Goal: Task Accomplishment & Management: Manage account settings

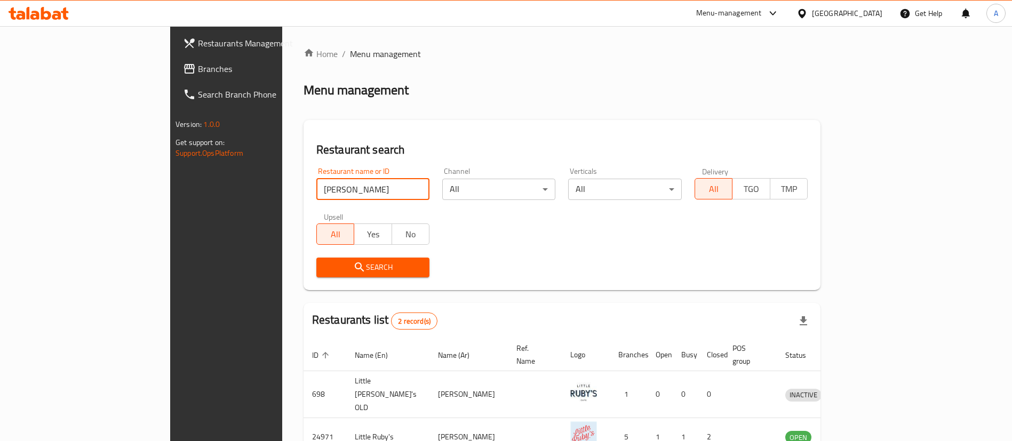
type input "[PERSON_NAME]"
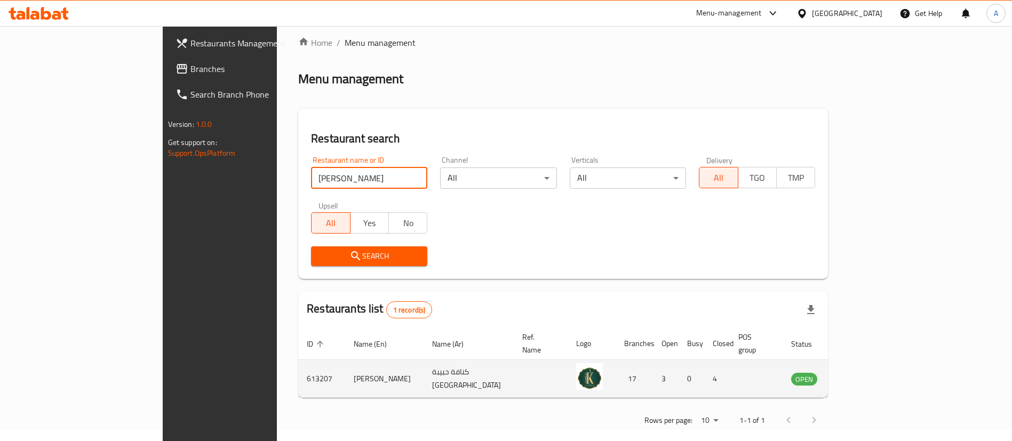
scroll to position [14, 0]
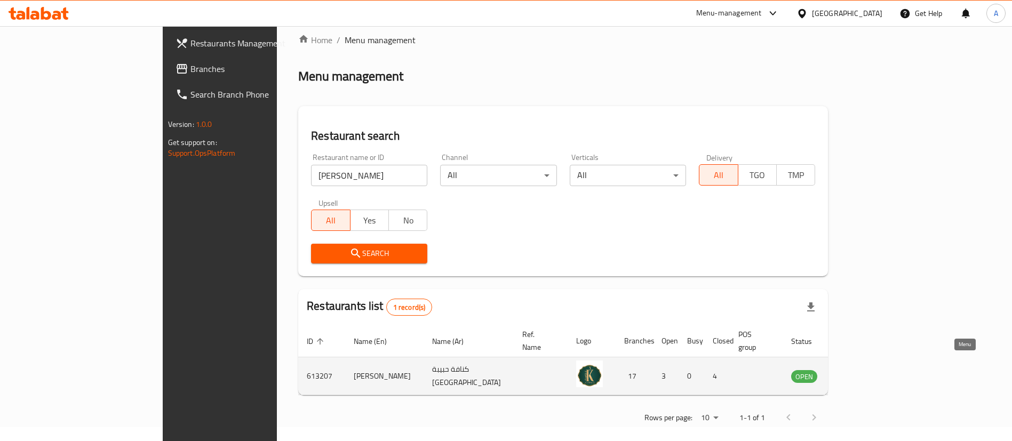
click at [859, 372] on icon "enhanced table" at bounding box center [854, 376] width 12 height 9
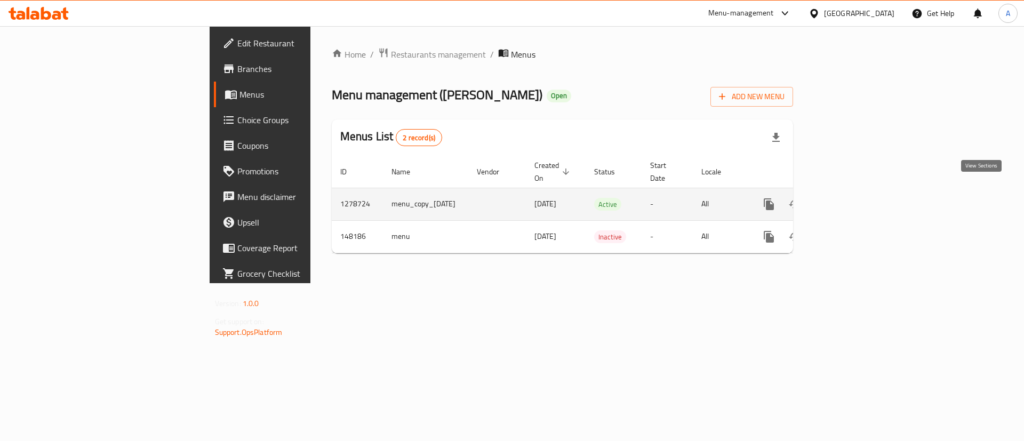
click at [859, 198] on link "enhanced table" at bounding box center [846, 204] width 26 height 26
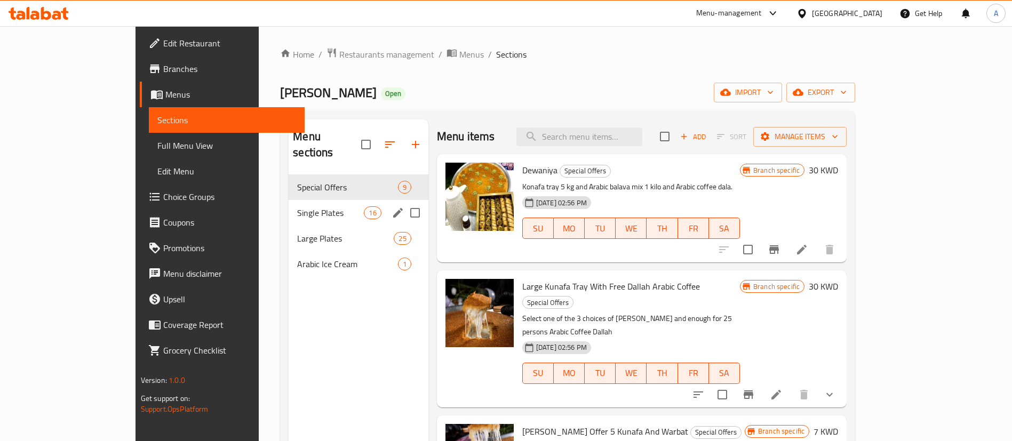
click at [308, 204] on div "Single Plates 16" at bounding box center [358, 213] width 139 height 26
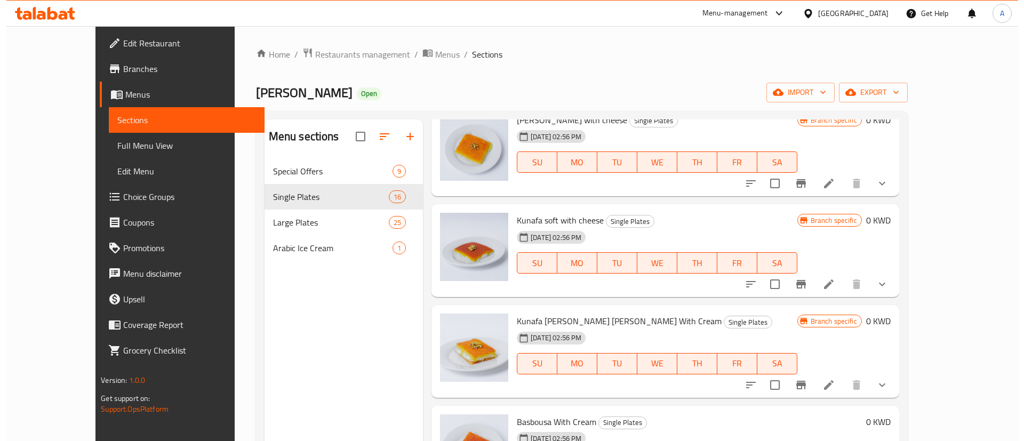
scroll to position [160, 0]
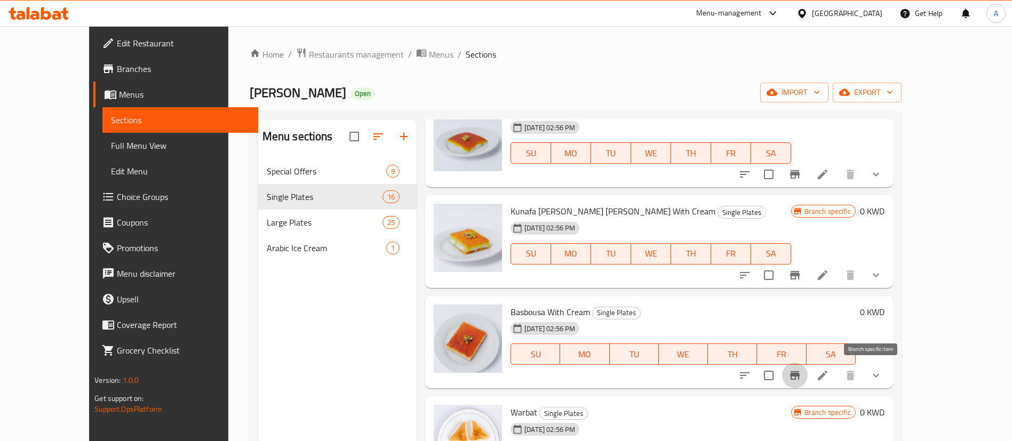
click at [808, 374] on button "Branch-specific-item" at bounding box center [795, 376] width 26 height 26
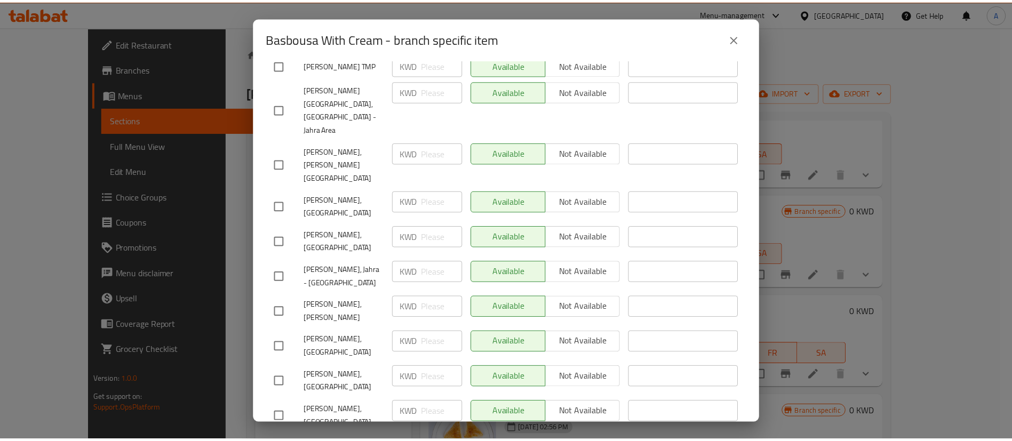
scroll to position [469, 0]
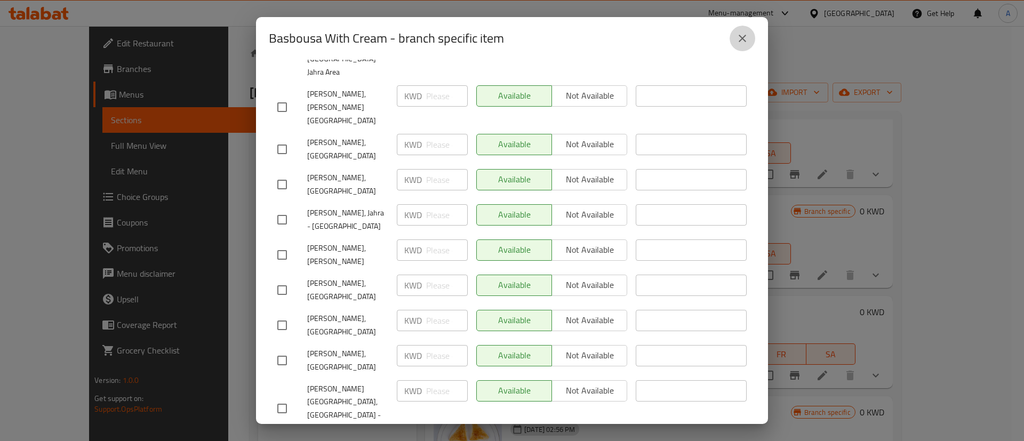
click at [741, 41] on icon "close" at bounding box center [742, 38] width 13 height 13
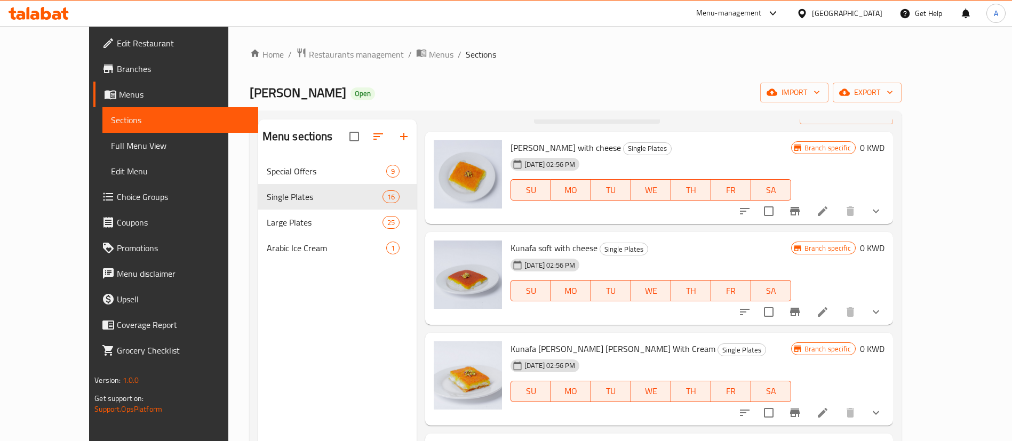
scroll to position [0, 0]
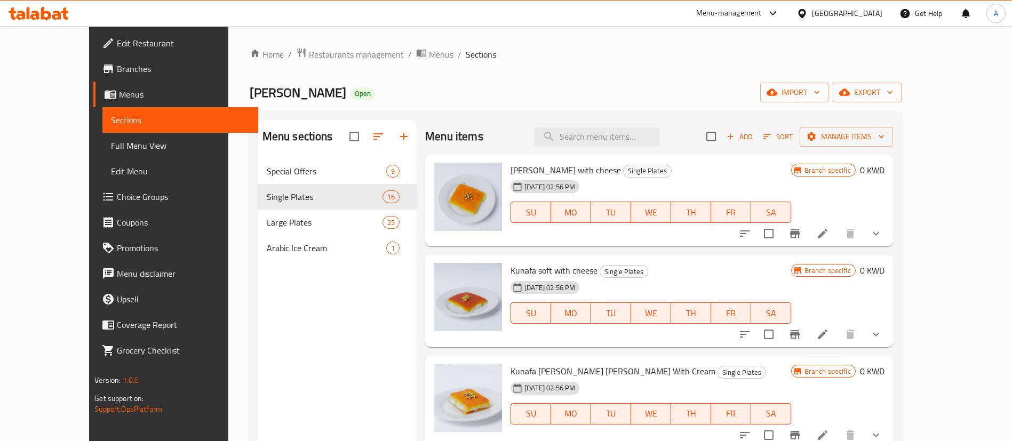
click at [599, 124] on div "Menu items Add Sort Manage items" at bounding box center [659, 136] width 468 height 35
click at [605, 128] on input "search" at bounding box center [597, 136] width 126 height 19
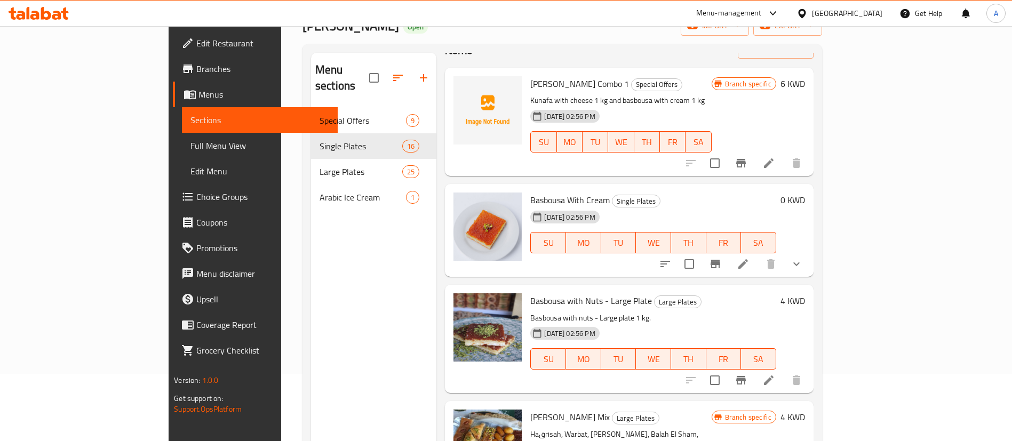
scroll to position [149, 0]
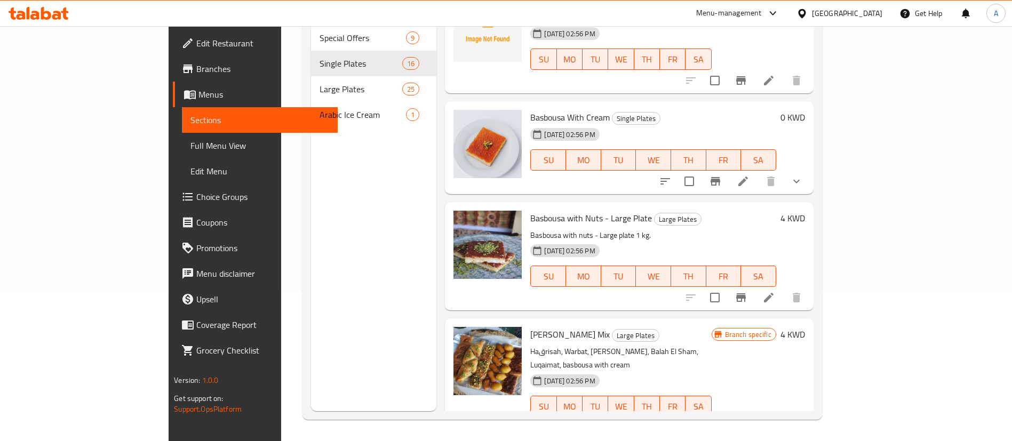
type input "basbous"
click at [746, 293] on icon "Branch-specific-item" at bounding box center [741, 297] width 10 height 9
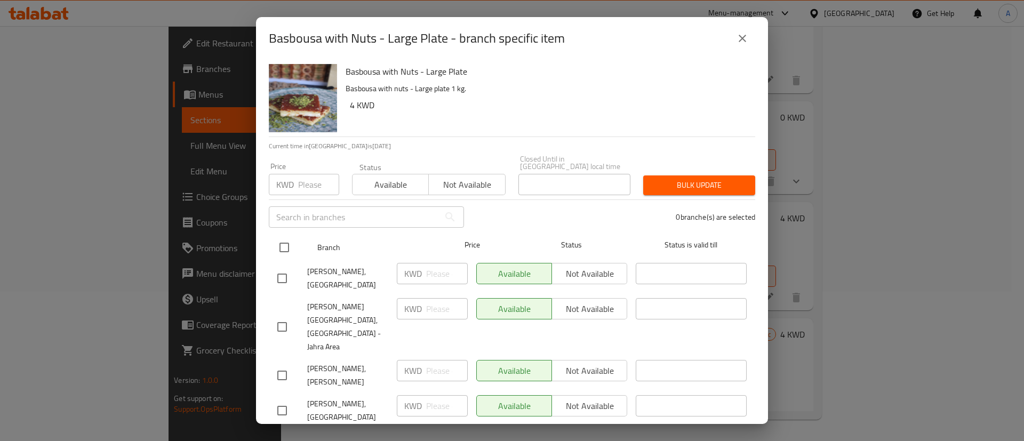
drag, startPoint x: 279, startPoint y: 230, endPoint x: 441, endPoint y: 193, distance: 166.5
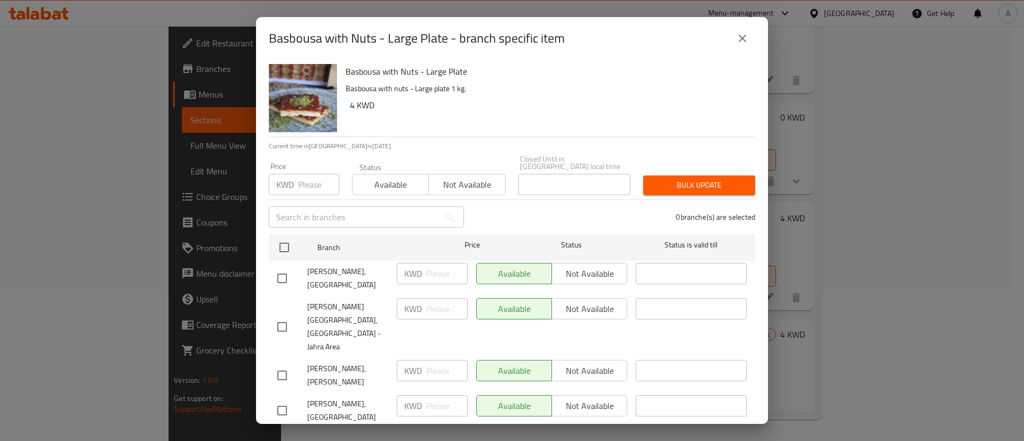
click at [279, 236] on input "checkbox" at bounding box center [284, 247] width 22 height 22
checkbox input "true"
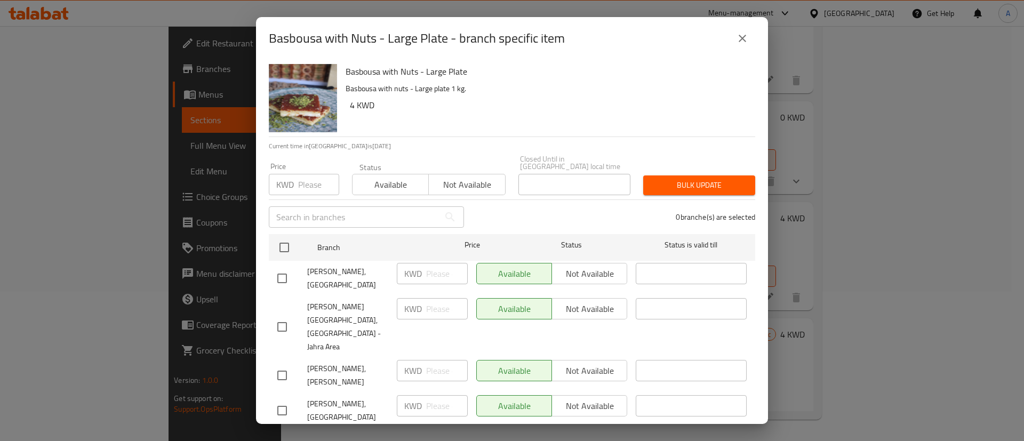
checkbox input "true"
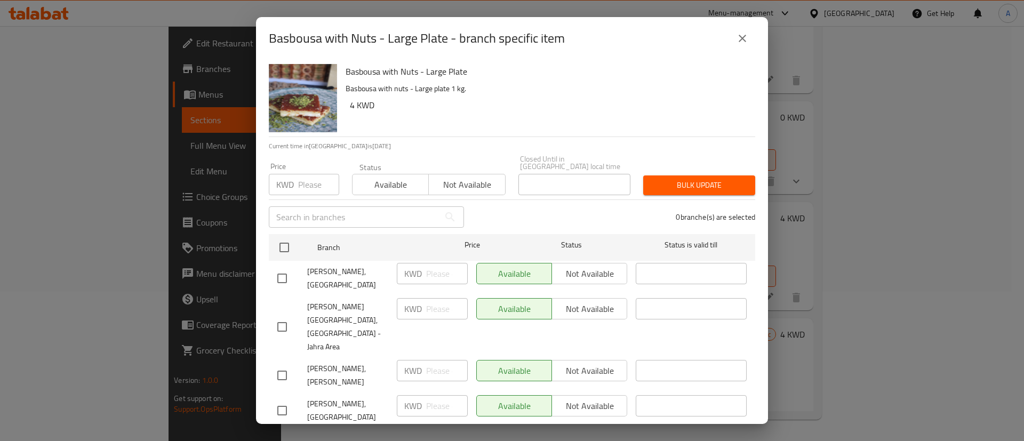
checkbox input "true"
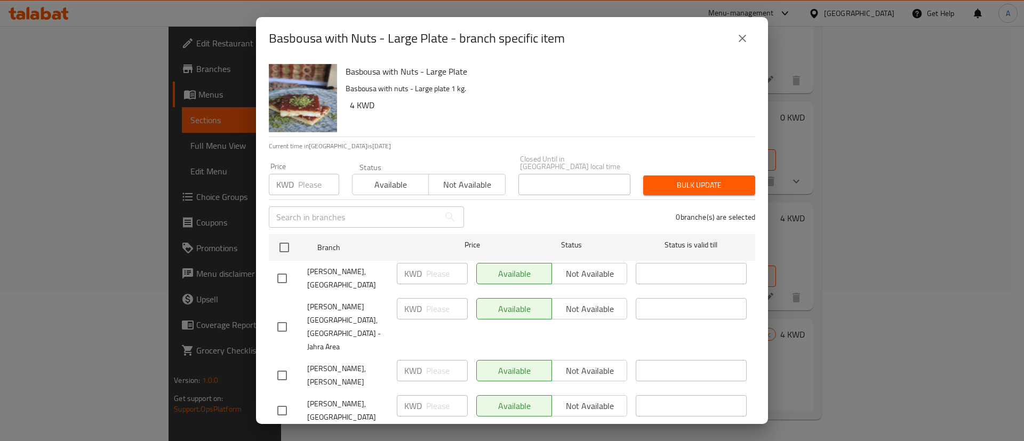
checkbox input "true"
click at [466, 174] on button "Not available" at bounding box center [466, 184] width 77 height 21
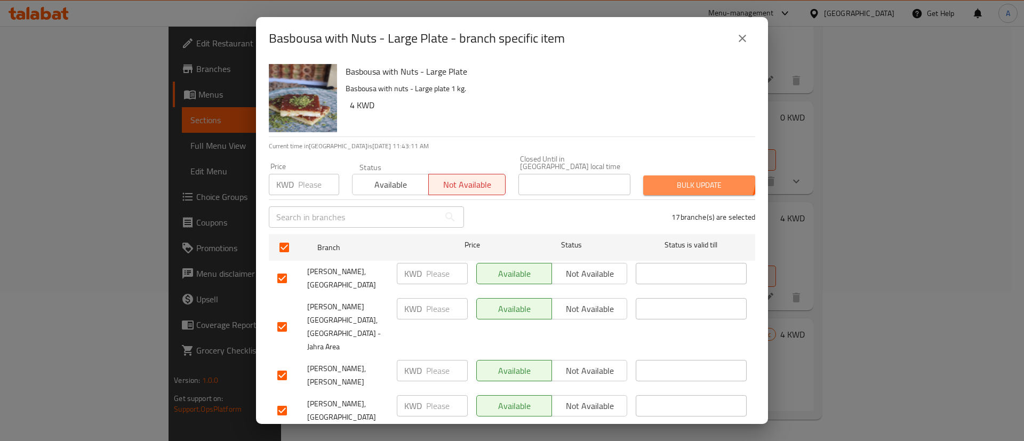
click at [686, 175] on button "Bulk update" at bounding box center [699, 185] width 112 height 20
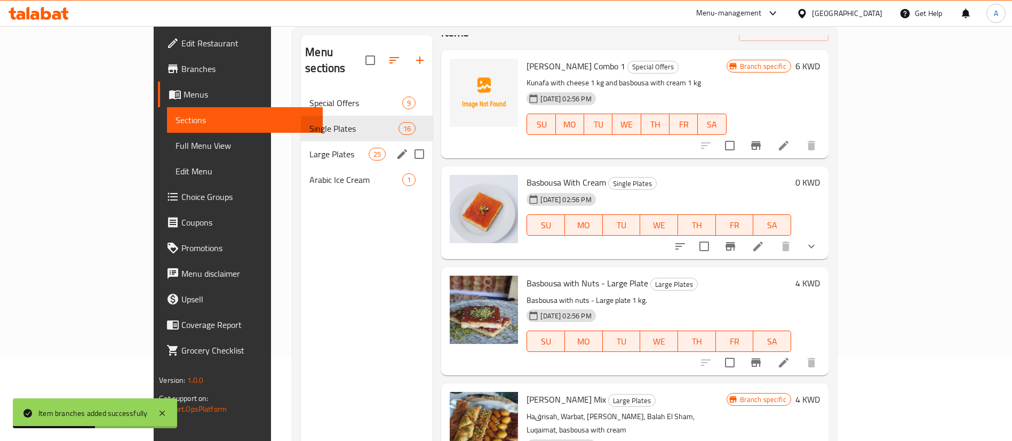
scroll to position [69, 0]
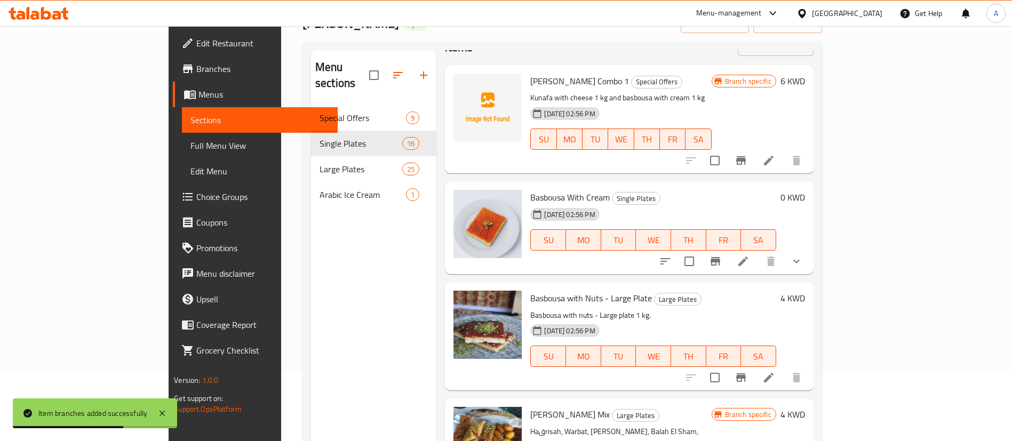
click at [590, 309] on p "Basbousa with nuts - Large plate 1 kg." at bounding box center [652, 315] width 245 height 13
copy div "Basbousa with nuts - Large plate 1 kg."
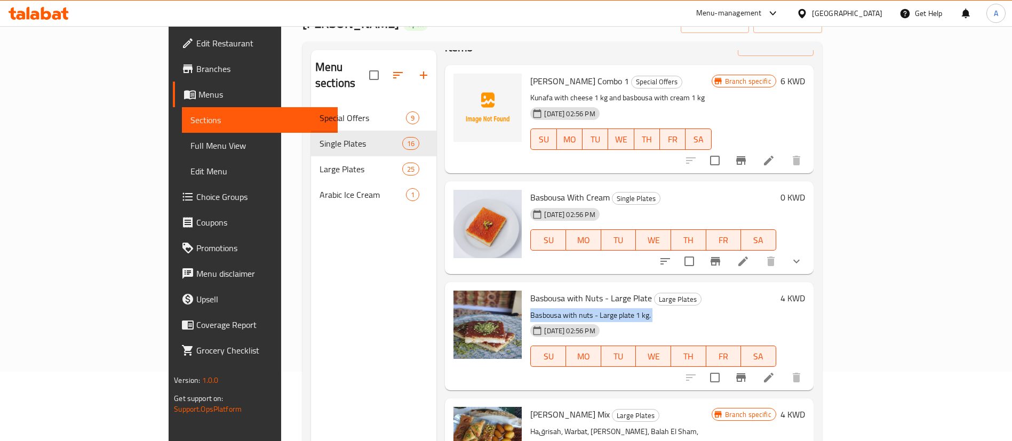
click at [196, 202] on span "Choice Groups" at bounding box center [262, 196] width 133 height 13
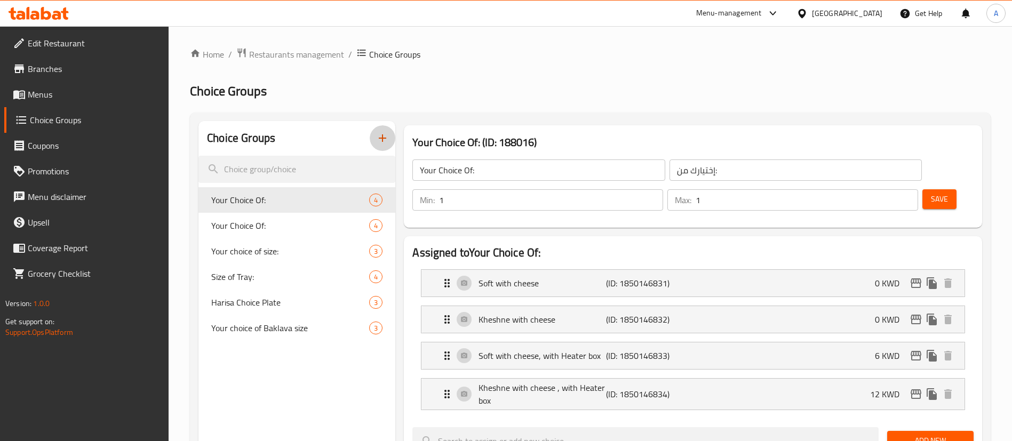
click at [379, 134] on icon "button" at bounding box center [382, 138] width 13 height 13
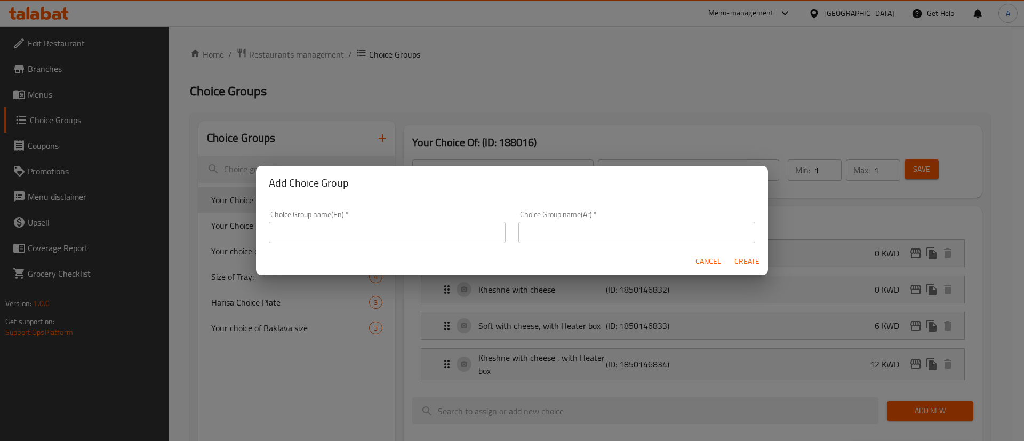
click at [378, 220] on div "Choice Group name(En)   * Choice Group name(En) *" at bounding box center [387, 227] width 237 height 33
click at [385, 228] on input "text" at bounding box center [387, 232] width 237 height 21
type input "Basbousa"
click at [536, 228] on input "text" at bounding box center [636, 232] width 237 height 21
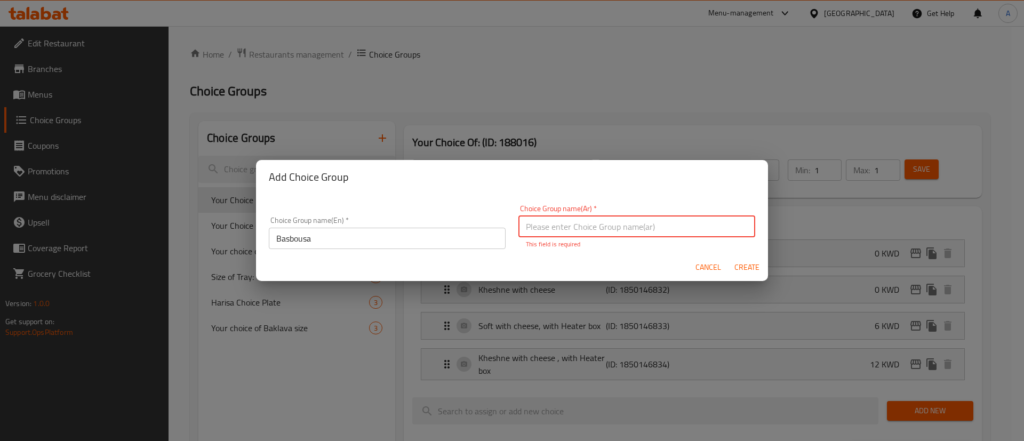
paste input "بسبوسة"
type input "بسبوسة"
click at [745, 255] on div "Cancel Create" at bounding box center [512, 267] width 512 height 28
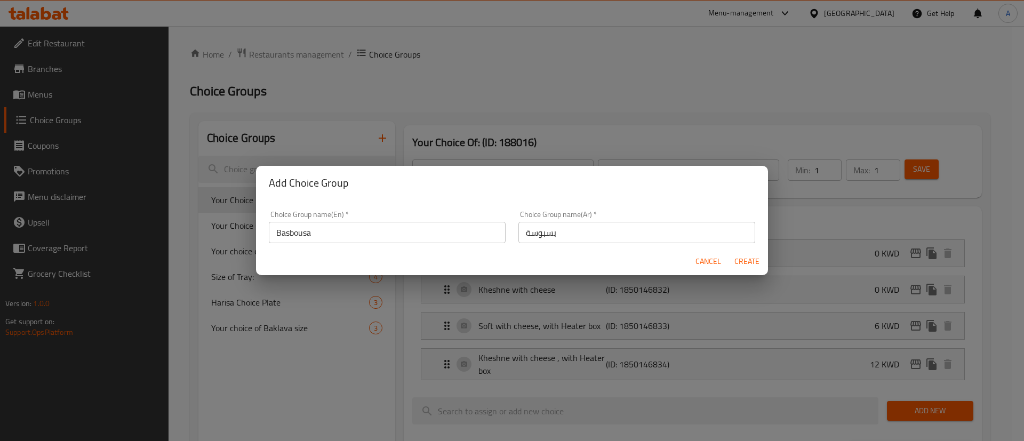
click at [744, 267] on span "Create" at bounding box center [747, 261] width 26 height 13
type input "Basbousa"
type input "بسبوسة"
type input "0"
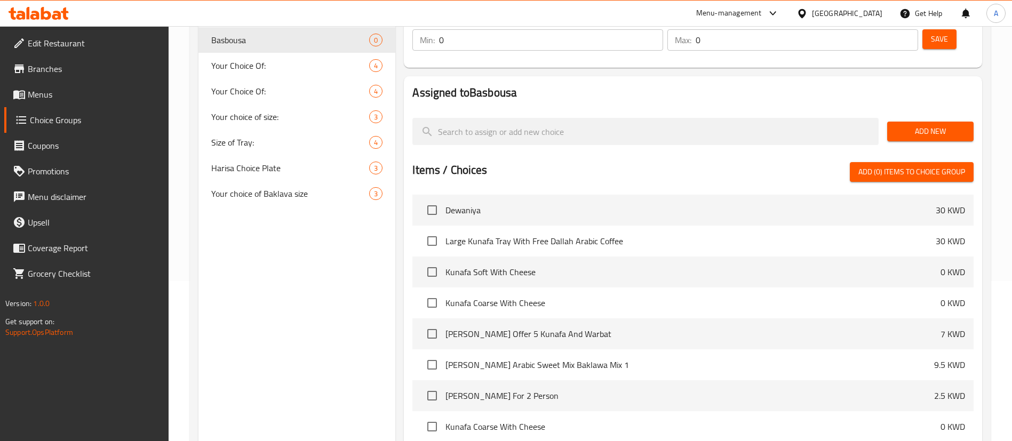
scroll to position [80, 0]
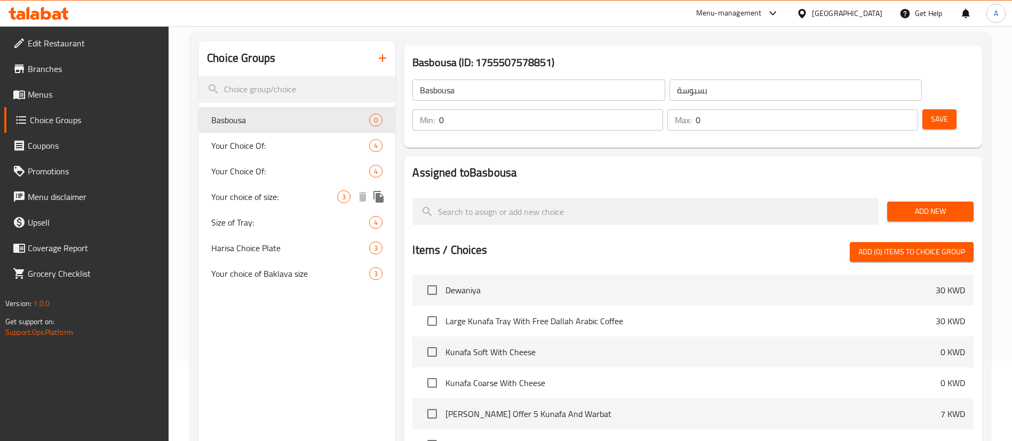
click at [273, 190] on span "Your choice of size:" at bounding box center [274, 196] width 126 height 13
type input "Your choice of size:"
type input "اختيارك للحجم"
type input "1"
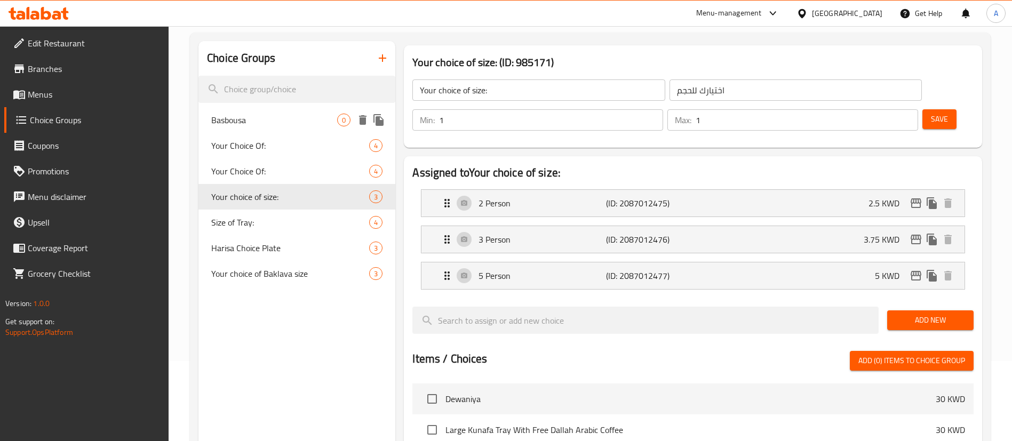
click at [330, 115] on span "Basbousa" at bounding box center [274, 120] width 126 height 13
type input "Basbousa"
type input "بسبوسة"
type input "0"
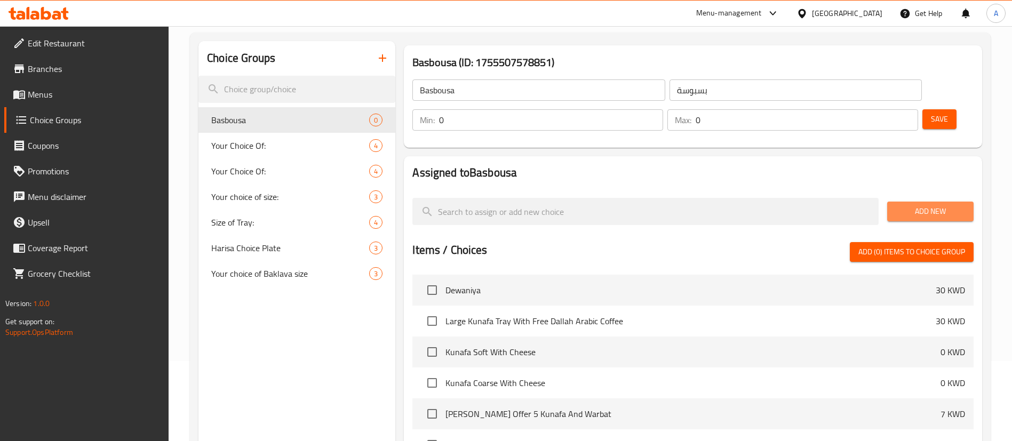
click at [900, 205] on span "Add New" at bounding box center [930, 211] width 69 height 13
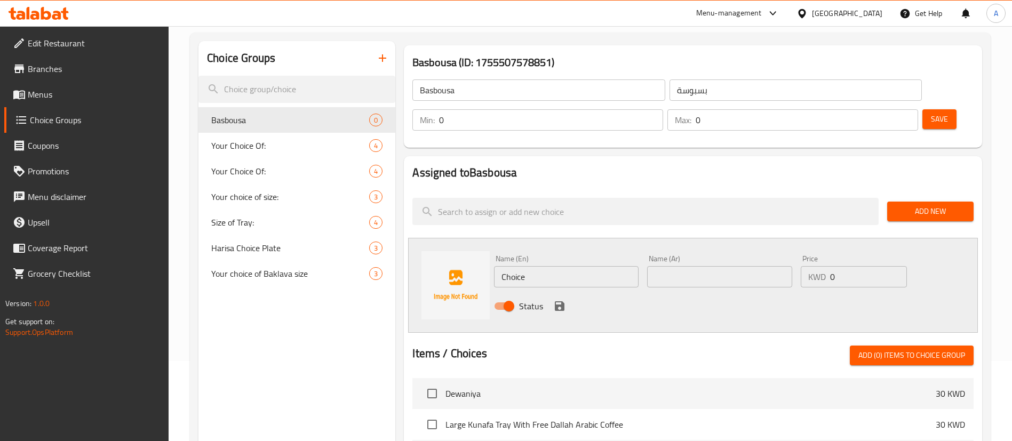
click at [616, 266] on input "Choice" at bounding box center [566, 276] width 145 height 21
paste input "Basbousa with nuts - Large plate 1 kg."
click at [585, 266] on input "Basbousa with nuts - Large plate 1 kg." at bounding box center [566, 276] width 145 height 21
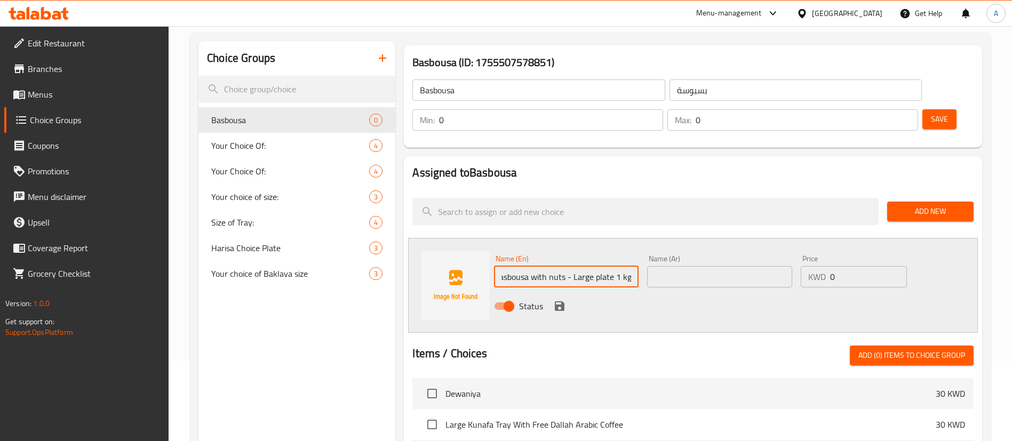
click at [633, 266] on input "Basbousa with nuts - Large plate 1 kg." at bounding box center [566, 276] width 145 height 21
click at [569, 266] on input "Basbousa with nuts - Large plate 1 kg." at bounding box center [566, 276] width 145 height 21
type input "Basbousa with nuts - Large plate 1 kg."
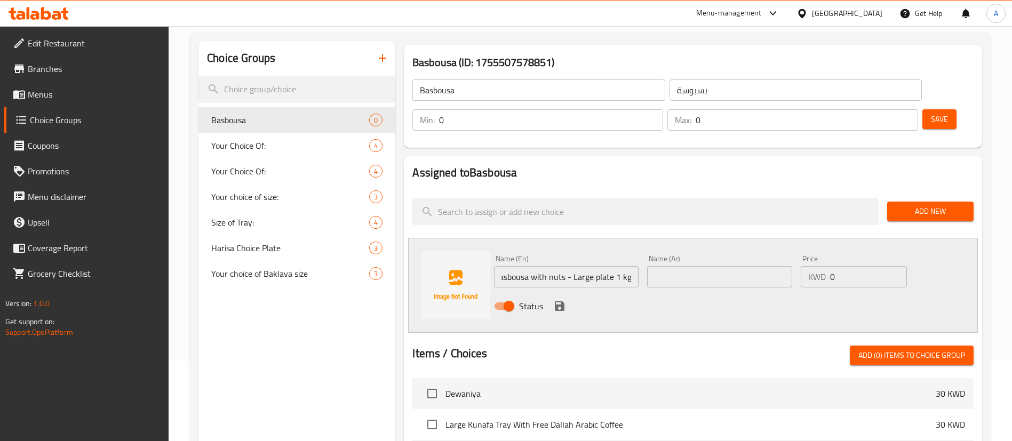
scroll to position [0, 0]
click at [692, 266] on input "text" at bounding box center [719, 276] width 145 height 21
paste input "بسبوسة بالمكسرات - طبق كبير 1 كجم."
type input "بسبوسة بالمكسرات - طبق كبير 1 كجم."
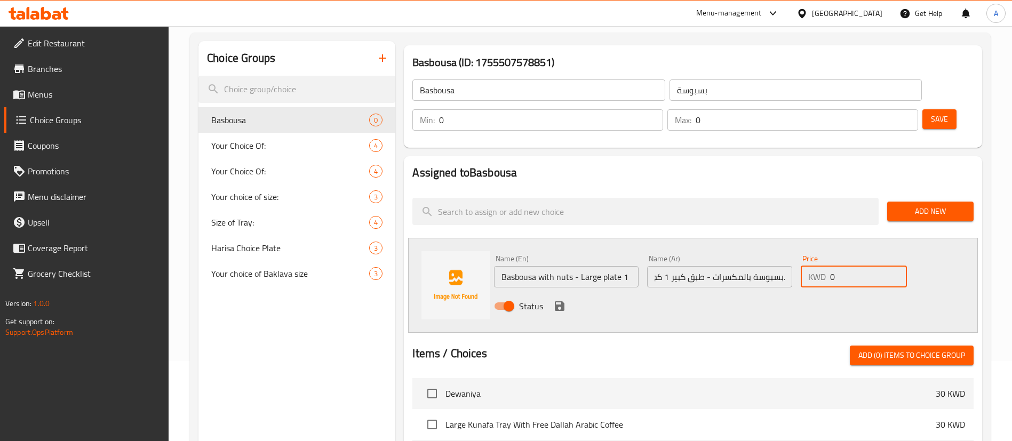
scroll to position [0, 0]
drag, startPoint x: 834, startPoint y: 244, endPoint x: 822, endPoint y: 239, distance: 13.2
click at [822, 266] on div "KWD 0 Price" at bounding box center [854, 276] width 106 height 21
type input "4"
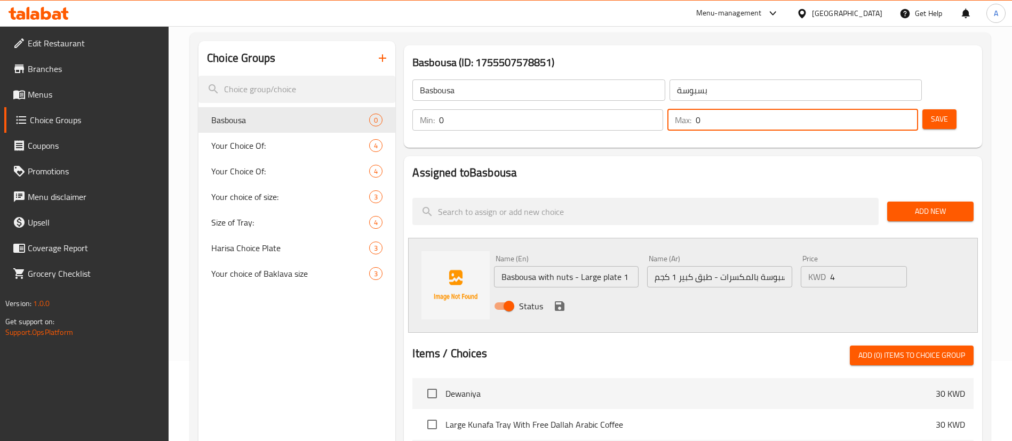
click at [877, 109] on input "0" at bounding box center [807, 119] width 222 height 21
click at [883, 109] on input "0" at bounding box center [807, 119] width 222 height 21
type input "1"
click at [930, 109] on button "Save" at bounding box center [939, 119] width 34 height 20
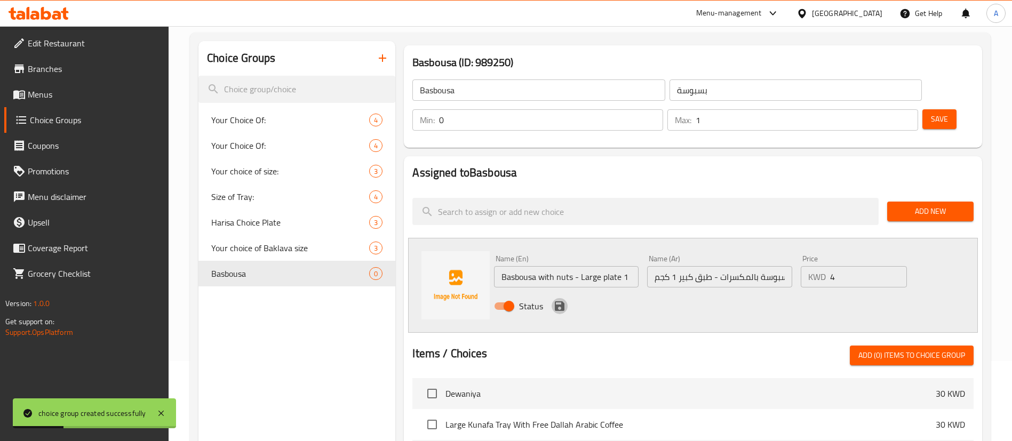
click at [558, 301] on icon "save" at bounding box center [560, 306] width 10 height 10
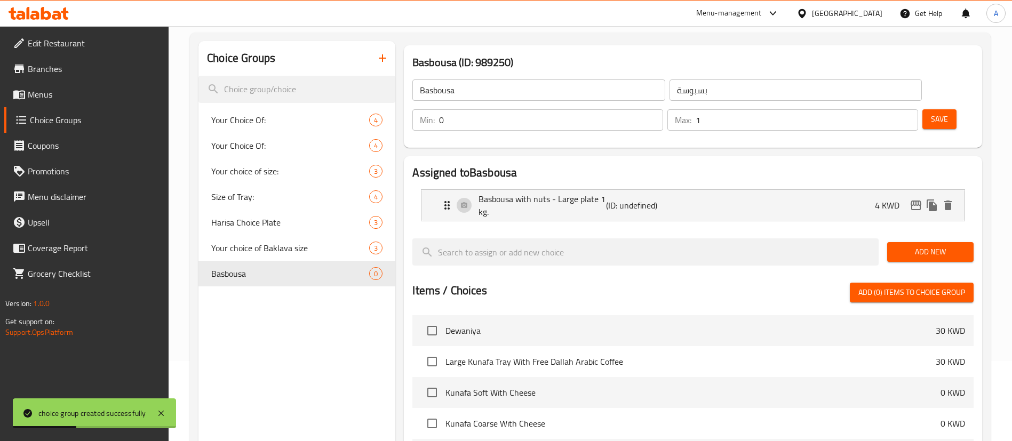
click at [931, 113] on span "Save" at bounding box center [939, 119] width 17 height 13
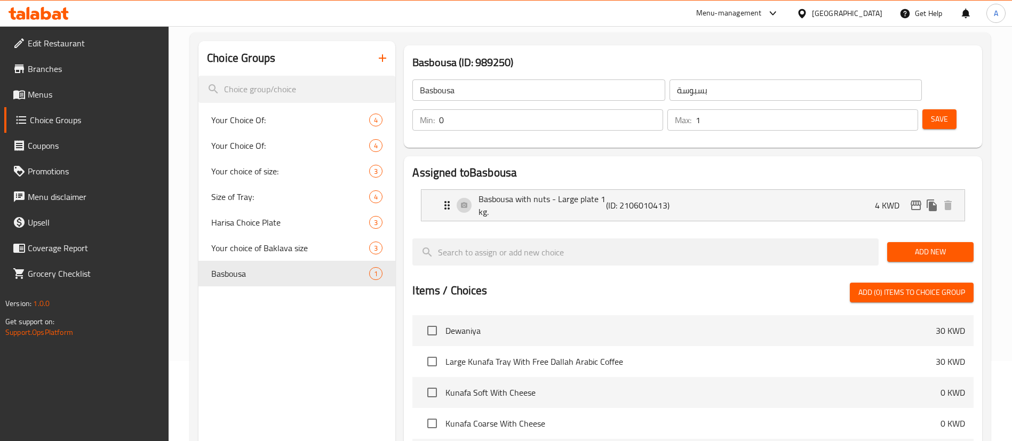
click at [56, 13] on icon at bounding box center [39, 13] width 60 height 13
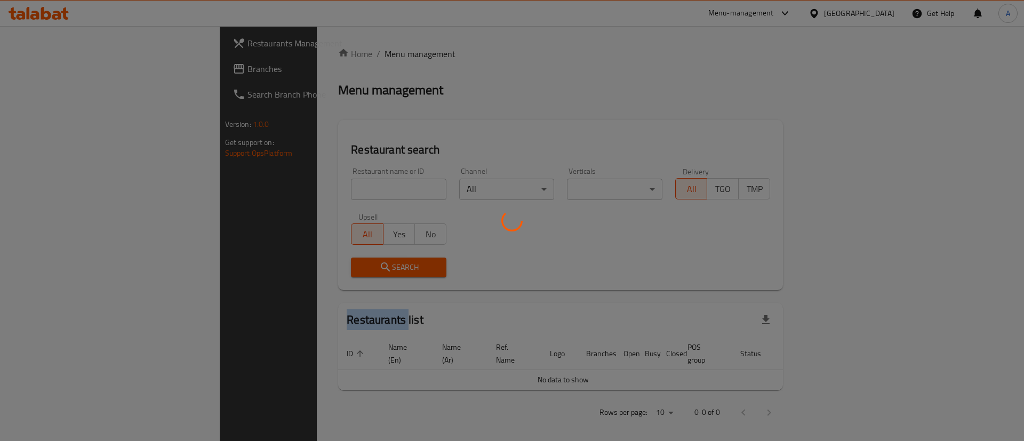
click at [294, 198] on div at bounding box center [512, 220] width 1024 height 441
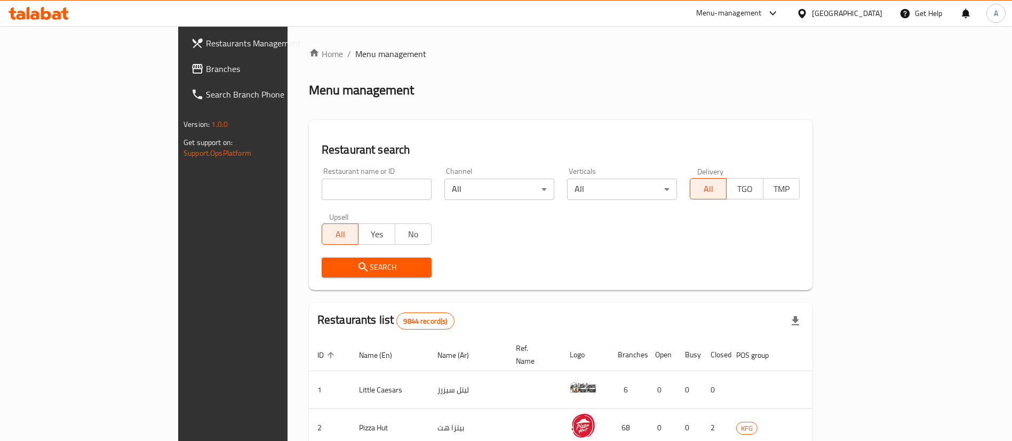
drag, startPoint x: 293, startPoint y: 197, endPoint x: 292, endPoint y: 188, distance: 9.1
click at [322, 196] on input "search" at bounding box center [377, 189] width 110 height 21
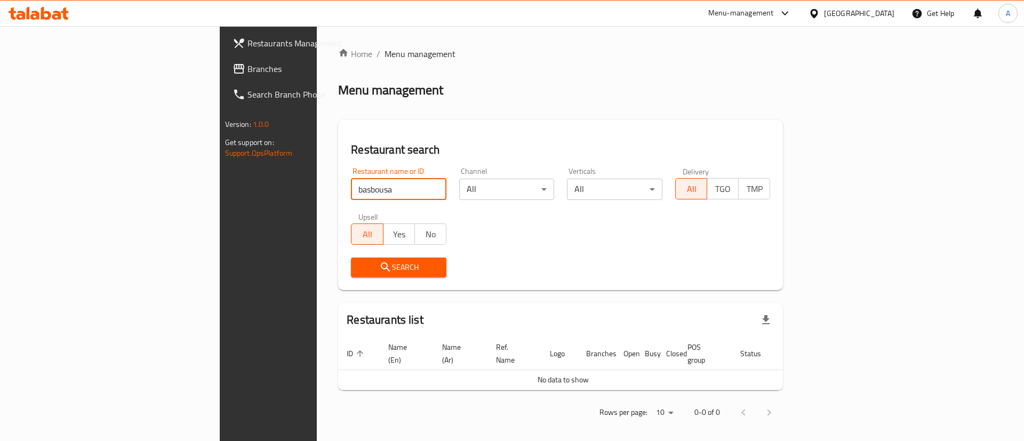
click at [280, 178] on div at bounding box center [512, 220] width 1024 height 441
click at [351, 178] on div "Restaurant name or ID basbousa Restaurant name or ID" at bounding box center [398, 183] width 95 height 33
click at [351, 186] on input "basbousa" at bounding box center [398, 189] width 95 height 21
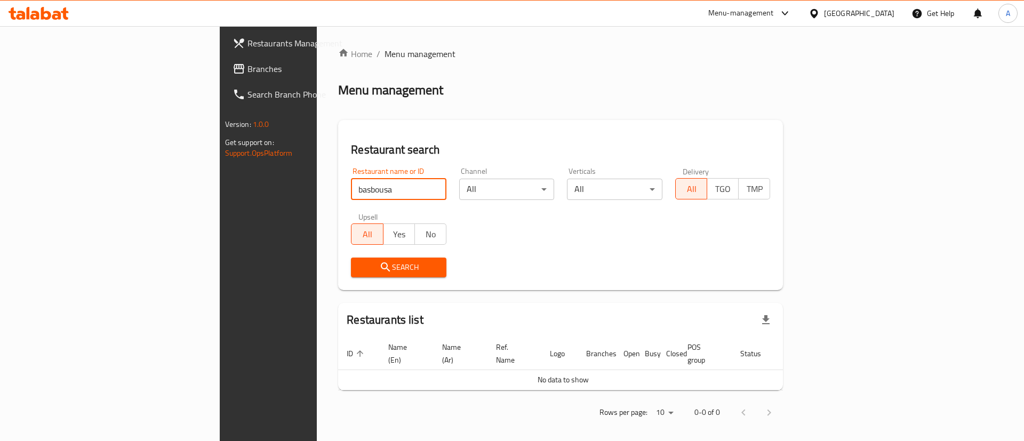
click at [351, 186] on input "basbousa" at bounding box center [398, 189] width 95 height 21
type input "kunafa habiba amman"
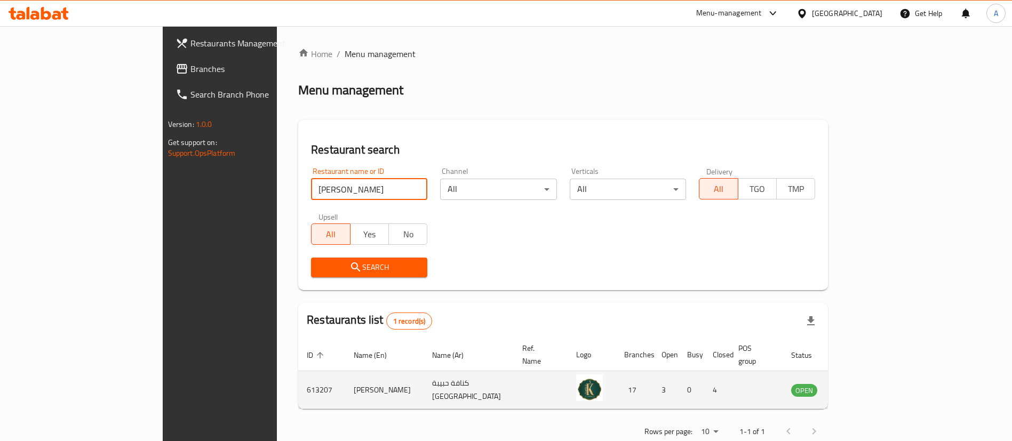
scroll to position [14, 0]
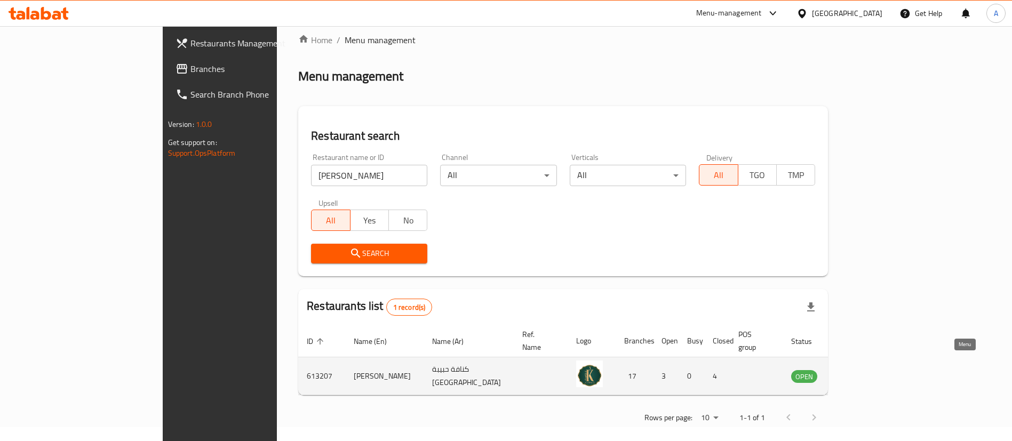
click at [859, 372] on icon "enhanced table" at bounding box center [854, 376] width 12 height 9
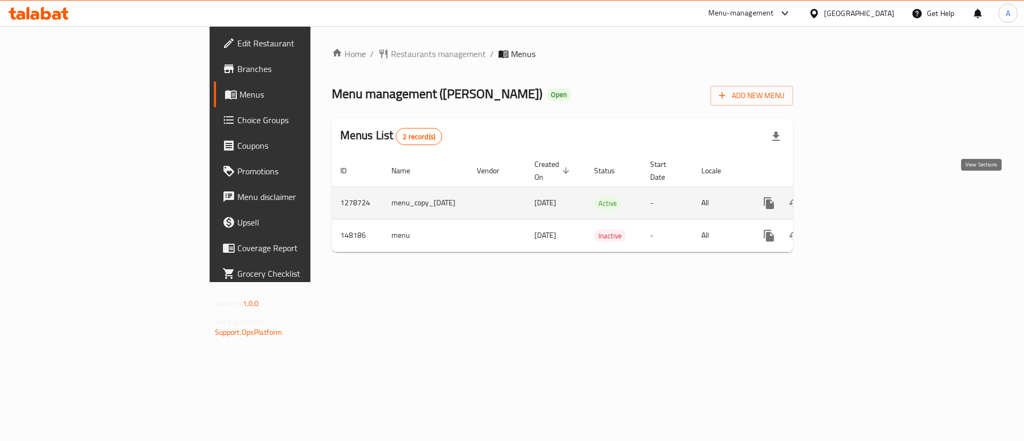
click at [852, 197] on icon "enhanced table" at bounding box center [846, 203] width 13 height 13
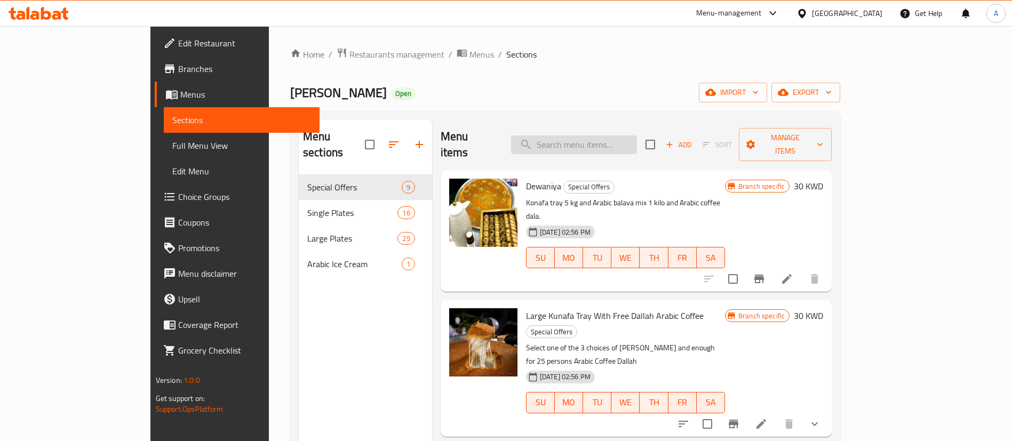
click at [619, 137] on input "search" at bounding box center [574, 144] width 126 height 19
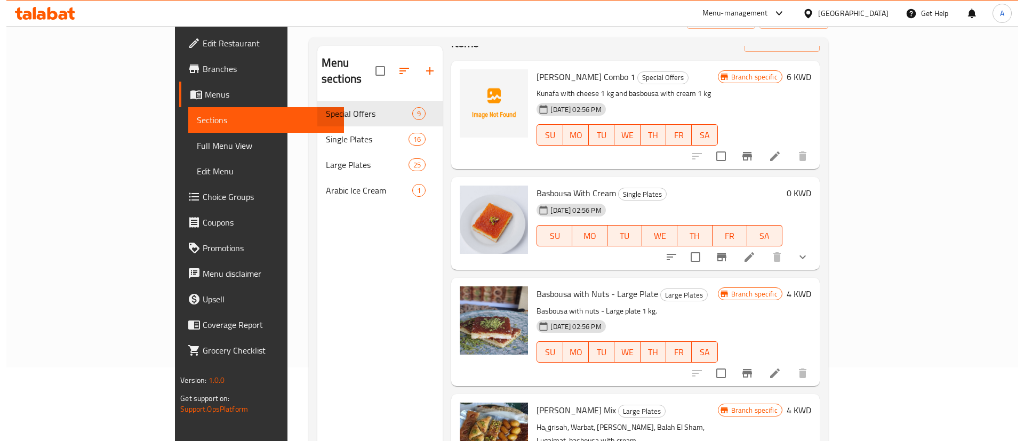
scroll to position [149, 0]
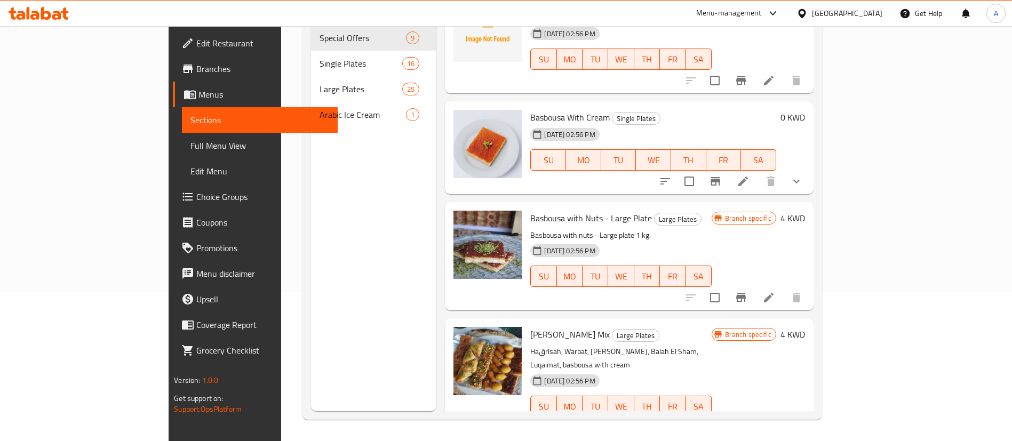
type input "basb"
click at [555, 210] on span "Basbousa with Nuts - Large Plate" at bounding box center [591, 218] width 122 height 16
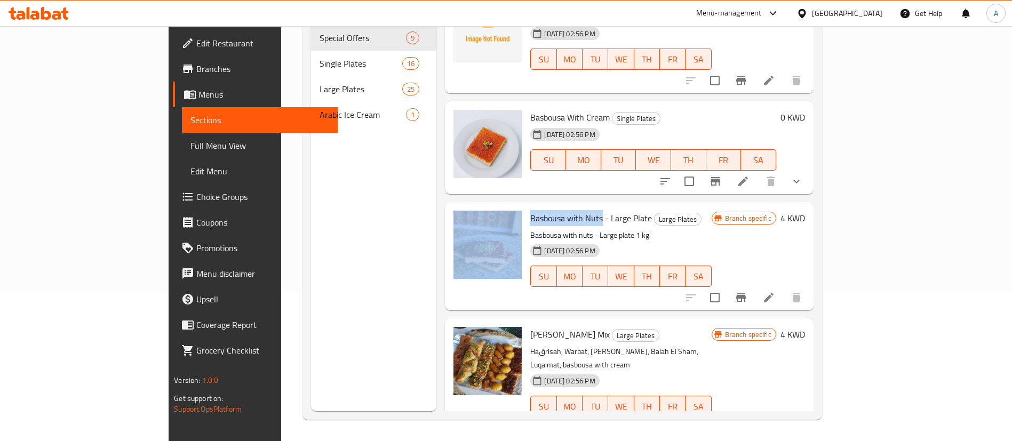
drag, startPoint x: 561, startPoint y: 203, endPoint x: 483, endPoint y: 203, distance: 78.4
click at [483, 206] on div "Basbousa with Nuts - Large Plate Large Plates Basbousa with nuts - Large plate …" at bounding box center [628, 256] width 359 height 100
copy div "Basbousa with Nuts"
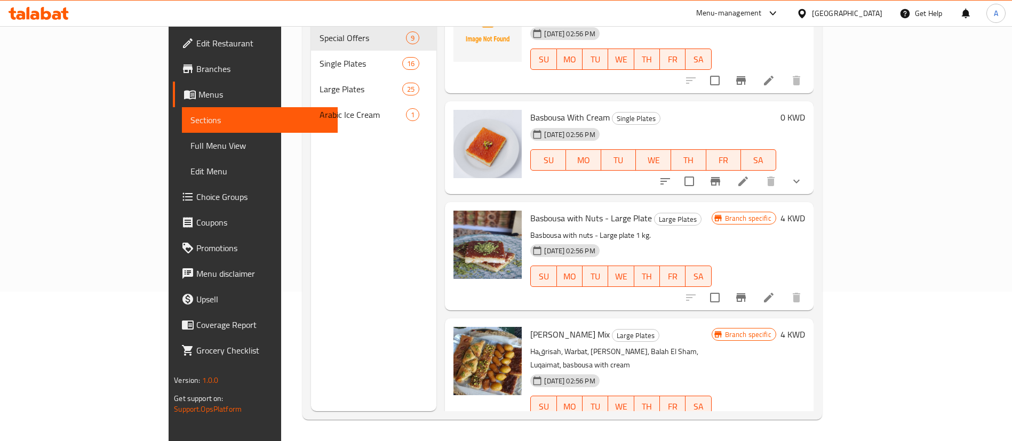
click at [578, 210] on span "Basbousa with Nuts - Large Plate" at bounding box center [591, 218] width 122 height 16
copy h6 "Basbousa with Nuts - Large Plate"
click at [747, 291] on icon "Branch-specific-item" at bounding box center [740, 297] width 13 height 13
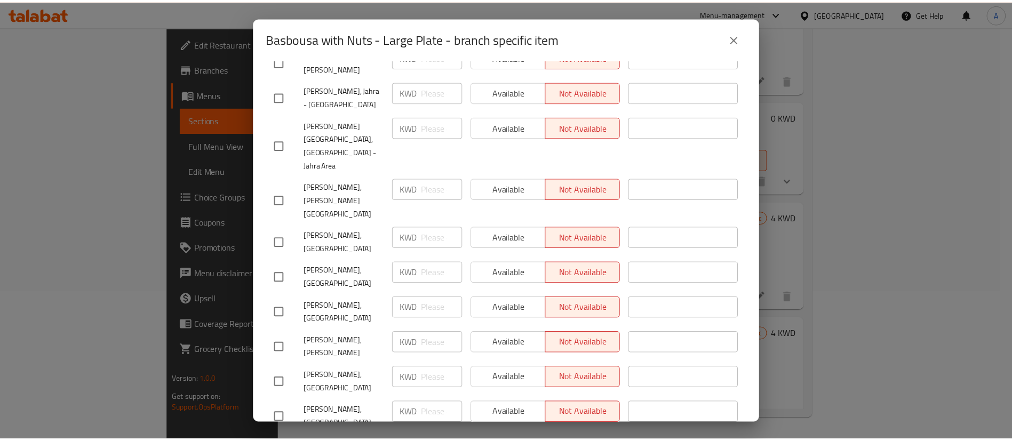
scroll to position [240, 0]
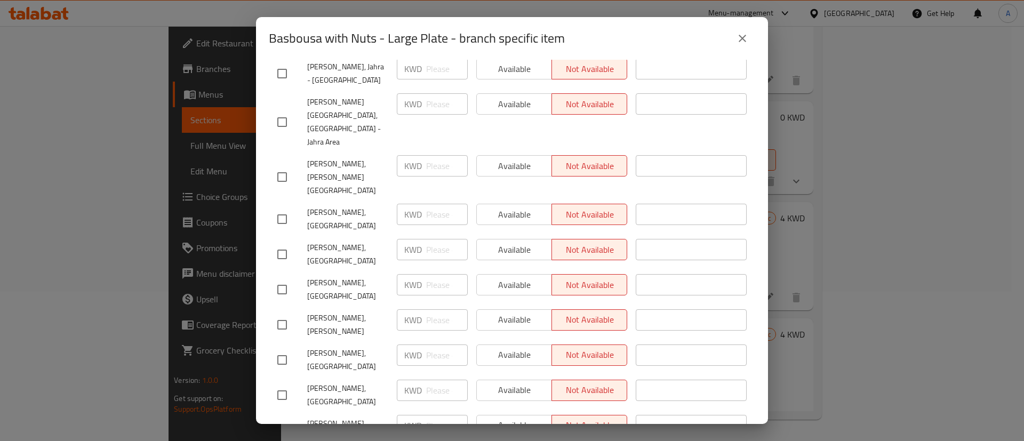
click at [890, 164] on div "Basbousa with Nuts - Large Plate - branch specific item Basbousa with Nuts - La…" at bounding box center [512, 220] width 1024 height 441
click at [740, 29] on button "close" at bounding box center [743, 39] width 26 height 26
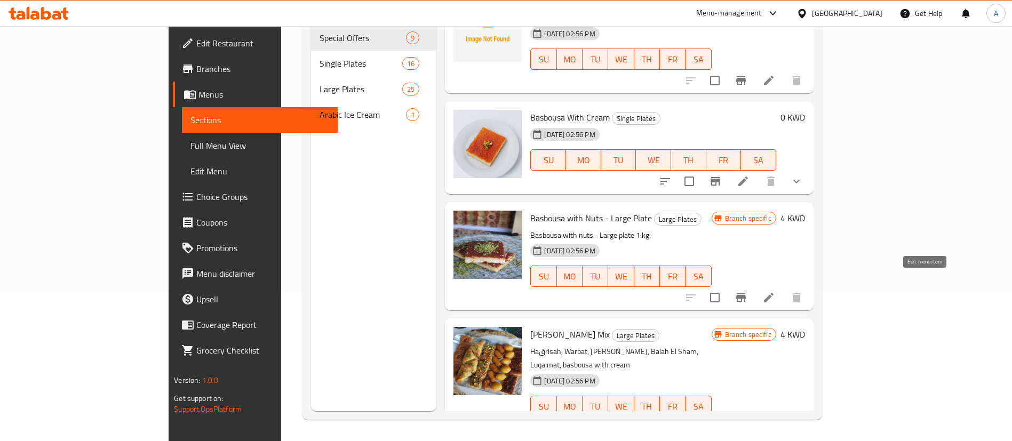
click at [773, 293] on icon at bounding box center [769, 298] width 10 height 10
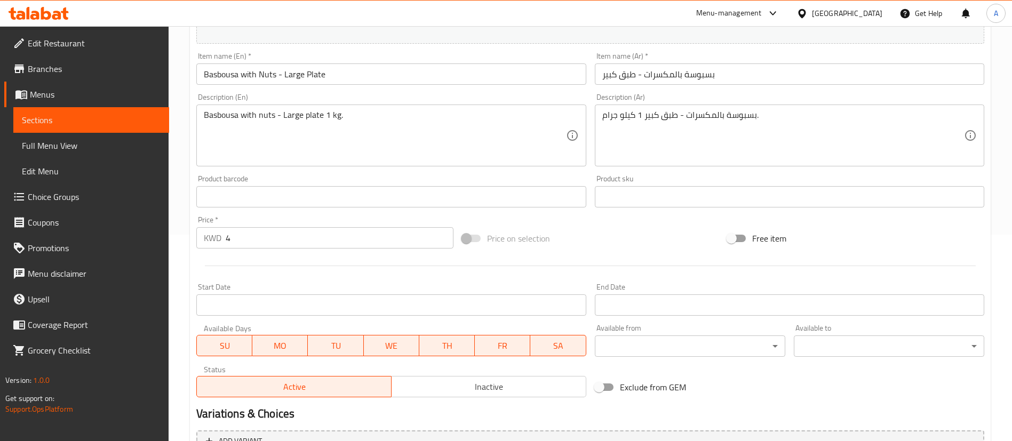
scroll to position [161, 0]
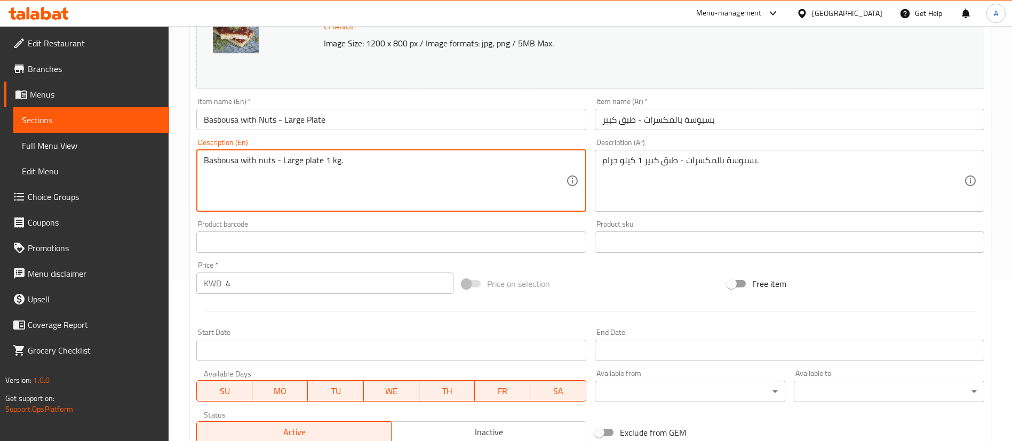
click at [370, 203] on textarea "Basbousa with nuts - Large plate 1 kg." at bounding box center [385, 180] width 362 height 51
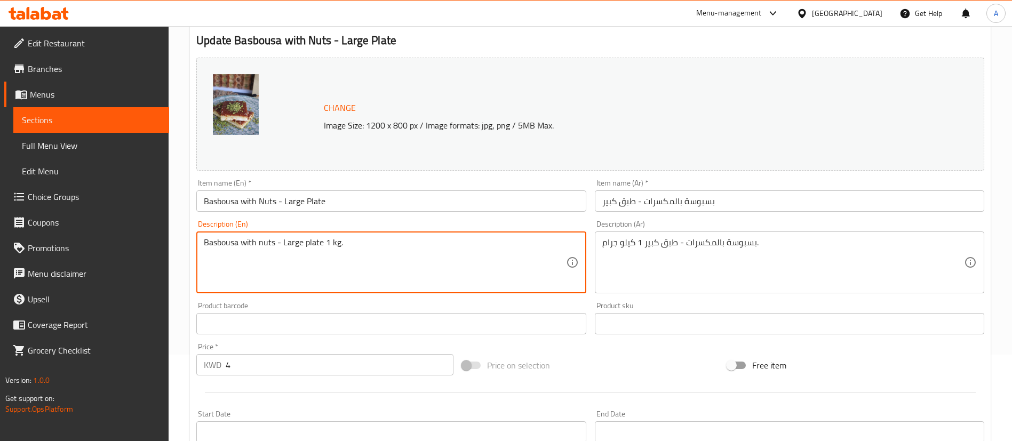
scroll to position [0, 0]
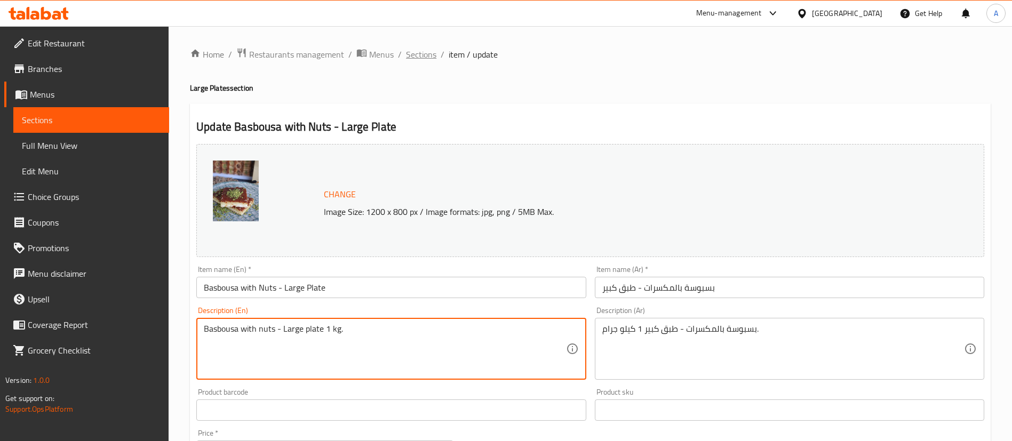
click at [418, 57] on span "Sections" at bounding box center [421, 54] width 30 height 13
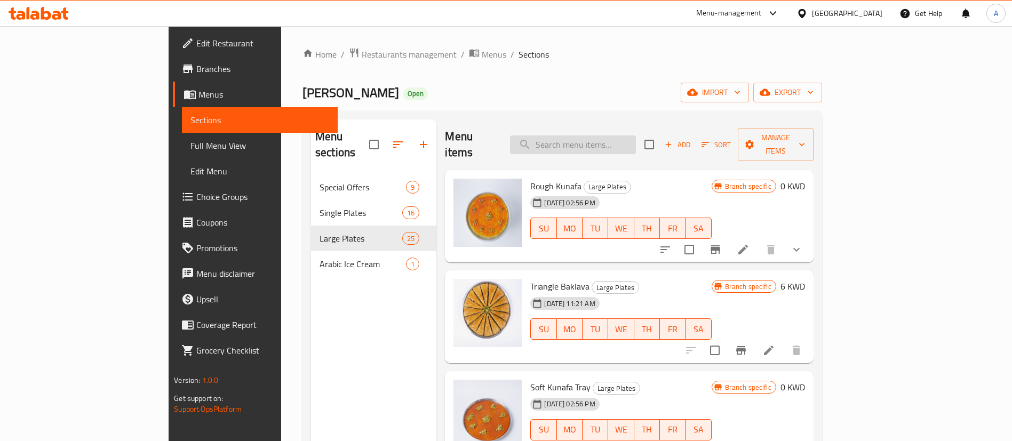
click at [613, 139] on input "search" at bounding box center [573, 144] width 126 height 19
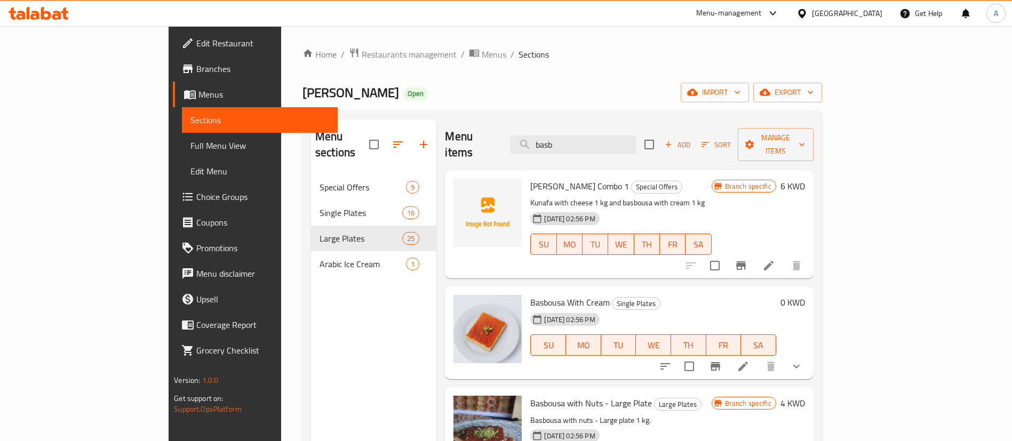
scroll to position [36, 0]
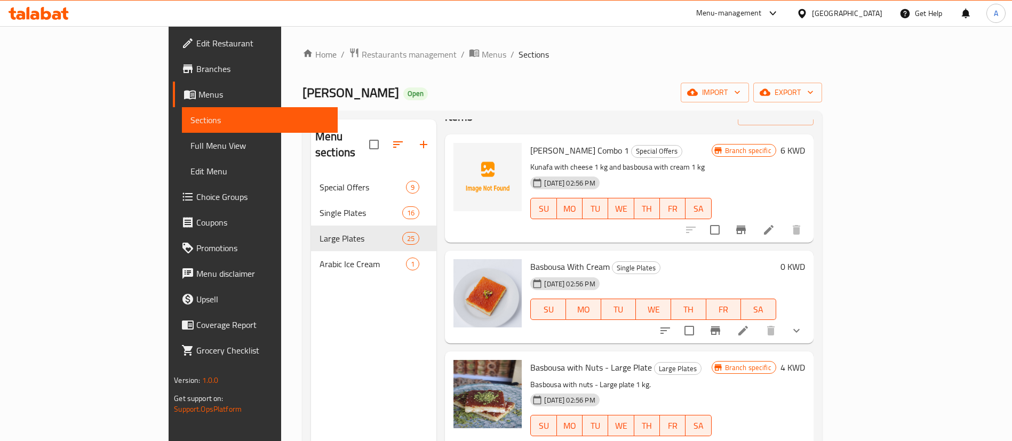
type input "basb"
click at [758, 321] on li at bounding box center [743, 330] width 30 height 19
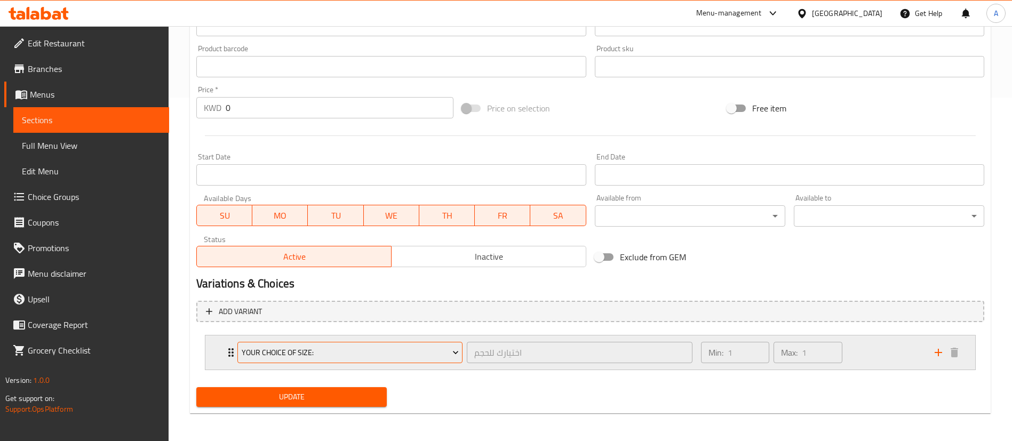
scroll to position [346, 0]
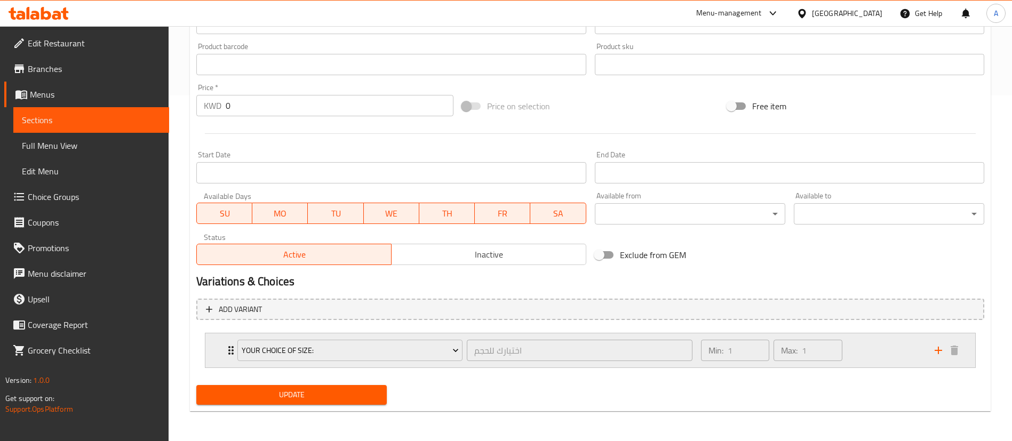
click at [940, 353] on icon "add" at bounding box center [938, 350] width 13 height 13
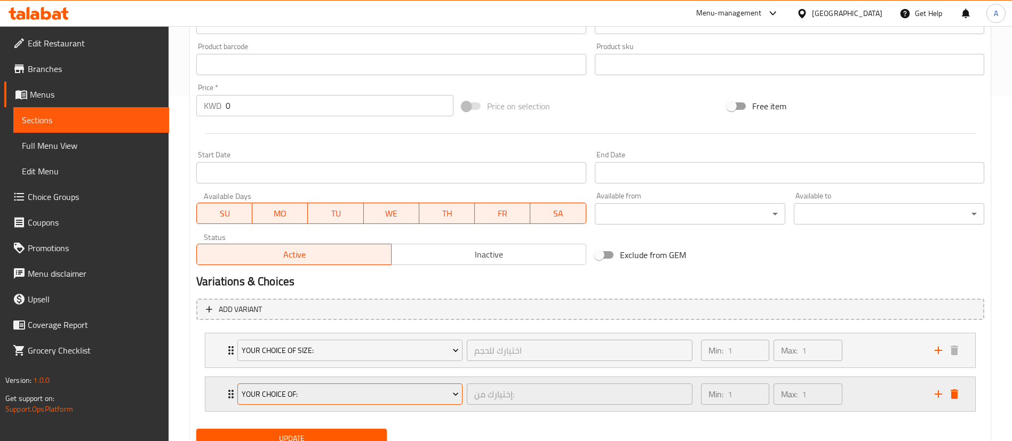
click at [353, 399] on span "Your Choice Of:" at bounding box center [350, 394] width 217 height 13
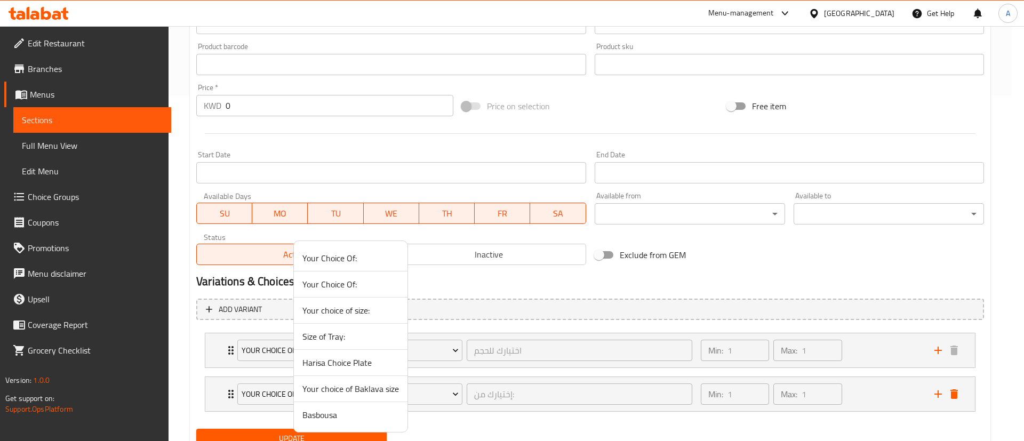
click at [350, 413] on span "Basbousa" at bounding box center [350, 415] width 97 height 13
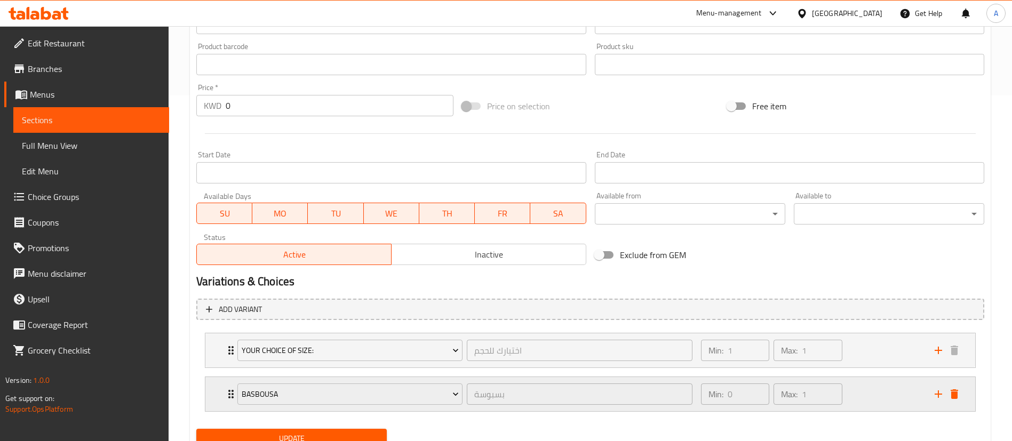
click at [880, 390] on div "Min: 0 ​ Max: 1 ​" at bounding box center [811, 394] width 234 height 34
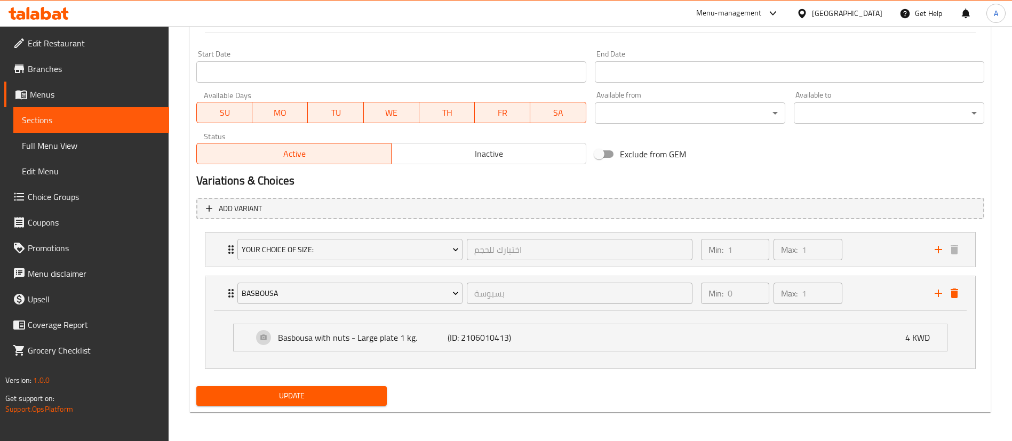
scroll to position [447, 0]
click at [347, 386] on button "Update" at bounding box center [291, 395] width 190 height 20
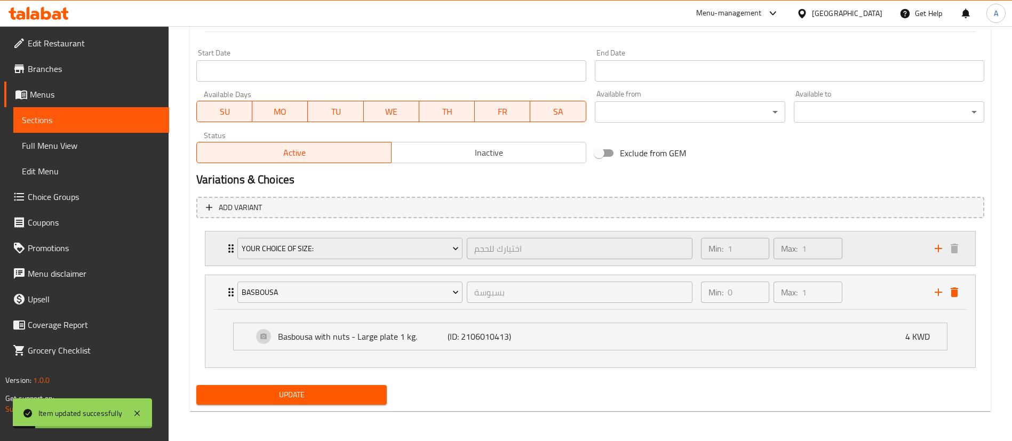
click at [853, 250] on div "Min: 1 ​ Max: 1 ​" at bounding box center [811, 248] width 234 height 34
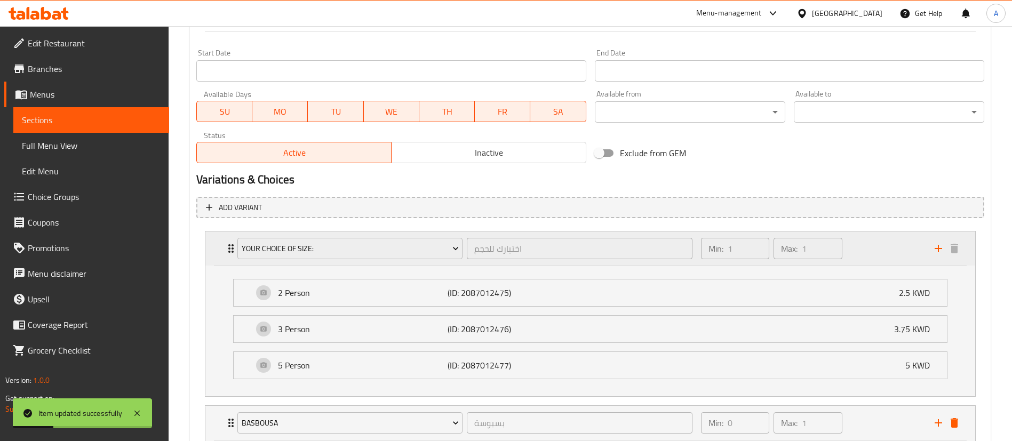
click at [853, 250] on div "Min: 1 ​ Max: 1 ​" at bounding box center [811, 248] width 234 height 34
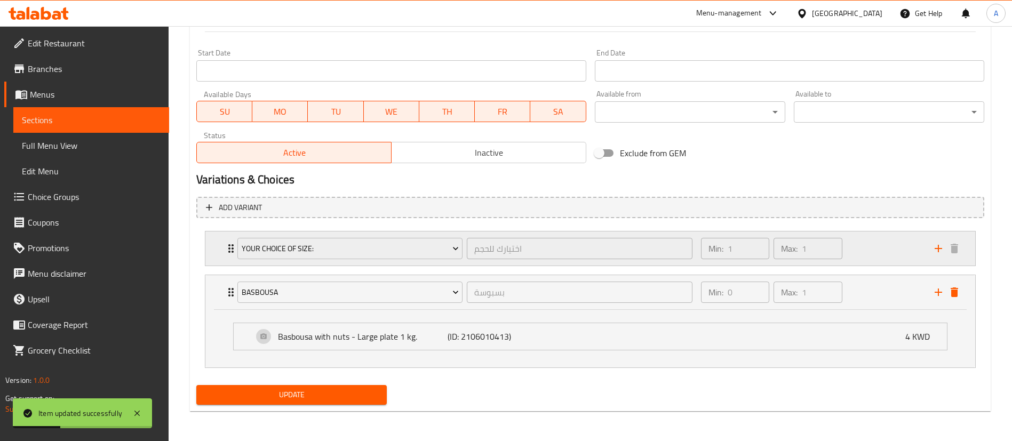
click at [853, 250] on div "Min: 1 ​ Max: 1 ​" at bounding box center [811, 248] width 234 height 34
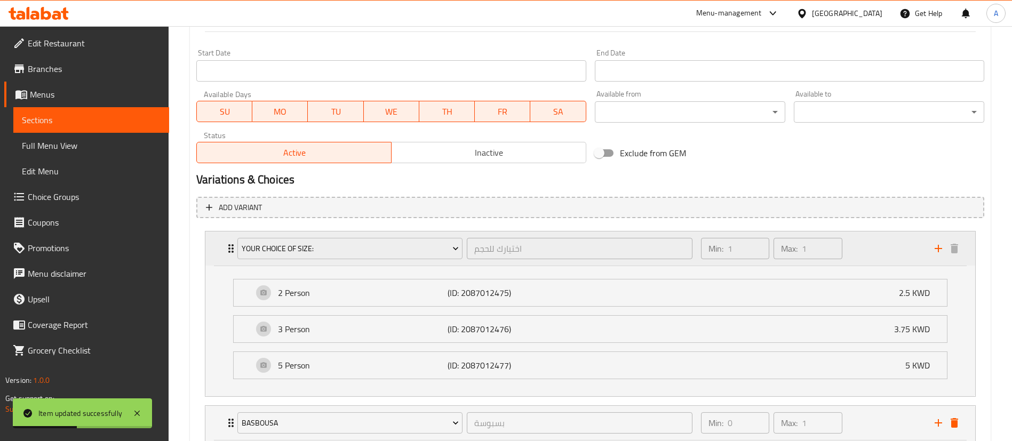
click at [853, 250] on div "Min: 1 ​ Max: 1 ​" at bounding box center [811, 248] width 234 height 34
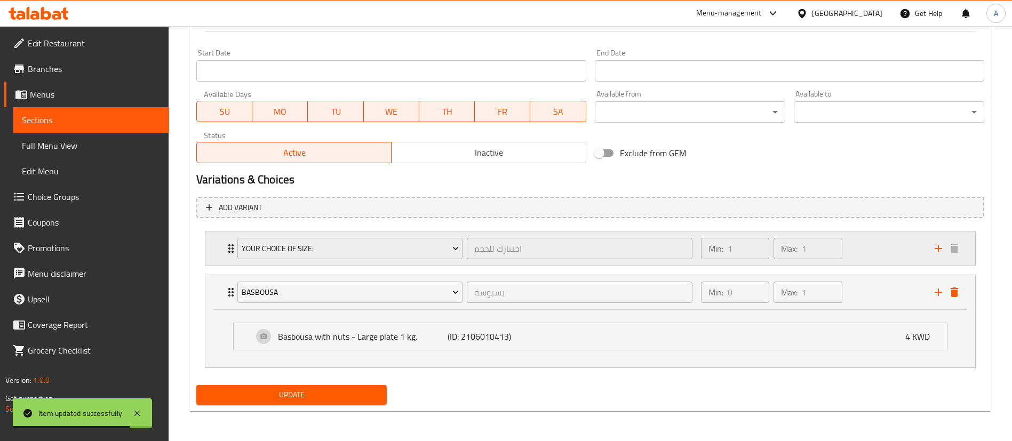
click at [853, 250] on div "Min: 1 ​ Max: 1 ​" at bounding box center [811, 248] width 234 height 34
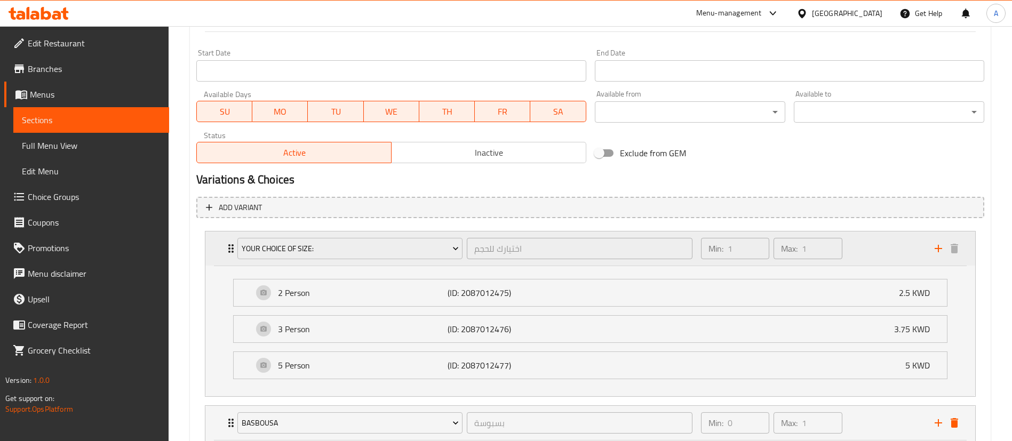
click at [853, 250] on div "Min: 1 ​ Max: 1 ​" at bounding box center [811, 248] width 234 height 34
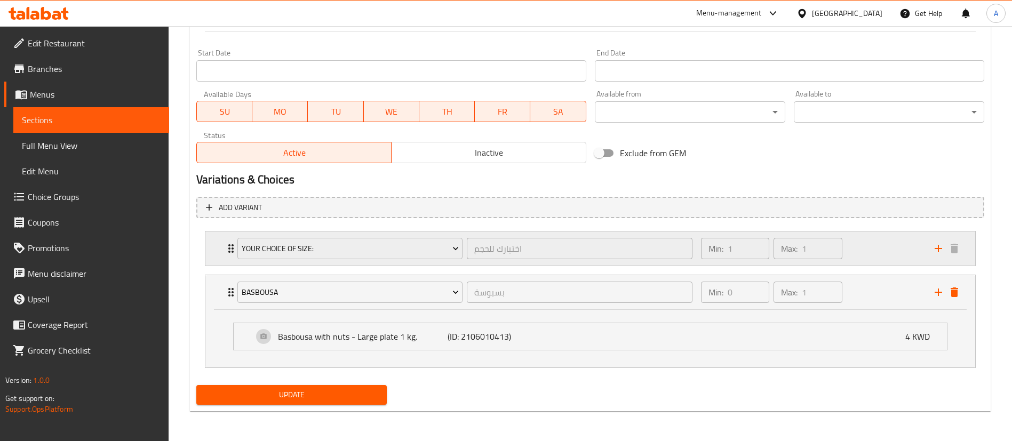
click at [853, 250] on div "Min: 1 ​ Max: 1 ​" at bounding box center [811, 248] width 234 height 34
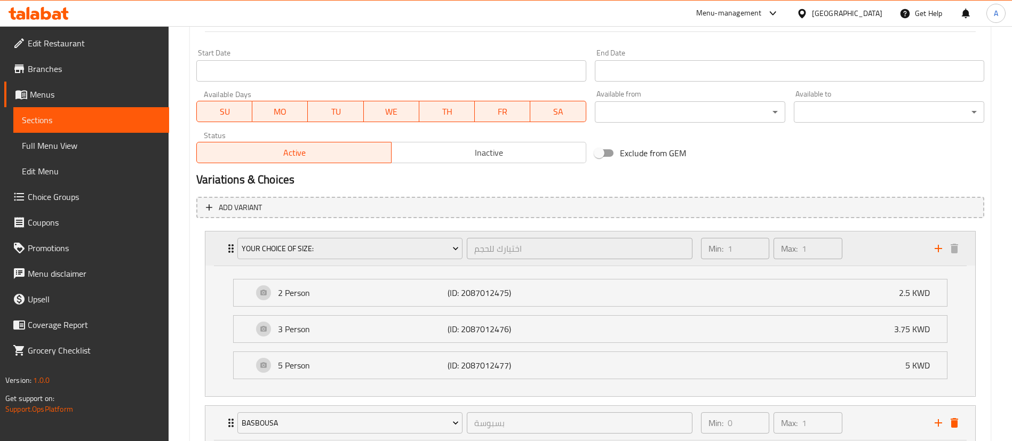
click at [853, 250] on div "Min: 1 ​ Max: 1 ​" at bounding box center [811, 248] width 234 height 34
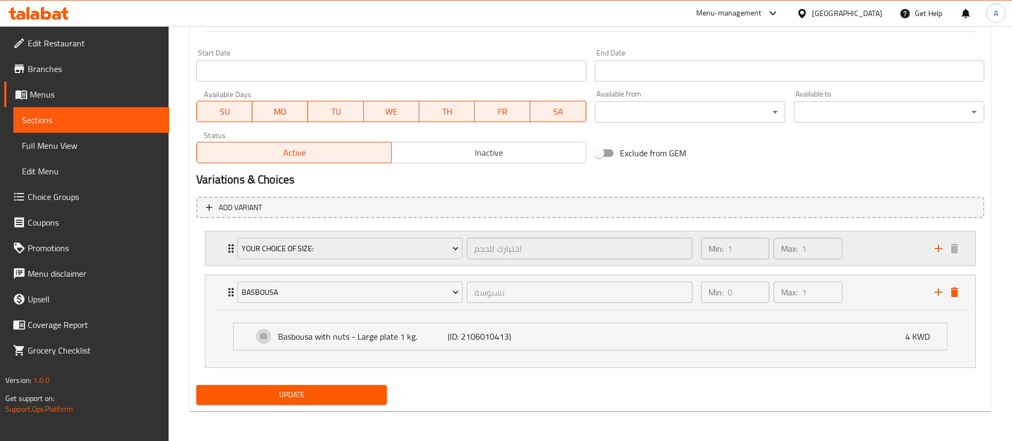
click at [880, 259] on div "Min: 1 ​ Max: 1 ​" at bounding box center [811, 248] width 234 height 34
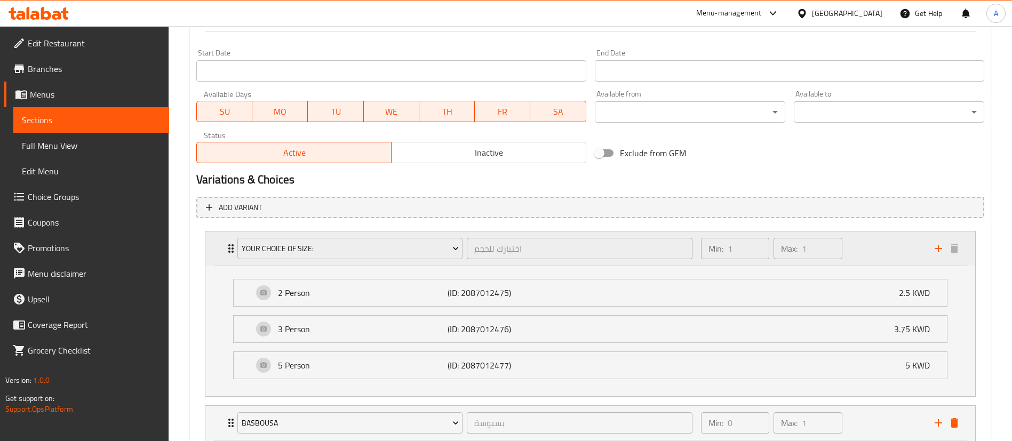
click at [880, 259] on div "Min: 1 ​ Max: 1 ​" at bounding box center [811, 248] width 234 height 34
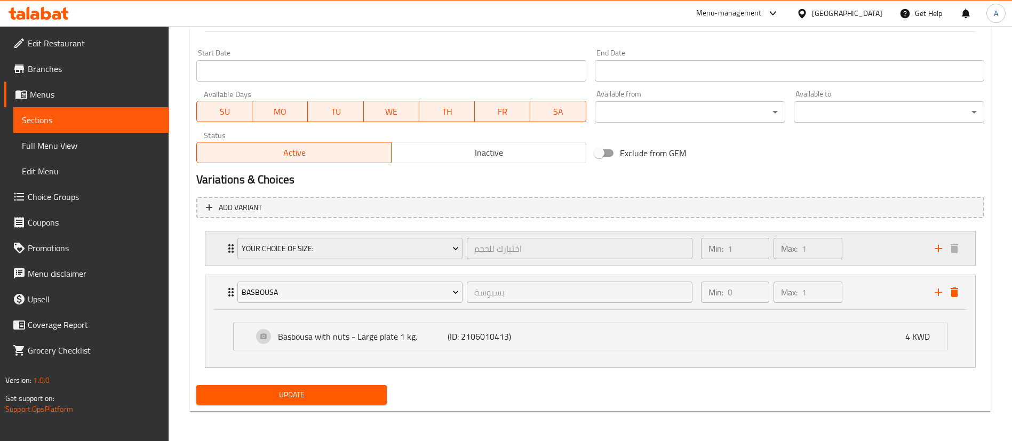
click at [880, 259] on div "Min: 1 ​ Max: 1 ​" at bounding box center [811, 248] width 234 height 34
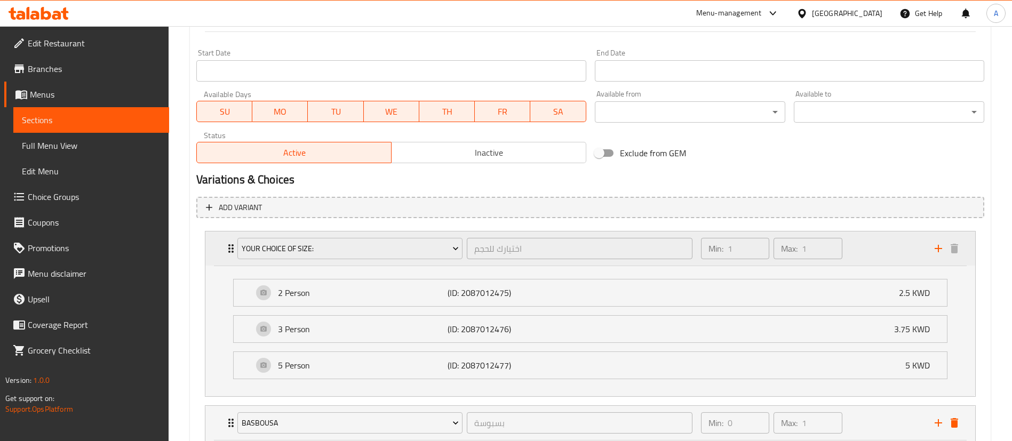
click at [880, 259] on div "Min: 1 ​ Max: 1 ​" at bounding box center [811, 248] width 234 height 34
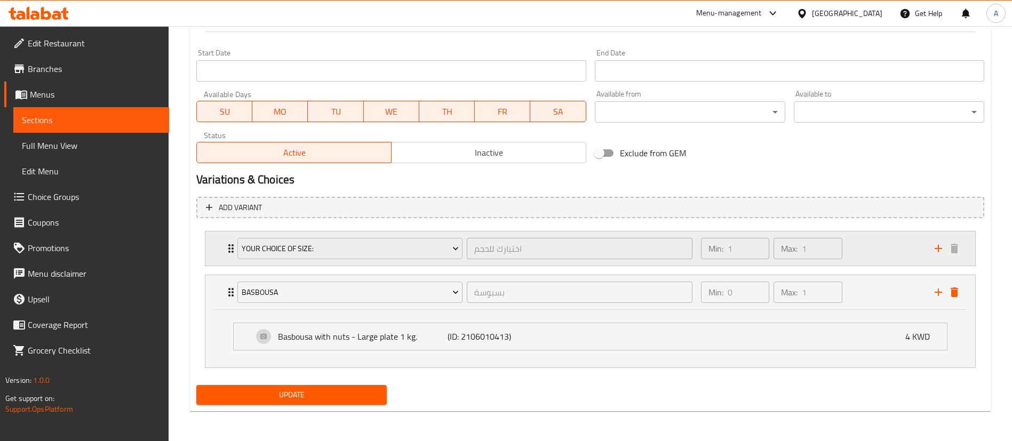
click at [884, 248] on div "Min: 1 ​ Max: 1 ​" at bounding box center [811, 248] width 234 height 34
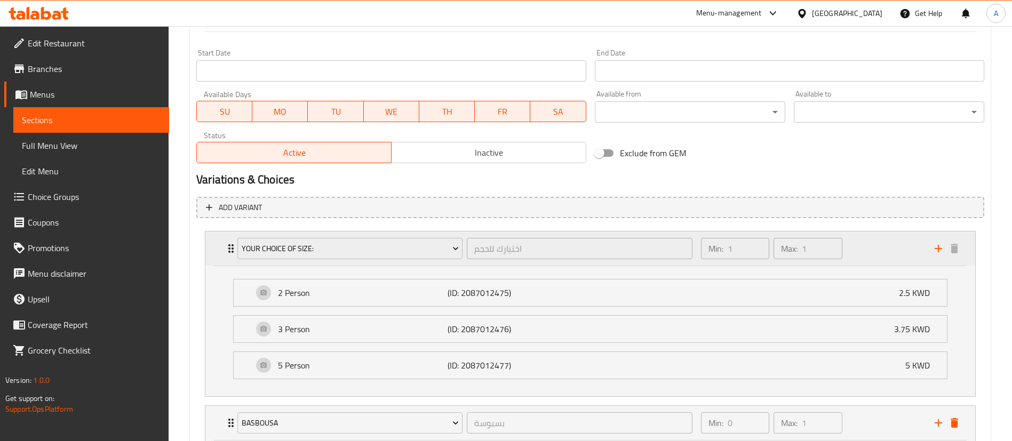
click at [884, 248] on div "Min: 1 ​ Max: 1 ​" at bounding box center [811, 248] width 234 height 34
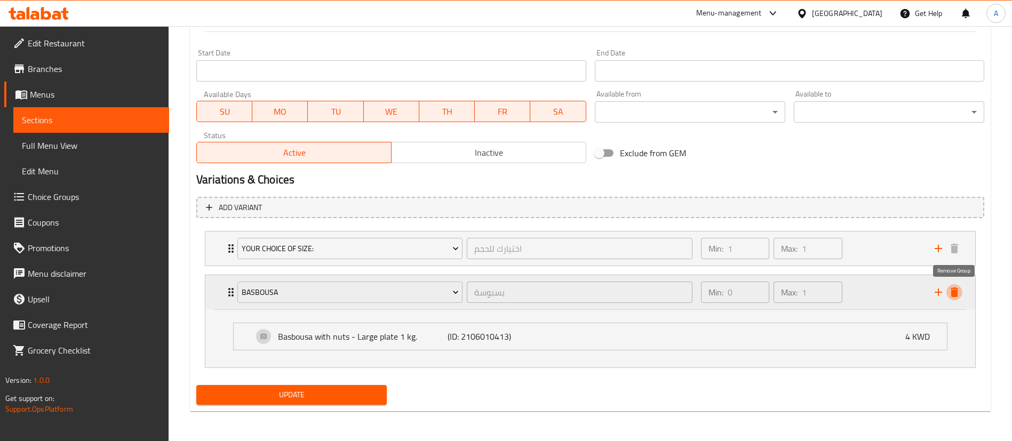
click at [953, 292] on icon "delete" at bounding box center [953, 292] width 7 height 10
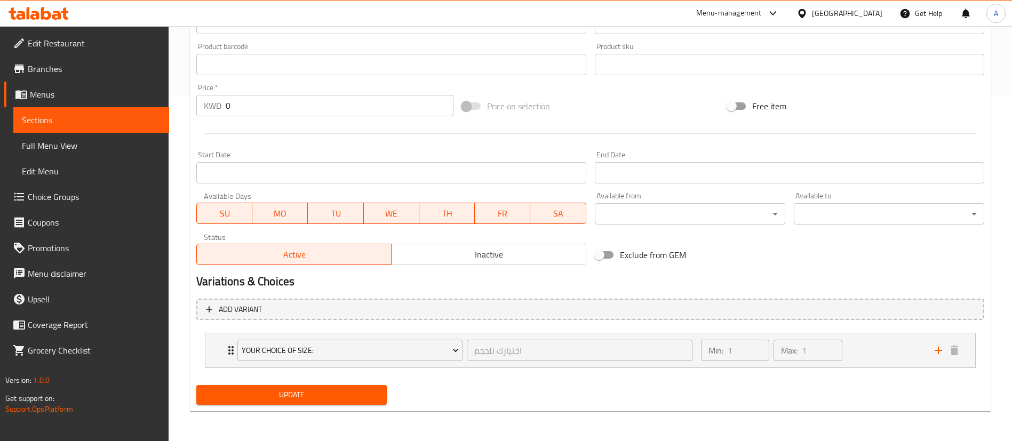
click at [376, 394] on span "Update" at bounding box center [291, 394] width 173 height 13
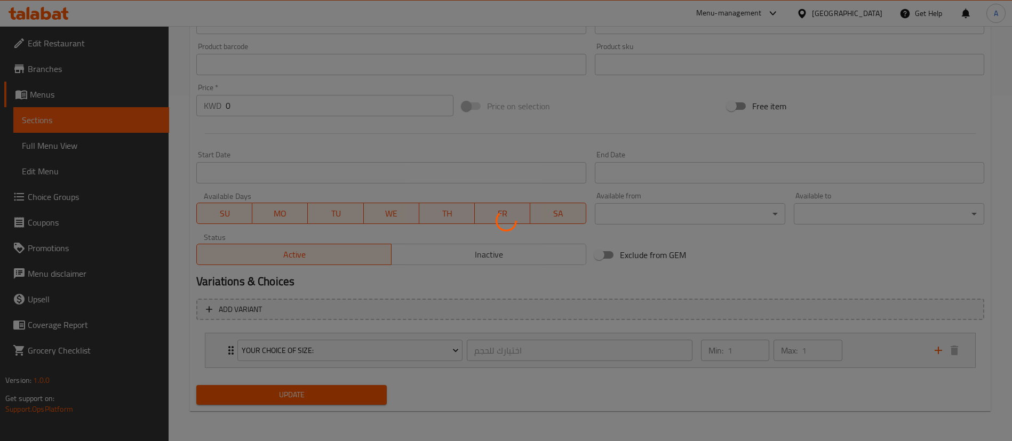
scroll to position [0, 0]
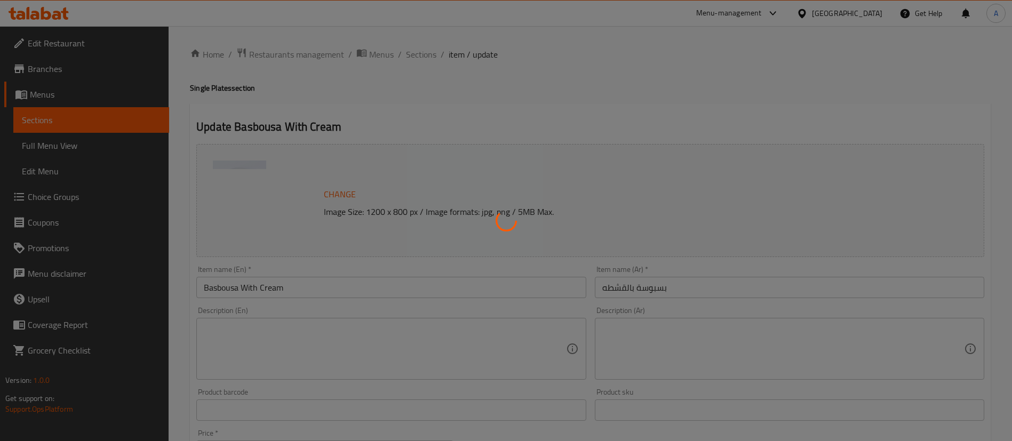
click at [412, 57] on div at bounding box center [506, 220] width 1012 height 441
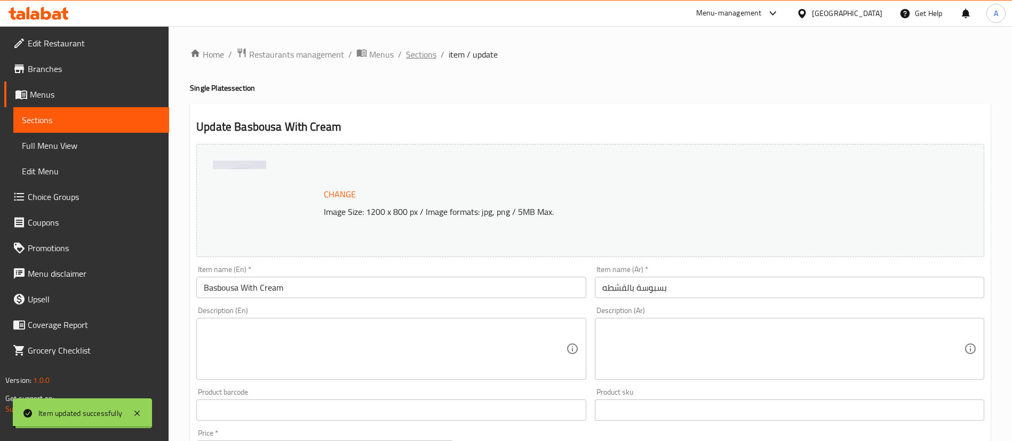
click at [412, 53] on span "Sections" at bounding box center [421, 54] width 30 height 13
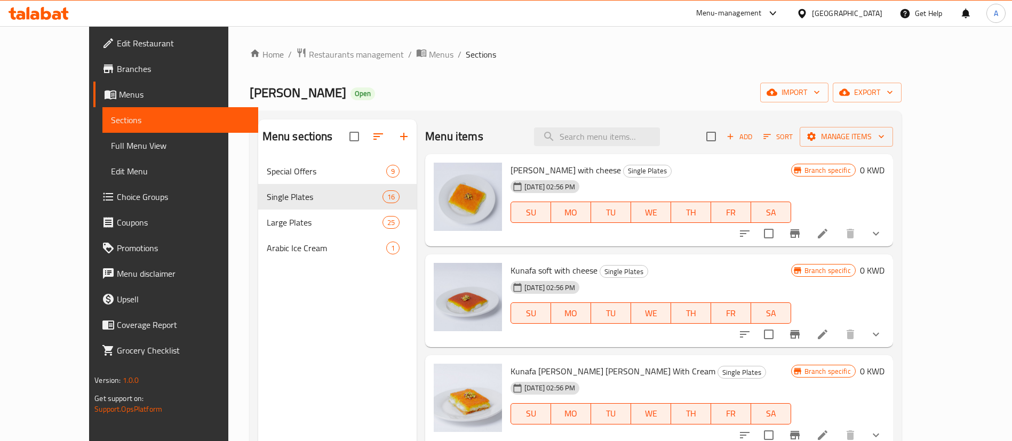
click at [512, 267] on span "Kunafa soft with cheese" at bounding box center [553, 270] width 87 height 16
click at [533, 167] on span "[PERSON_NAME] with cheese" at bounding box center [565, 170] width 110 height 16
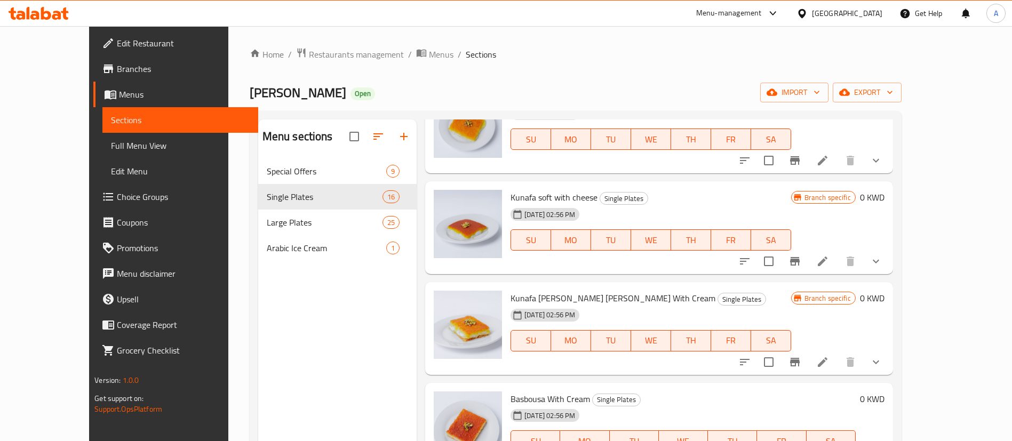
scroll to position [160, 0]
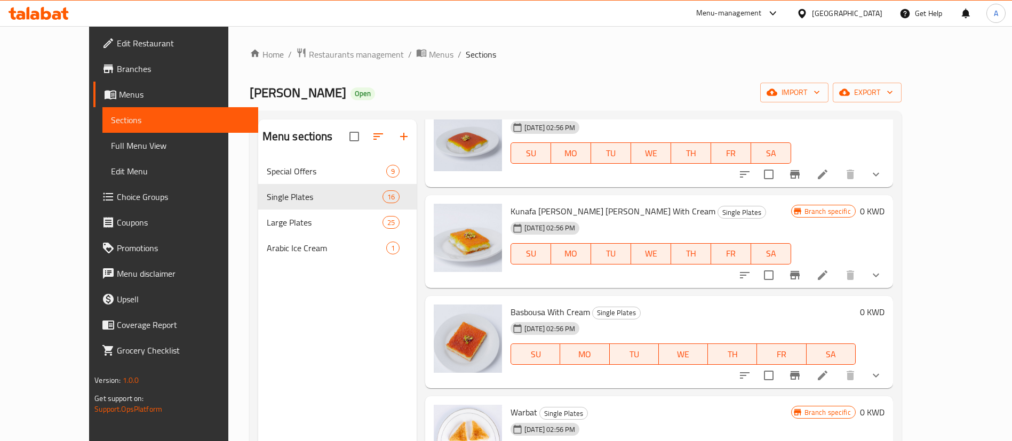
click at [520, 211] on span "Kunafa [PERSON_NAME] [PERSON_NAME] With Cream" at bounding box center [612, 211] width 205 height 16
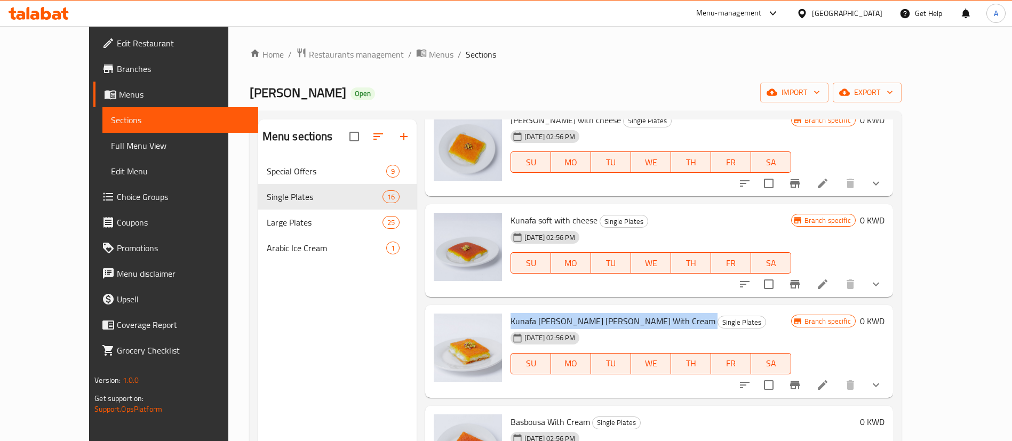
scroll to position [0, 0]
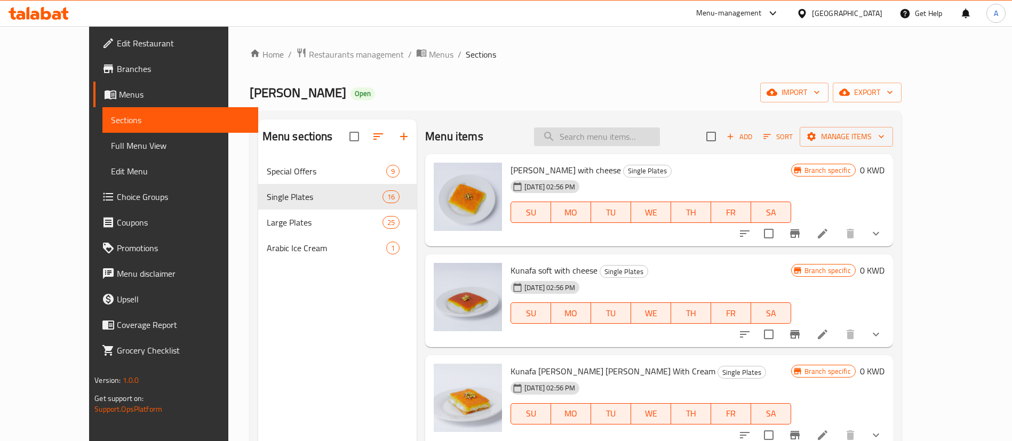
click at [602, 139] on input "search" at bounding box center [597, 136] width 126 height 19
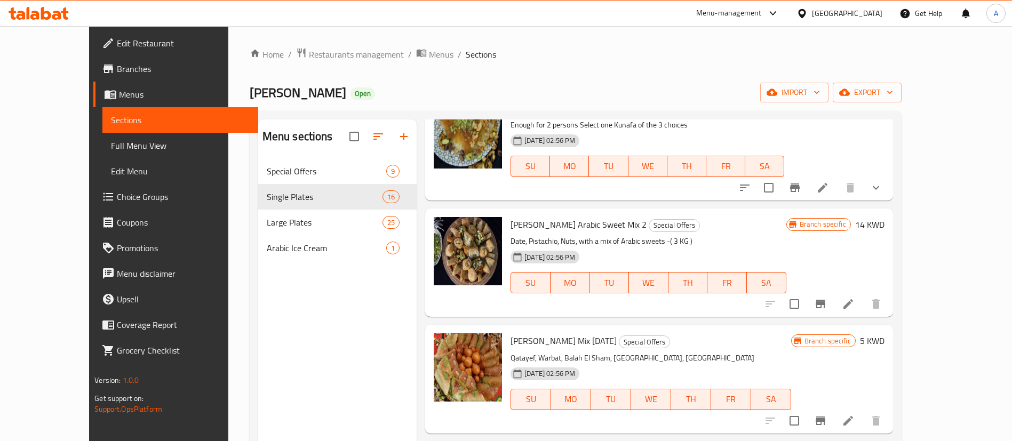
scroll to position [400, 0]
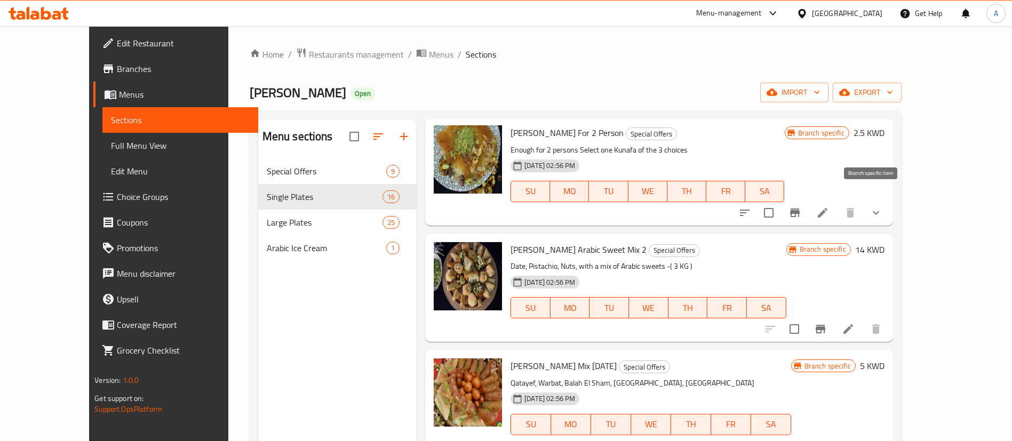
type input "habiba"
click at [808, 203] on button "Branch-specific-item" at bounding box center [795, 213] width 26 height 26
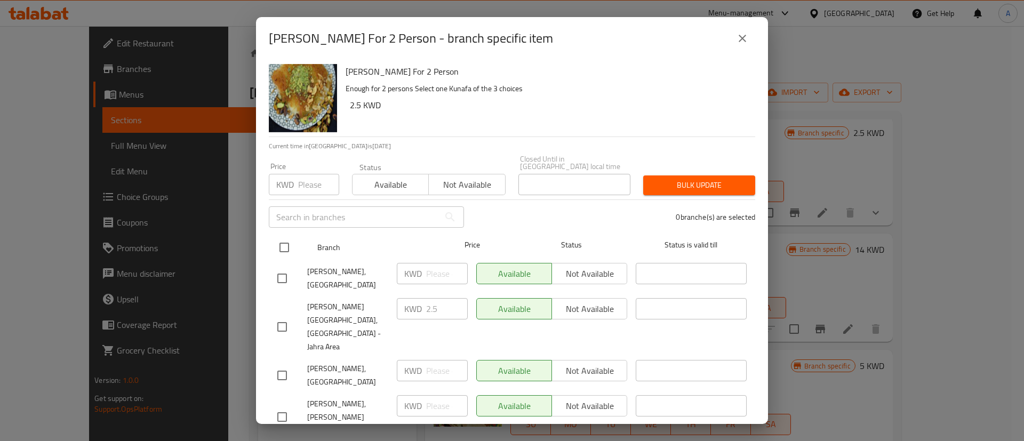
click at [299, 233] on div at bounding box center [293, 247] width 40 height 31
click at [277, 236] on input "checkbox" at bounding box center [284, 247] width 22 height 22
checkbox input "true"
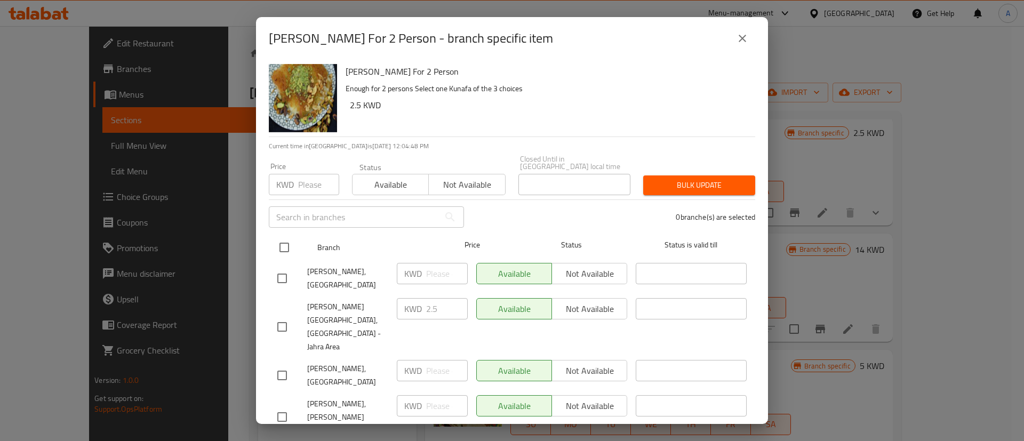
checkbox input "true"
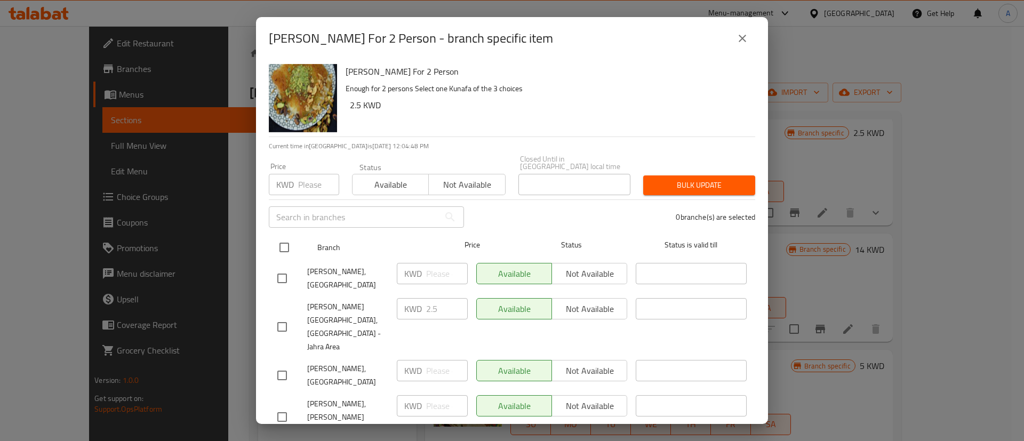
checkbox input "true"
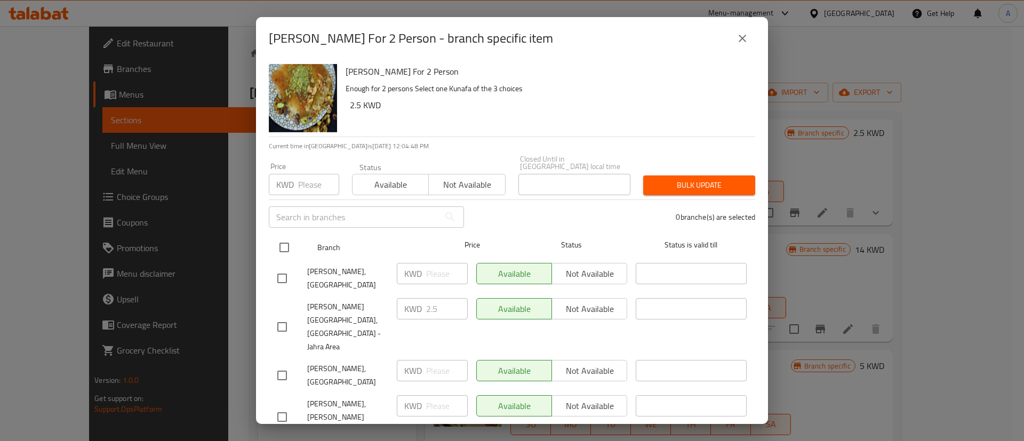
checkbox input "true"
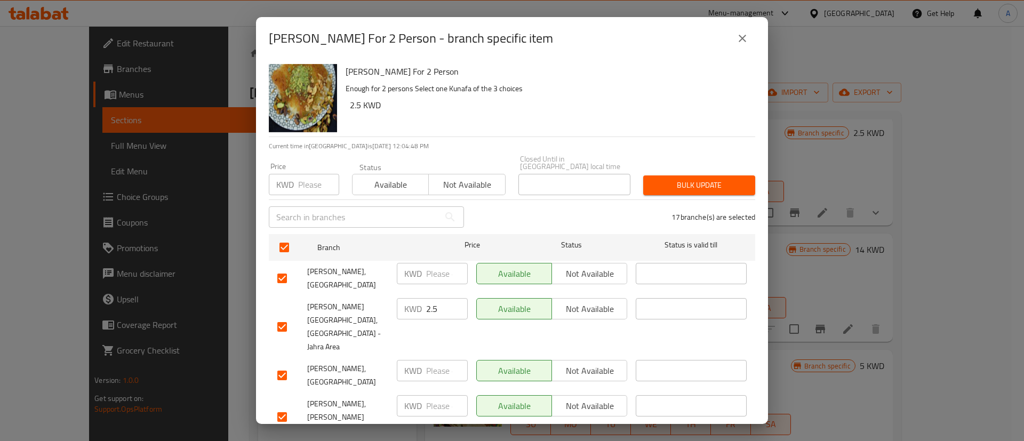
click at [443, 177] on span "Not available" at bounding box center [467, 184] width 68 height 15
click at [692, 180] on span "Bulk update" at bounding box center [699, 185] width 95 height 13
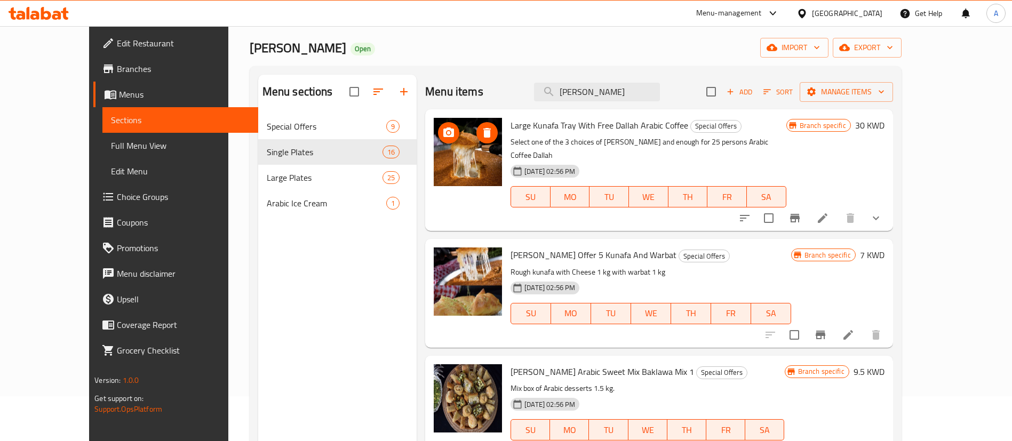
scroll to position [0, 0]
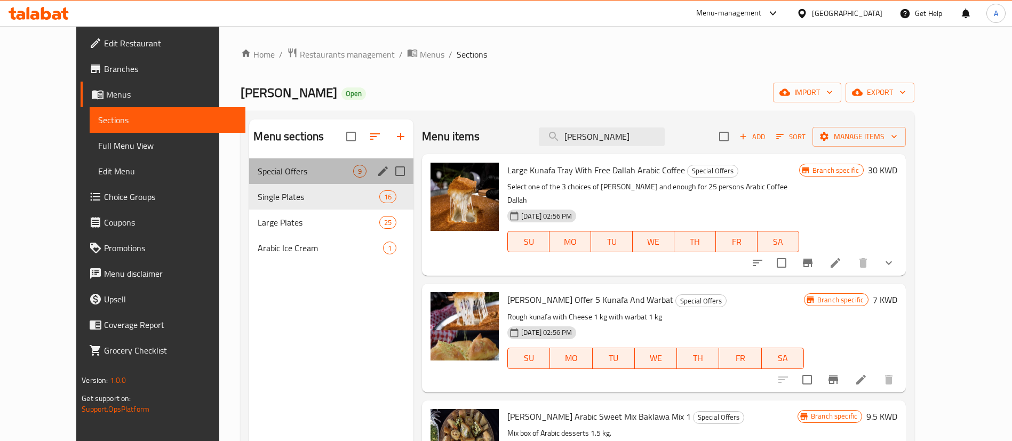
click at [283, 178] on div "Special Offers 9" at bounding box center [331, 171] width 164 height 26
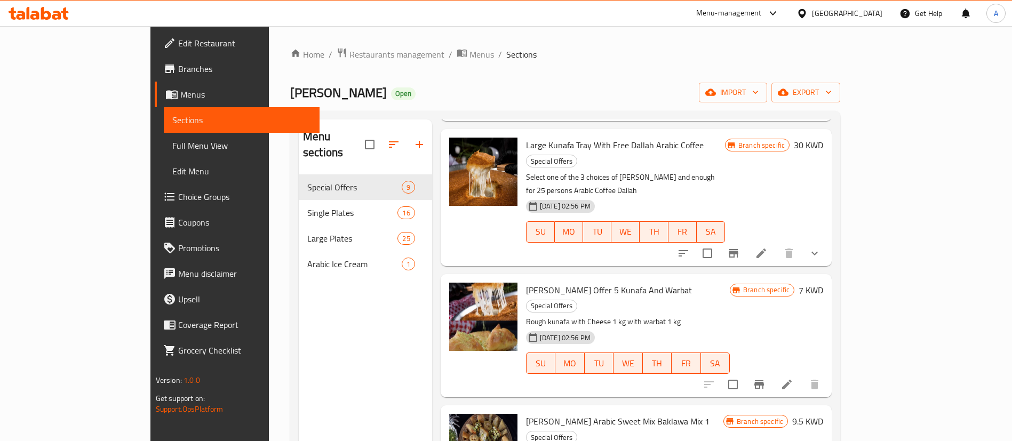
scroll to position [240, 0]
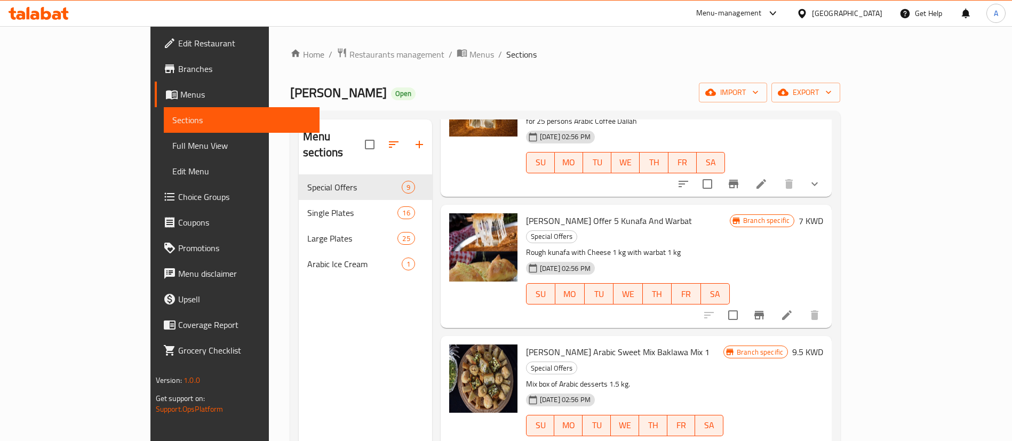
click at [823, 213] on h6 "7 KWD" at bounding box center [810, 220] width 25 height 15
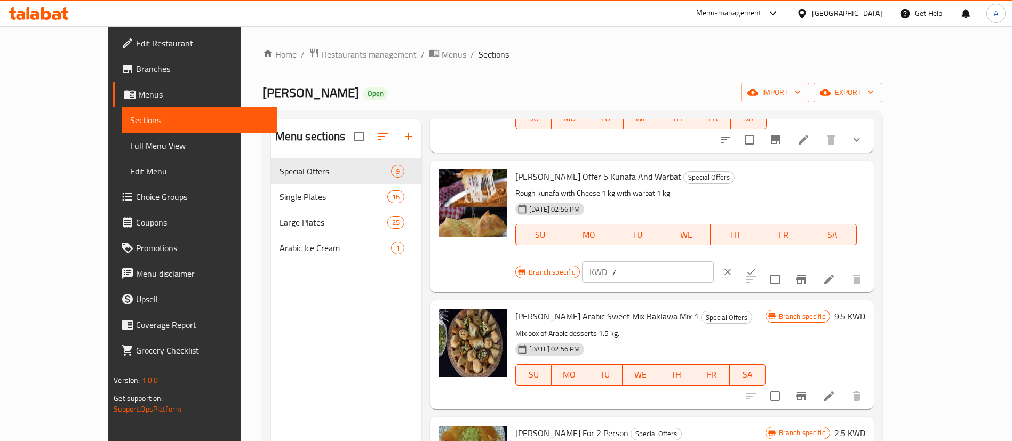
click at [434, 253] on div "Habiba Offer 5 Kunafa And Warbat Special Offers Rough kunafa with Cheese 1 kg w…" at bounding box center [652, 227] width 444 height 132
click at [779, 260] on div "Branch specific KWD 7 ​" at bounding box center [647, 271] width 264 height 23
click at [778, 260] on div "Branch specific KWD 7 ​" at bounding box center [647, 271] width 264 height 23
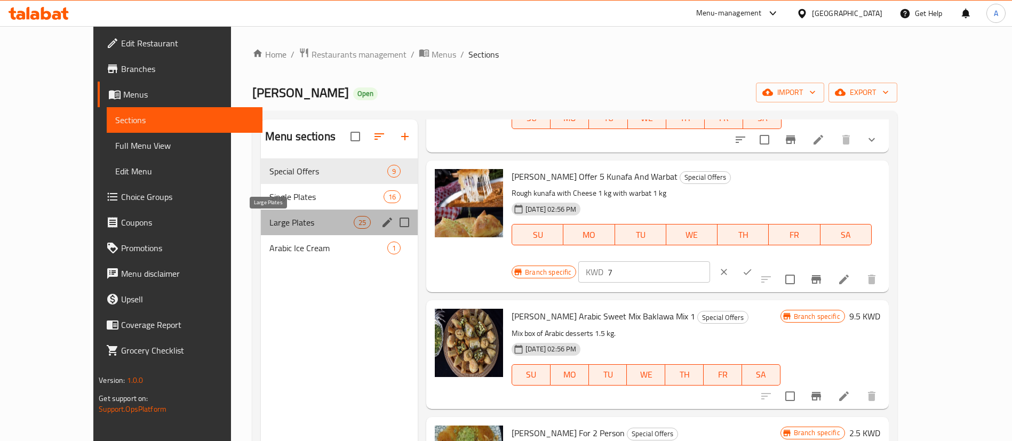
click at [277, 219] on span "Large Plates" at bounding box center [311, 222] width 84 height 13
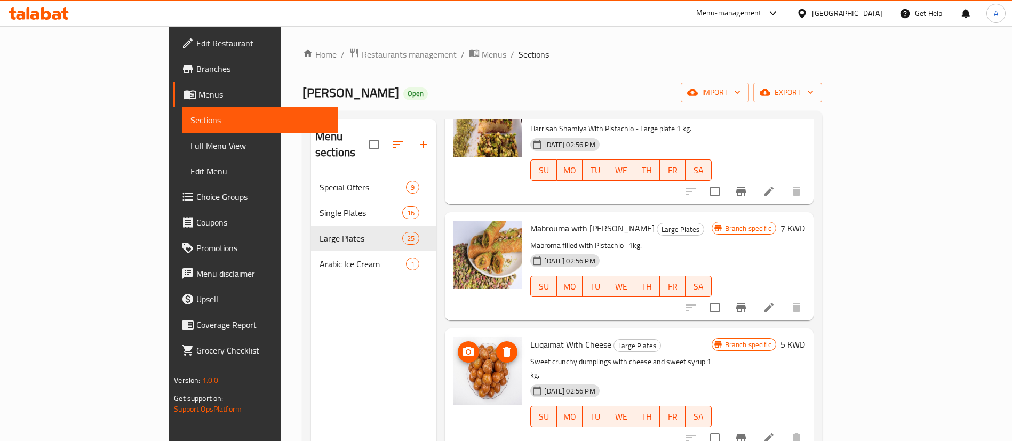
scroll to position [1200, 0]
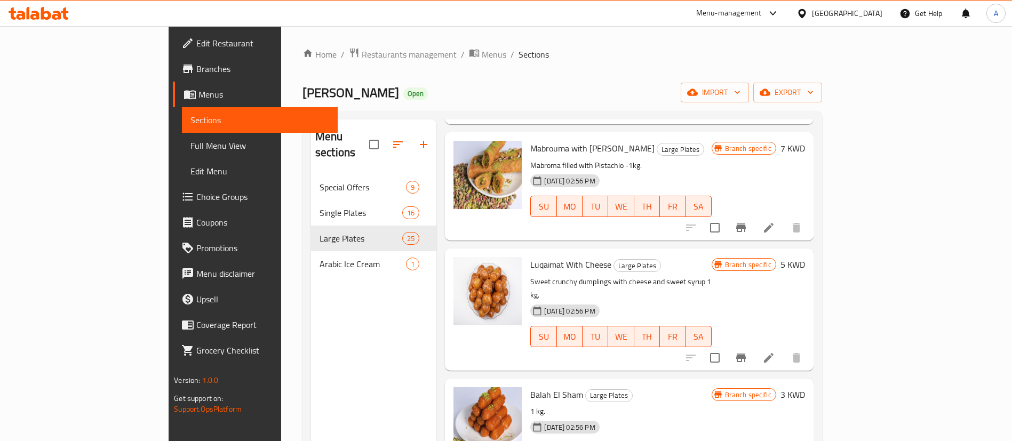
click at [530, 387] on span "Balah El Sham" at bounding box center [556, 395] width 53 height 16
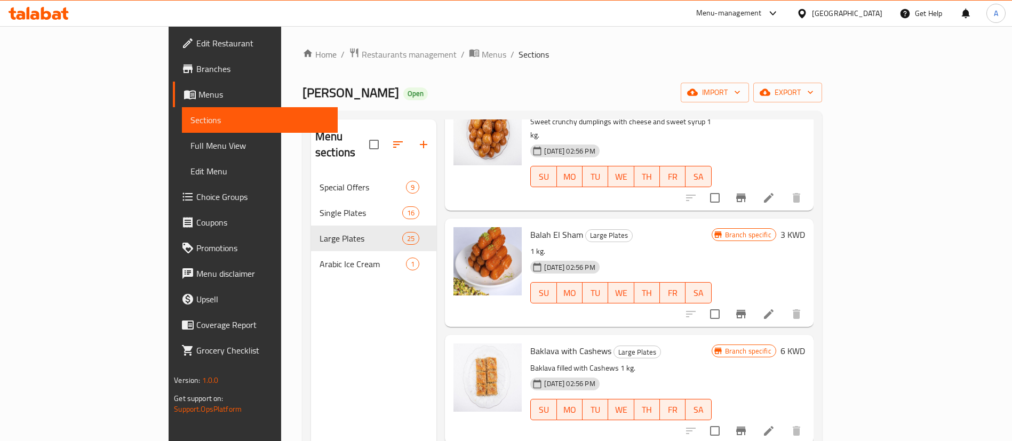
click at [530, 343] on span "Baklava with Cashews" at bounding box center [570, 351] width 81 height 16
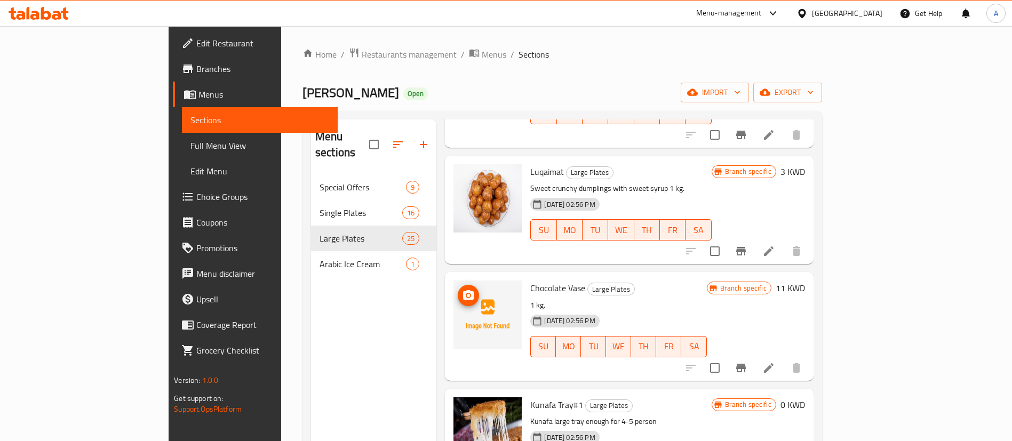
scroll to position [1840, 0]
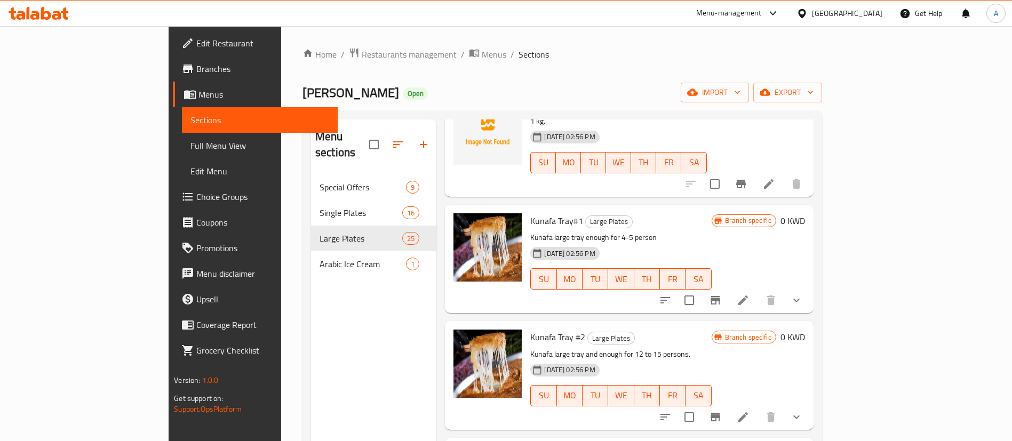
drag, startPoint x: 651, startPoint y: 30, endPoint x: 645, endPoint y: 87, distance: 56.8
click at [651, 30] on div "Home / Restaurants management / Menus / Sections Kunafa Habiba Amman Open impor…" at bounding box center [562, 308] width 562 height 564
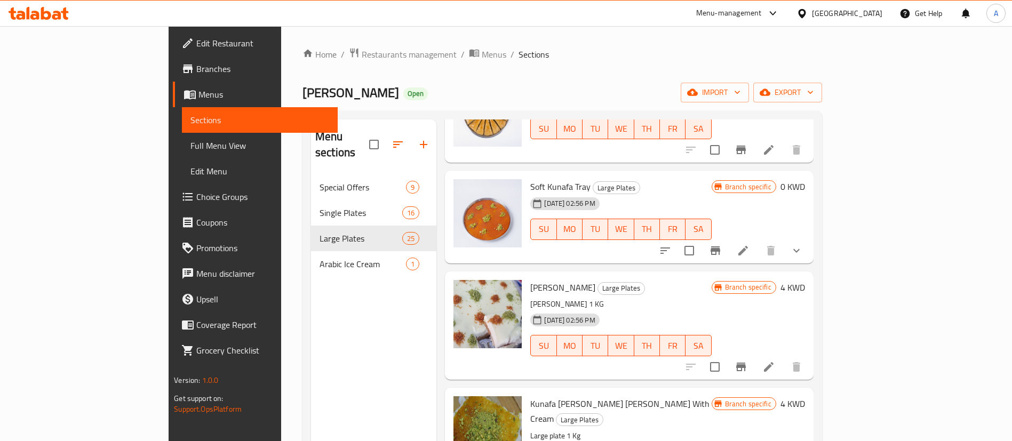
scroll to position [0, 0]
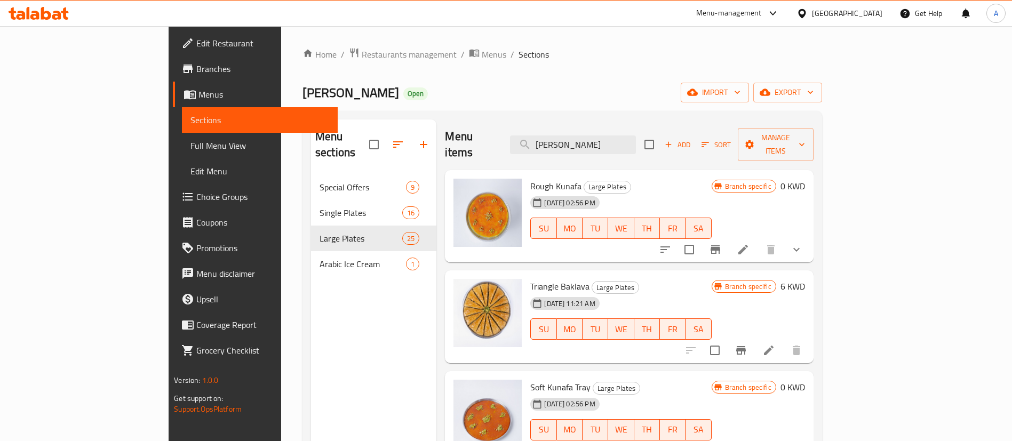
click at [604, 121] on div "Menu items habiba Add Sort Manage items" at bounding box center [629, 144] width 368 height 51
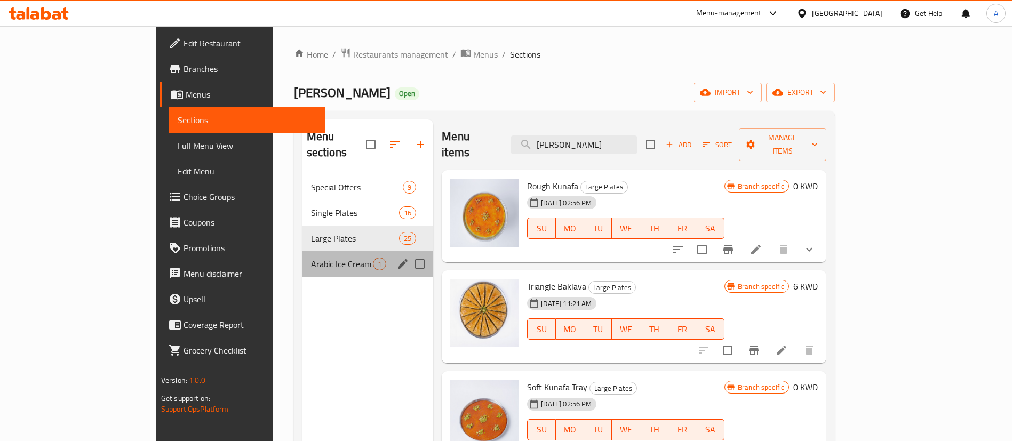
click at [311, 258] on span "Arabic Ice Cream" at bounding box center [342, 264] width 62 height 13
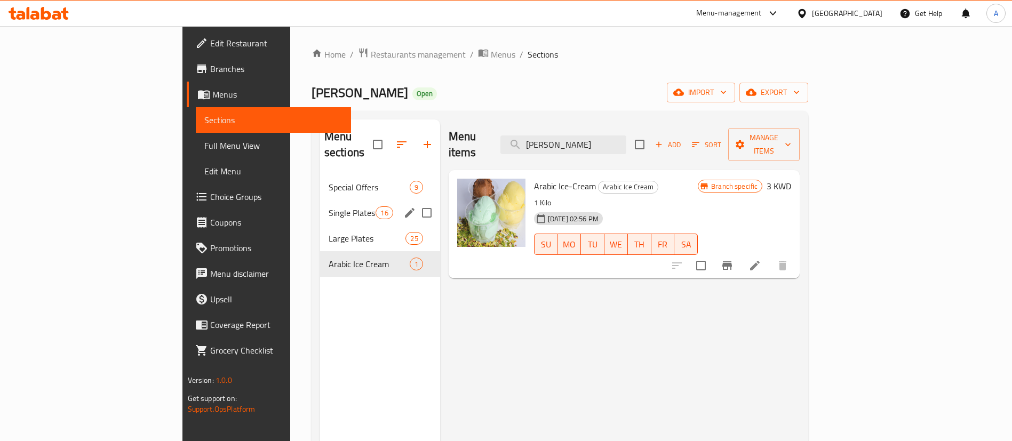
click at [329, 206] on span "Single Plates" at bounding box center [352, 212] width 47 height 13
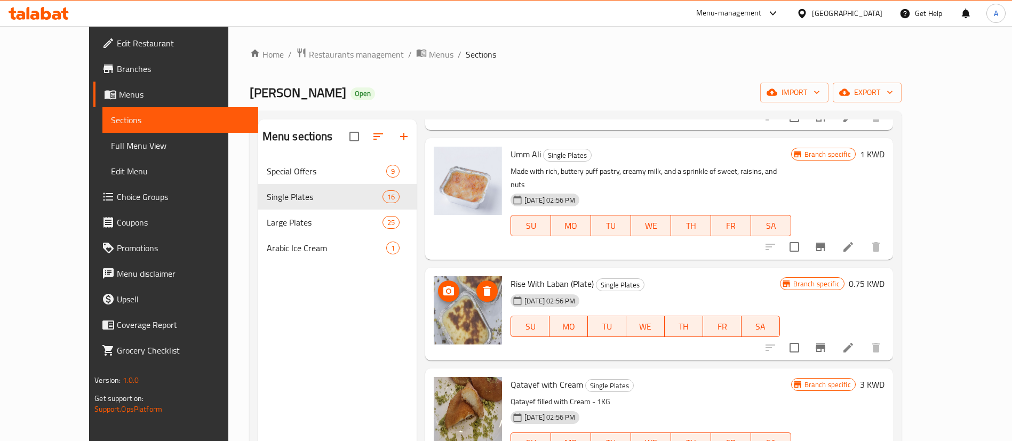
scroll to position [800, 0]
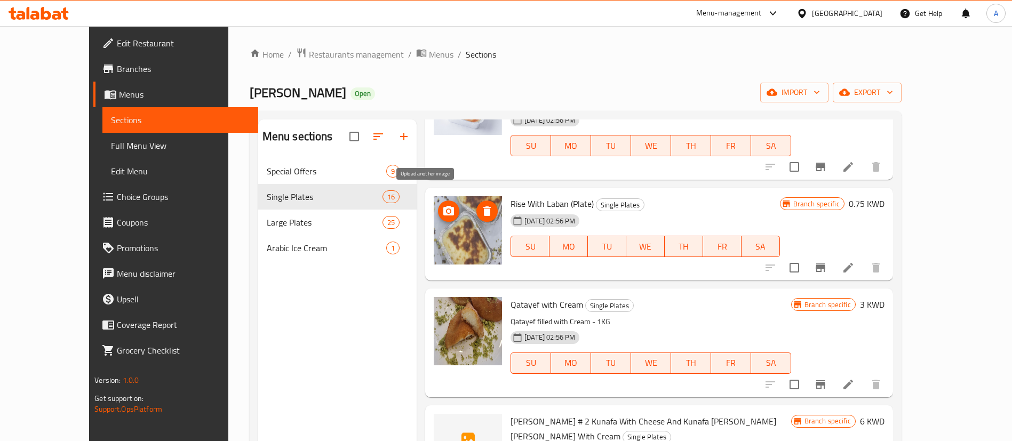
click at [443, 206] on icon "upload picture" at bounding box center [448, 211] width 11 height 10
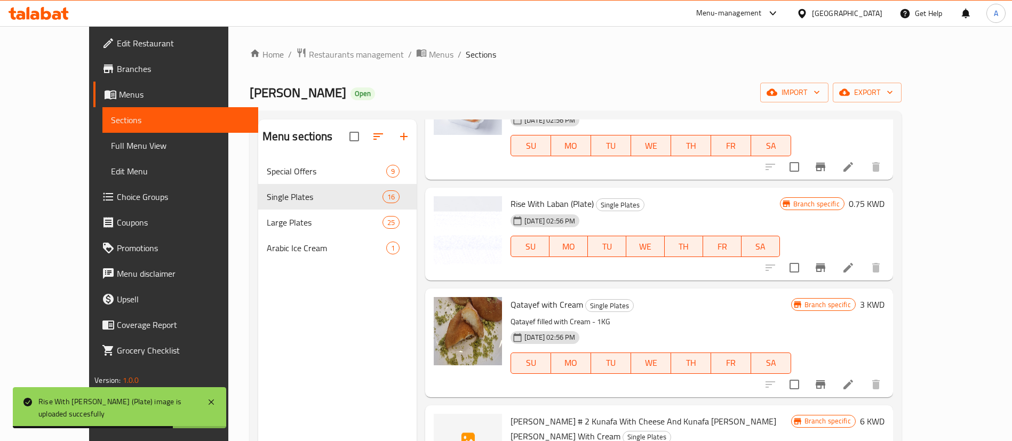
click at [854, 261] on icon at bounding box center [848, 267] width 13 height 13
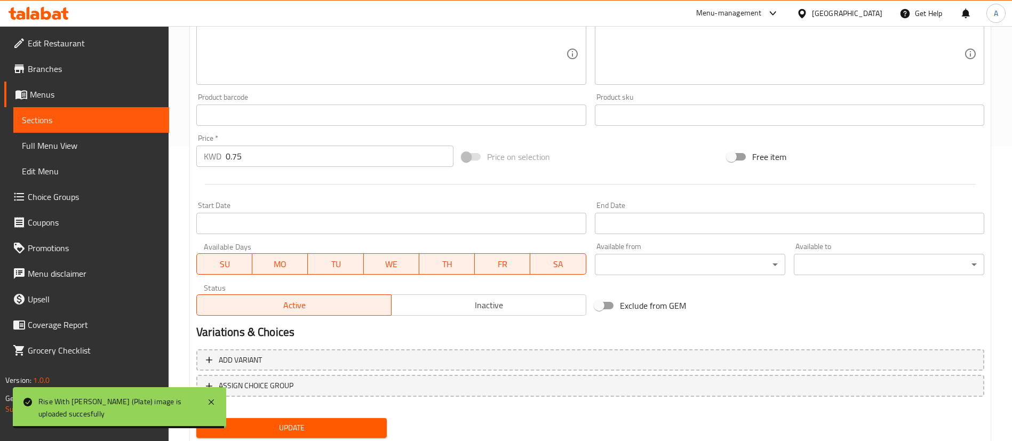
scroll to position [320, 0]
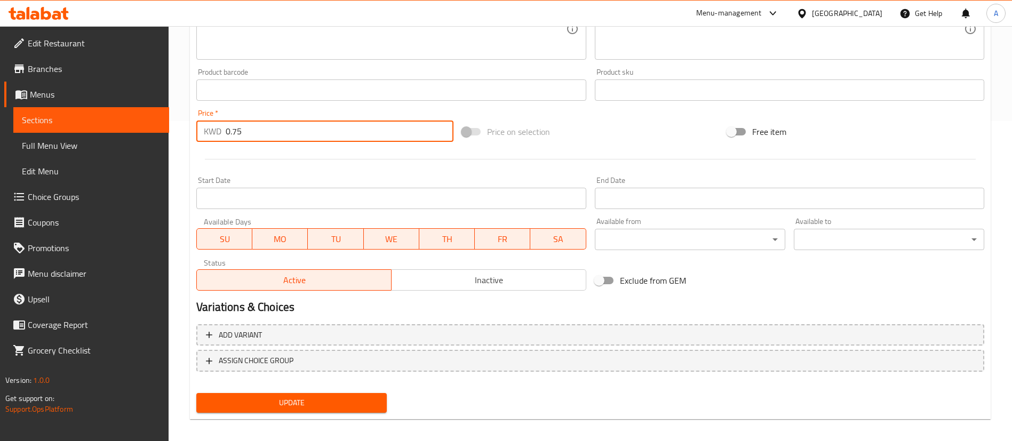
drag, startPoint x: 297, startPoint y: 127, endPoint x: 25, endPoint y: 169, distance: 275.2
click at [0, 146] on div "Edit Restaurant Branches Menus Sections Full Menu View Edit Menu Choice Groups …" at bounding box center [506, 77] width 1012 height 743
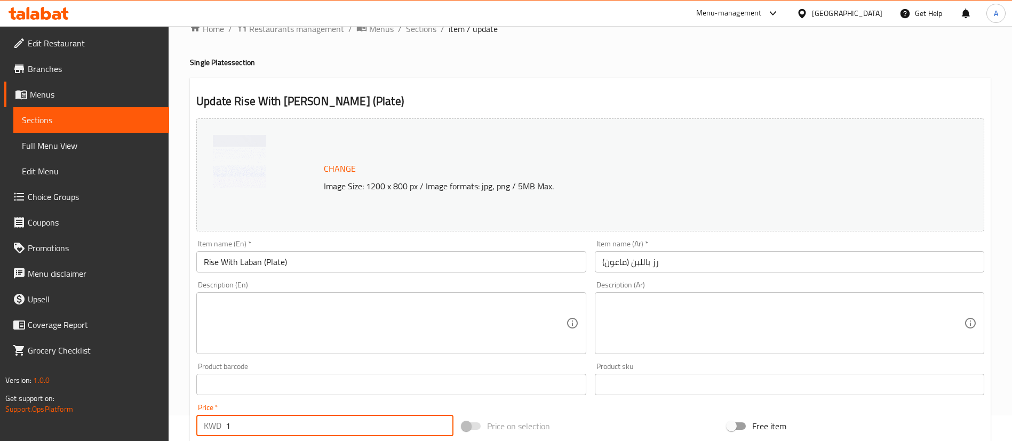
scroll to position [0, 0]
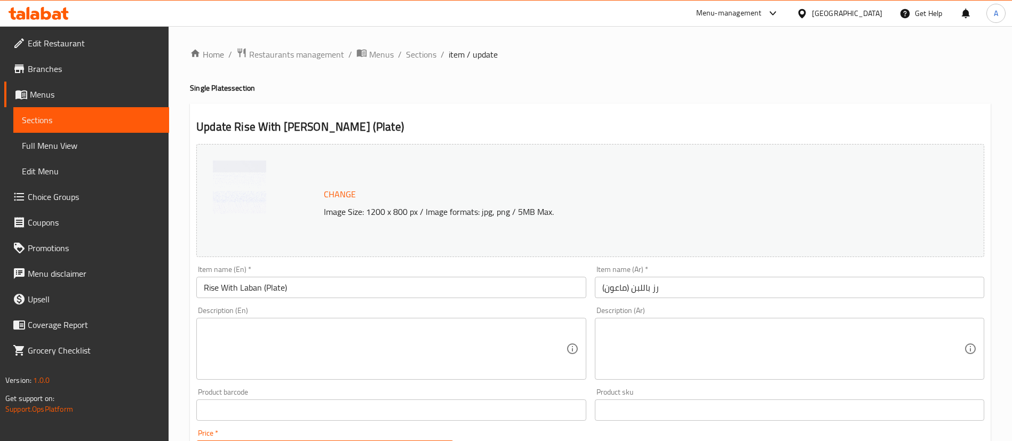
type input "1"
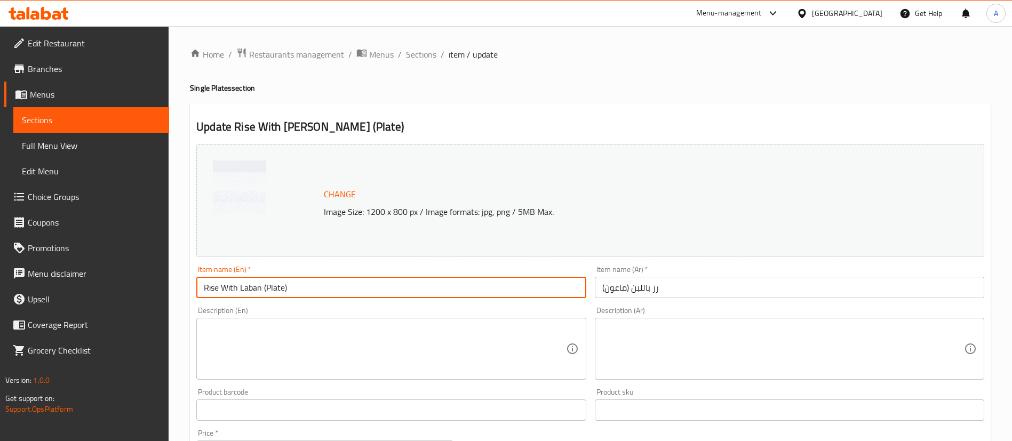
drag, startPoint x: 316, startPoint y: 286, endPoint x: 0, endPoint y: 258, distance: 317.6
click at [0, 262] on div "Edit Restaurant Branches Menus Sections Full Menu View Edit Menu Choice Groups …" at bounding box center [506, 397] width 1012 height 743
type input "Rice With Laban"
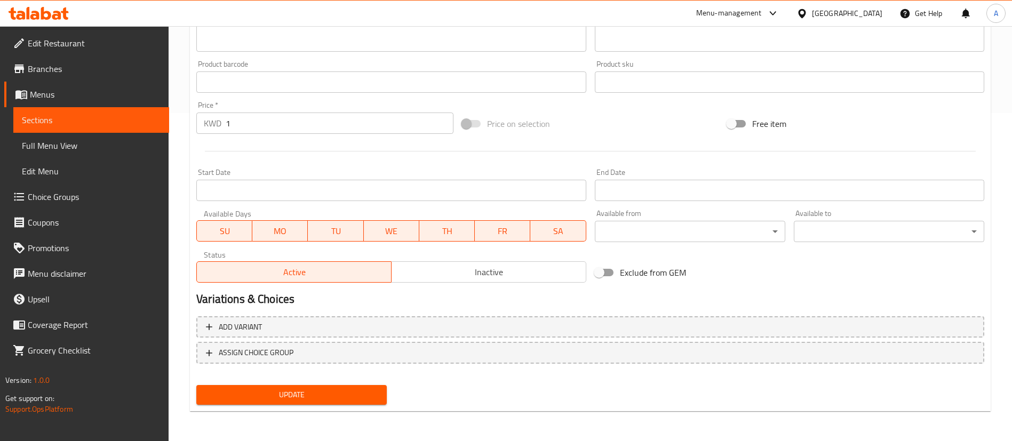
click at [335, 389] on span "Update" at bounding box center [291, 394] width 173 height 13
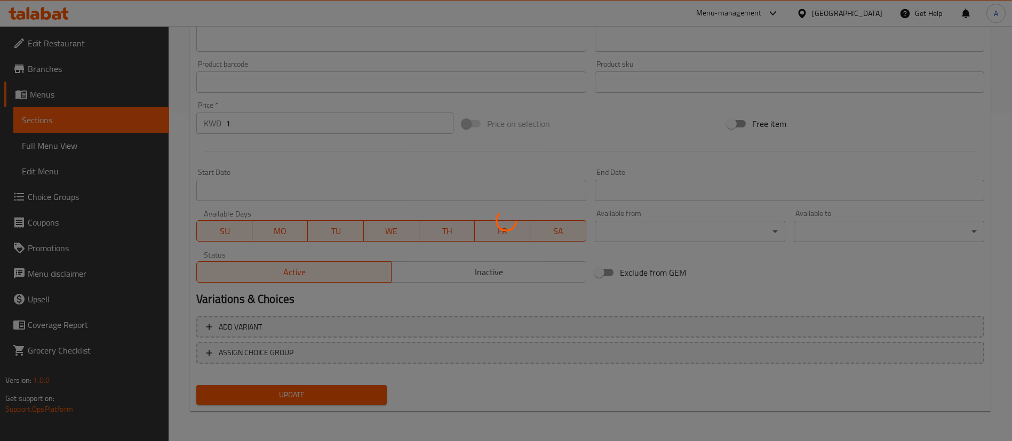
scroll to position [8, 0]
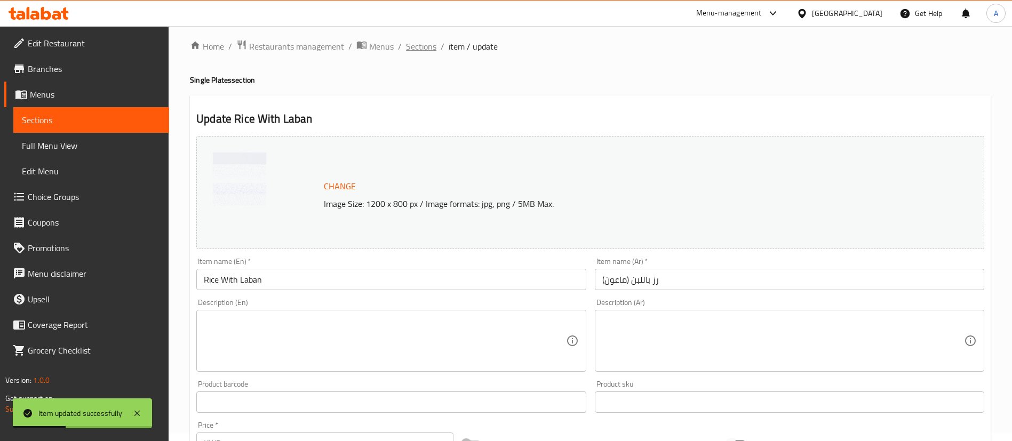
click at [424, 49] on span "Sections" at bounding box center [421, 46] width 30 height 13
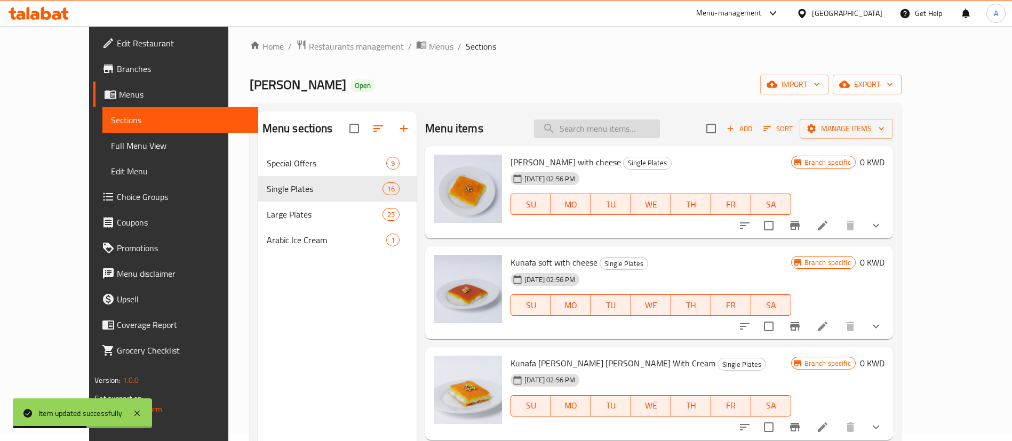
click at [618, 126] on input "search" at bounding box center [597, 128] width 126 height 19
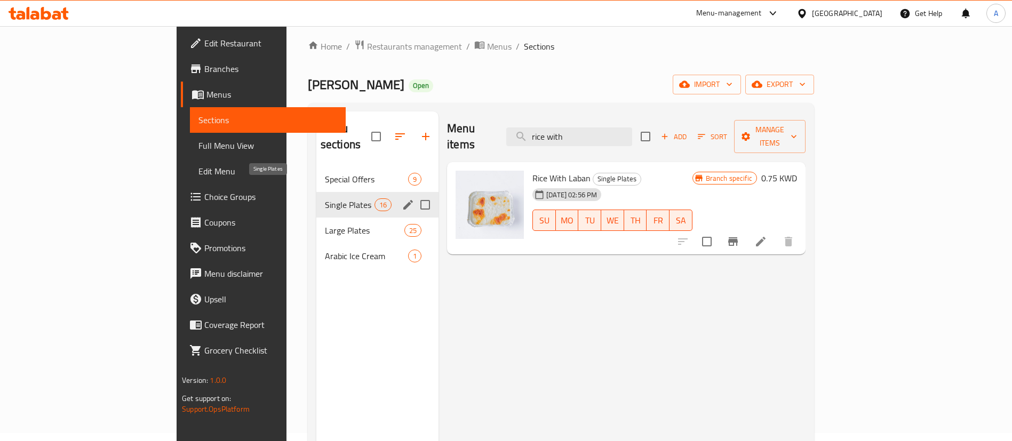
type input "rice with"
click at [325, 198] on span "Single Plates" at bounding box center [350, 204] width 50 height 13
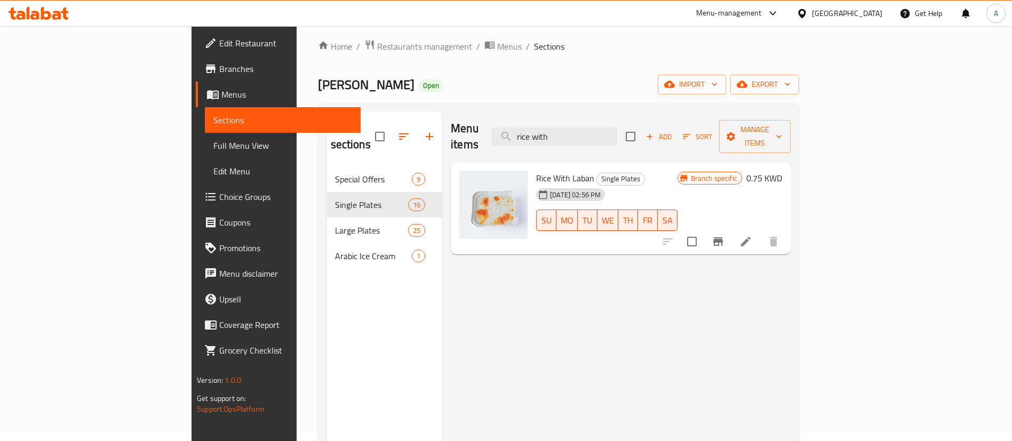
click at [712, 132] on span "Sort" at bounding box center [697, 137] width 29 height 12
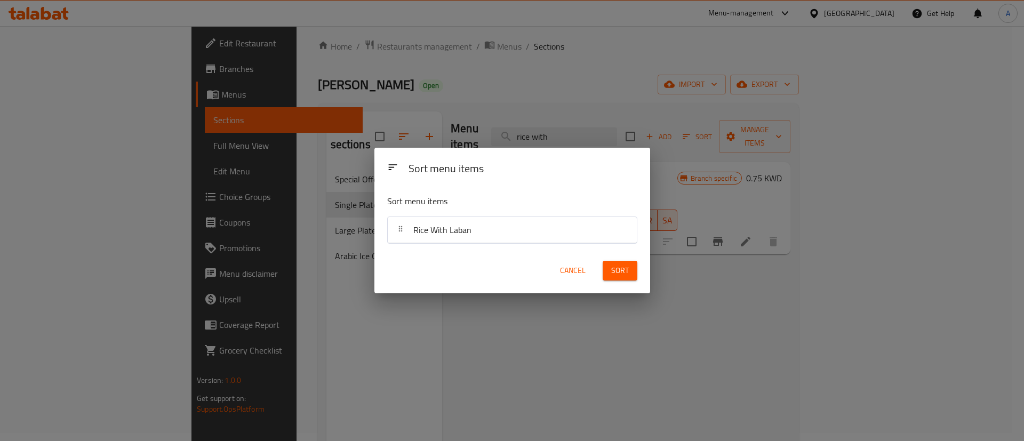
click at [780, 250] on div "Sort menu items Sort menu items Rice With Laban Cancel Sort" at bounding box center [512, 220] width 1024 height 441
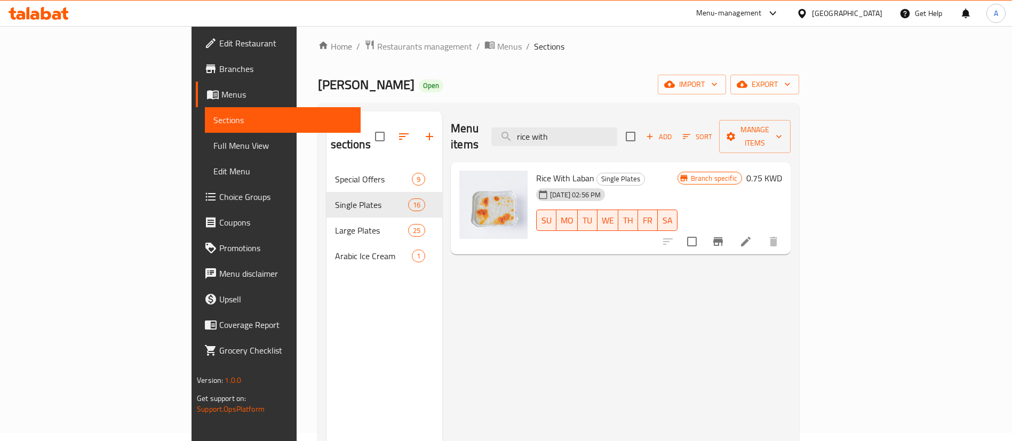
click at [637, 116] on div "Menu items rice with Add Sort Manage items" at bounding box center [621, 136] width 340 height 51
click at [617, 127] on input "rice with" at bounding box center [554, 136] width 126 height 19
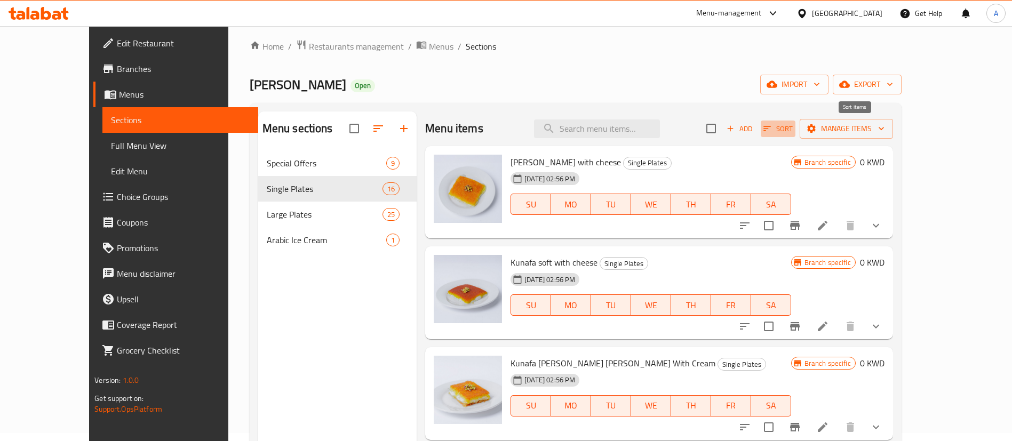
click at [793, 125] on span "Sort" at bounding box center [777, 129] width 29 height 12
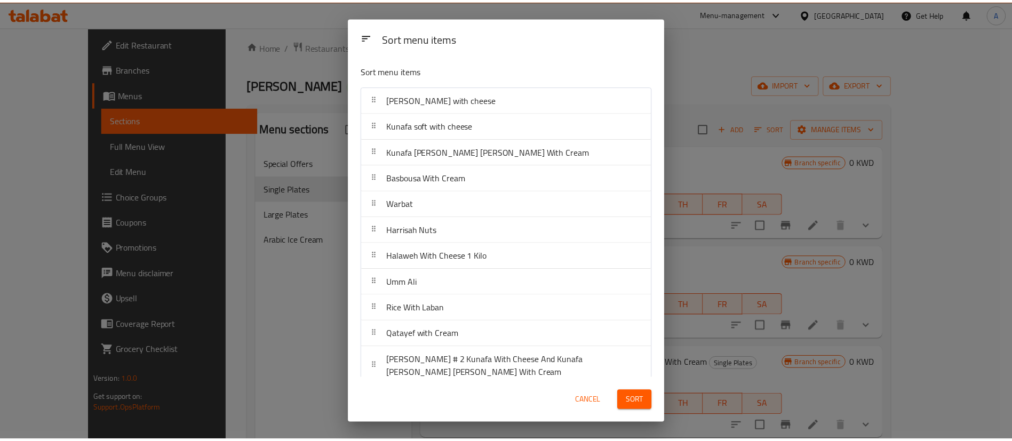
scroll to position [80, 0]
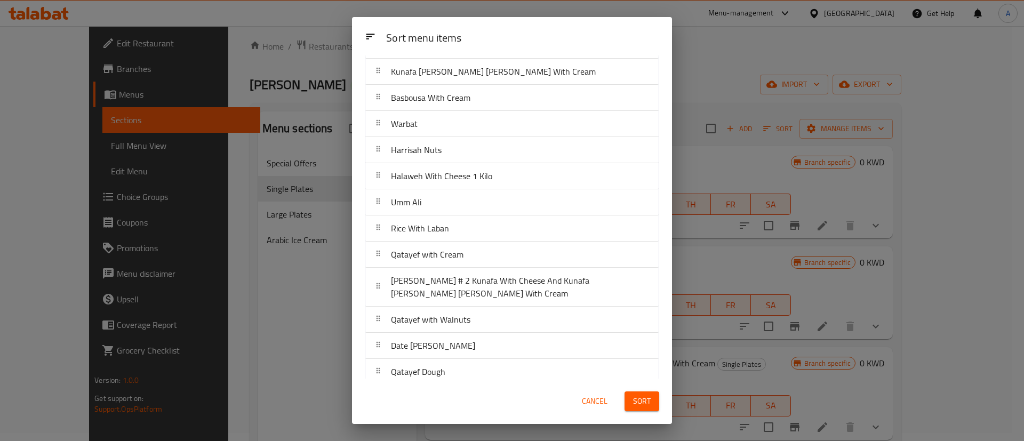
click at [700, 63] on div "Sort menu items Sort menu items Kunafa Kishne with cheese Kunafa soft with chee…" at bounding box center [512, 220] width 1024 height 441
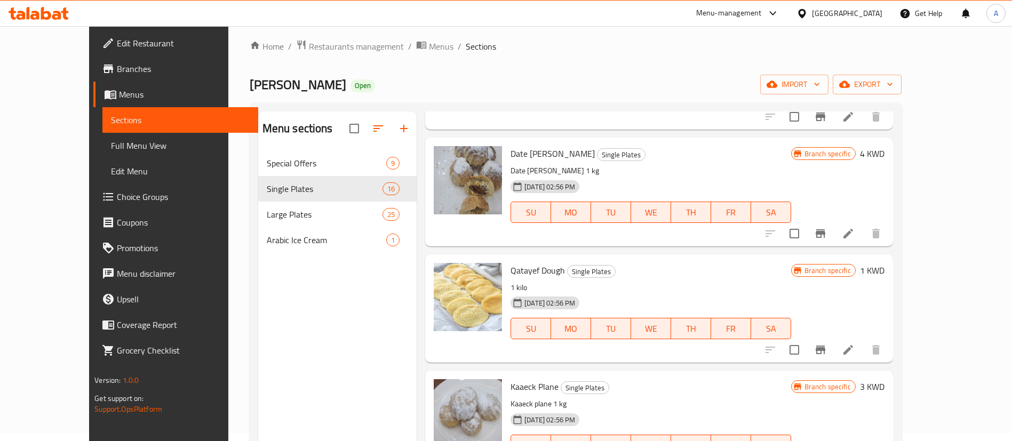
scroll to position [1322, 0]
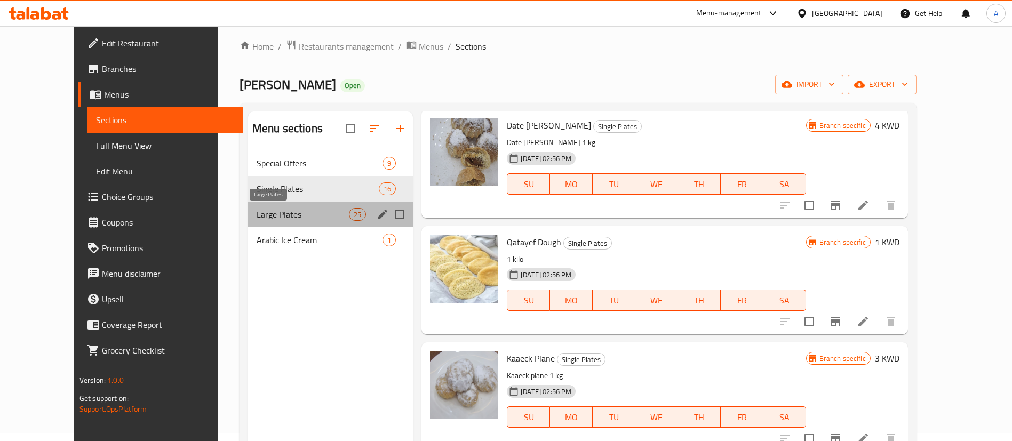
click at [297, 216] on span "Large Plates" at bounding box center [303, 214] width 92 height 13
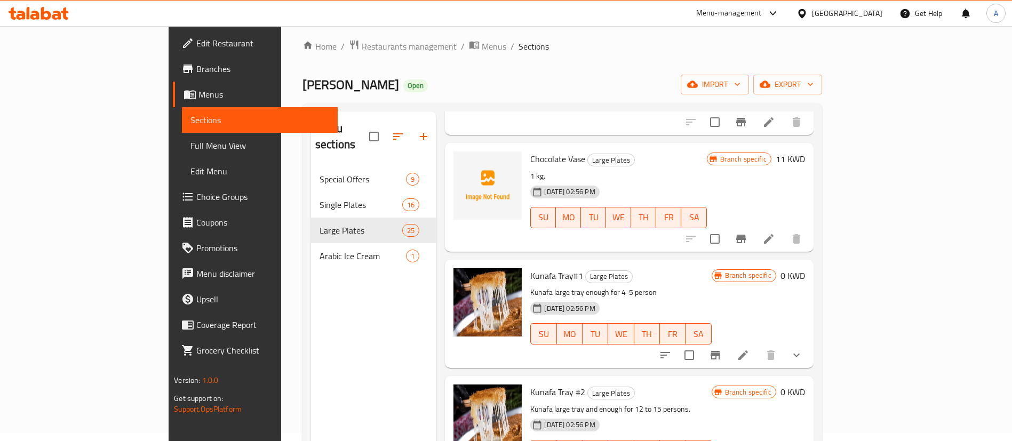
scroll to position [1802, 0]
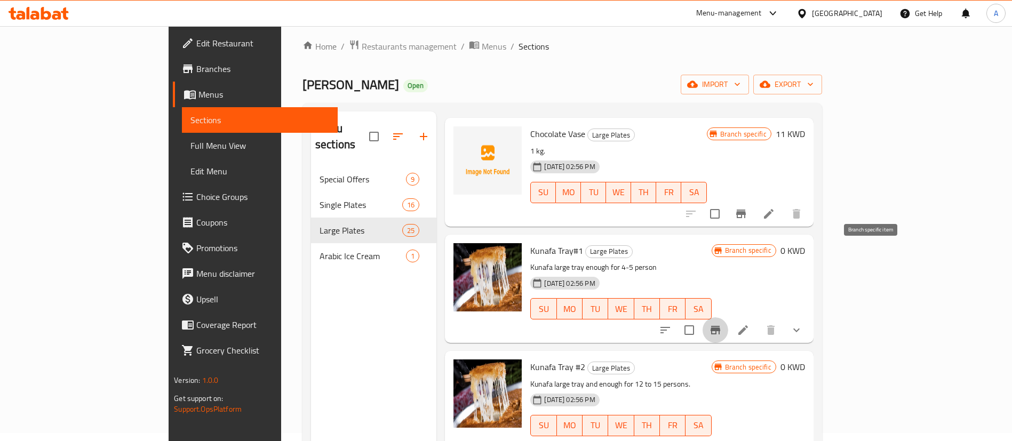
click at [728, 317] on button "Branch-specific-item" at bounding box center [715, 330] width 26 height 26
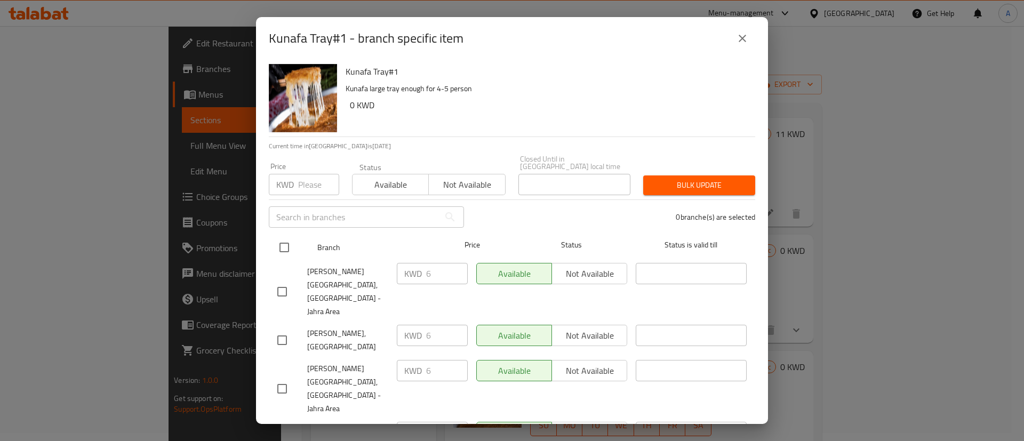
click at [289, 236] on input "checkbox" at bounding box center [284, 247] width 22 height 22
checkbox input "true"
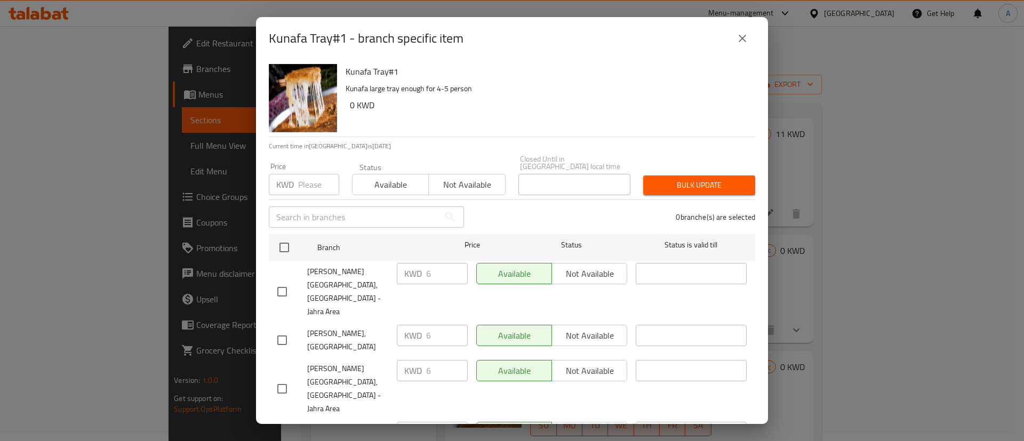
checkbox input "true"
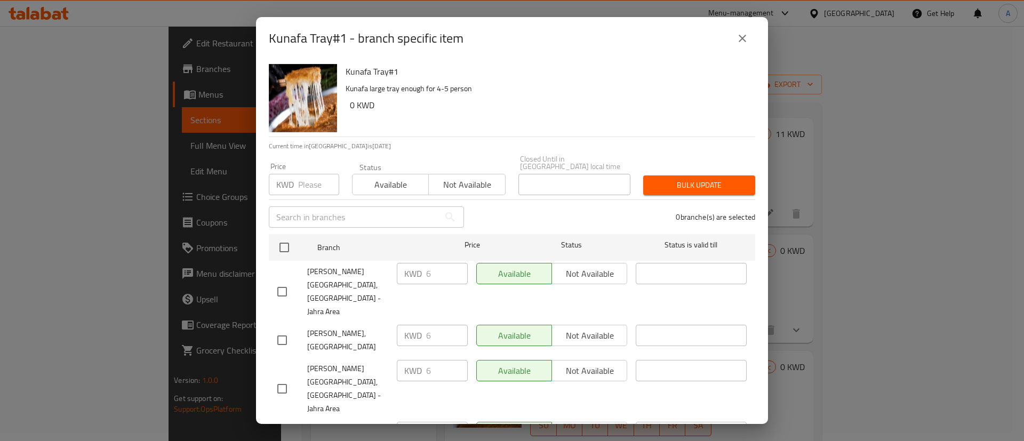
checkbox input "true"
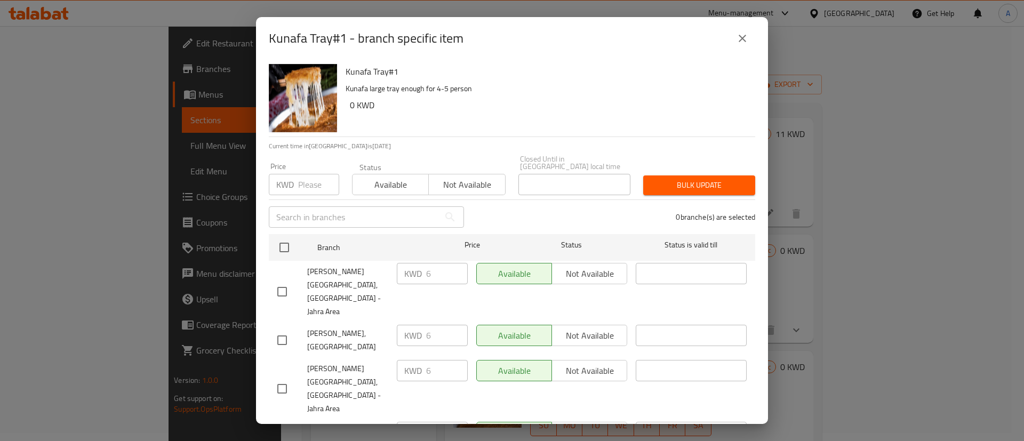
checkbox input "true"
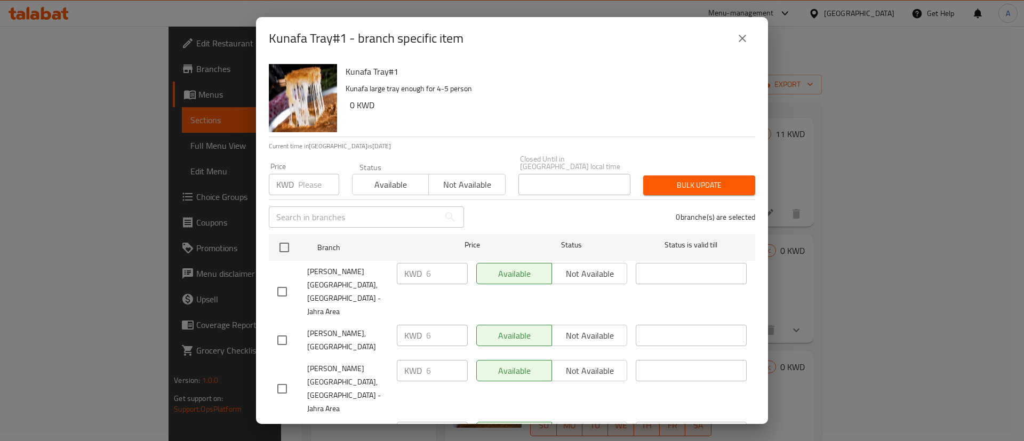
checkbox input "true"
click at [453, 179] on span "Not available" at bounding box center [467, 184] width 68 height 15
click at [652, 179] on span "Bulk update" at bounding box center [699, 185] width 95 height 13
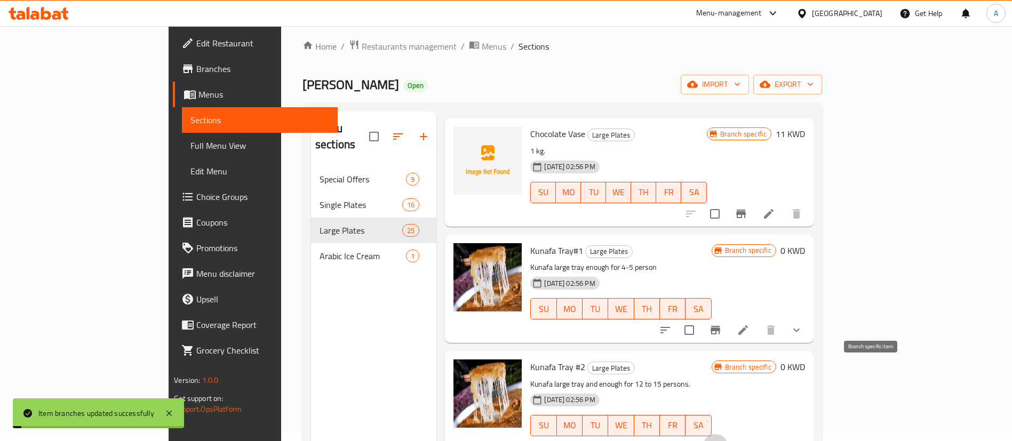
click at [720, 441] on icon "Branch-specific-item" at bounding box center [715, 447] width 10 height 9
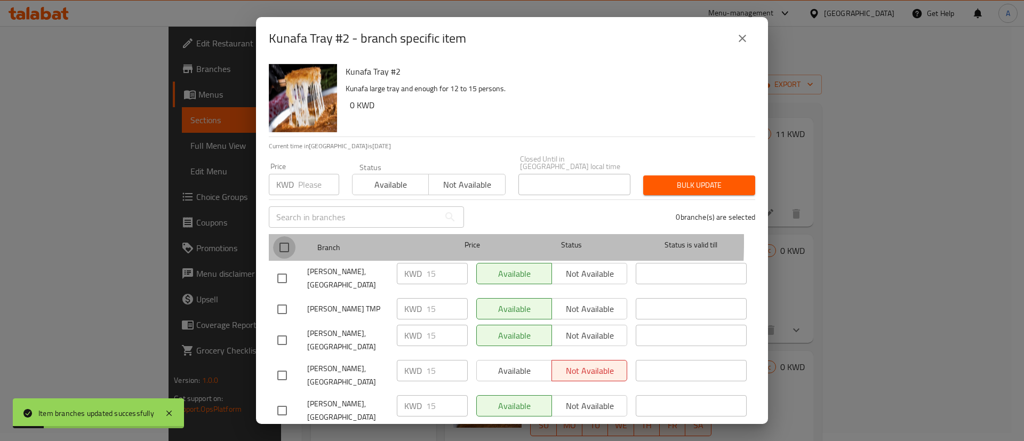
click at [283, 236] on input "checkbox" at bounding box center [284, 247] width 22 height 22
checkbox input "true"
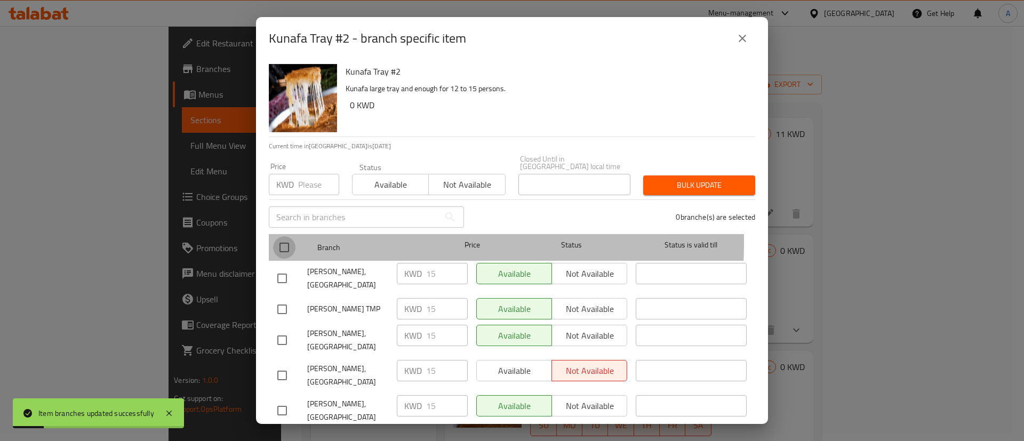
checkbox input "true"
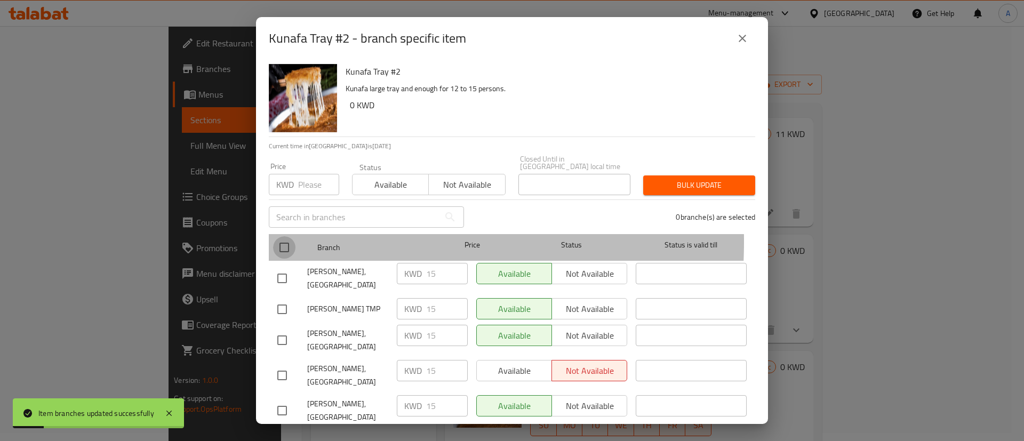
checkbox input "true"
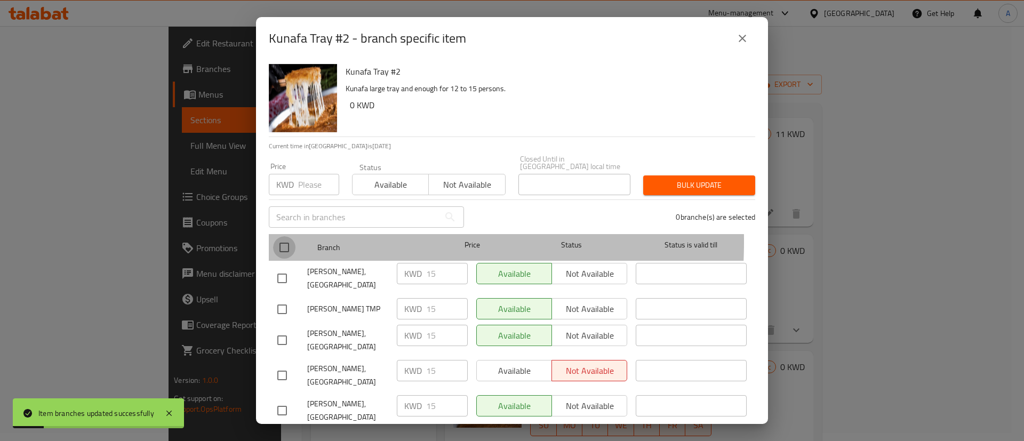
checkbox input "true"
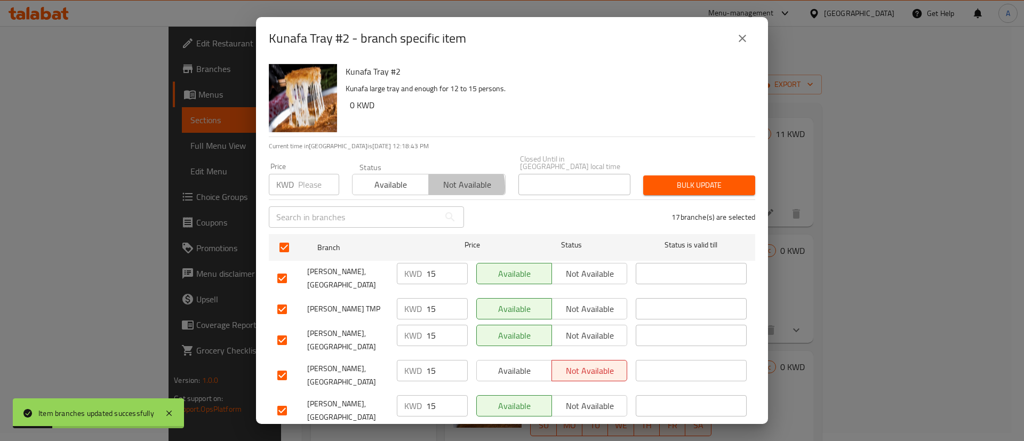
drag, startPoint x: 440, startPoint y: 180, endPoint x: 648, endPoint y: 201, distance: 209.0
click at [441, 180] on span "Not available" at bounding box center [467, 184] width 68 height 15
click at [695, 183] on span "Bulk update" at bounding box center [699, 185] width 95 height 13
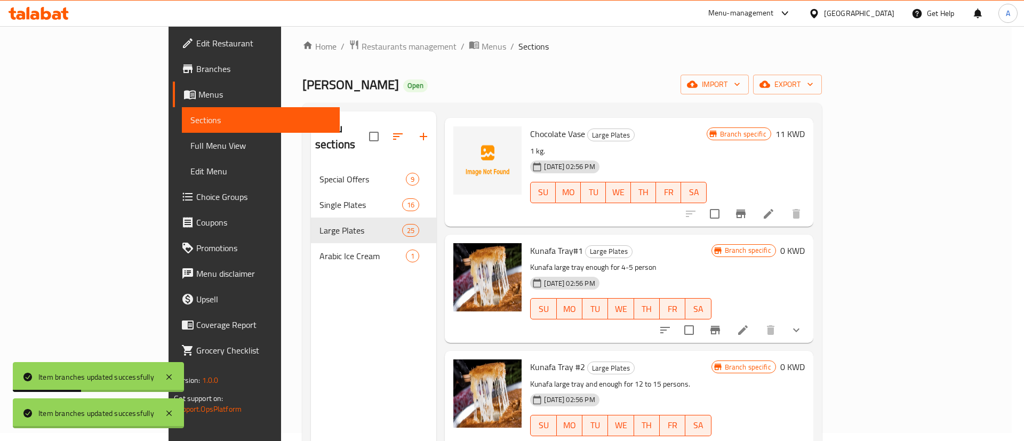
click at [792, 283] on div at bounding box center [512, 220] width 1024 height 441
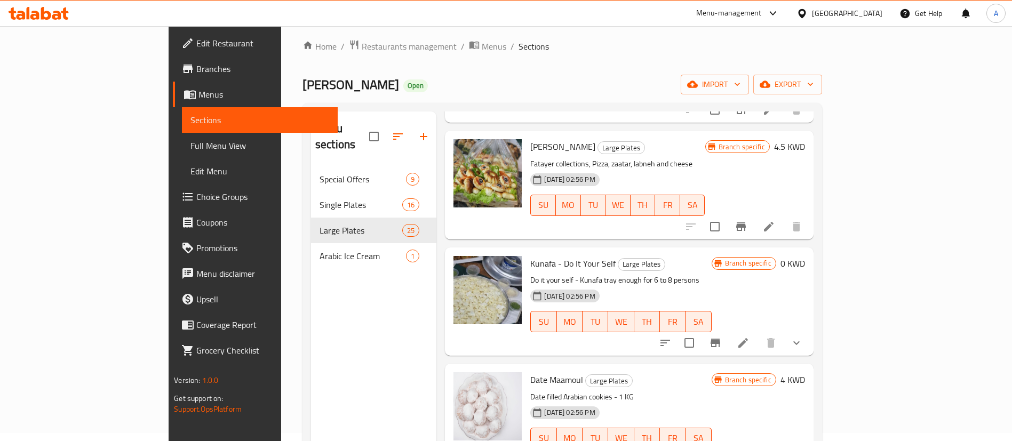
scroll to position [2362, 0]
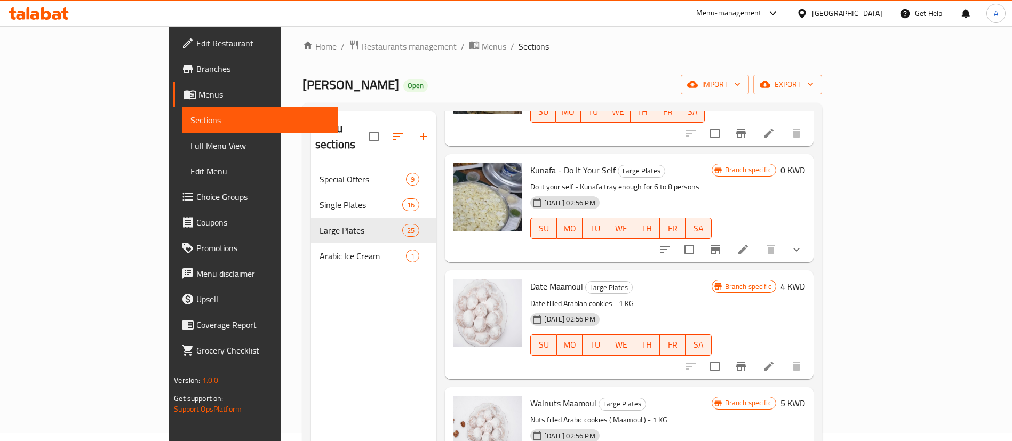
click at [530, 278] on span "Date Maamoul" at bounding box center [556, 286] width 53 height 16
copy h6 "Date Maamoul"
click at [417, 130] on icon "button" at bounding box center [423, 136] width 13 height 13
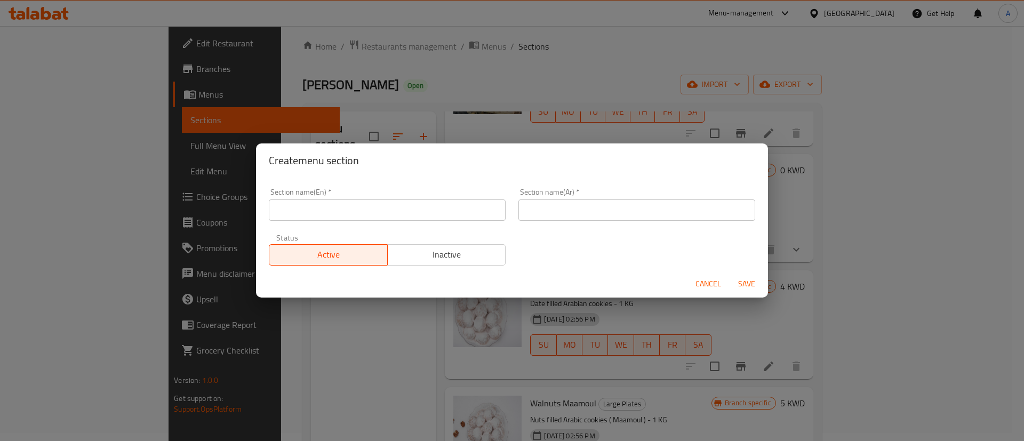
click at [404, 204] on input "text" at bounding box center [387, 209] width 237 height 21
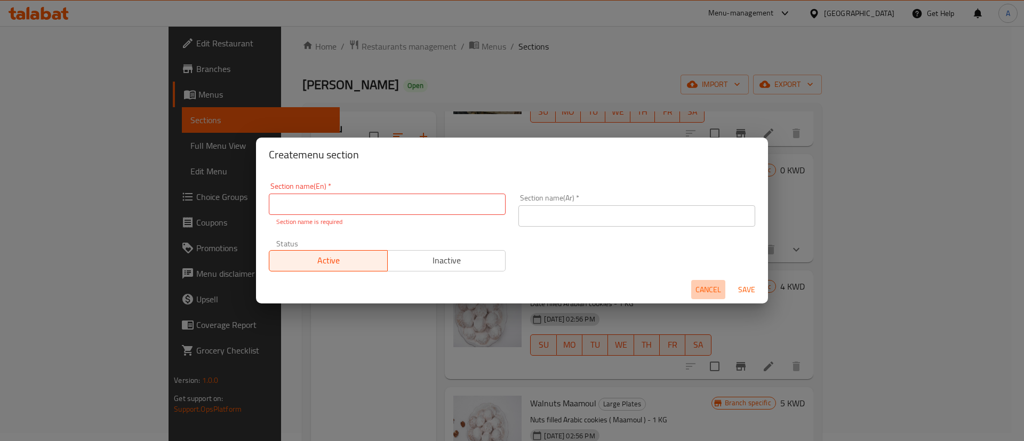
click at [705, 285] on span "Cancel" at bounding box center [709, 289] width 26 height 13
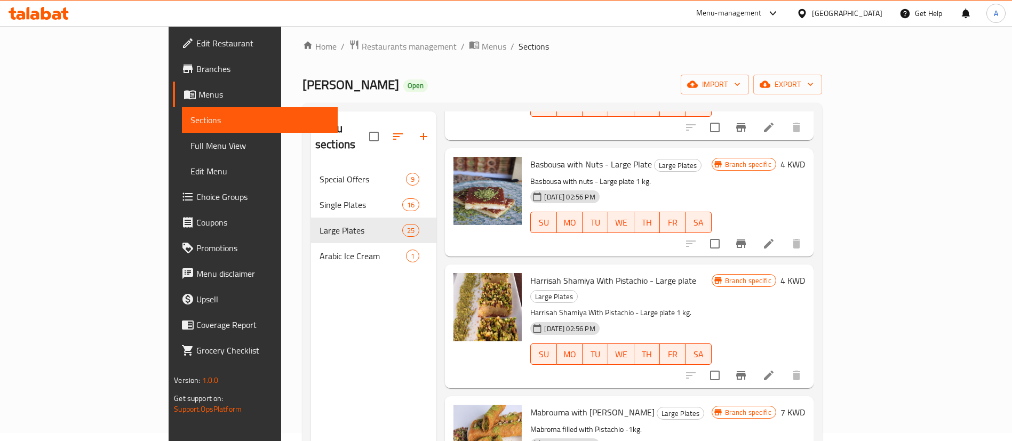
scroll to position [922, 0]
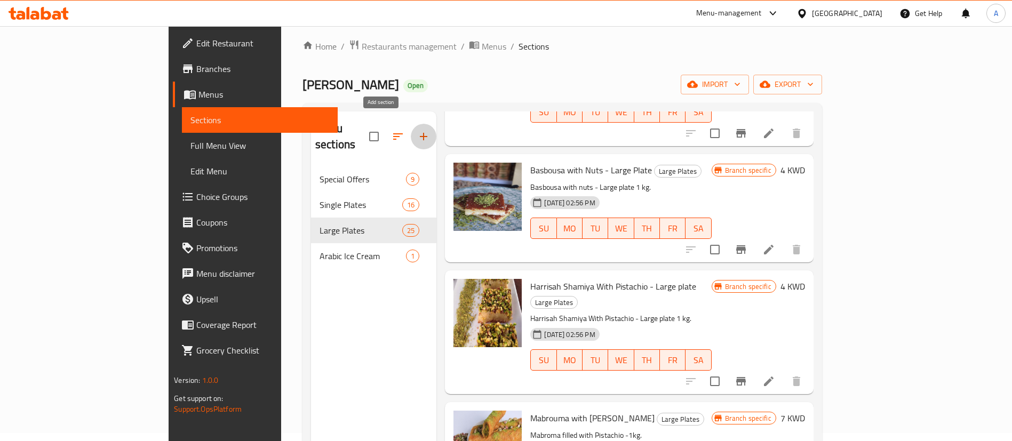
click at [417, 130] on icon "button" at bounding box center [423, 136] width 13 height 13
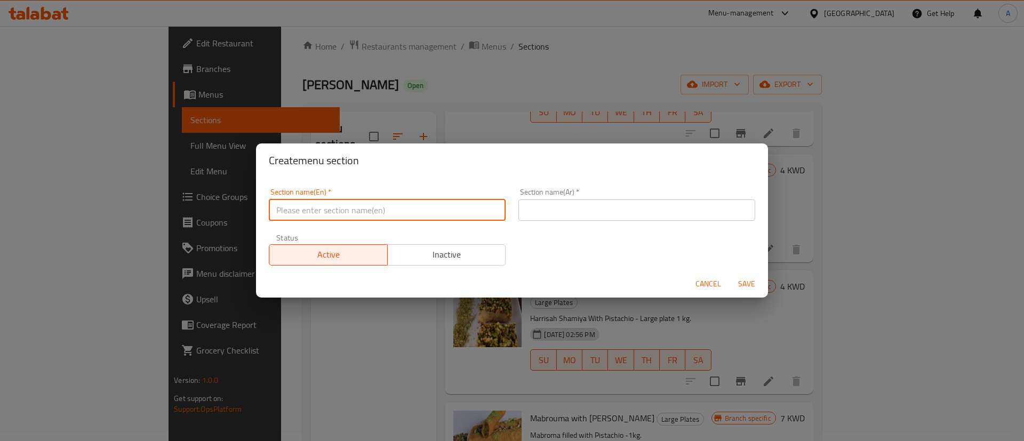
click at [439, 219] on input "text" at bounding box center [387, 209] width 237 height 21
type input "Arabic Sweets"
click at [578, 215] on input "text" at bounding box center [636, 209] width 237 height 21
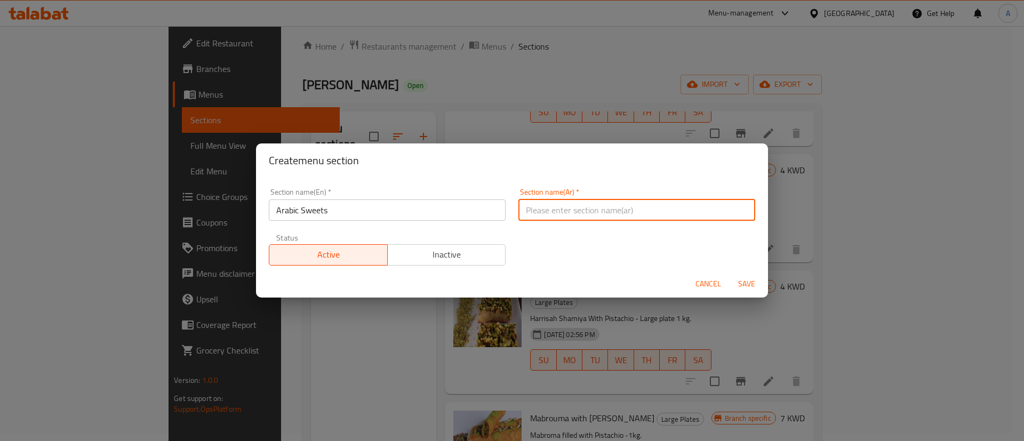
paste input "حلويات عربية"
type input "حلويات عربية"
click at [752, 276] on button "Save" at bounding box center [747, 284] width 34 height 20
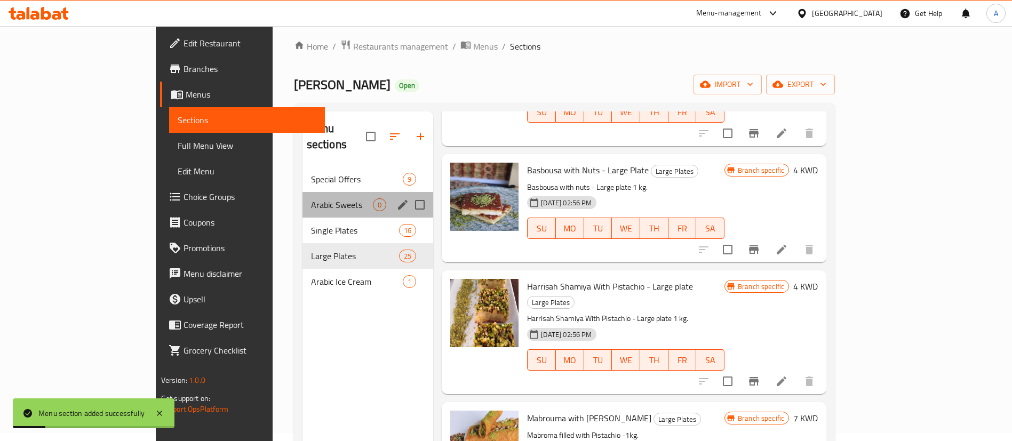
click at [328, 192] on div "Arabic Sweets 0" at bounding box center [367, 205] width 131 height 26
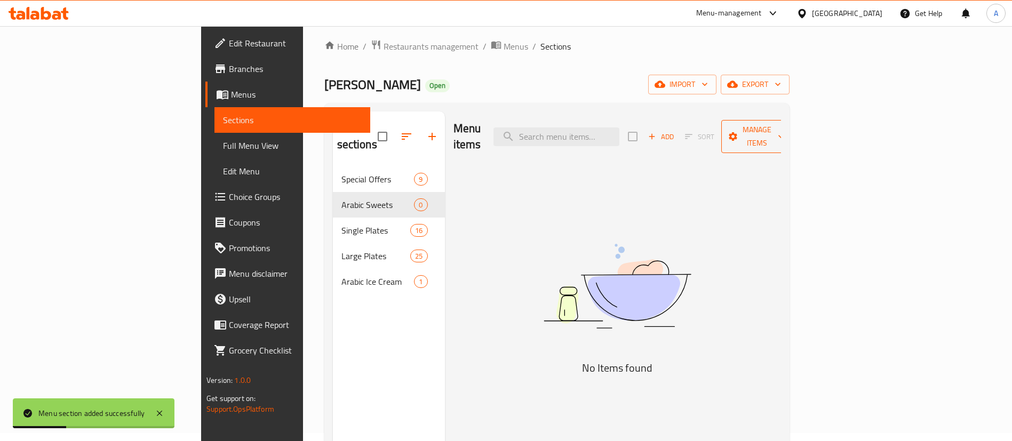
click at [784, 130] on span "Manage items" at bounding box center [757, 136] width 54 height 27
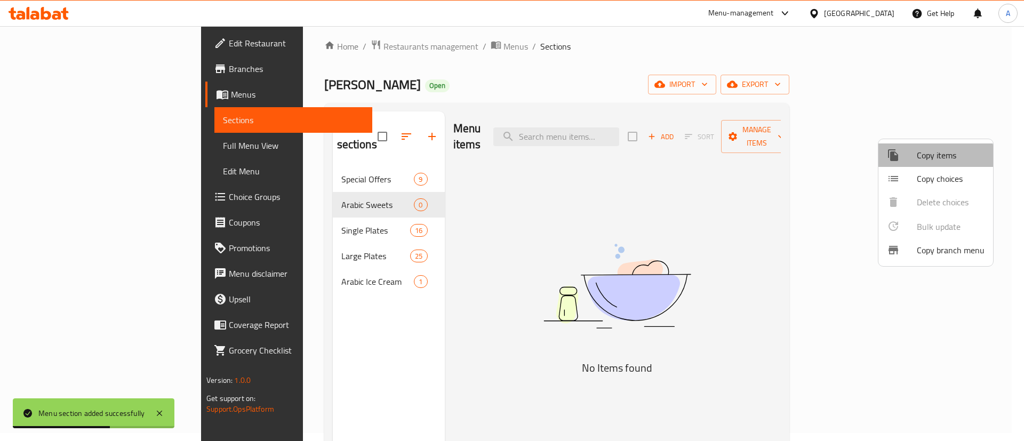
click at [923, 160] on span "Copy items" at bounding box center [951, 155] width 68 height 13
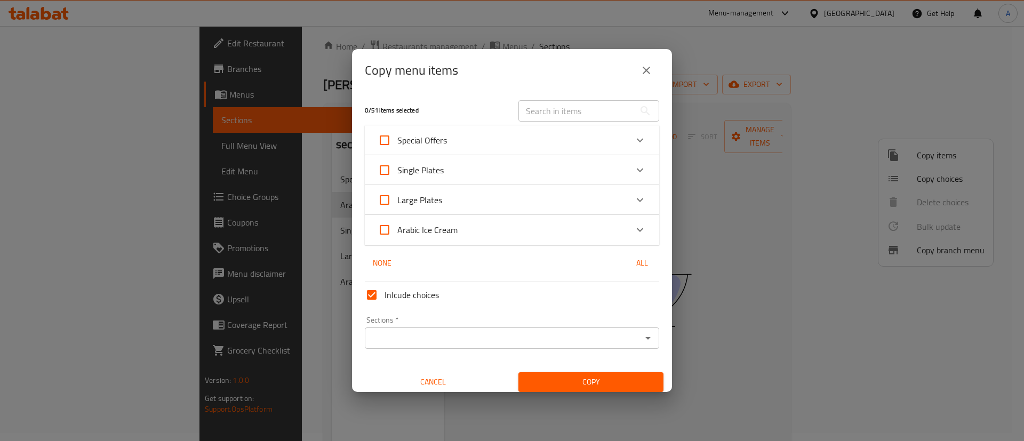
click at [451, 198] on div "Large Plates" at bounding box center [503, 200] width 250 height 26
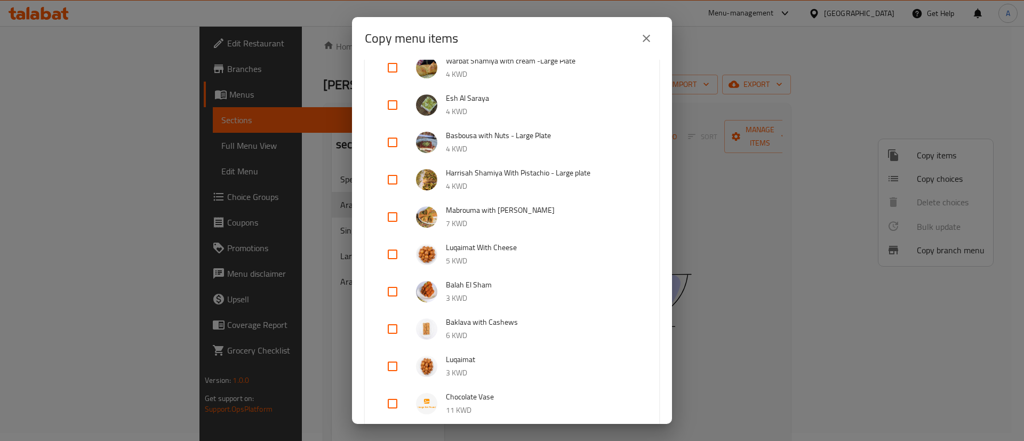
scroll to position [400, 0]
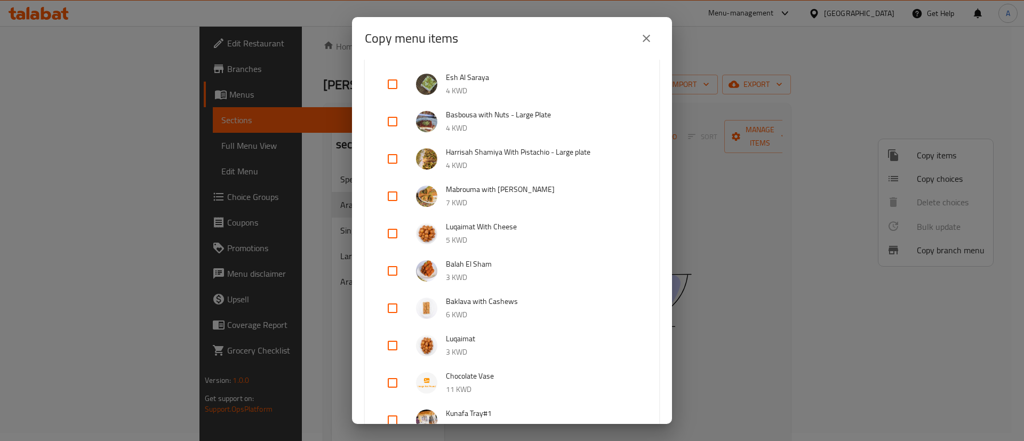
click at [396, 226] on input "checkbox" at bounding box center [393, 234] width 26 height 26
checkbox input "true"
click at [391, 314] on input "checkbox" at bounding box center [393, 308] width 26 height 26
checkbox input "true"
click at [391, 345] on input "checkbox" at bounding box center [393, 346] width 26 height 26
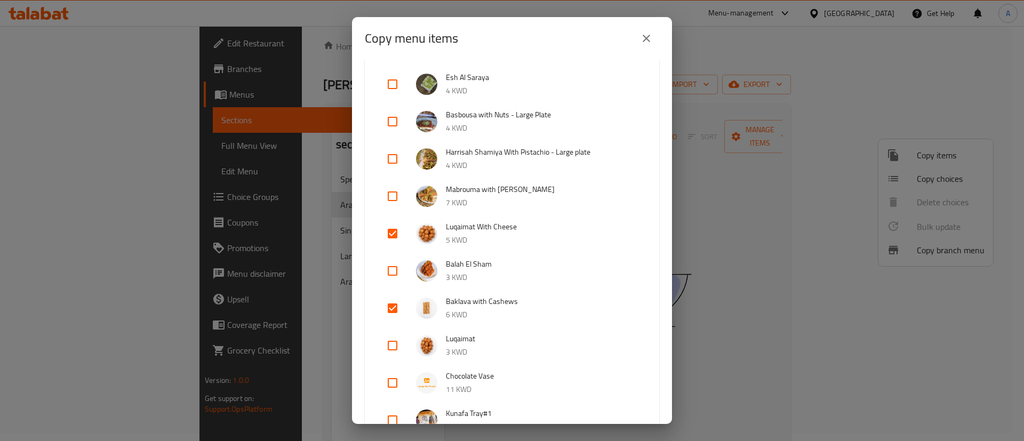
checkbox input "true"
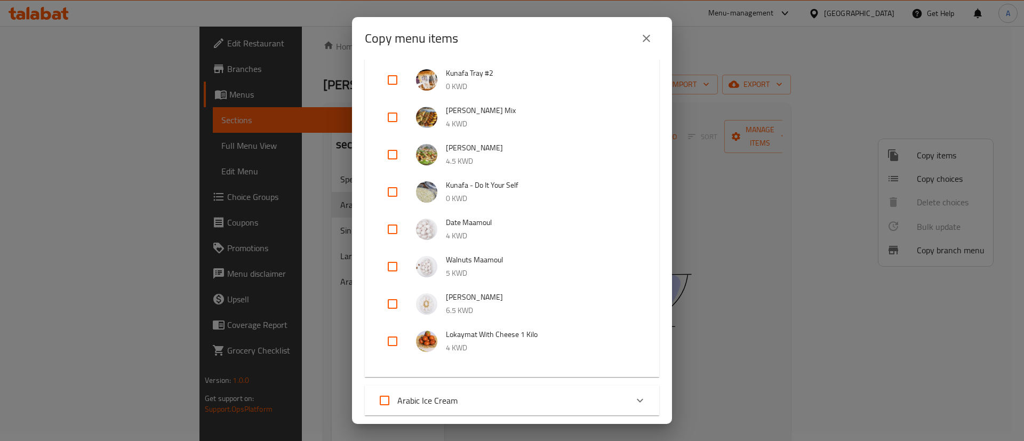
scroll to position [800, 0]
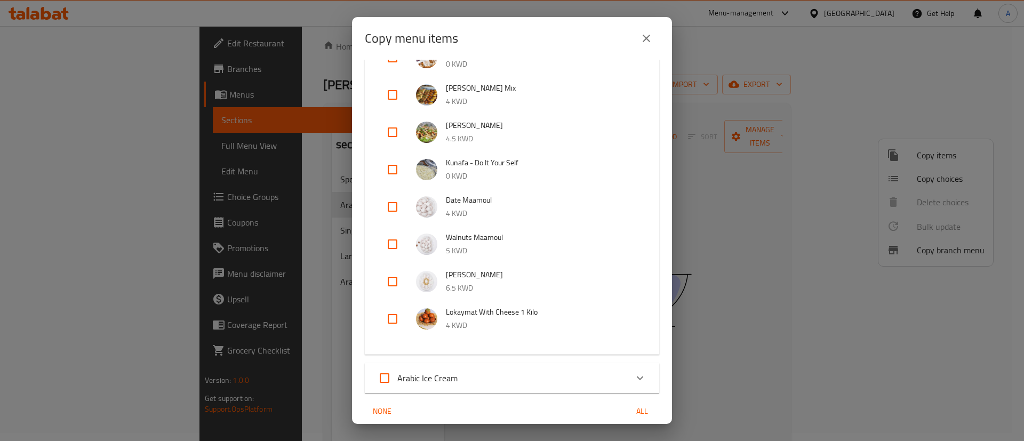
click at [393, 249] on input "checkbox" at bounding box center [393, 244] width 26 height 26
checkbox input "true"
click at [391, 207] on input "checkbox" at bounding box center [393, 207] width 26 height 26
checkbox input "true"
click at [390, 283] on input "checkbox" at bounding box center [393, 282] width 26 height 26
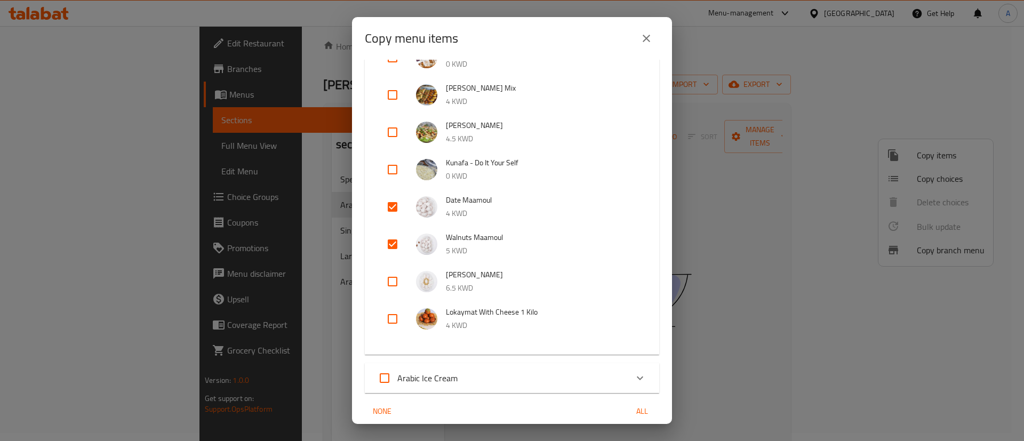
checkbox input "true"
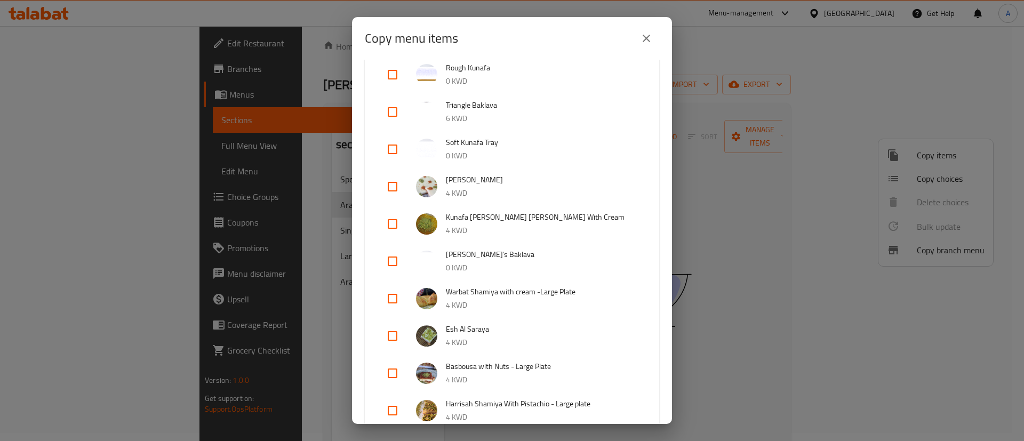
scroll to position [160, 0]
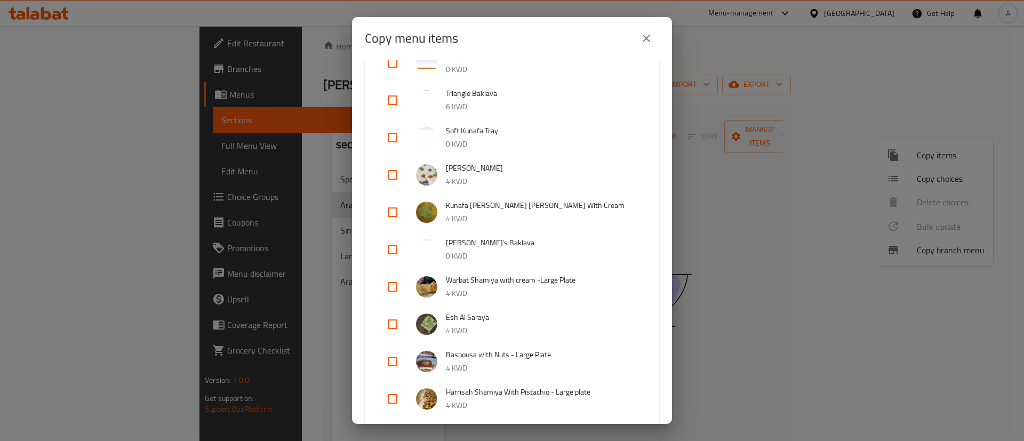
click at [390, 179] on input "checkbox" at bounding box center [393, 175] width 26 height 26
checkbox input "false"
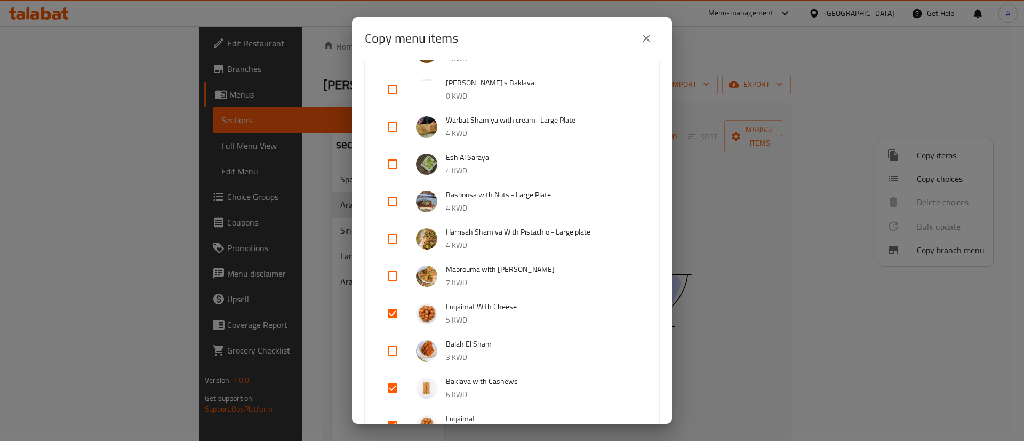
scroll to position [400, 0]
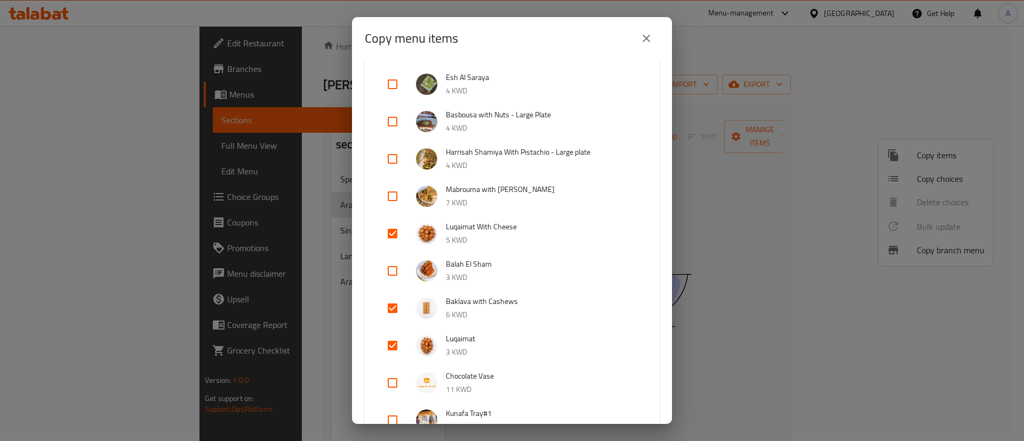
click at [397, 197] on input "checkbox" at bounding box center [393, 196] width 26 height 26
checkbox input "true"
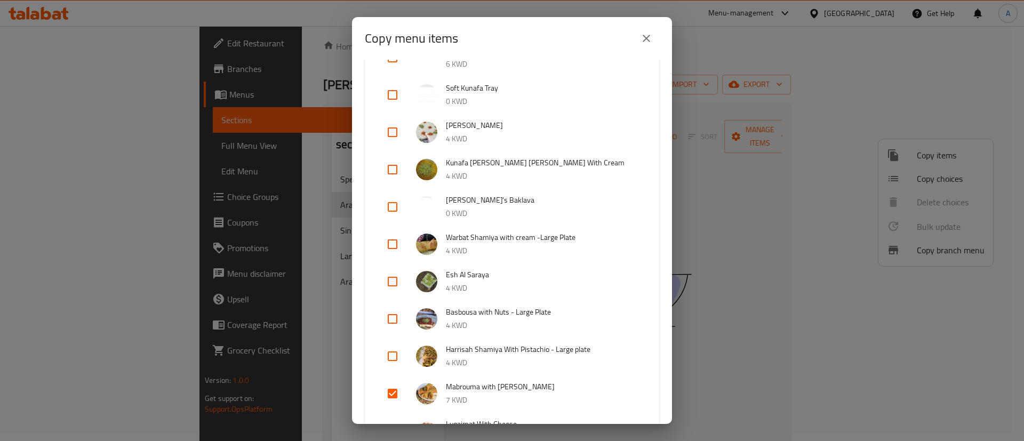
scroll to position [0, 0]
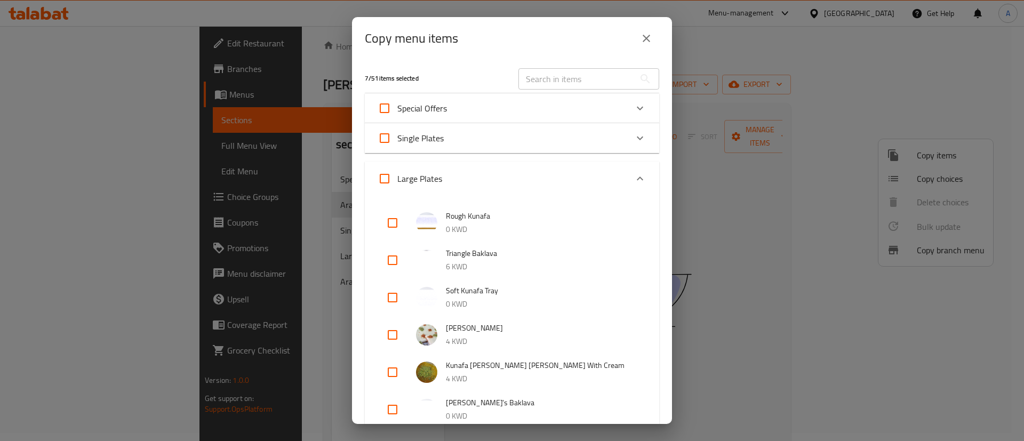
click at [489, 141] on div "Single Plates" at bounding box center [503, 138] width 250 height 26
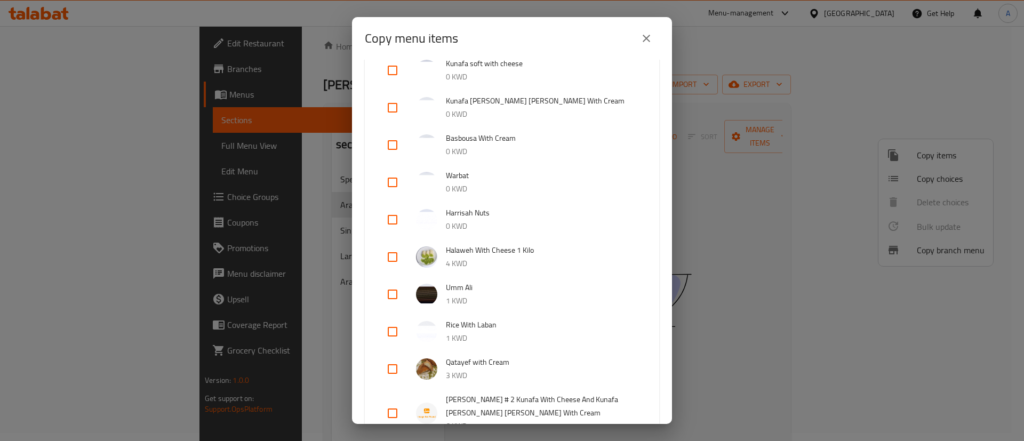
scroll to position [80, 0]
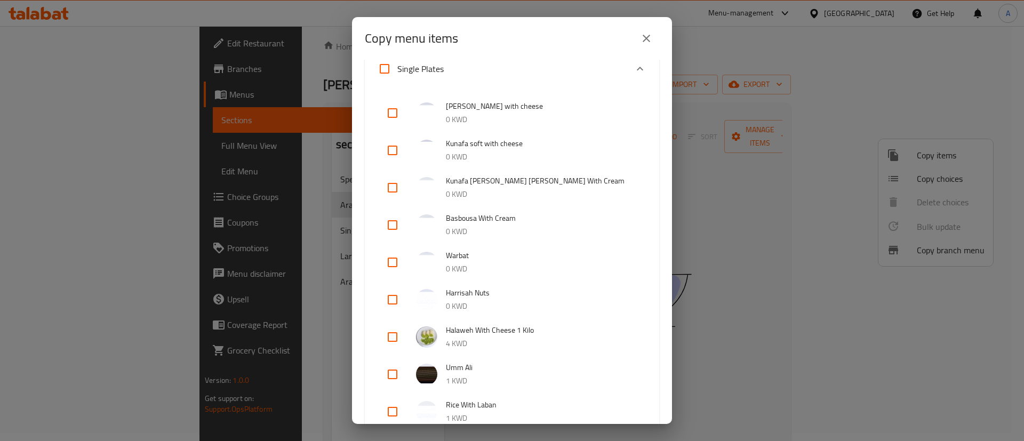
click at [398, 256] on input "checkbox" at bounding box center [393, 263] width 26 height 26
checkbox input "true"
click at [390, 225] on input "checkbox" at bounding box center [393, 225] width 26 height 26
click at [394, 229] on input "checkbox" at bounding box center [393, 225] width 26 height 26
checkbox input "false"
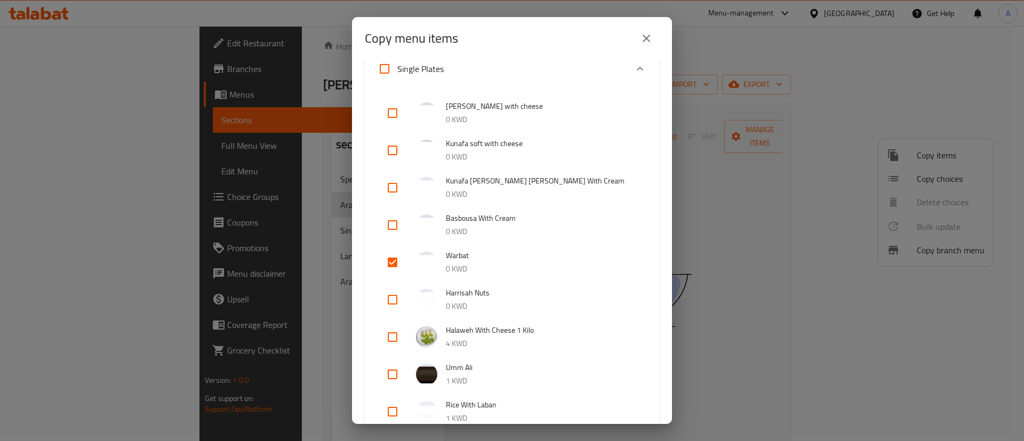
click at [395, 294] on input "checkbox" at bounding box center [393, 300] width 26 height 26
checkbox input "true"
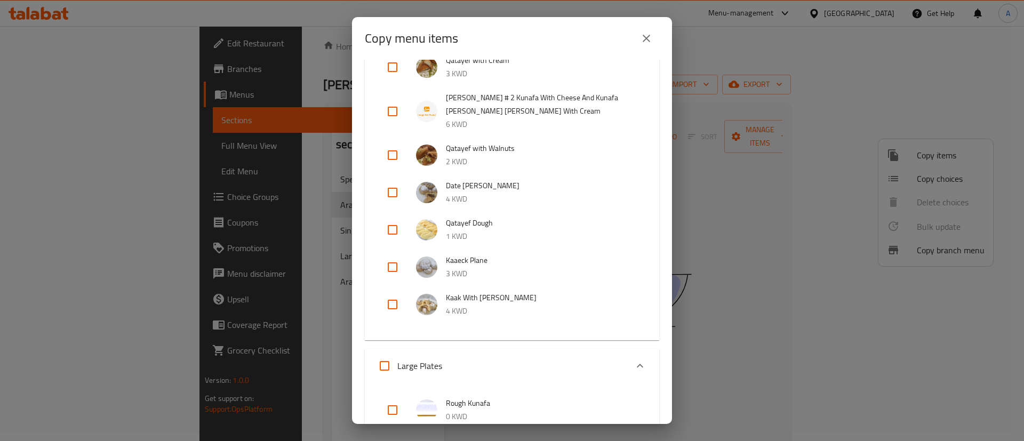
scroll to position [320, 0]
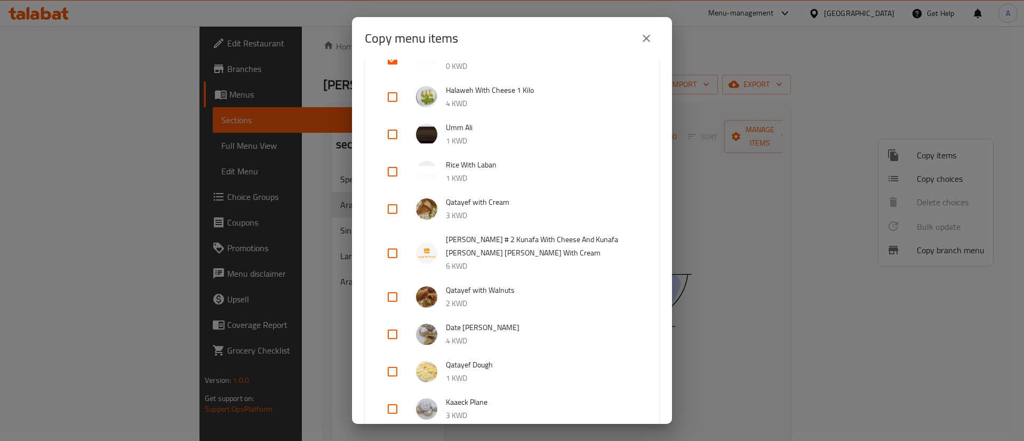
click at [394, 139] on input "checkbox" at bounding box center [393, 135] width 26 height 26
checkbox input "true"
click at [392, 170] on input "checkbox" at bounding box center [393, 172] width 26 height 26
checkbox input "true"
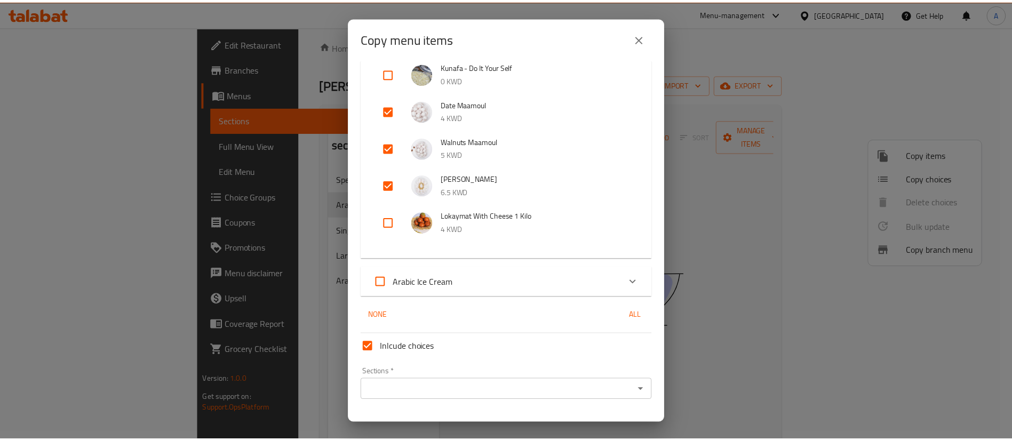
scroll to position [1571, 0]
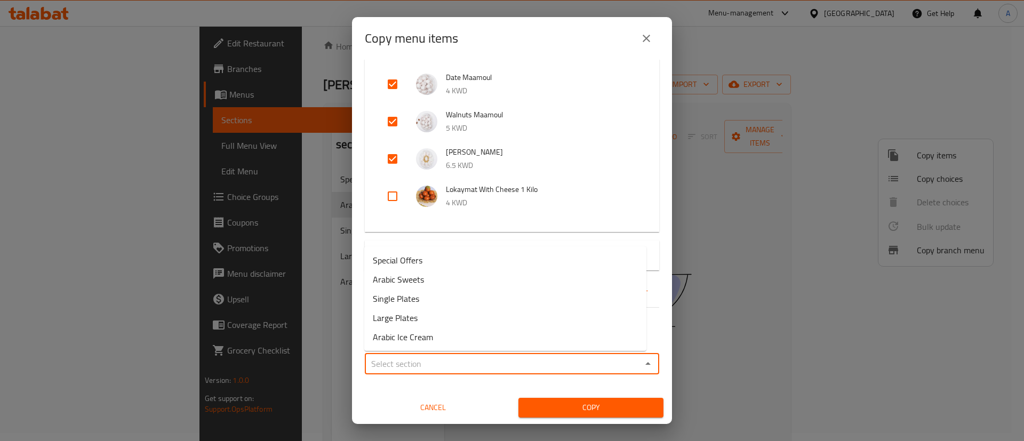
click at [477, 365] on input "Sections   *" at bounding box center [503, 363] width 270 height 15
click at [489, 282] on li "Arabic Sweets" at bounding box center [505, 279] width 282 height 19
type input "Arabic Sweets"
click at [579, 403] on span "Copy" at bounding box center [591, 407] width 128 height 13
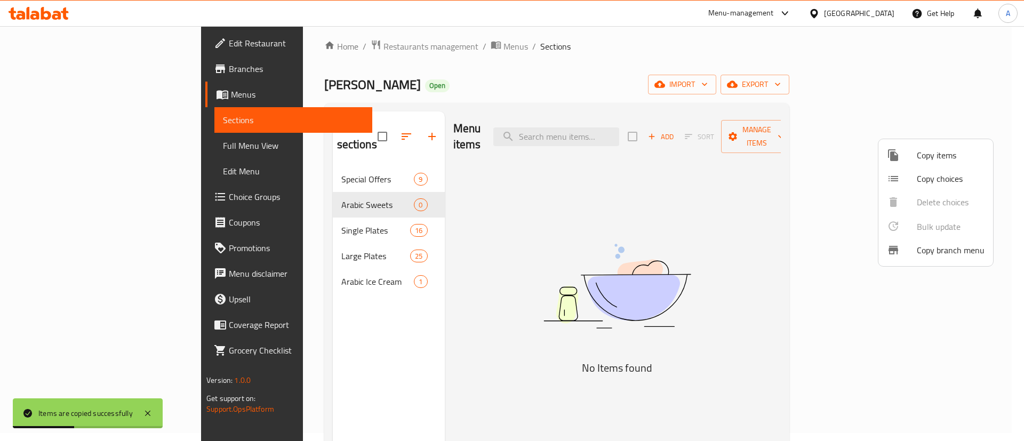
click at [712, 245] on div at bounding box center [512, 220] width 1024 height 441
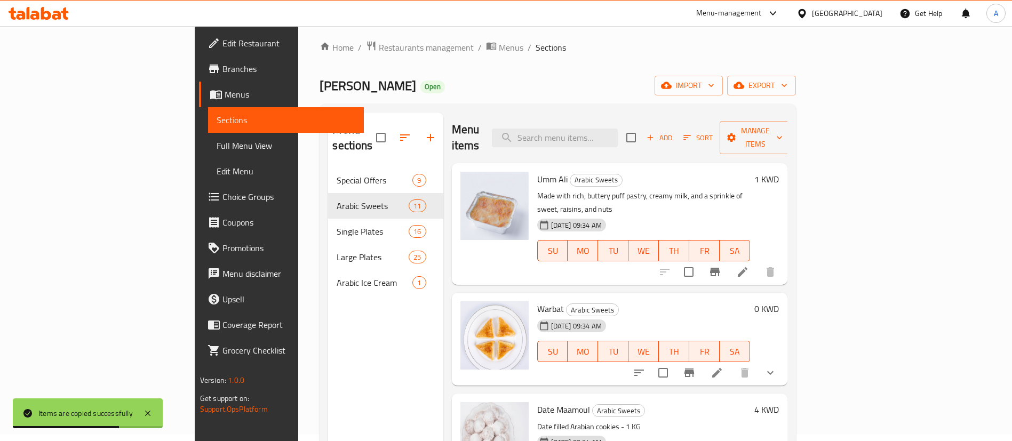
scroll to position [0, 0]
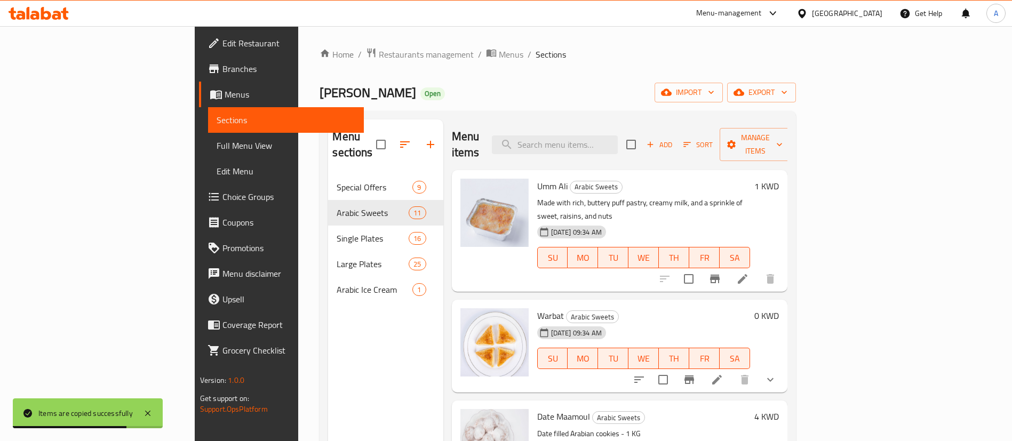
click at [713, 139] on span "Sort" at bounding box center [697, 145] width 29 height 12
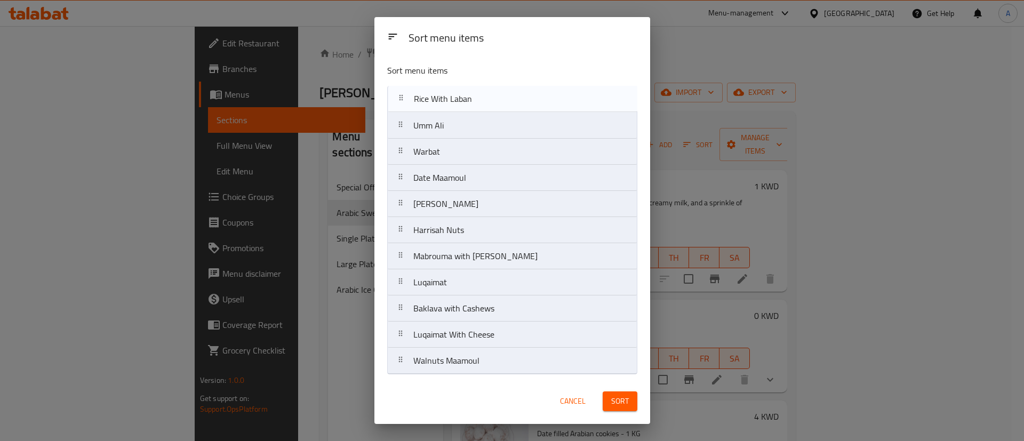
drag, startPoint x: 492, startPoint y: 238, endPoint x: 494, endPoint y: 99, distance: 139.7
click at [494, 99] on nav "Umm Ali Warbat Date Maamoul Pistachio Maamoul Harrisah Nuts Rice With Laban Mab…" at bounding box center [512, 230] width 250 height 289
drag, startPoint x: 478, startPoint y: 155, endPoint x: 492, endPoint y: 101, distance: 55.6
click at [492, 101] on nav "Rice With Laban Umm Ali Warbat Date Maamoul Pistachio Maamoul Harrisah Nuts Mab…" at bounding box center [512, 230] width 250 height 289
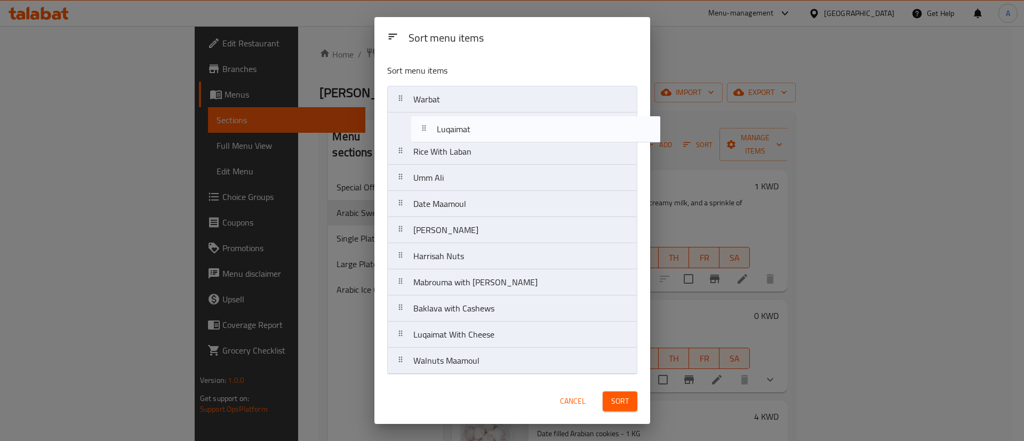
drag, startPoint x: 487, startPoint y: 285, endPoint x: 511, endPoint y: 123, distance: 163.5
click at [511, 123] on nav "Warbat Rice With Laban Umm Ali Date Maamoul Pistachio Maamoul Harrisah Nuts Mab…" at bounding box center [512, 230] width 250 height 289
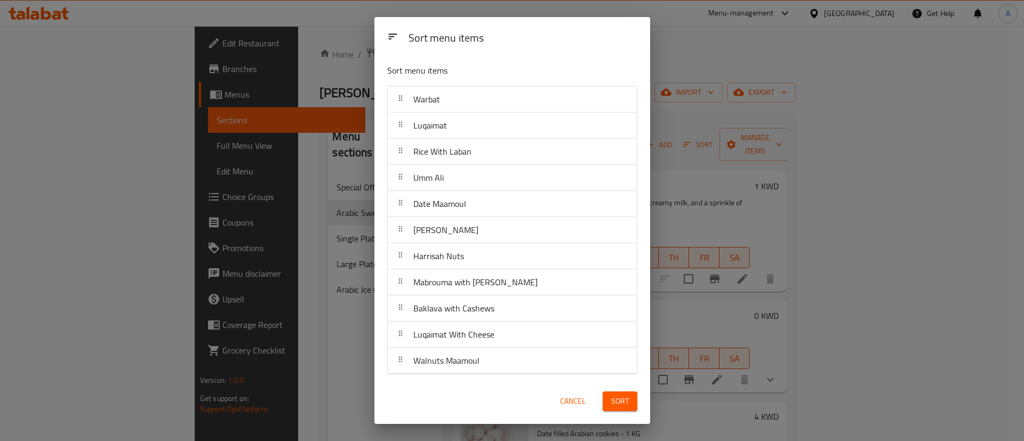
click at [615, 401] on span "Sort" at bounding box center [620, 401] width 18 height 13
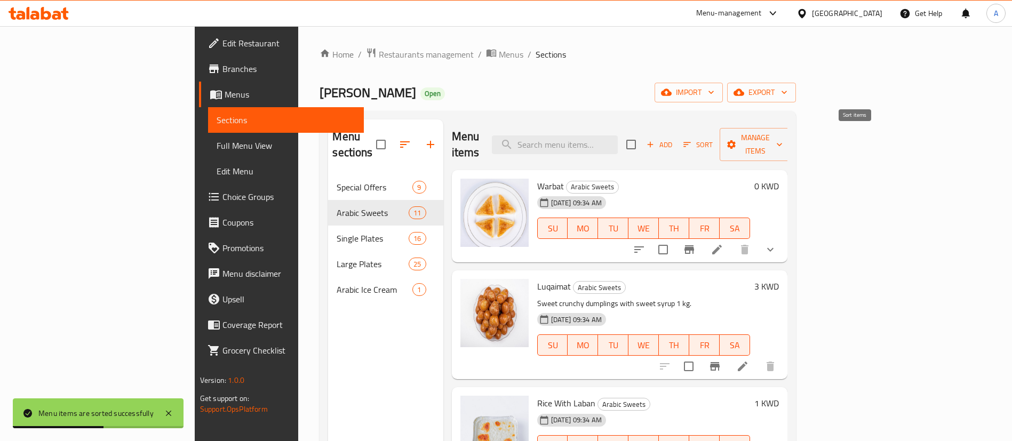
click at [713, 140] on span "Sort" at bounding box center [697, 145] width 29 height 12
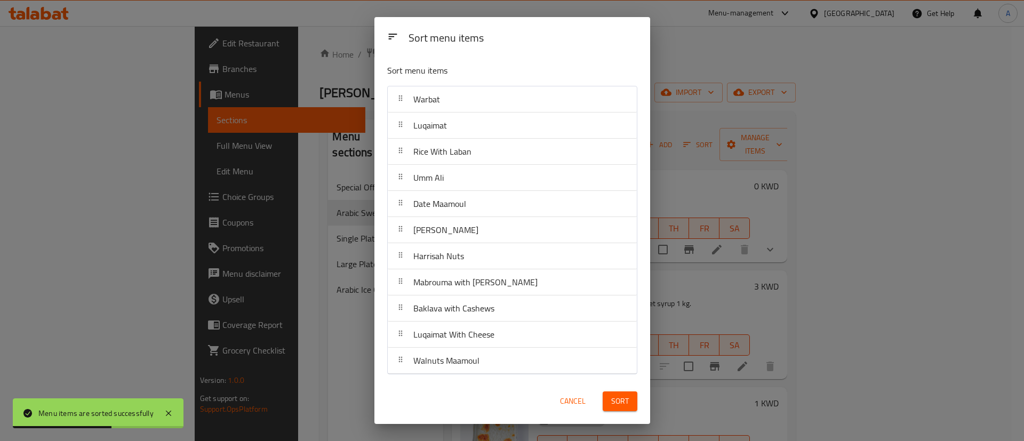
click at [861, 140] on div "Sort menu items Sort menu items Warbat Luqaimat Rice With Laban Umm Ali Date Ma…" at bounding box center [512, 220] width 1024 height 441
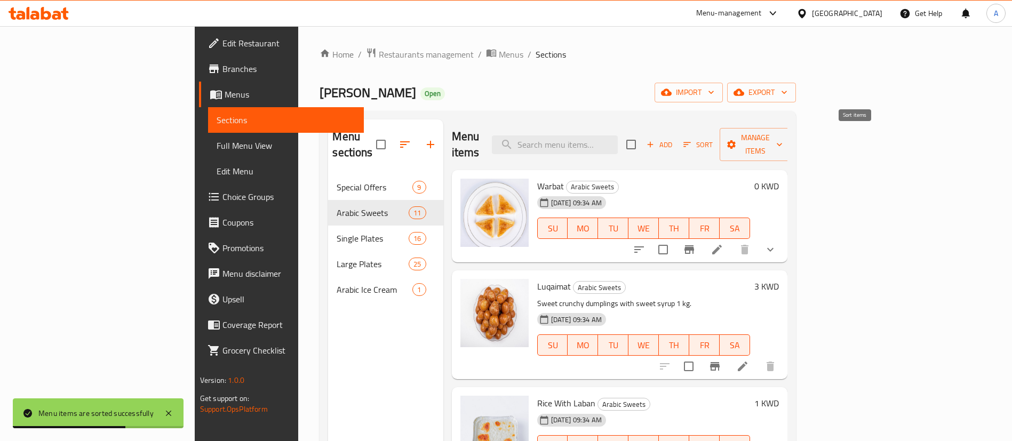
click at [692, 140] on icon "button" at bounding box center [687, 145] width 10 height 10
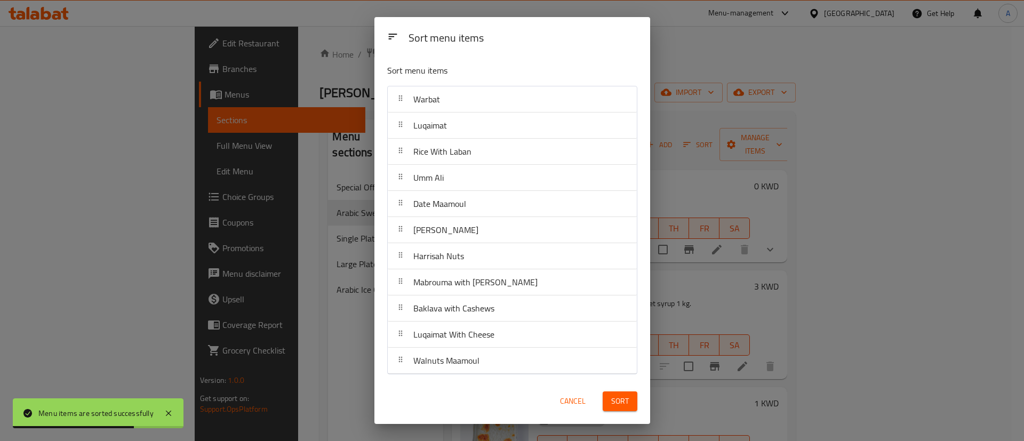
click at [829, 133] on div "Sort menu items Sort menu items Warbat Luqaimat Rice With Laban Umm Ali Date Ma…" at bounding box center [512, 220] width 1024 height 441
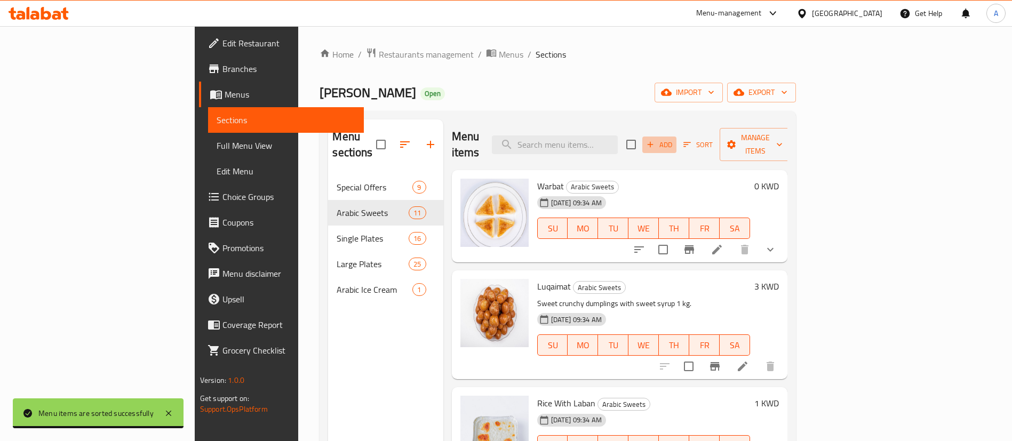
click at [674, 140] on span "Add" at bounding box center [659, 145] width 29 height 12
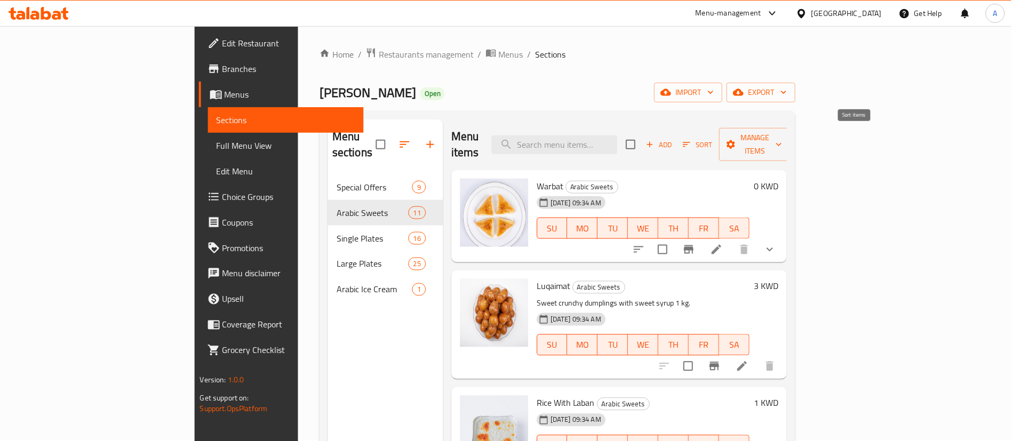
click at [713, 139] on span "Sort" at bounding box center [697, 145] width 29 height 12
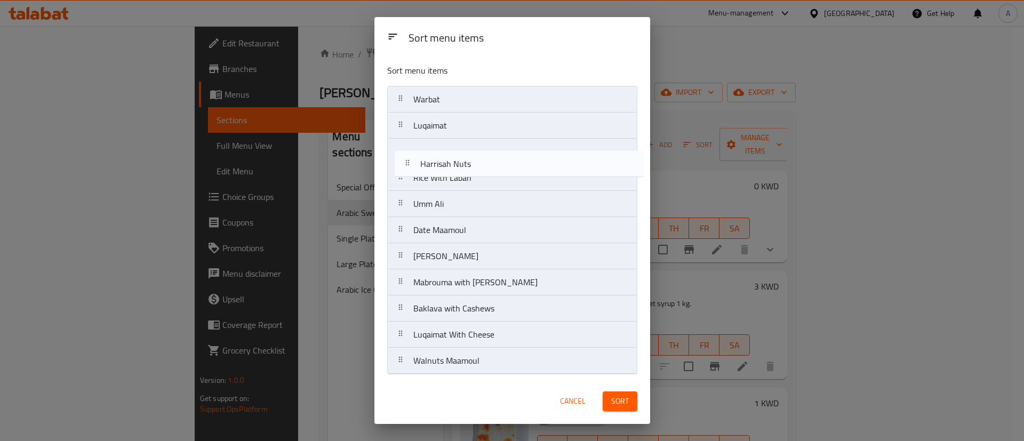
drag, startPoint x: 456, startPoint y: 260, endPoint x: 464, endPoint y: 164, distance: 96.3
click at [464, 164] on nav "Warbat Luqaimat Rice With Laban Umm Ali Date Maamoul Pistachio Maamoul Harrisah…" at bounding box center [512, 230] width 250 height 289
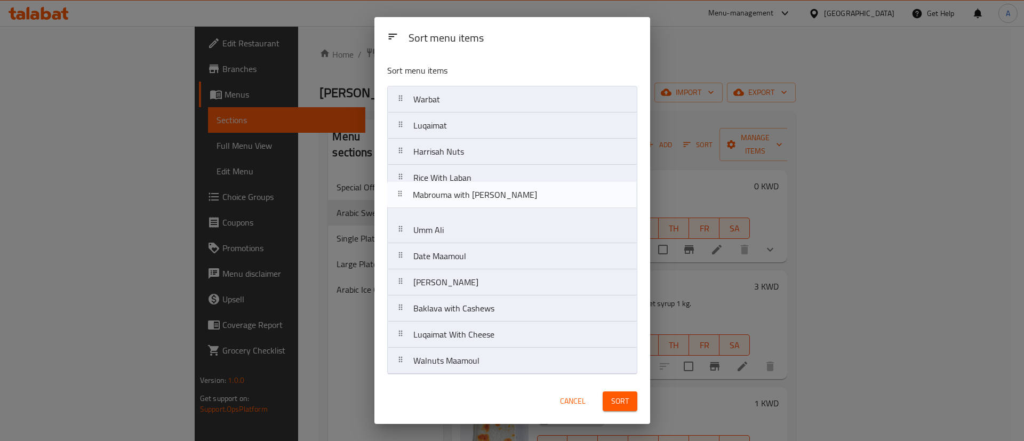
drag, startPoint x: 464, startPoint y: 289, endPoint x: 463, endPoint y: 193, distance: 95.5
click at [463, 193] on nav "Warbat Luqaimat Harrisah Nuts Rice With Laban Umm Ali Date Maamoul Pistachio Ma…" at bounding box center [512, 230] width 250 height 289
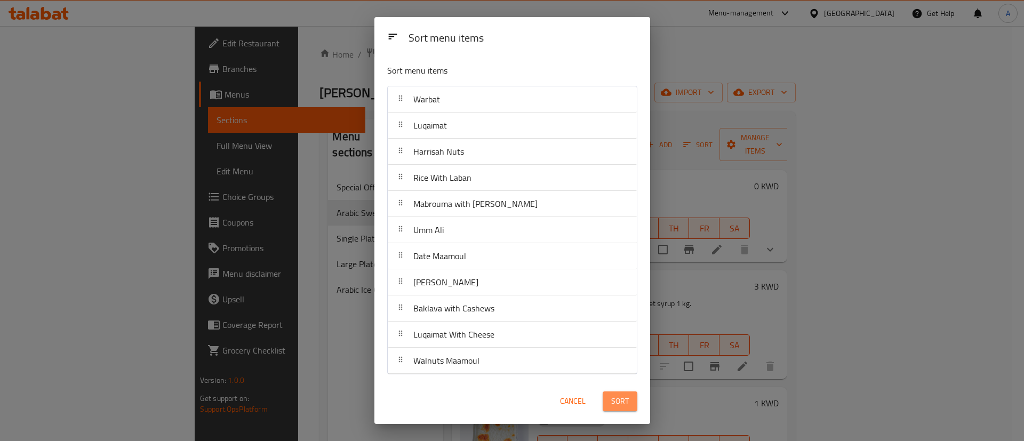
click at [607, 402] on button "Sort" at bounding box center [620, 401] width 35 height 20
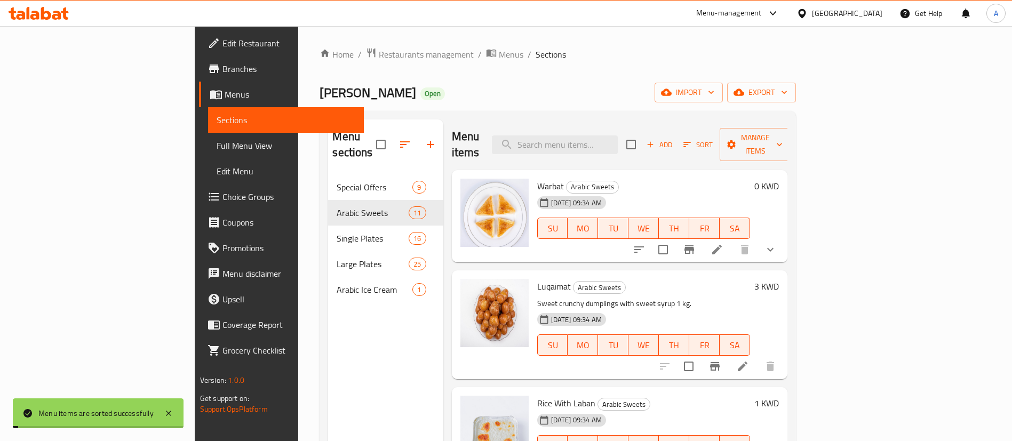
click at [703, 297] on p "Sweet crunchy dumplings with sweet syrup 1 kg." at bounding box center [643, 303] width 213 height 13
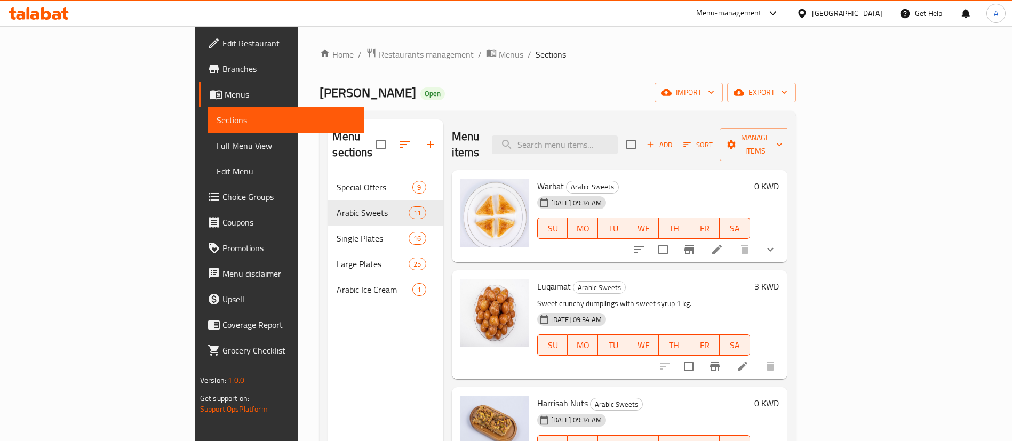
click at [692, 140] on icon "button" at bounding box center [687, 145] width 10 height 10
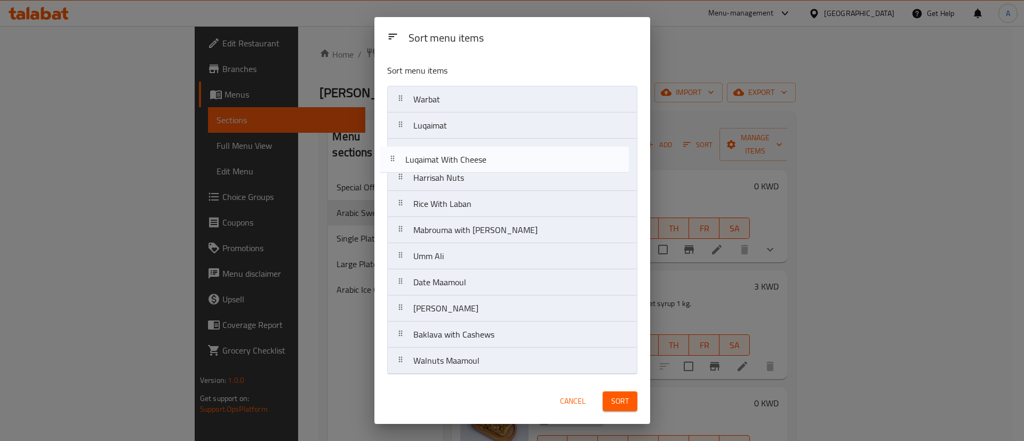
drag, startPoint x: 509, startPoint y: 335, endPoint x: 503, endPoint y: 157, distance: 178.3
click at [502, 155] on nav "Warbat Luqaimat Harrisah Nuts Rice With Laban Mabrouma with Pistachio Umm Ali D…" at bounding box center [512, 230] width 250 height 289
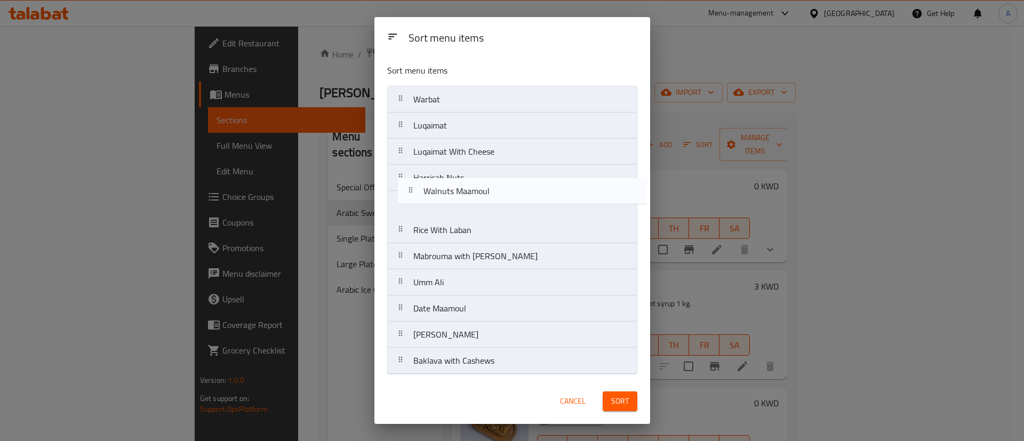
drag, startPoint x: 483, startPoint y: 357, endPoint x: 494, endPoint y: 157, distance: 200.9
click at [494, 157] on nav "Warbat Luqaimat Luqaimat With Cheese Harrisah Nuts Rice With Laban Mabrouma wit…" at bounding box center [512, 230] width 250 height 289
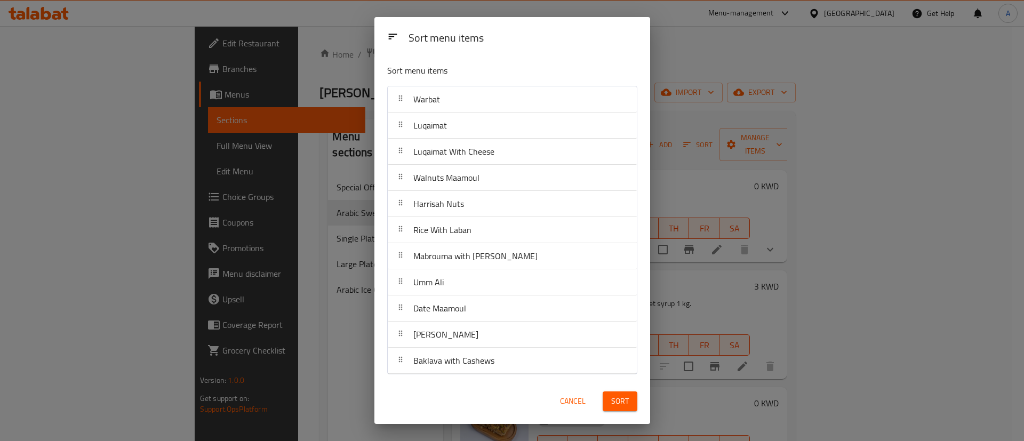
click at [611, 408] on button "Sort" at bounding box center [620, 401] width 35 height 20
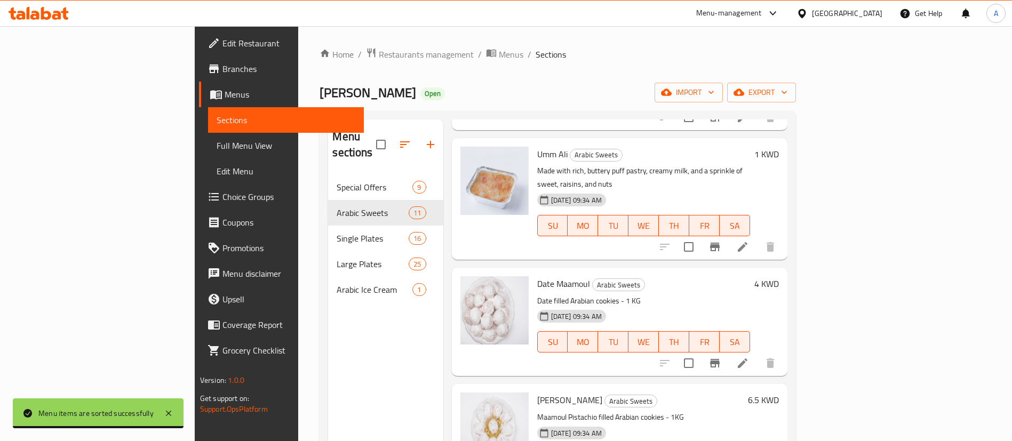
scroll to position [819, 0]
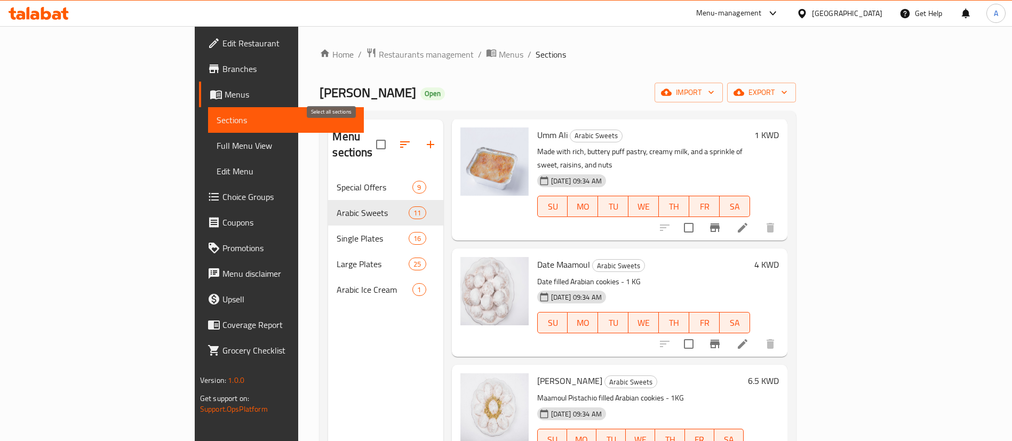
click at [398, 141] on icon "button" at bounding box center [404, 144] width 13 height 13
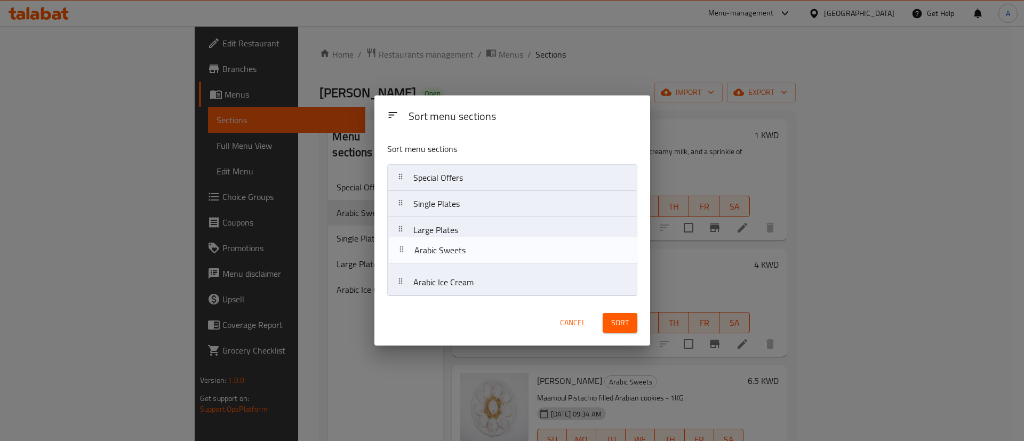
drag, startPoint x: 492, startPoint y: 207, endPoint x: 493, endPoint y: 258, distance: 50.7
click at [493, 258] on nav "Special Offers Arabic Sweets Single Plates Large Plates Arabic Ice Cream" at bounding box center [512, 230] width 250 height 132
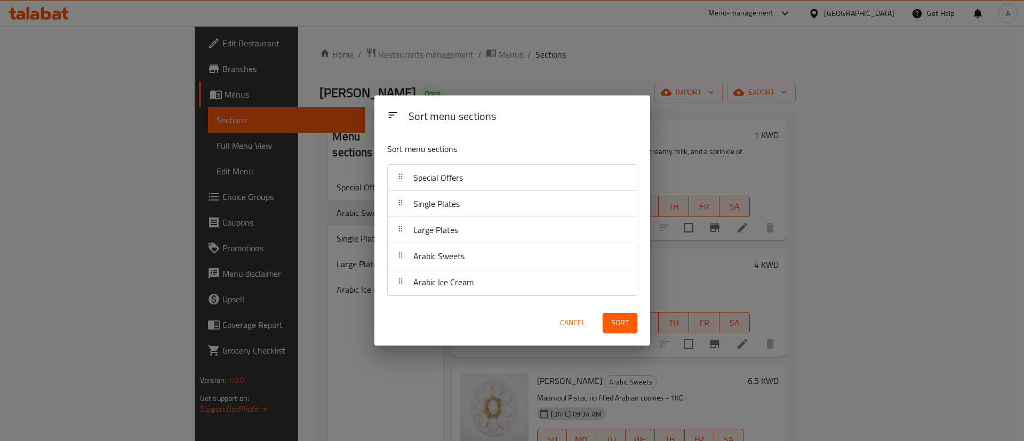
click at [635, 323] on button "Sort" at bounding box center [620, 323] width 35 height 20
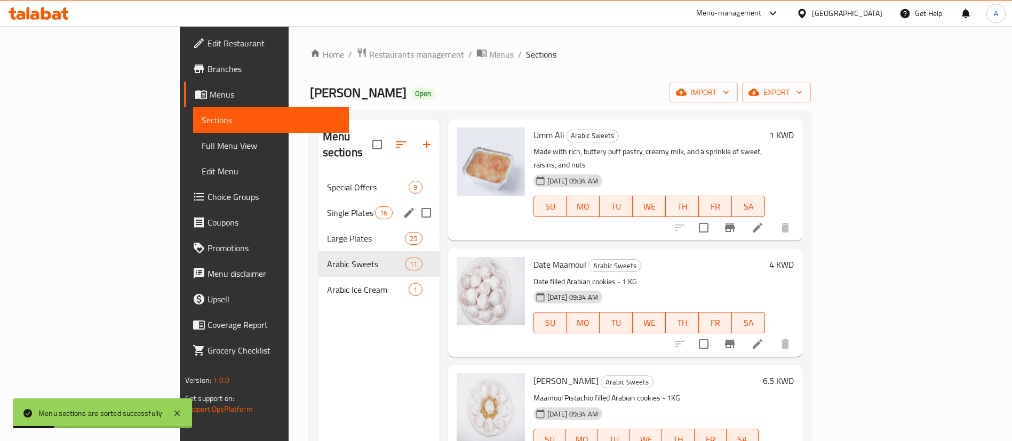
click at [327, 206] on span "Single Plates" at bounding box center [351, 212] width 49 height 13
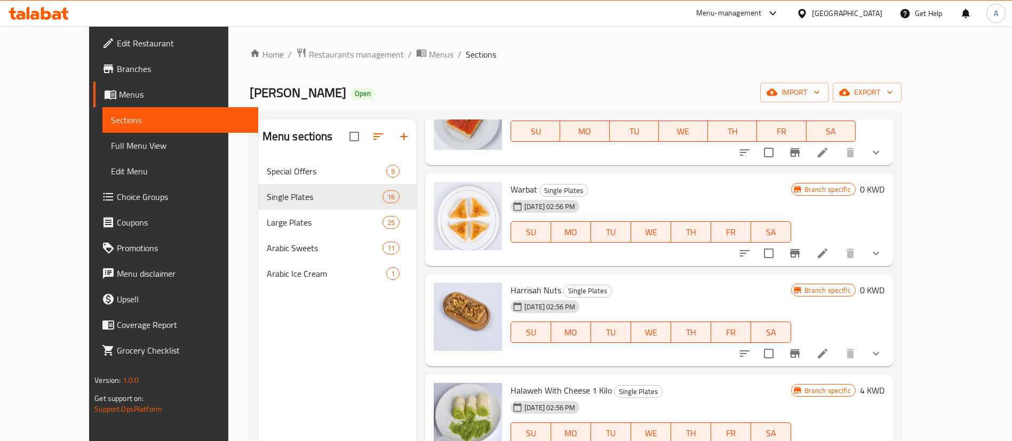
scroll to position [362, 0]
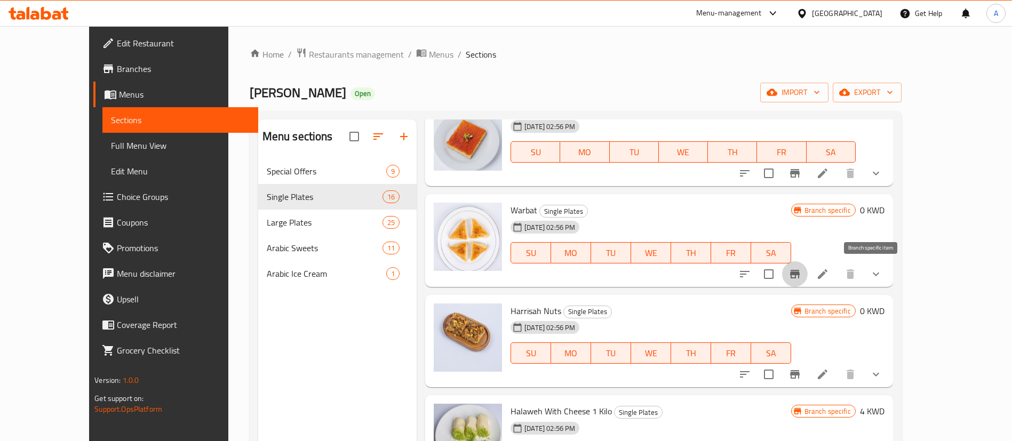
click at [808, 273] on button "Branch-specific-item" at bounding box center [795, 274] width 26 height 26
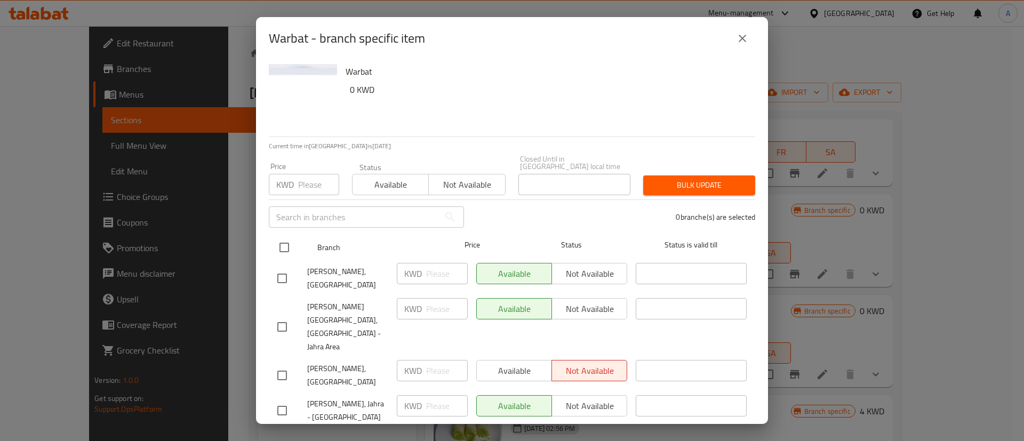
click at [293, 241] on input "checkbox" at bounding box center [284, 247] width 22 height 22
checkbox input "true"
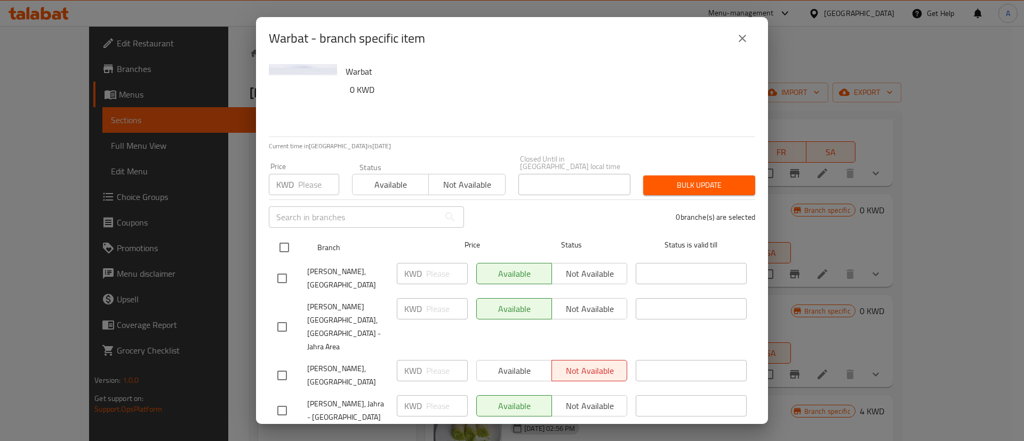
checkbox input "true"
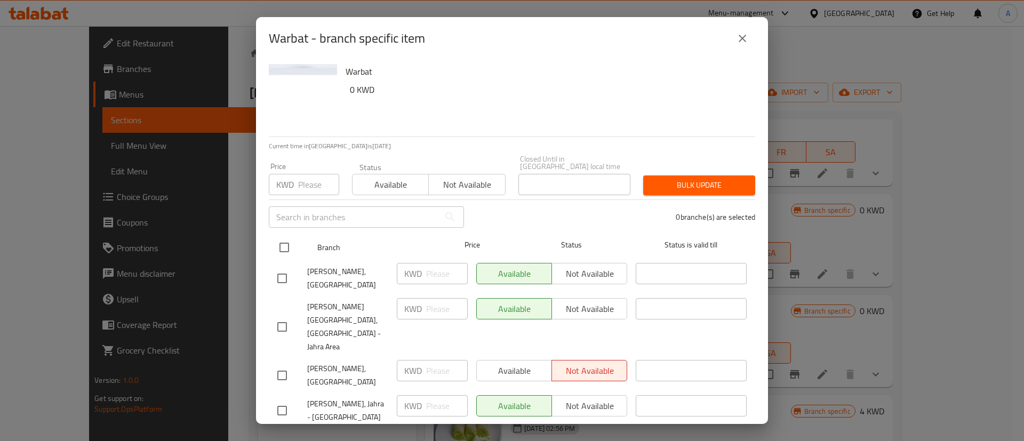
checkbox input "true"
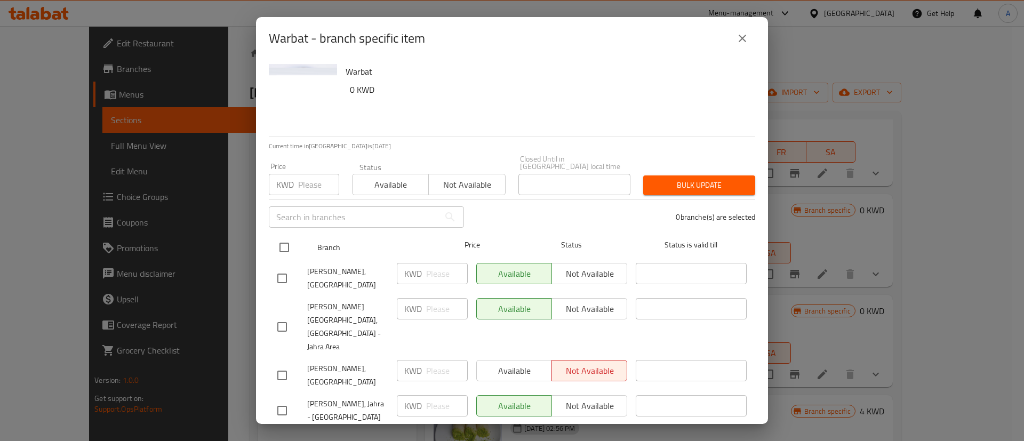
checkbox input "true"
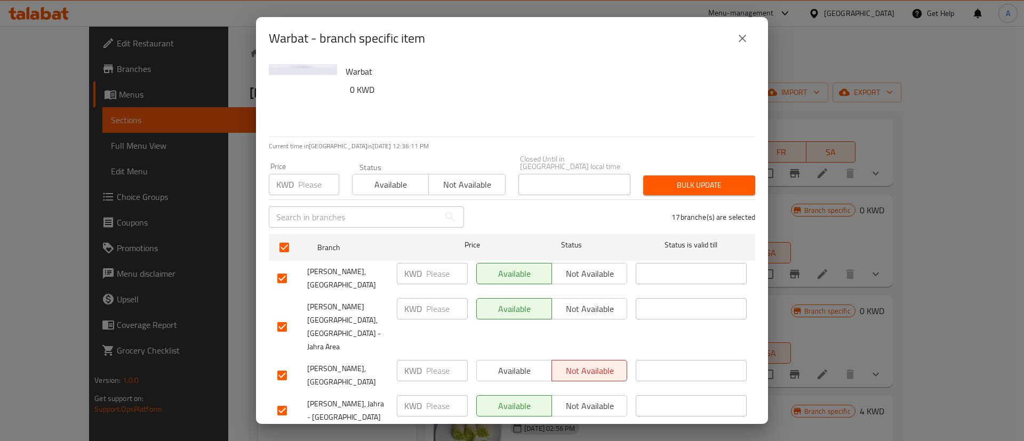
click at [689, 179] on span "Bulk update" at bounding box center [699, 185] width 95 height 13
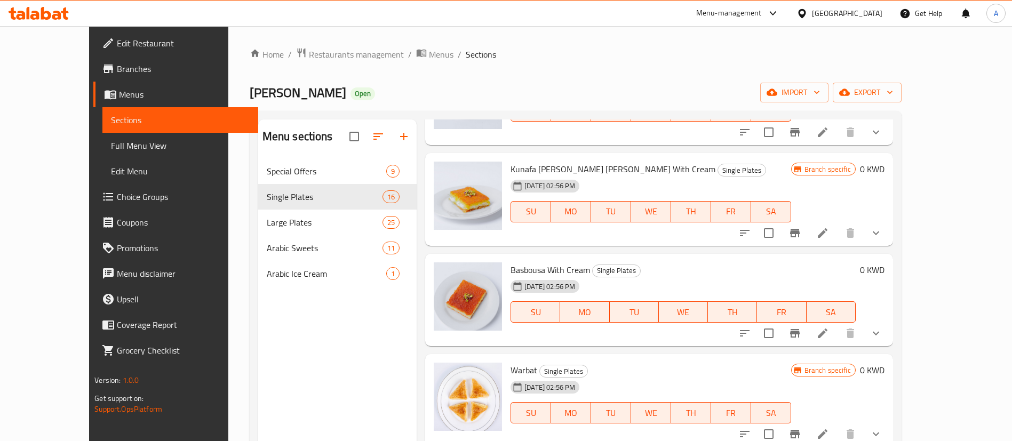
scroll to position [0, 0]
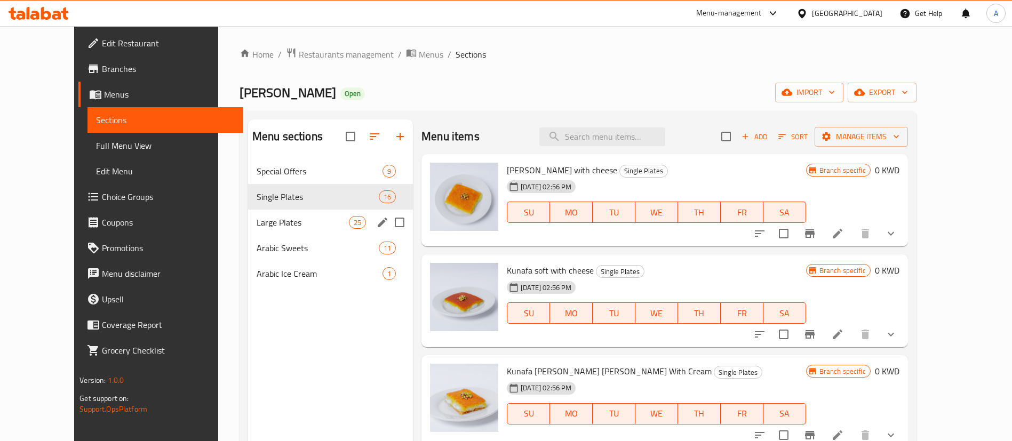
click at [277, 228] on span "Large Plates" at bounding box center [303, 222] width 92 height 13
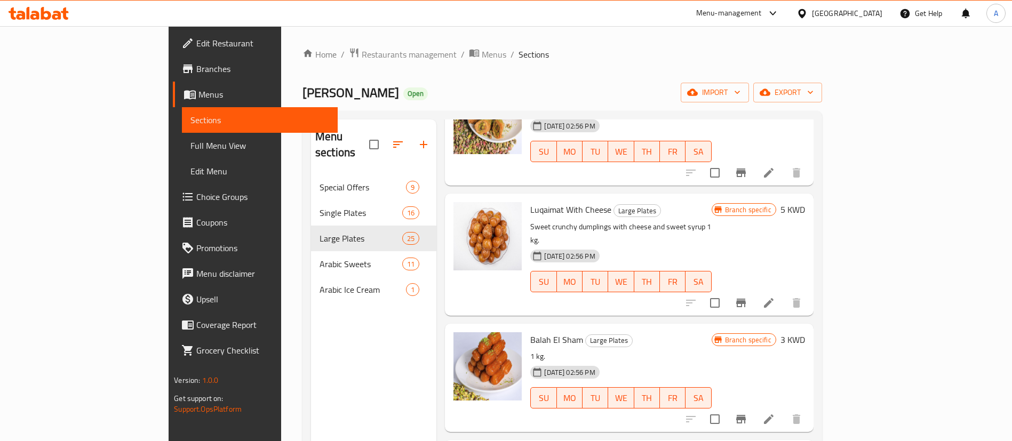
scroll to position [1280, 0]
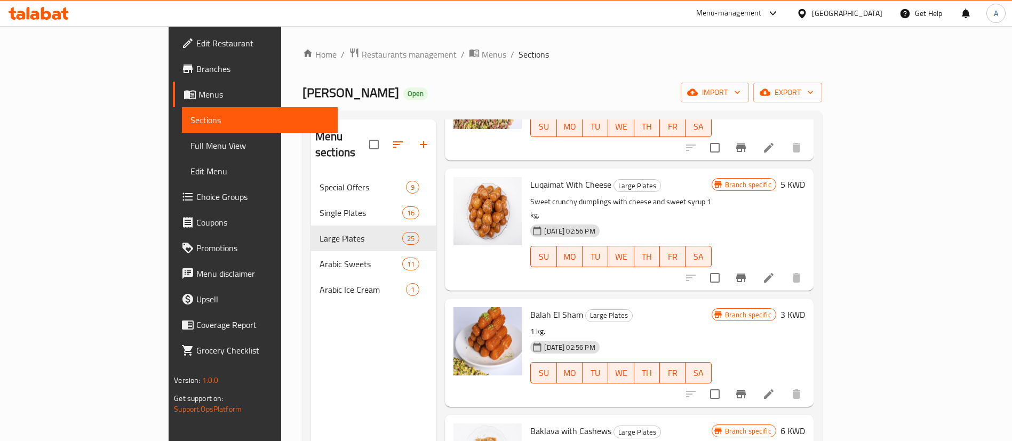
click at [784, 268] on li at bounding box center [769, 277] width 30 height 19
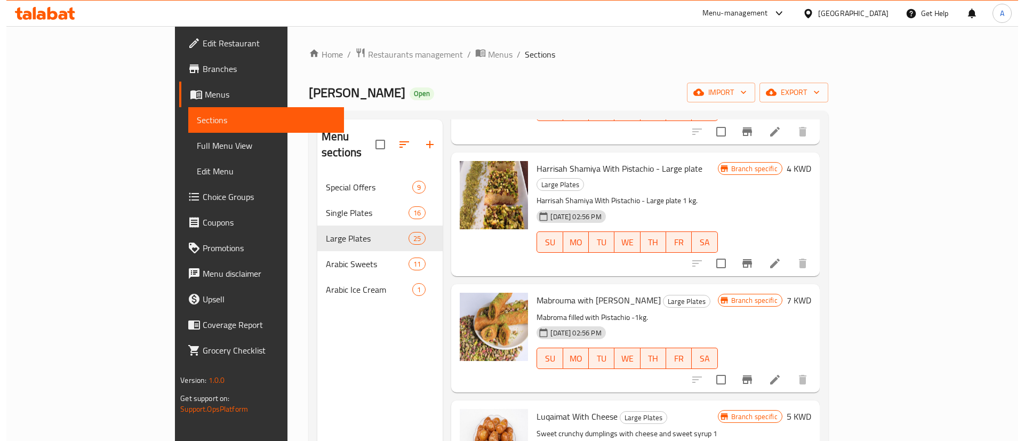
scroll to position [1120, 0]
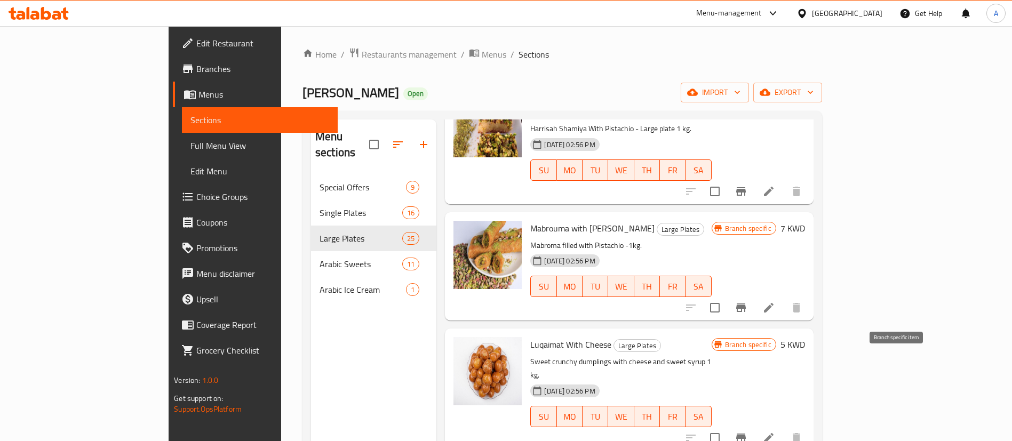
click at [754, 425] on button "Branch-specific-item" at bounding box center [741, 438] width 26 height 26
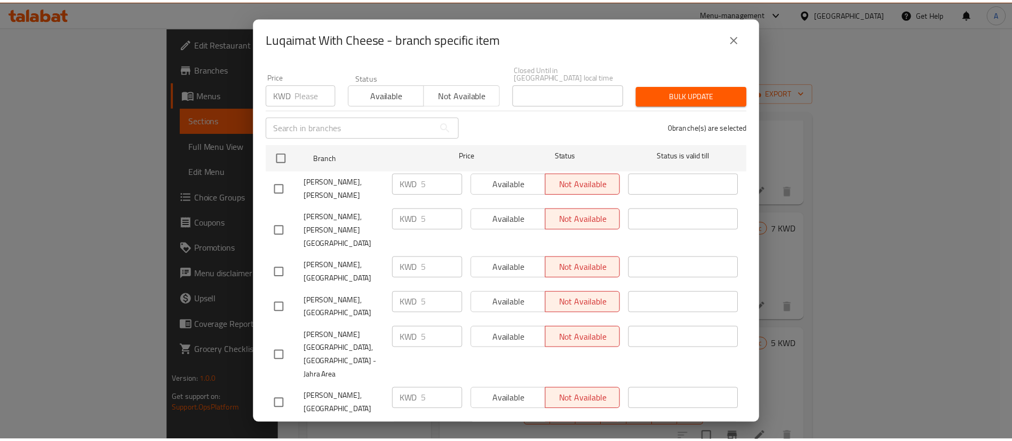
scroll to position [0, 0]
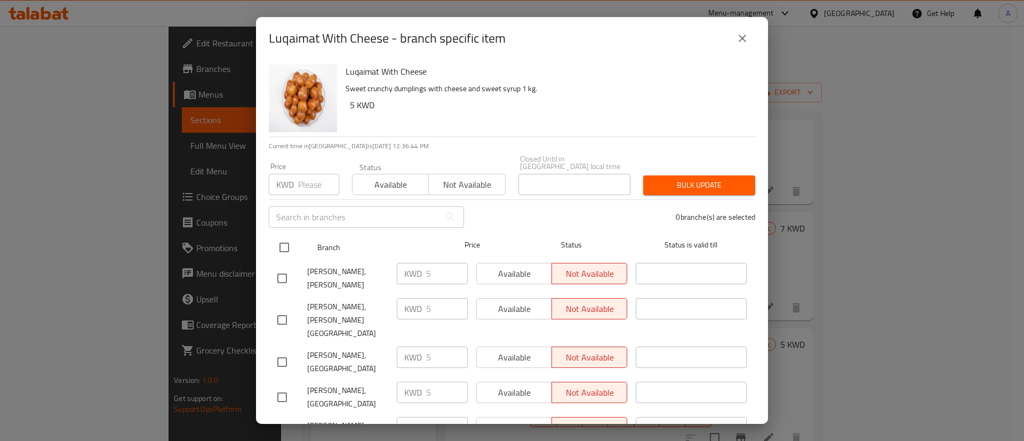
click at [291, 236] on input "checkbox" at bounding box center [284, 247] width 22 height 22
checkbox input "true"
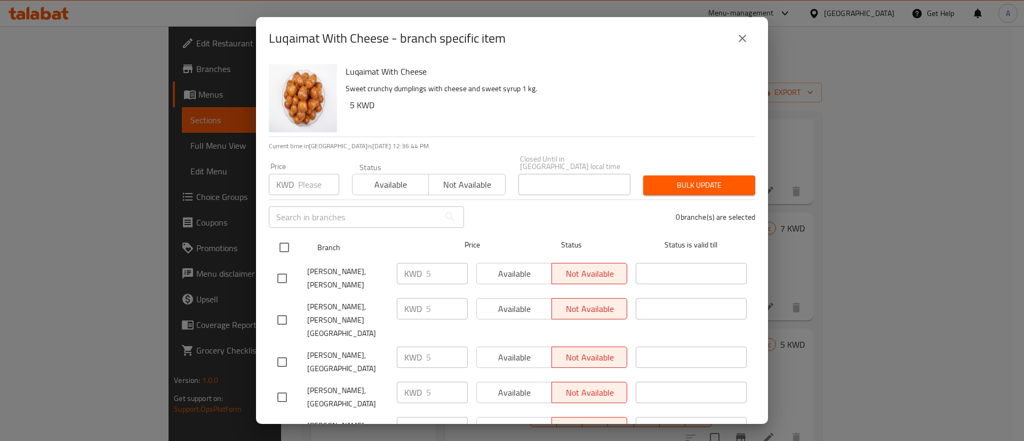
checkbox input "true"
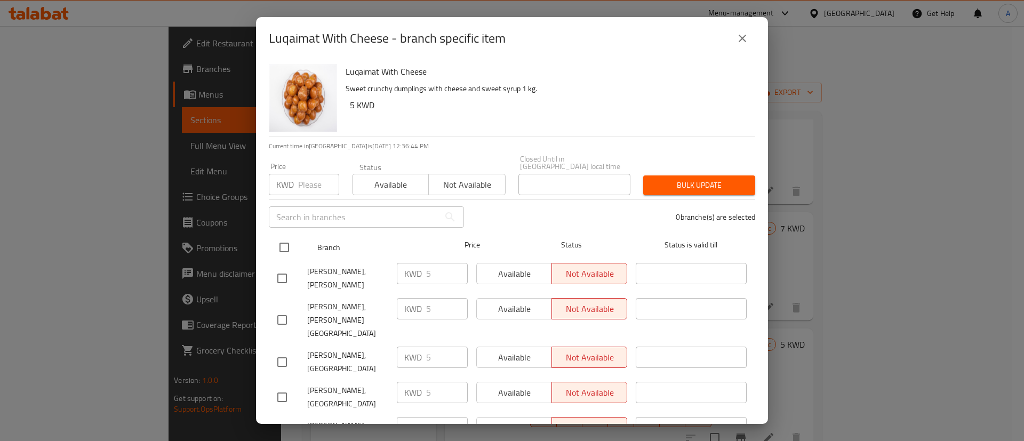
checkbox input "true"
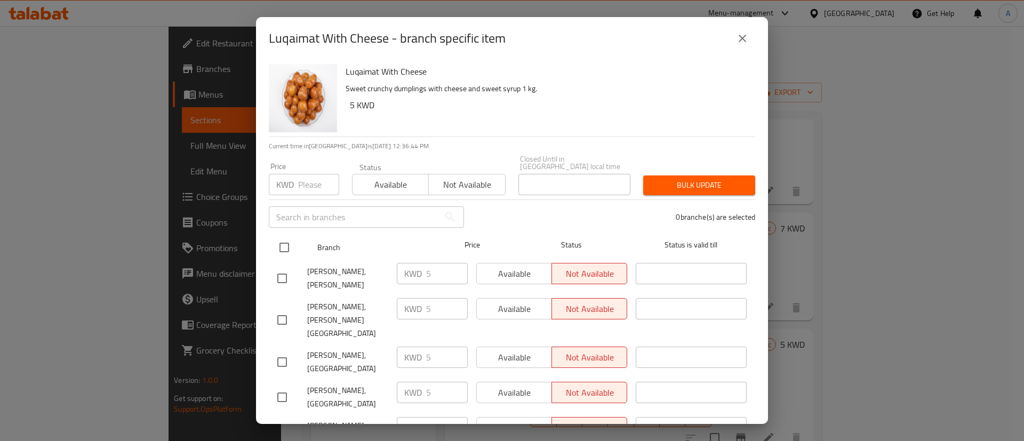
checkbox input "true"
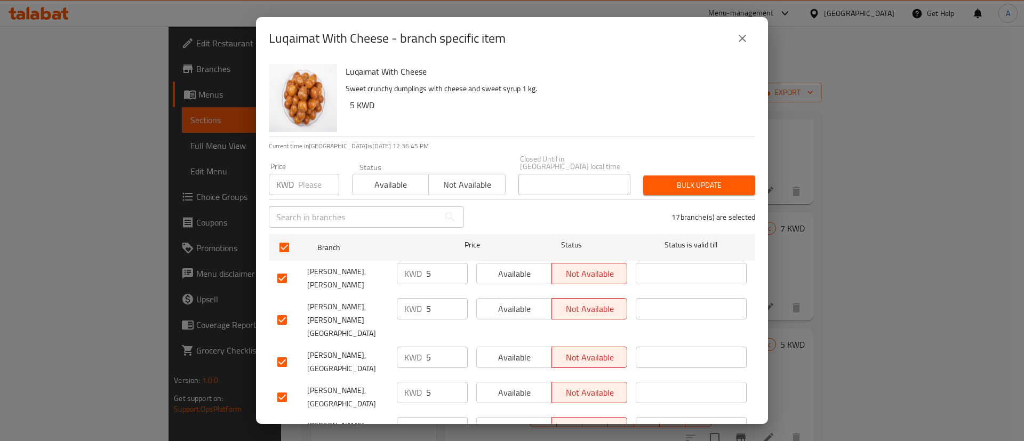
click at [449, 177] on span "Not available" at bounding box center [467, 184] width 68 height 15
click at [698, 169] on div "Bulk update" at bounding box center [699, 185] width 125 height 33
click at [698, 179] on span "Bulk update" at bounding box center [699, 185] width 95 height 13
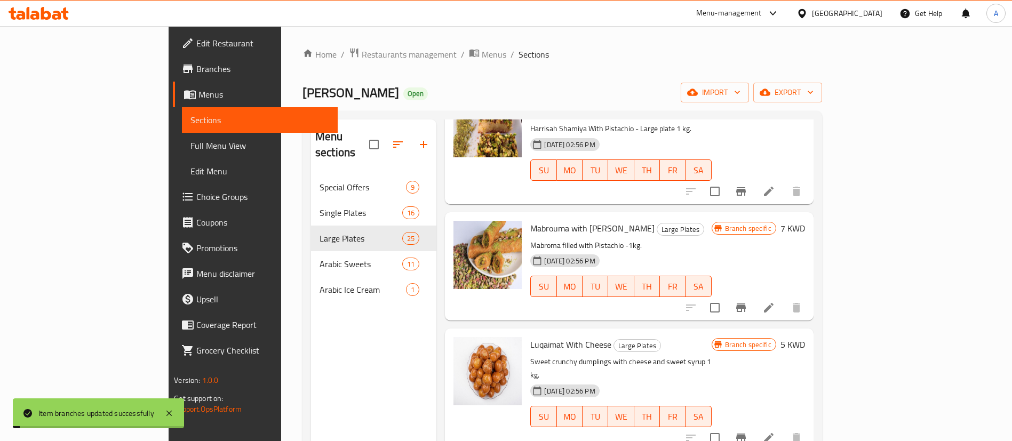
click at [738, 42] on div "Home / Restaurants management / Menus / Sections Kunafa Habiba Amman Open impor…" at bounding box center [562, 308] width 562 height 564
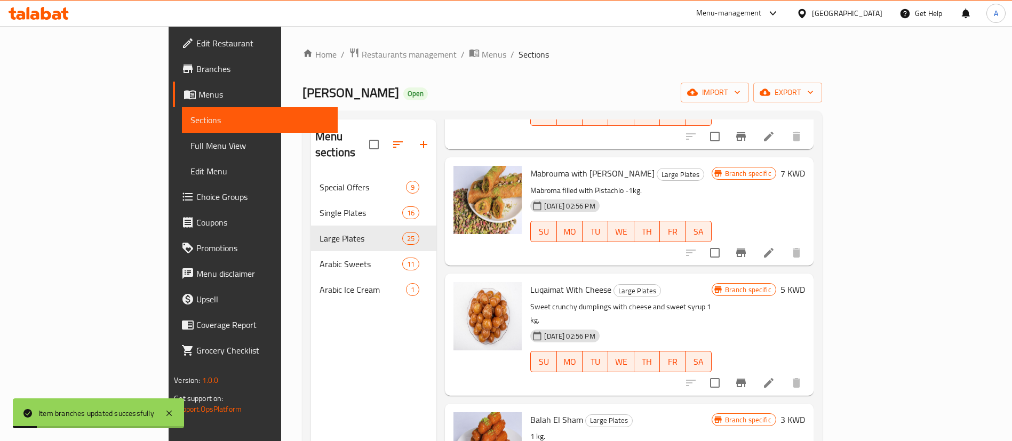
scroll to position [1200, 0]
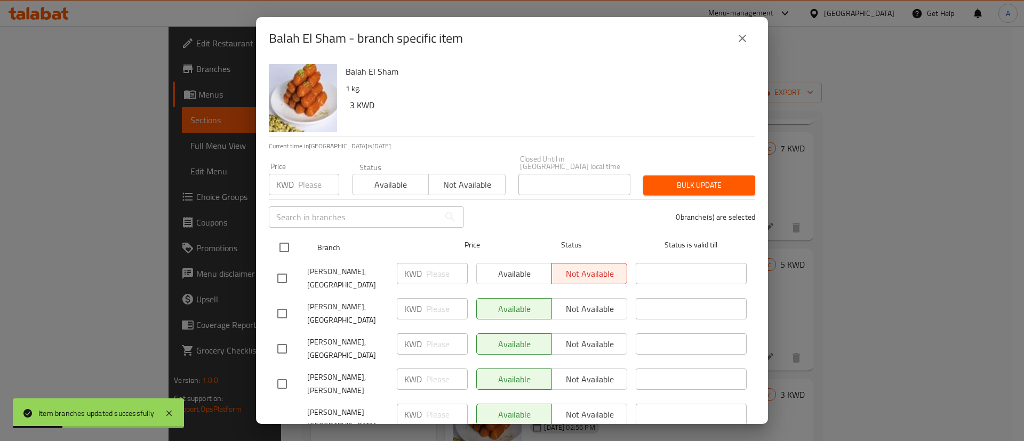
click at [278, 239] on input "checkbox" at bounding box center [284, 247] width 22 height 22
checkbox input "true"
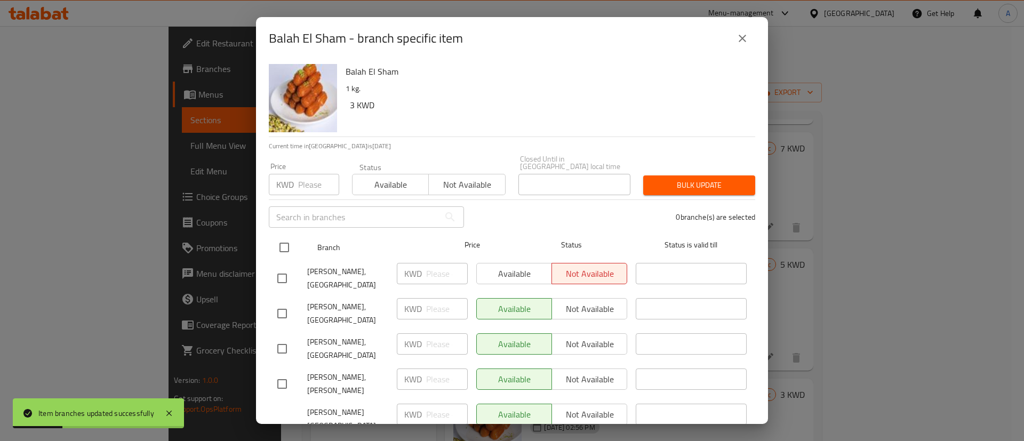
checkbox input "true"
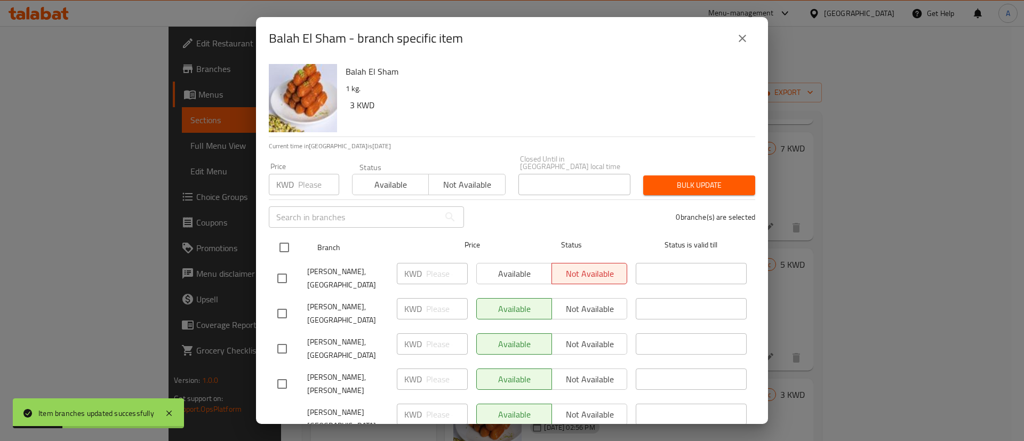
checkbox input "true"
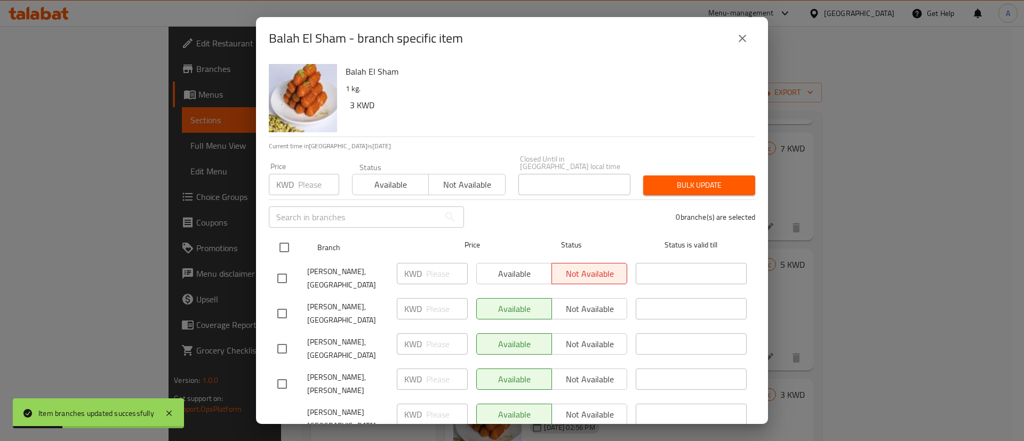
checkbox input "true"
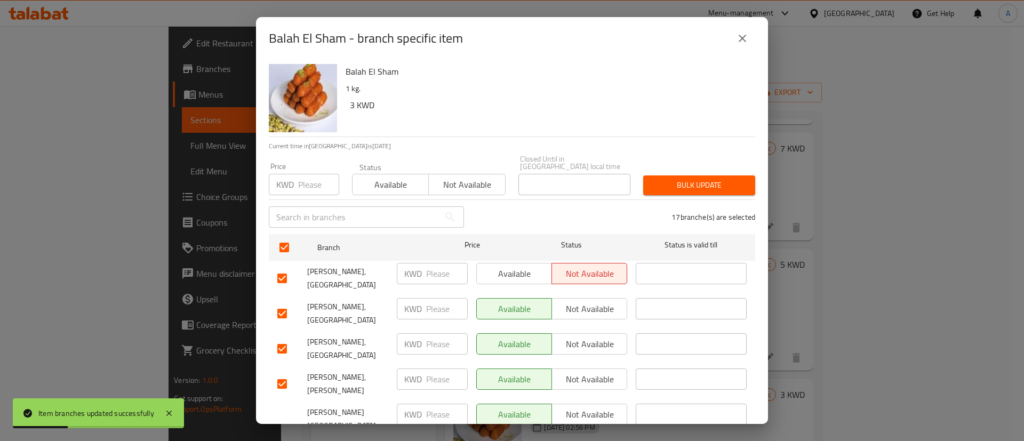
click at [476, 178] on span "Not available" at bounding box center [467, 184] width 68 height 15
click at [676, 179] on span "Bulk update" at bounding box center [699, 185] width 95 height 13
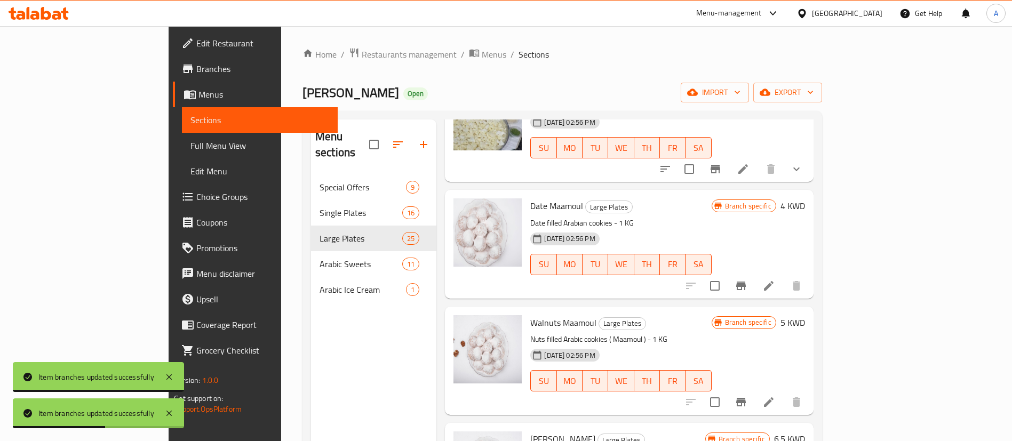
scroll to position [2291, 0]
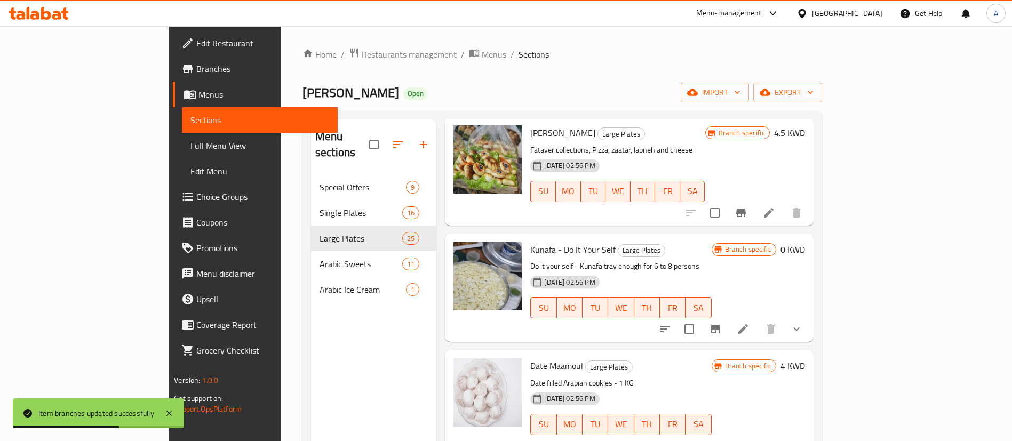
click at [754, 433] on button "Branch-specific-item" at bounding box center [741, 446] width 26 height 26
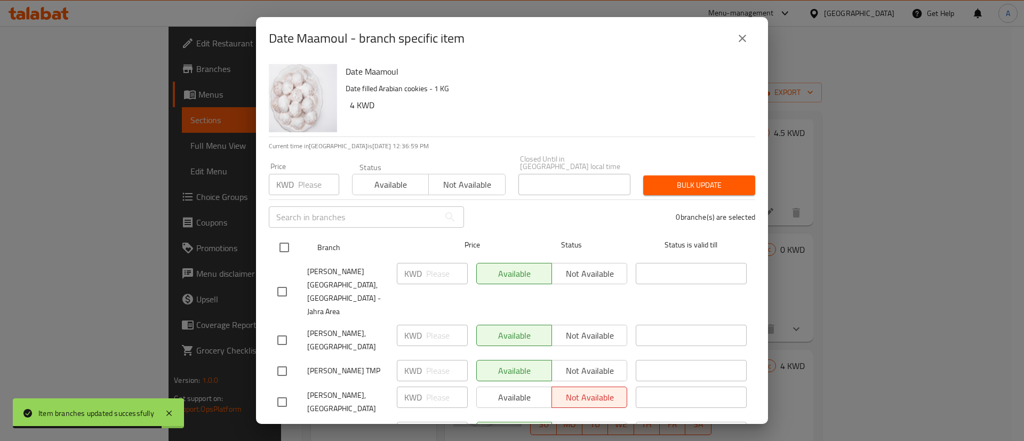
click at [273, 238] on div "Branch Price Status Status is valid till" at bounding box center [512, 247] width 486 height 27
click at [287, 236] on input "checkbox" at bounding box center [284, 247] width 22 height 22
checkbox input "true"
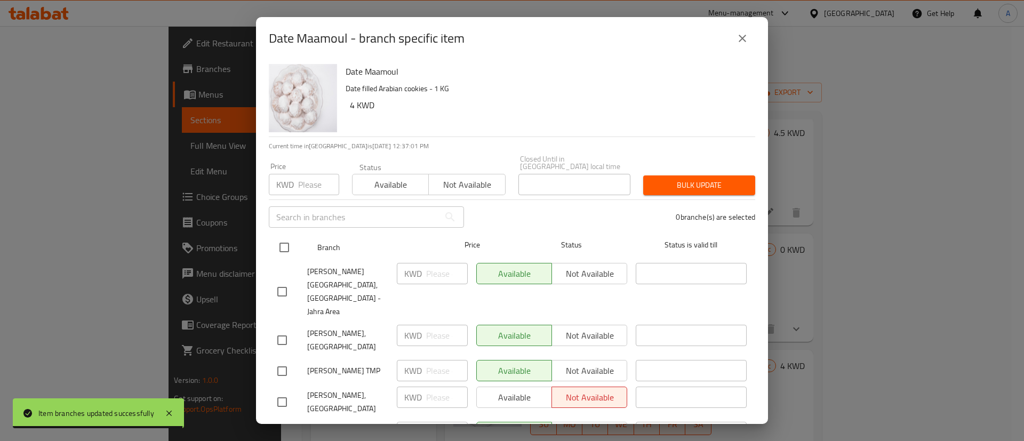
checkbox input "true"
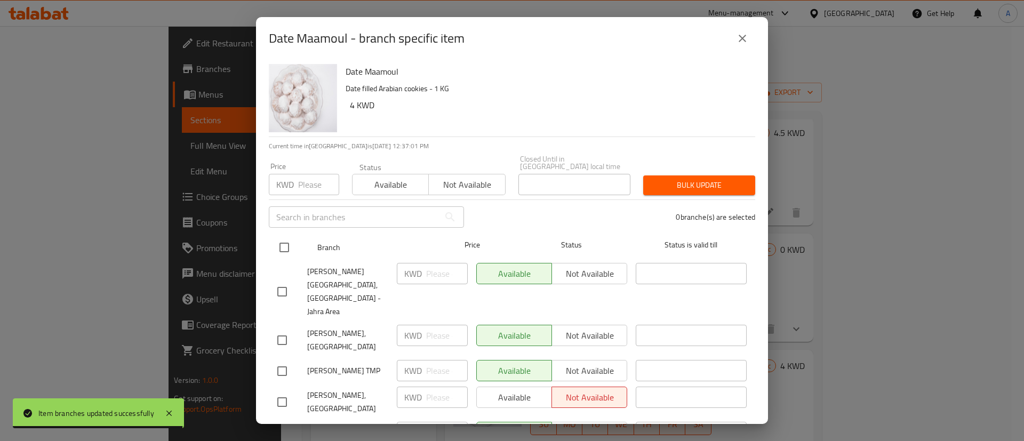
checkbox input "true"
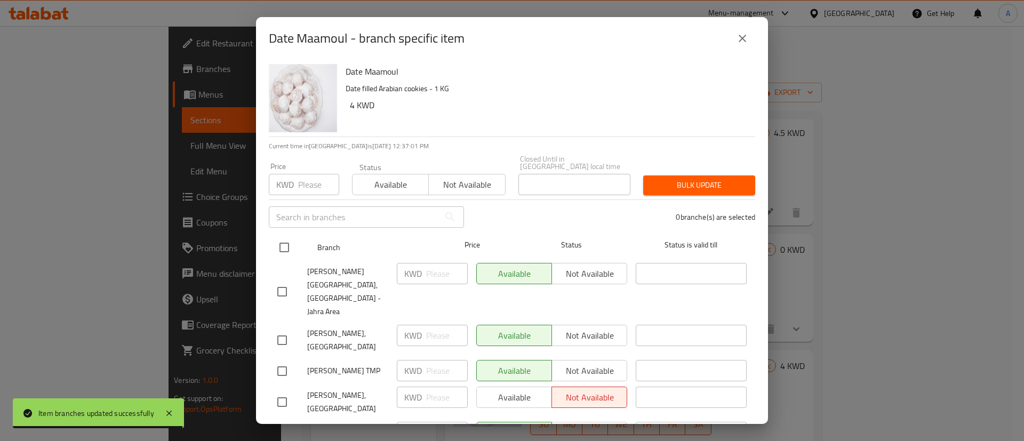
checkbox input "true"
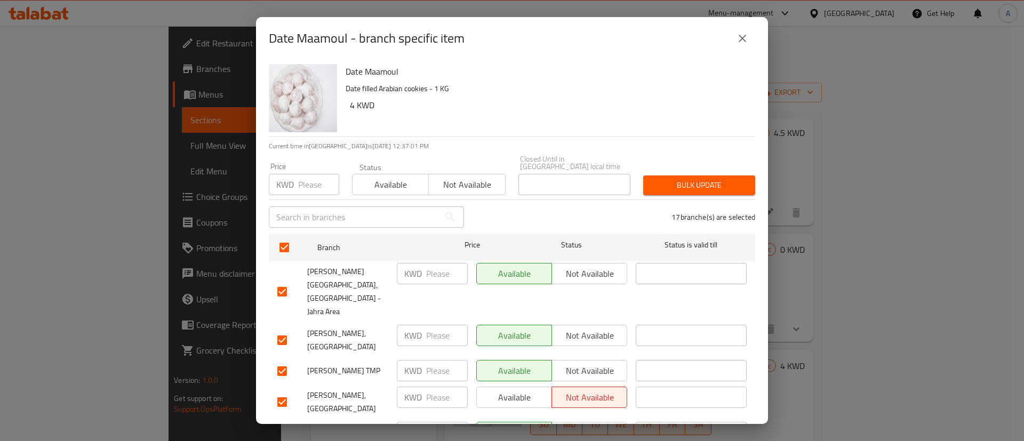
click at [428, 190] on div "Status Available Not available" at bounding box center [429, 179] width 166 height 45
click at [457, 179] on span "Not available" at bounding box center [467, 184] width 68 height 15
click at [727, 182] on span "Bulk update" at bounding box center [699, 185] width 95 height 13
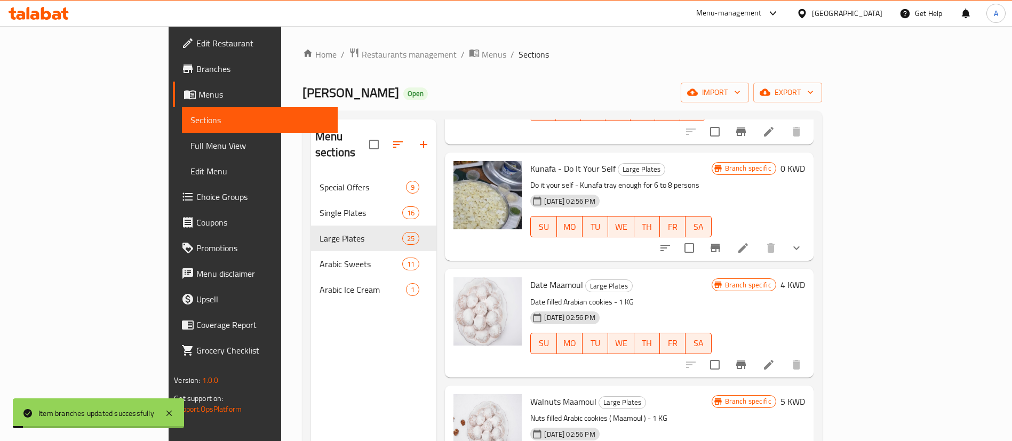
scroll to position [2451, 0]
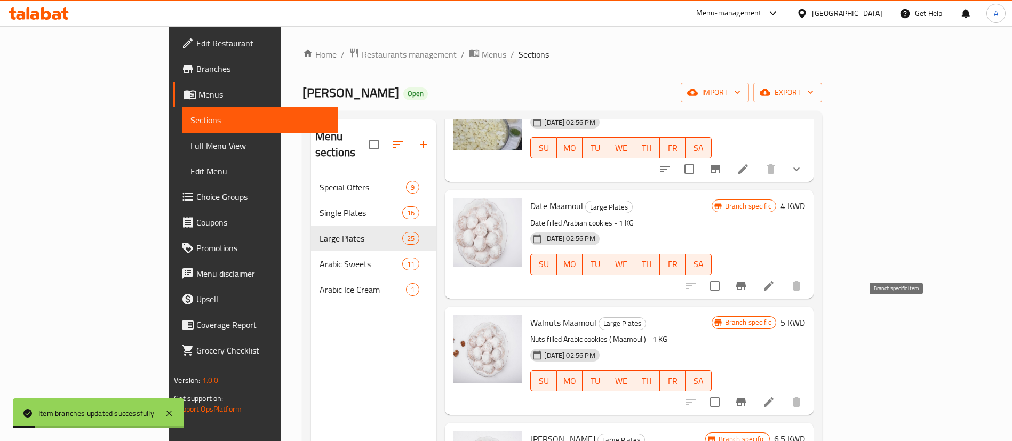
click at [747, 396] on icon "Branch-specific-item" at bounding box center [740, 402] width 13 height 13
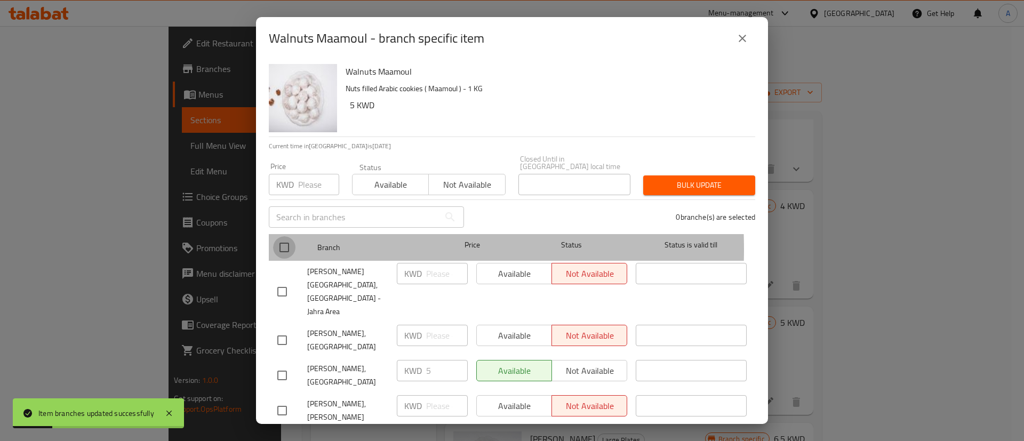
click at [291, 242] on input "checkbox" at bounding box center [284, 247] width 22 height 22
checkbox input "true"
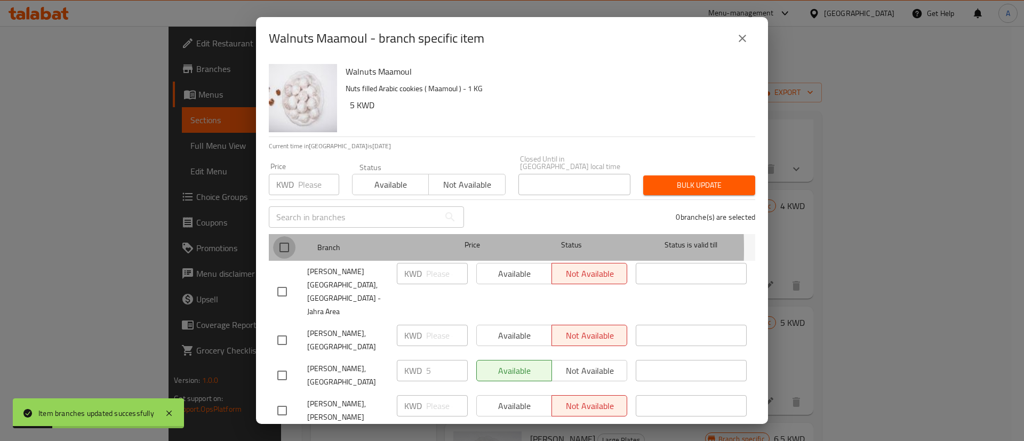
checkbox input "true"
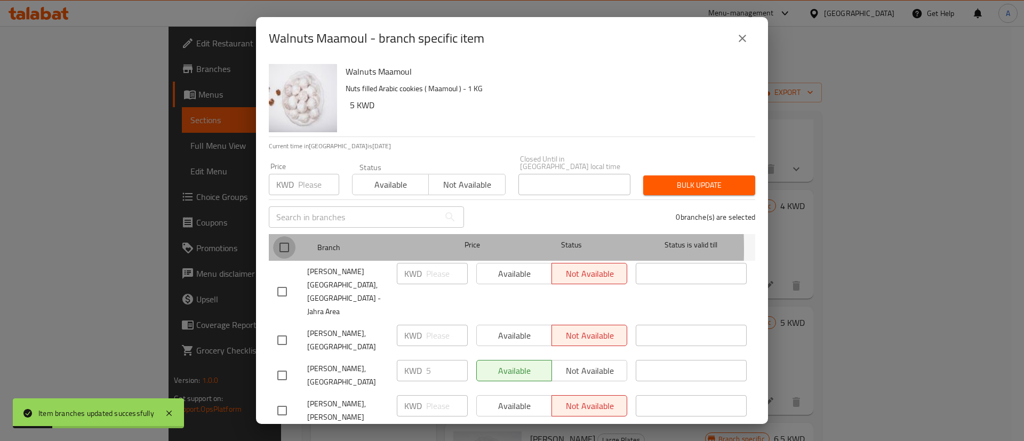
checkbox input "true"
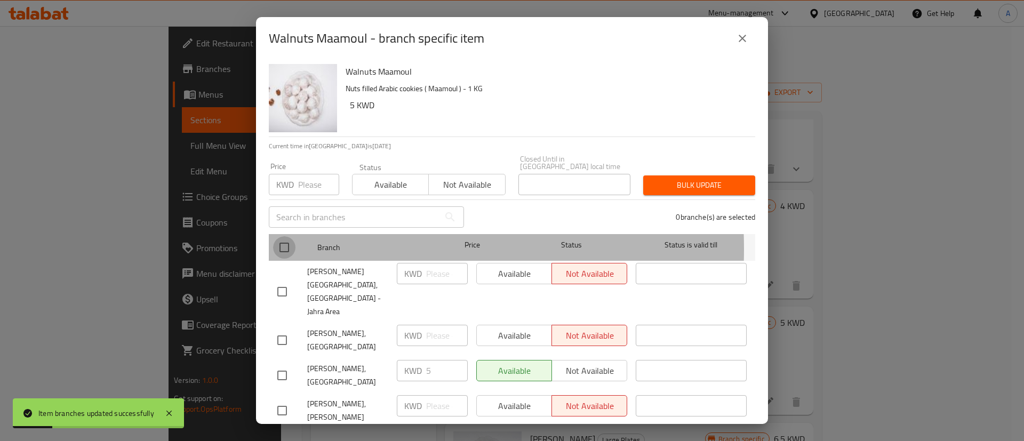
checkbox input "true"
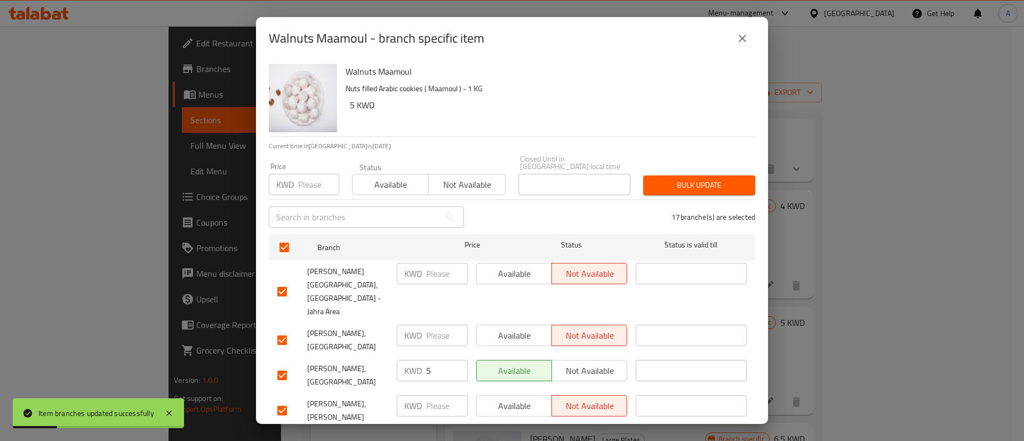
click at [450, 185] on span "Not available" at bounding box center [467, 184] width 68 height 15
click at [637, 179] on div "Bulk update" at bounding box center [699, 185] width 125 height 33
click at [643, 181] on button "Bulk update" at bounding box center [699, 185] width 112 height 20
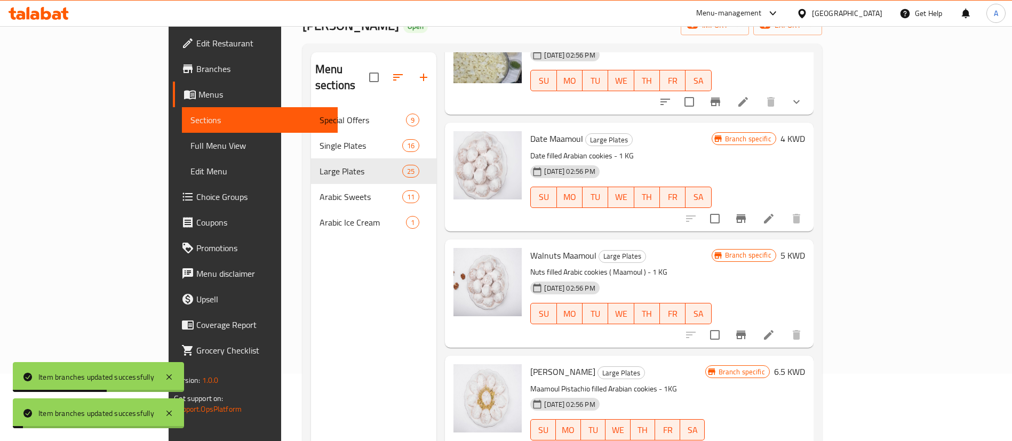
scroll to position [149, 0]
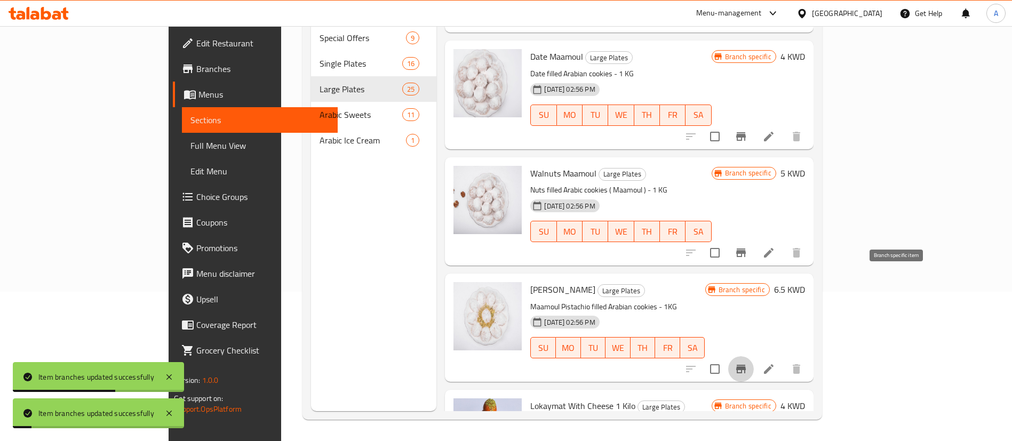
click at [747, 363] on icon "Branch-specific-item" at bounding box center [740, 369] width 13 height 13
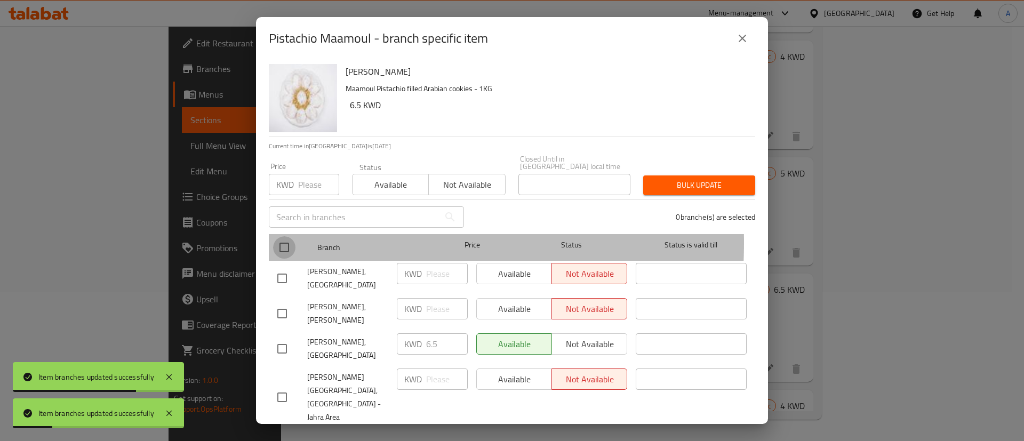
drag, startPoint x: 280, startPoint y: 235, endPoint x: 291, endPoint y: 228, distance: 13.5
click at [281, 236] on input "checkbox" at bounding box center [284, 247] width 22 height 22
checkbox input "true"
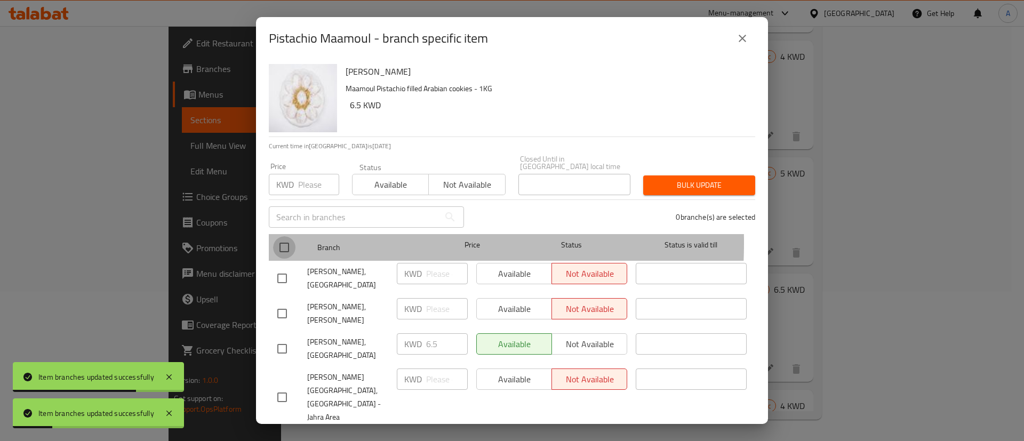
checkbox input "true"
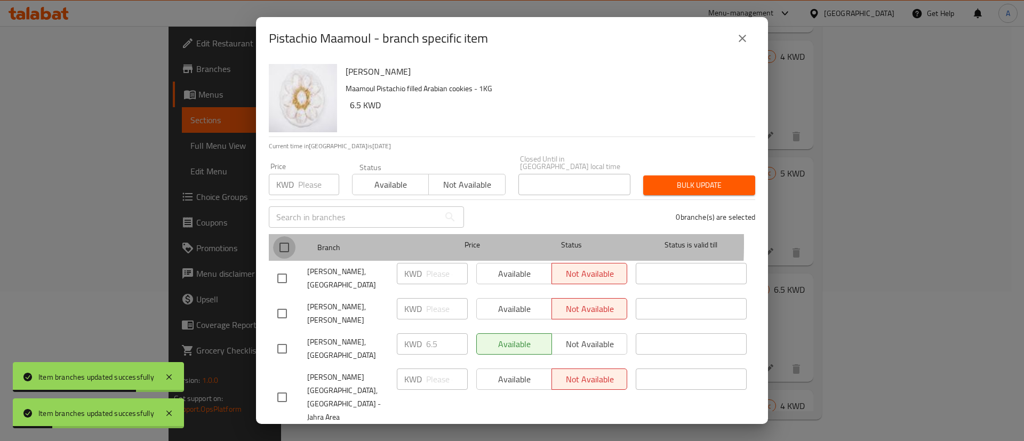
checkbox input "true"
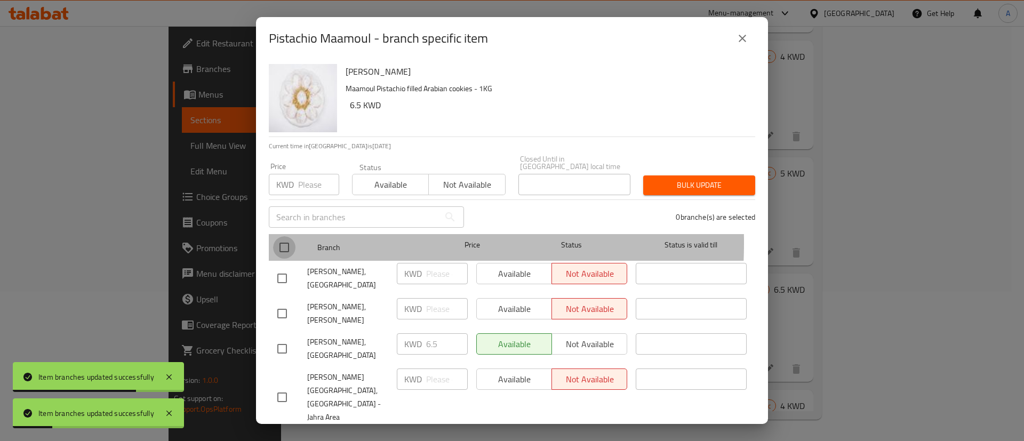
checkbox input "true"
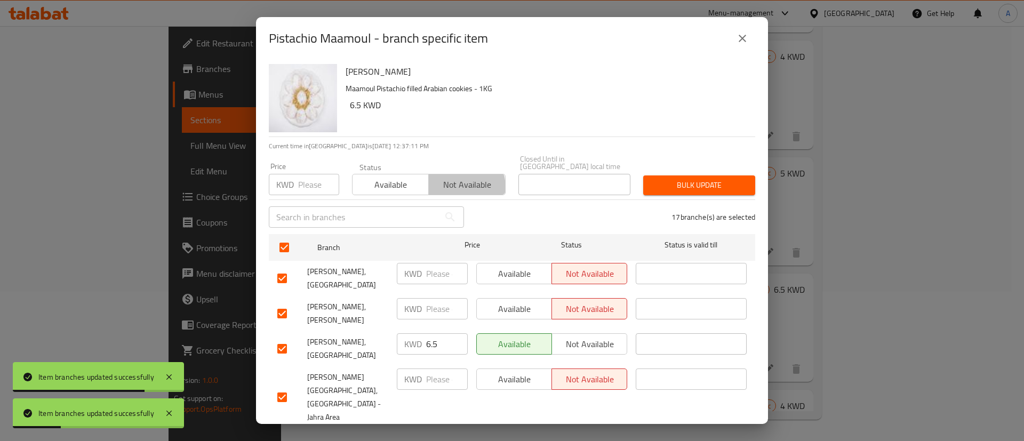
click at [436, 181] on span "Not available" at bounding box center [467, 184] width 68 height 15
click at [668, 175] on button "Bulk update" at bounding box center [699, 185] width 112 height 20
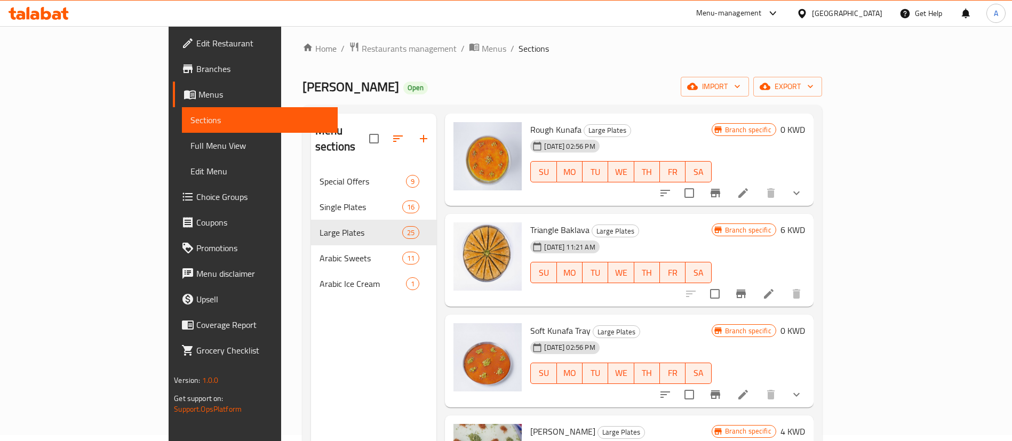
scroll to position [0, 0]
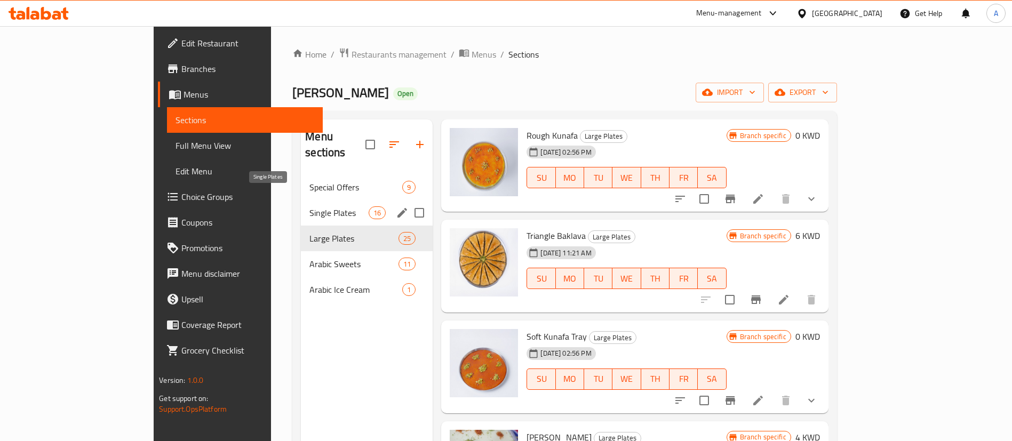
click at [309, 206] on span "Single Plates" at bounding box center [338, 212] width 59 height 13
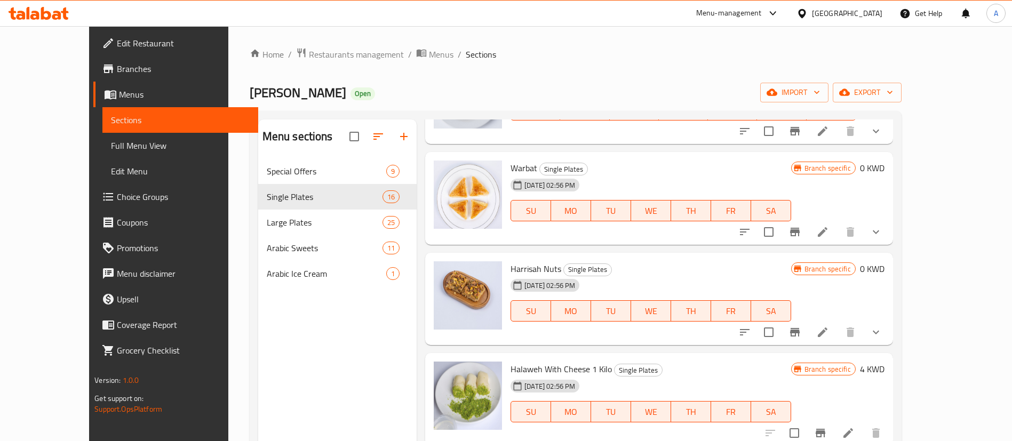
scroll to position [451, 0]
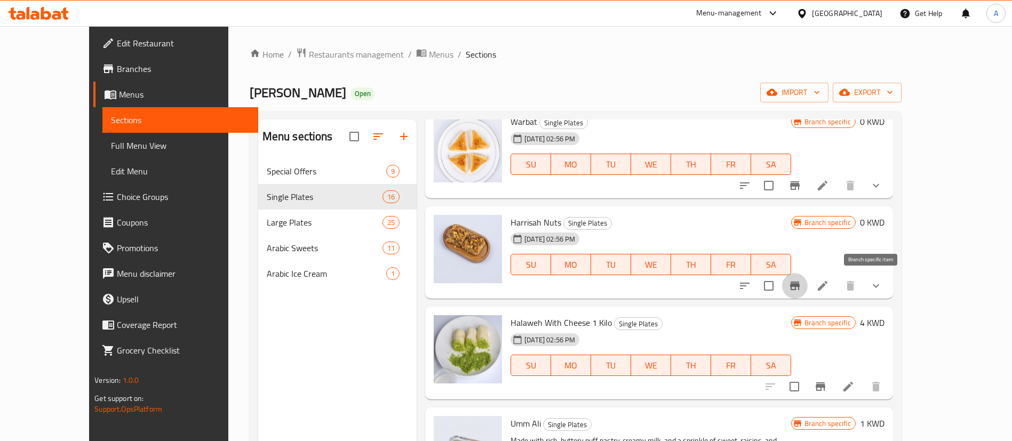
click at [808, 283] on button "Branch-specific-item" at bounding box center [795, 286] width 26 height 26
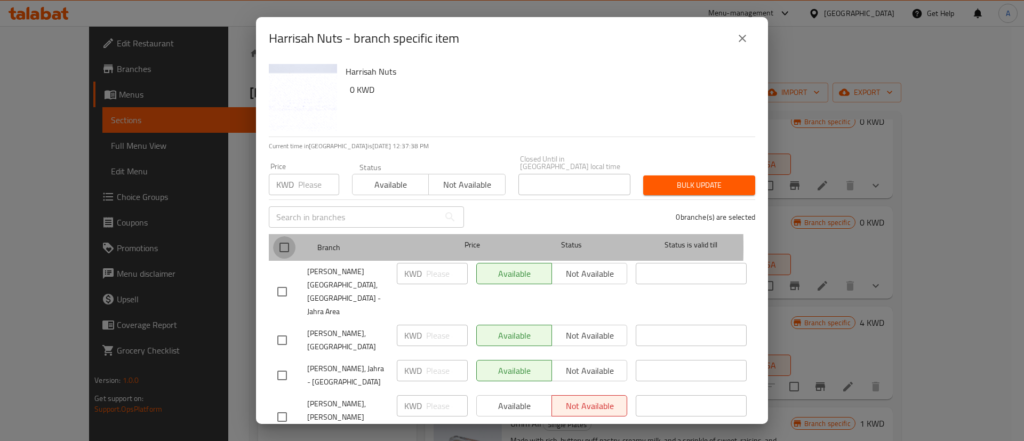
click at [274, 240] on input "checkbox" at bounding box center [284, 247] width 22 height 22
checkbox input "true"
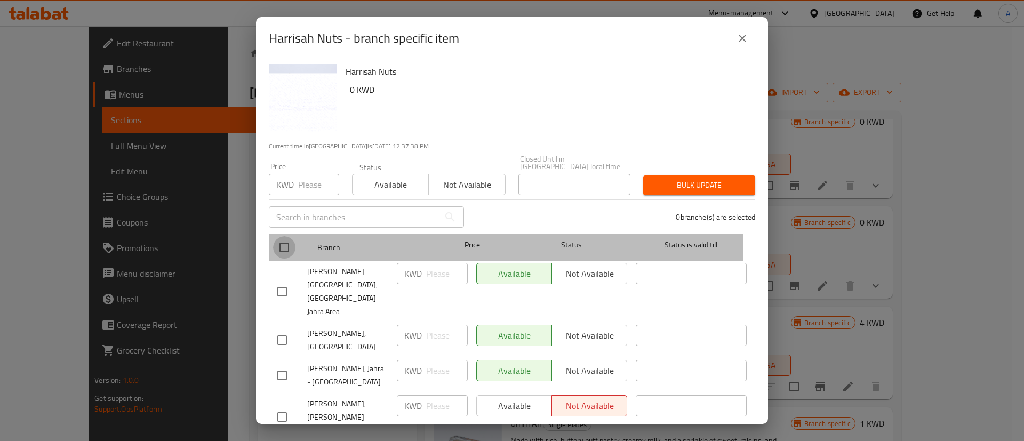
checkbox input "true"
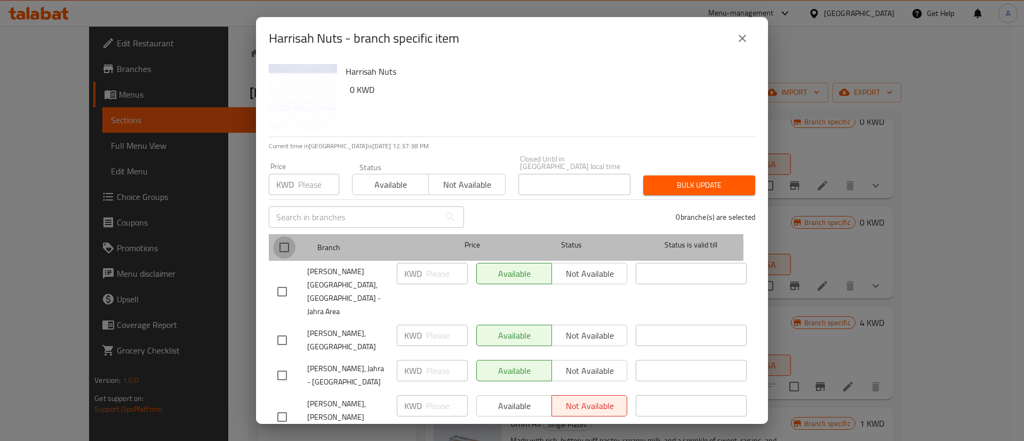
checkbox input "true"
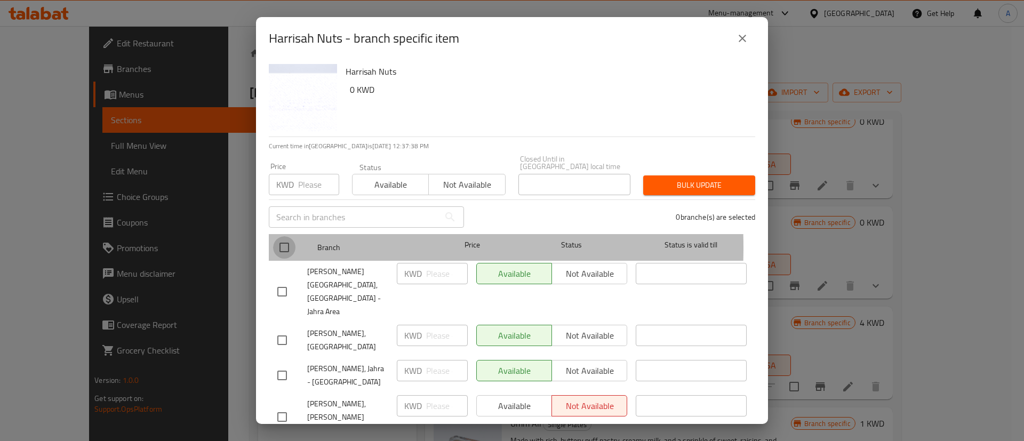
checkbox input "true"
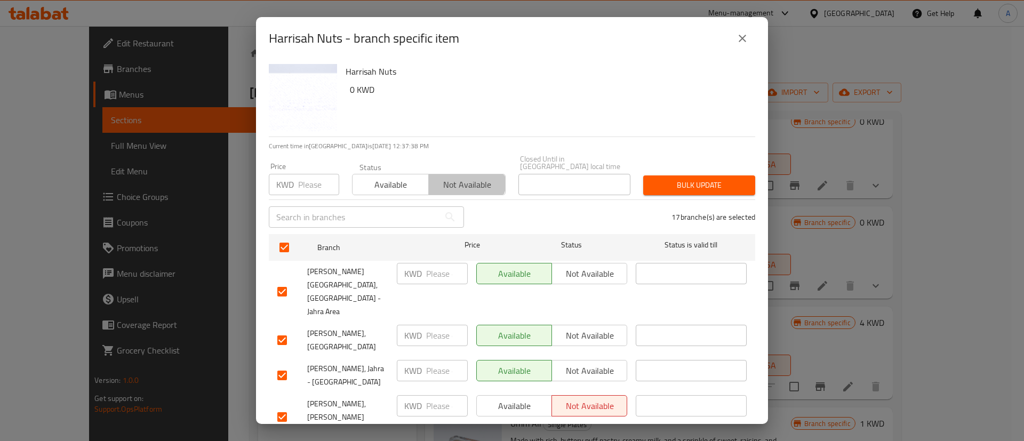
click at [449, 174] on button "Not available" at bounding box center [466, 184] width 77 height 21
click at [672, 181] on span "Bulk update" at bounding box center [699, 185] width 95 height 13
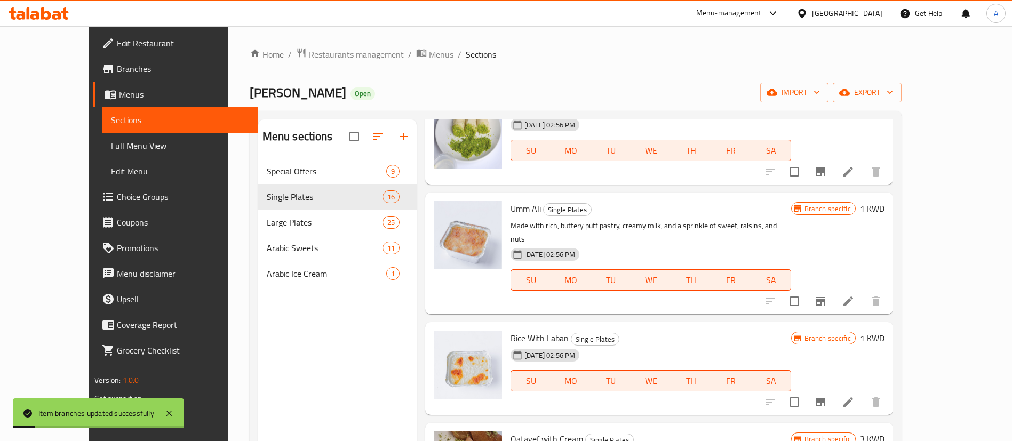
scroll to position [691, 0]
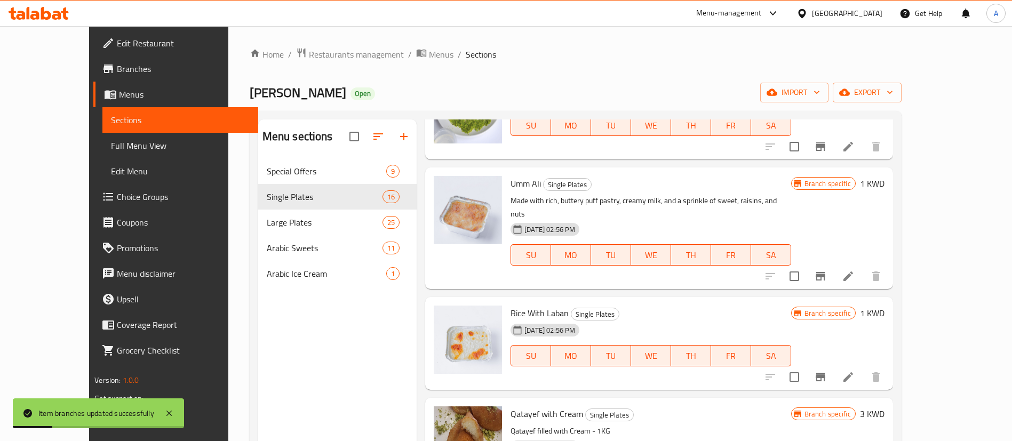
click at [825, 373] on icon "Branch-specific-item" at bounding box center [821, 377] width 10 height 9
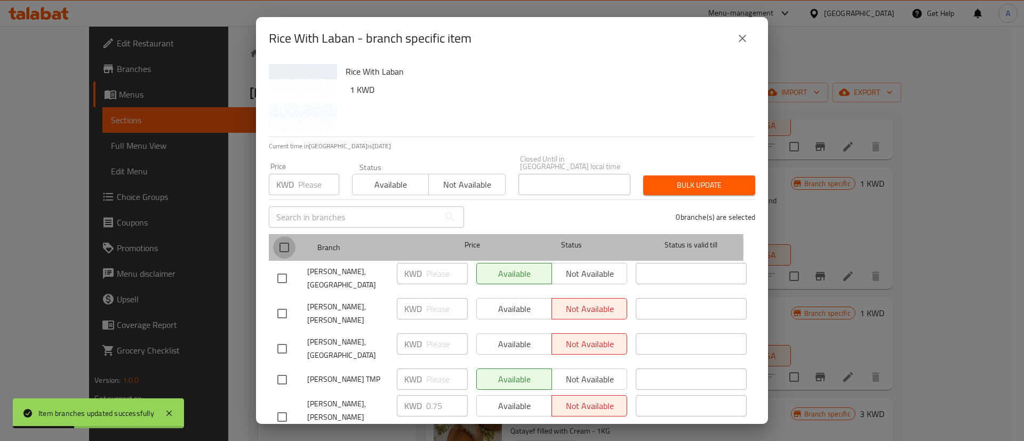
click at [281, 241] on input "checkbox" at bounding box center [284, 247] width 22 height 22
checkbox input "true"
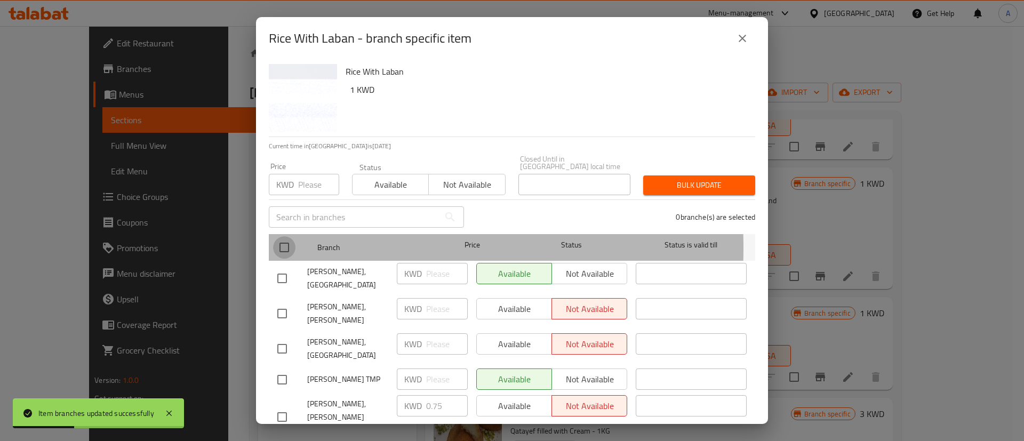
checkbox input "true"
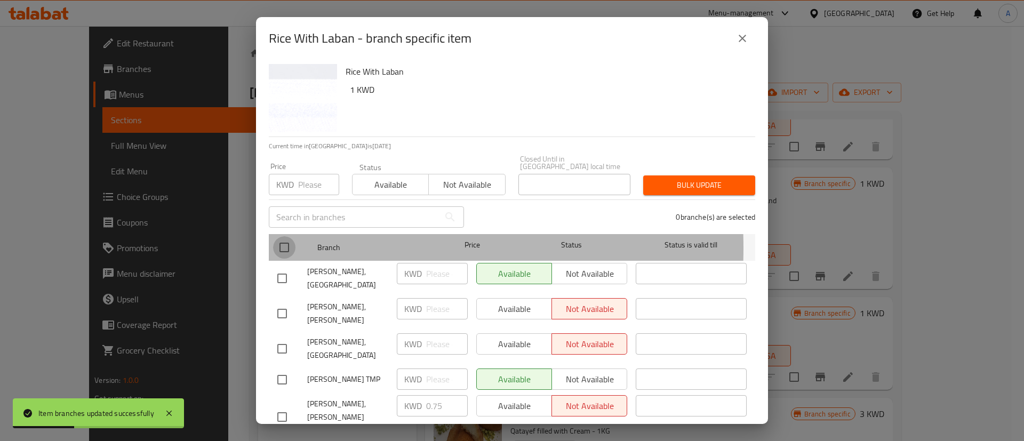
checkbox input "true"
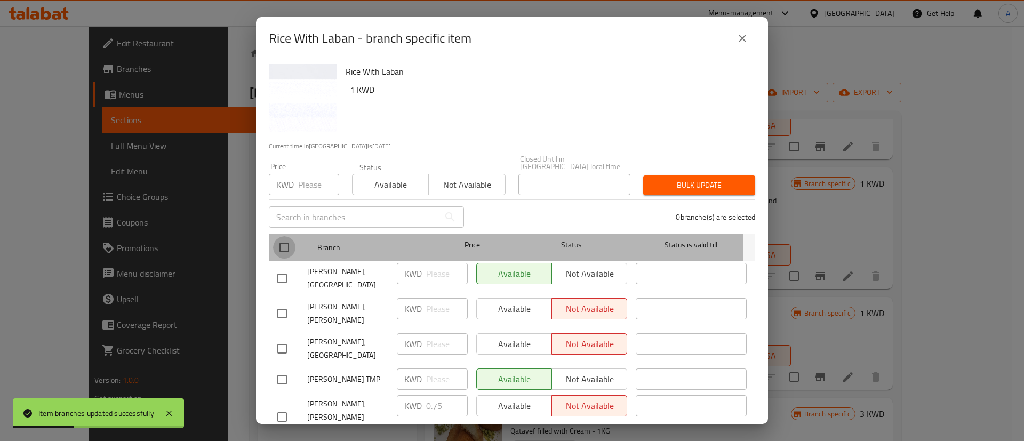
checkbox input "true"
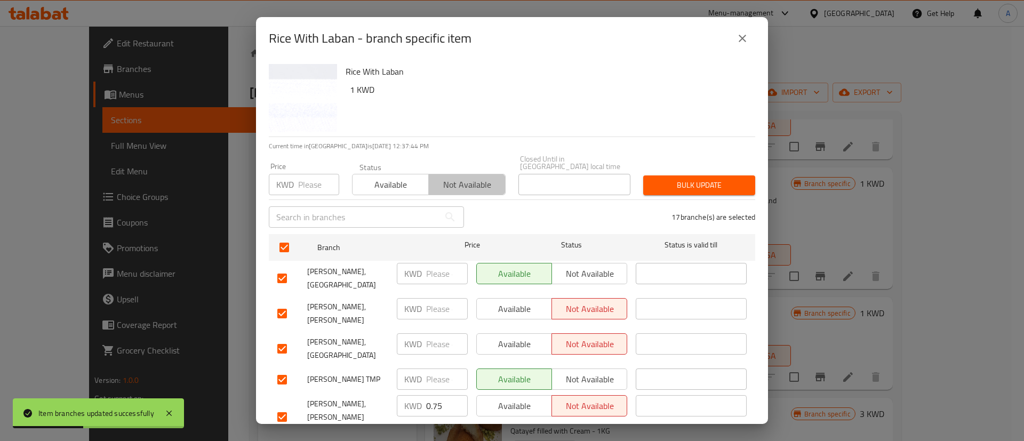
click at [468, 177] on span "Not available" at bounding box center [467, 184] width 68 height 15
click at [652, 179] on span "Bulk update" at bounding box center [699, 185] width 95 height 13
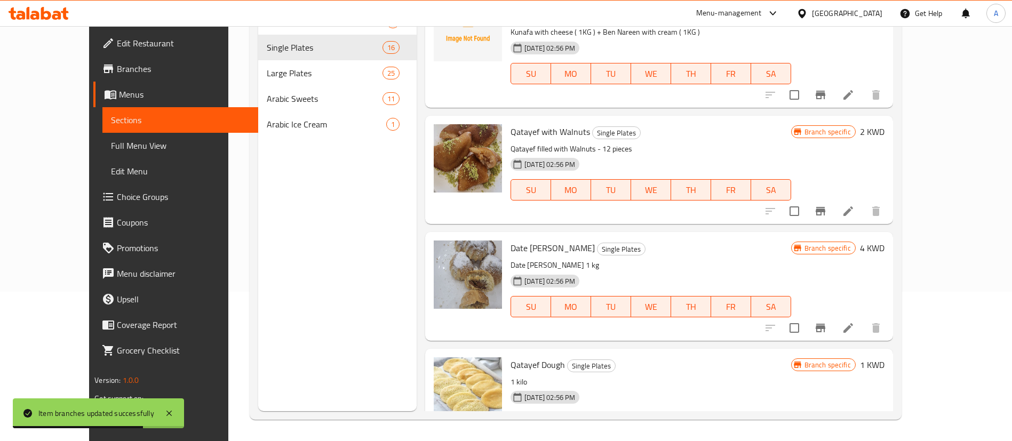
scroll to position [1002, 0]
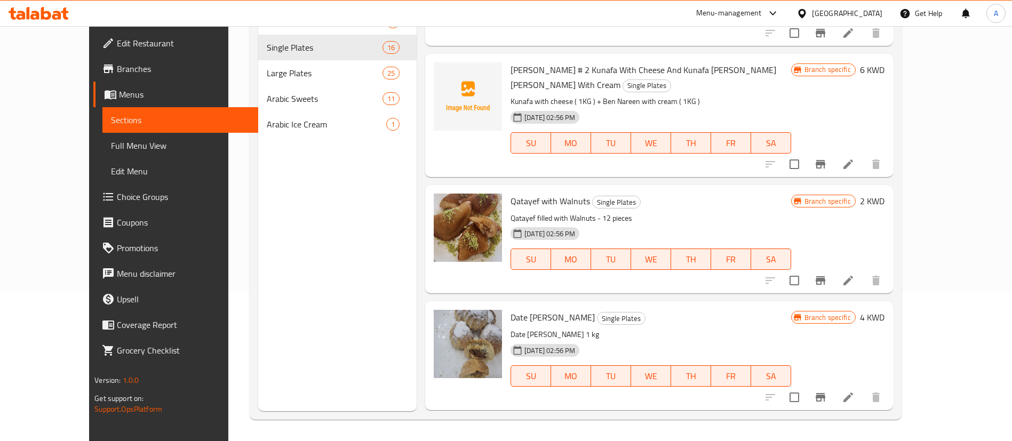
click at [827, 158] on icon "Branch-specific-item" at bounding box center [820, 164] width 13 height 13
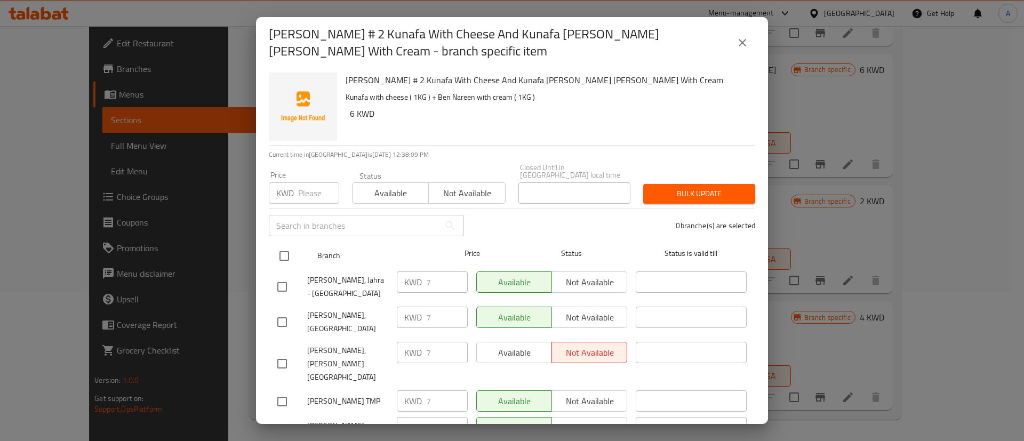
click at [290, 245] on input "checkbox" at bounding box center [284, 256] width 22 height 22
checkbox input "true"
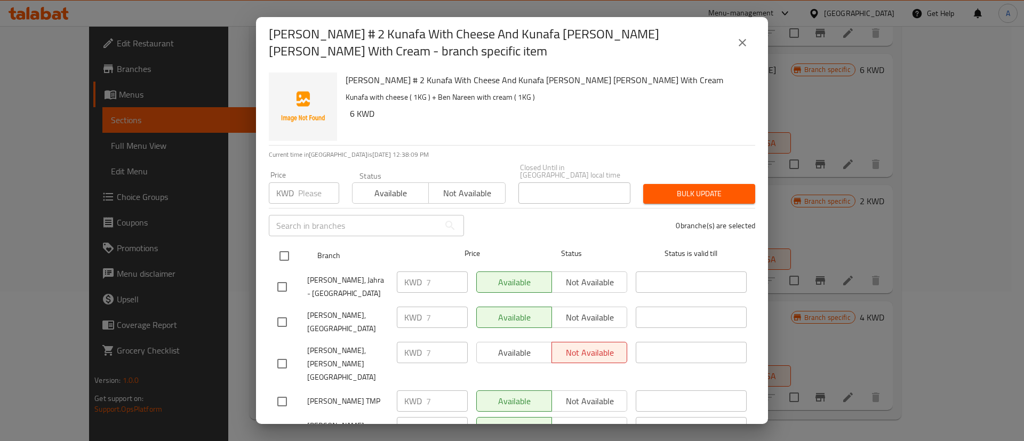
checkbox input "true"
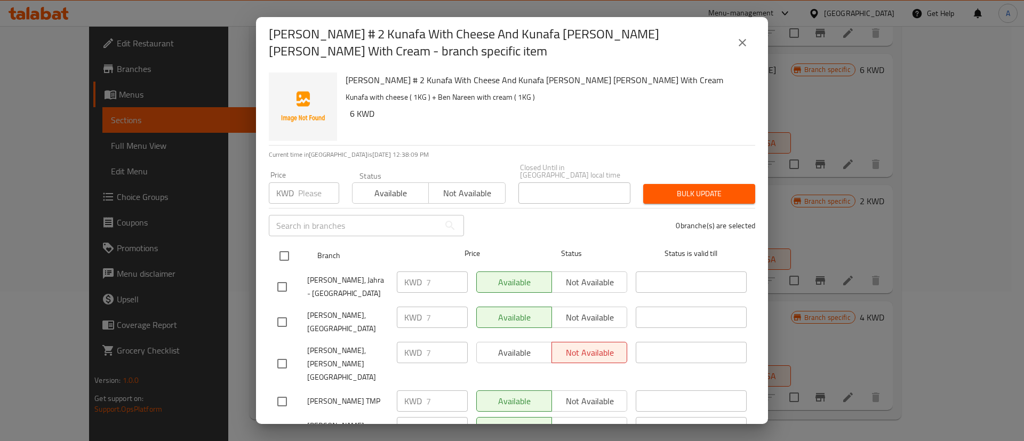
checkbox input "true"
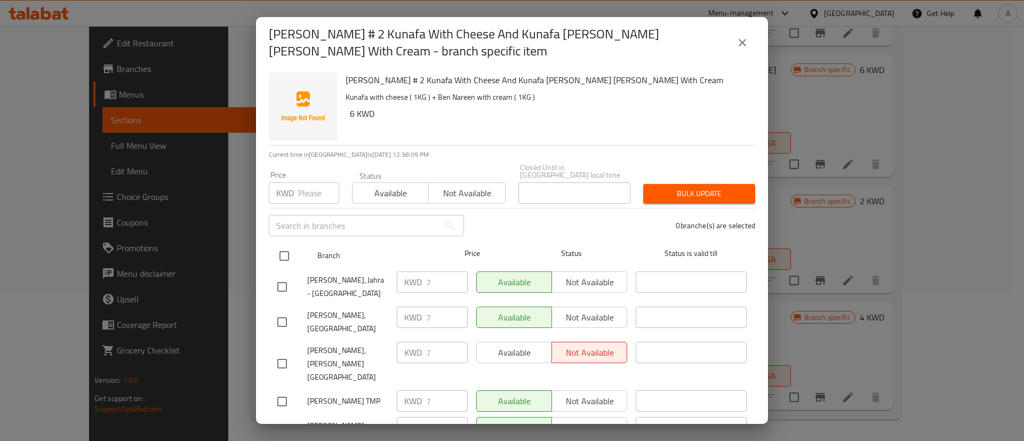
checkbox input "true"
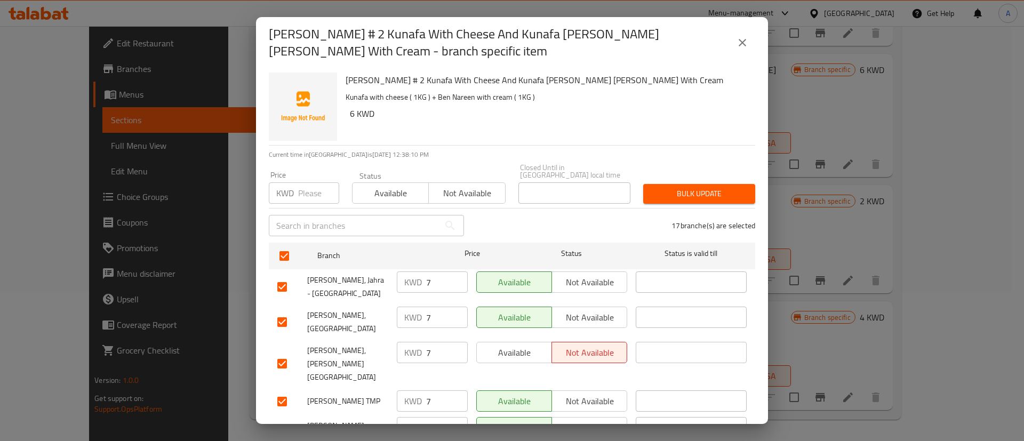
click at [462, 186] on span "Not available" at bounding box center [467, 193] width 68 height 15
click at [652, 187] on span "Bulk update" at bounding box center [699, 193] width 95 height 13
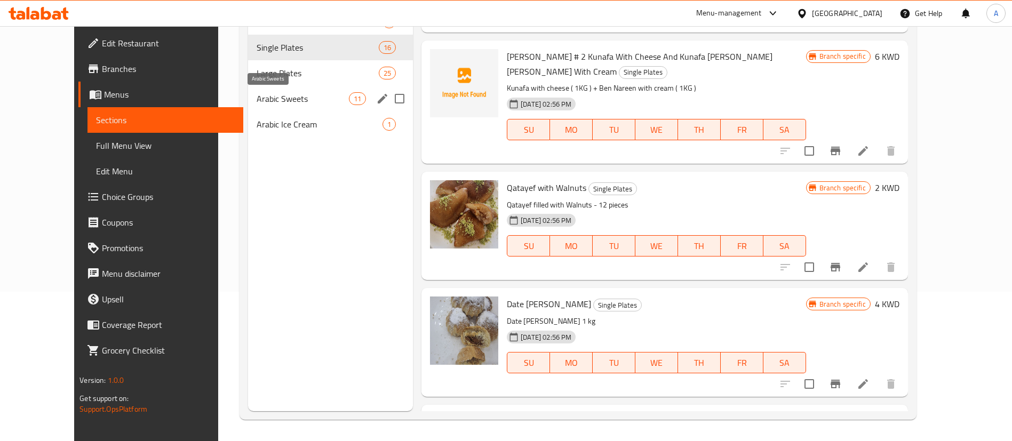
click at [270, 105] on div "Arabic Sweets 11" at bounding box center [330, 99] width 165 height 26
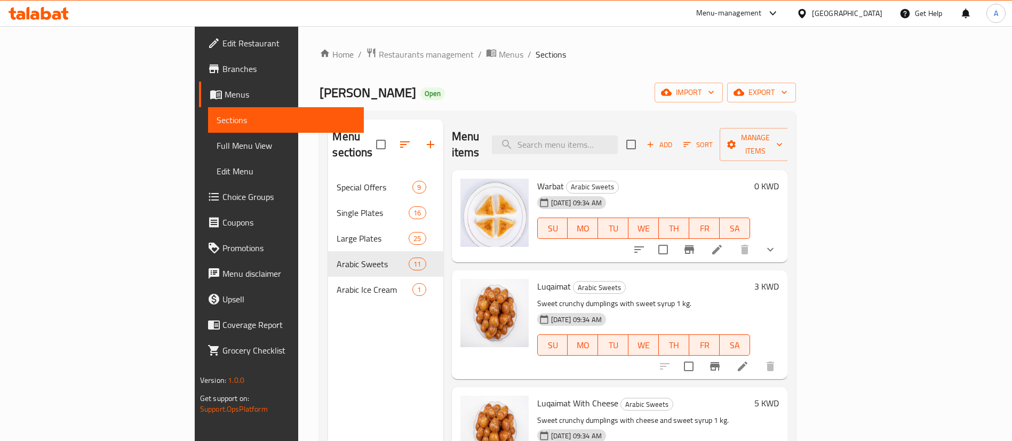
click at [715, 143] on button "Sort" at bounding box center [698, 145] width 35 height 17
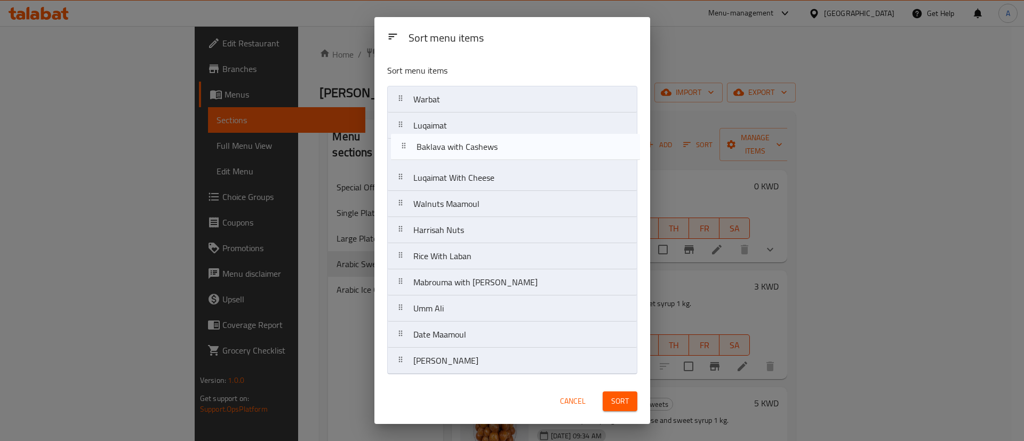
drag, startPoint x: 484, startPoint y: 367, endPoint x: 487, endPoint y: 148, distance: 219.8
click at [487, 148] on nav "Warbat Luqaimat Luqaimat With Cheese Walnuts Maamoul Harrisah Nuts Rice With La…" at bounding box center [512, 230] width 250 height 289
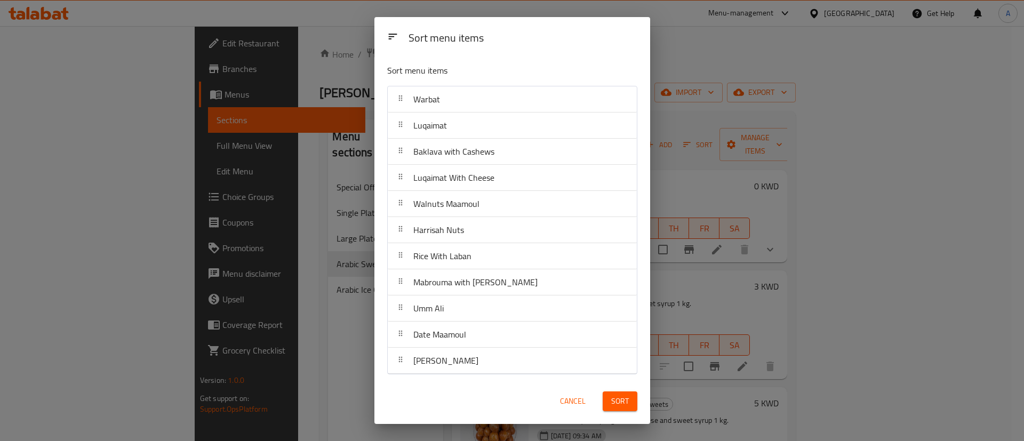
click at [626, 392] on button "Sort" at bounding box center [620, 401] width 35 height 20
click at [620, 400] on div at bounding box center [620, 401] width 47 height 30
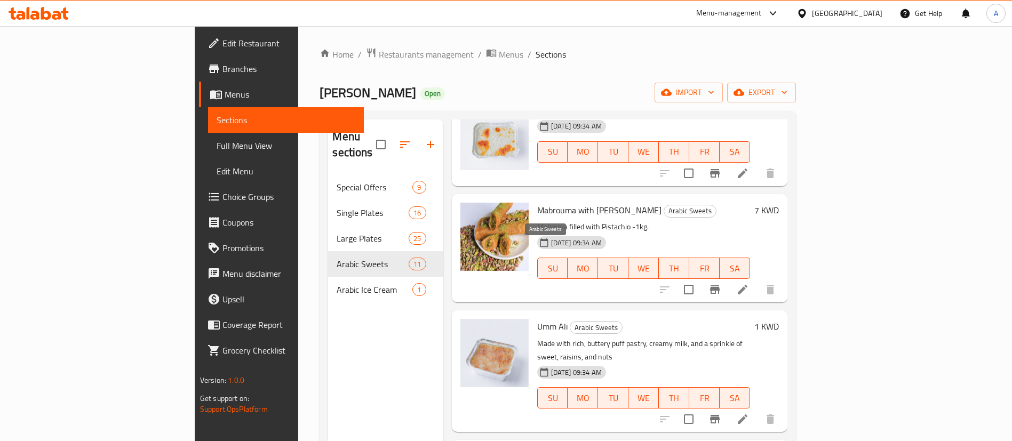
scroll to position [819, 0]
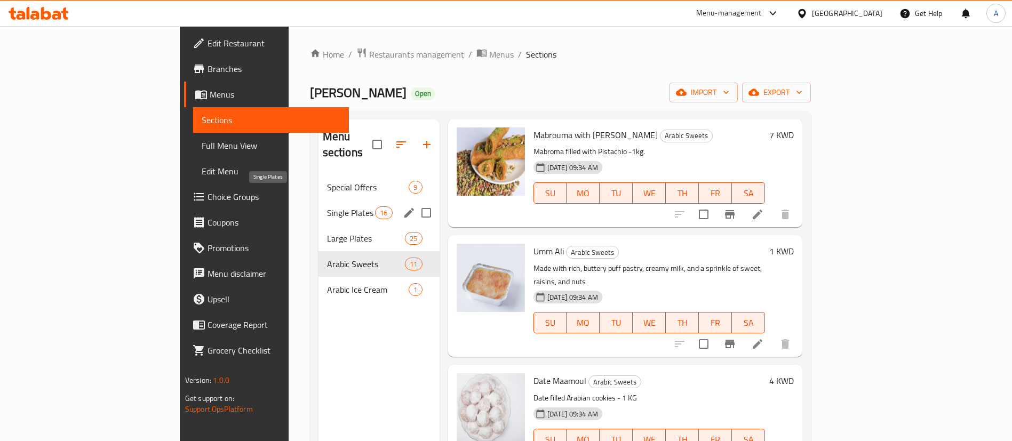
click at [327, 206] on span "Single Plates" at bounding box center [351, 212] width 49 height 13
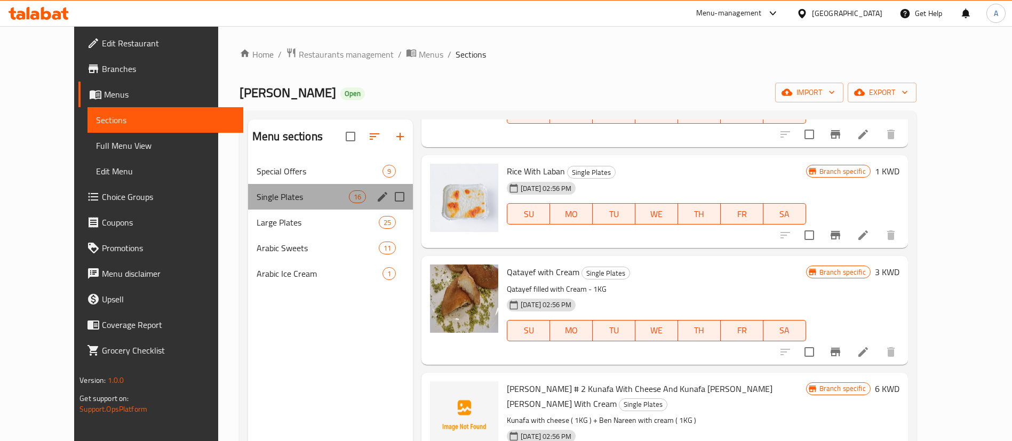
click at [337, 188] on div "Single Plates 16" at bounding box center [330, 197] width 165 height 26
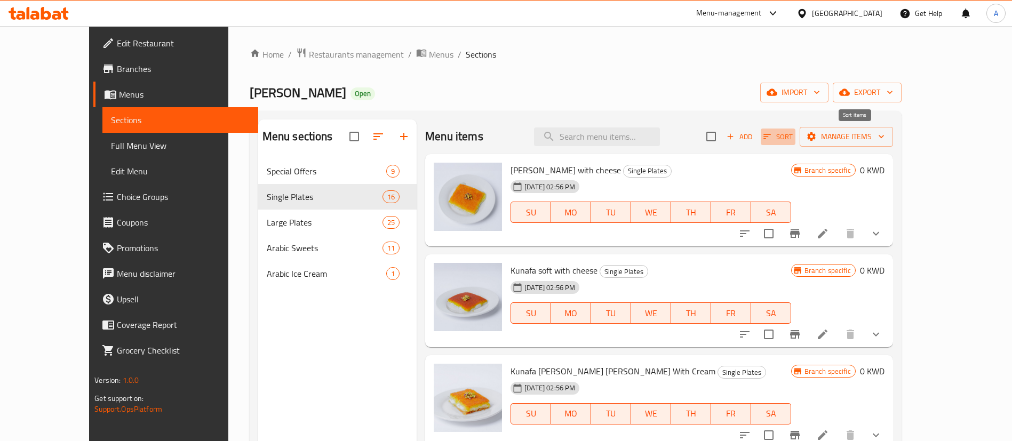
click at [793, 134] on span "Sort" at bounding box center [777, 137] width 29 height 12
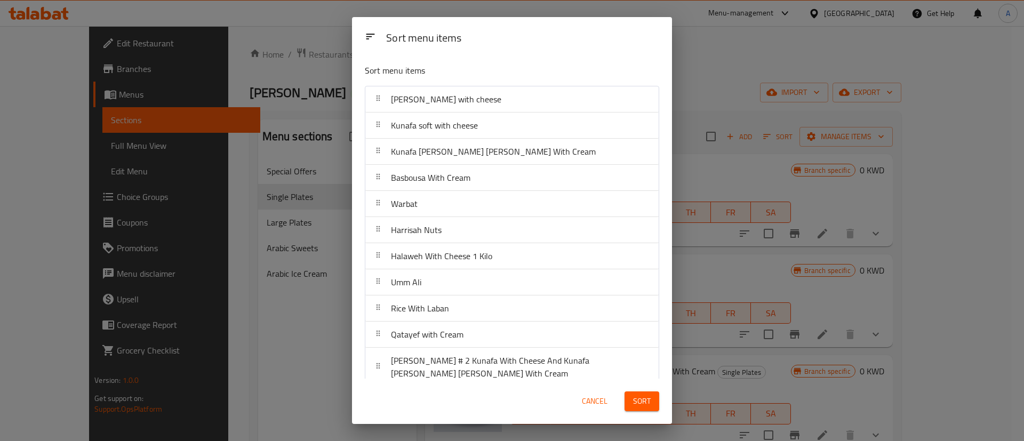
click at [718, 201] on div "Sort menu items Sort menu items Kunafa Kishne with cheese Kunafa soft with chee…" at bounding box center [512, 220] width 1024 height 441
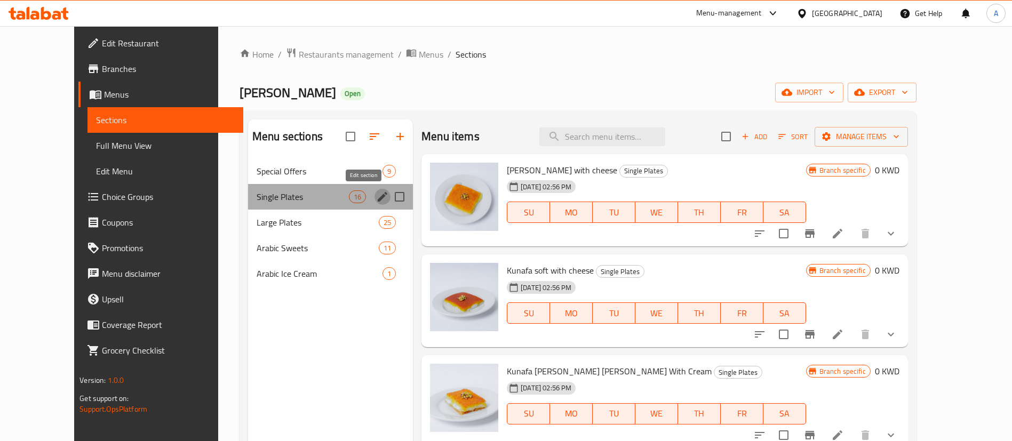
click at [378, 199] on icon "edit" at bounding box center [383, 197] width 10 height 10
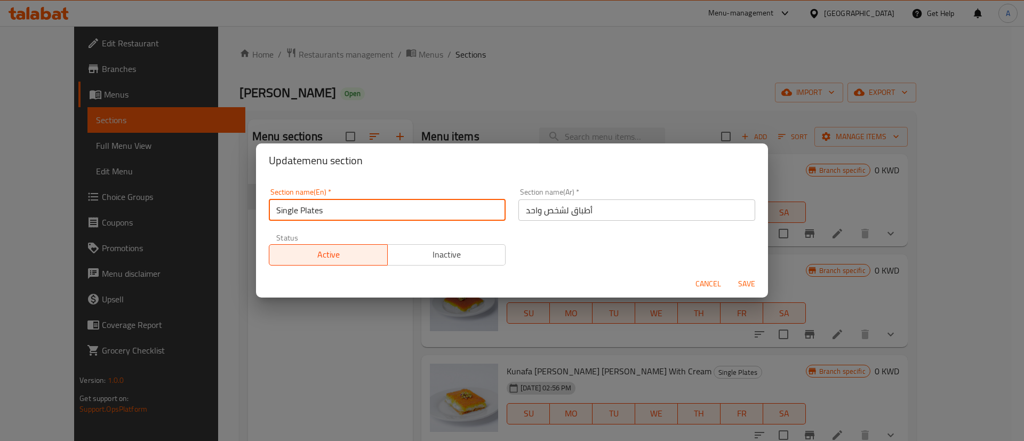
click at [336, 213] on input "Single Plates" at bounding box center [387, 209] width 237 height 21
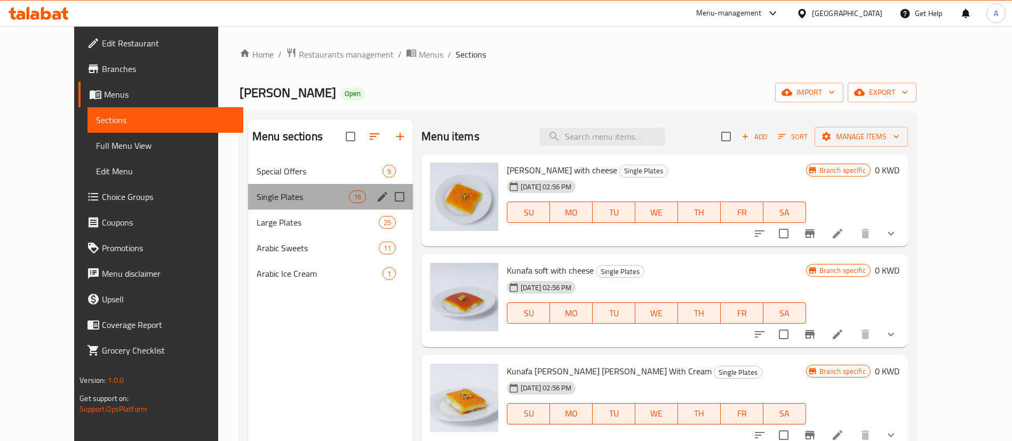
click at [374, 195] on div "Menu sections" at bounding box center [382, 197] width 16 height 16
click at [378, 197] on icon "edit" at bounding box center [383, 197] width 10 height 10
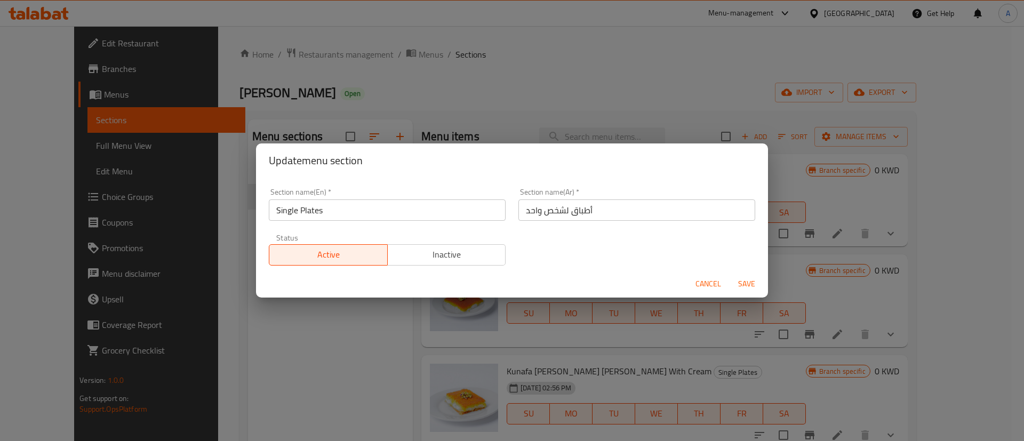
click at [495, 221] on div "Section name(En)   * Single Plates Section name(En) *" at bounding box center [387, 204] width 250 height 45
click at [492, 212] on input "Single Plates" at bounding box center [387, 209] width 237 height 21
drag, startPoint x: 492, startPoint y: 212, endPoint x: 481, endPoint y: 212, distance: 11.2
click at [484, 212] on input "Single Plates" at bounding box center [387, 209] width 237 height 21
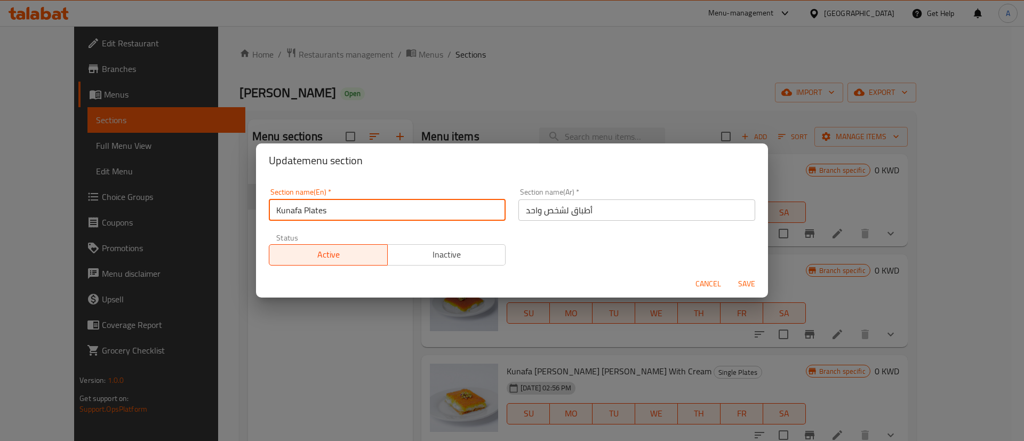
type input "Kunafa Plates"
click at [745, 282] on span "Save" at bounding box center [747, 283] width 26 height 13
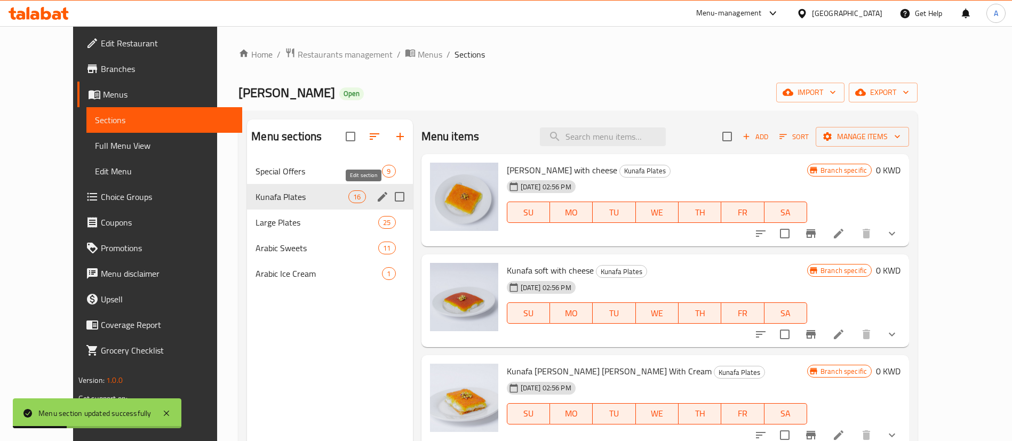
click at [376, 193] on icon "edit" at bounding box center [382, 196] width 13 height 13
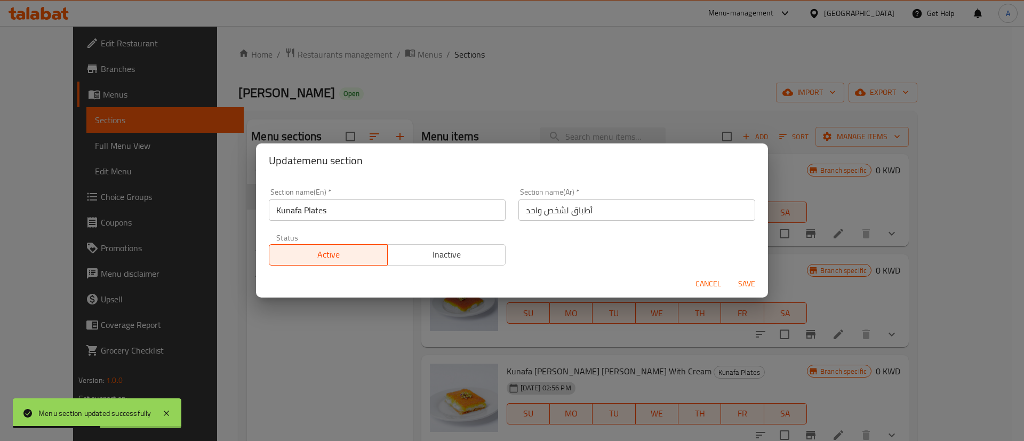
click at [561, 209] on input "أطباق لشخص واحد" at bounding box center [636, 209] width 237 height 21
paste input "الكنافة"
type input "أطباق الكنافة"
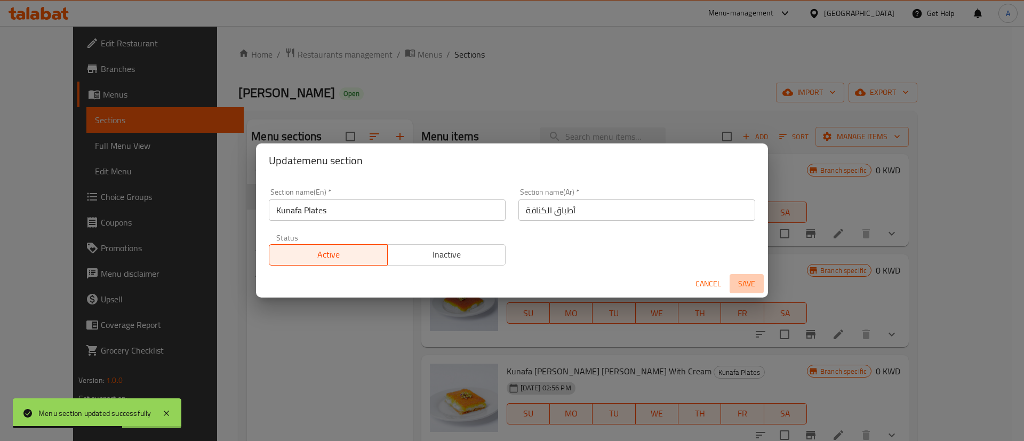
click at [754, 274] on button "Save" at bounding box center [747, 284] width 34 height 20
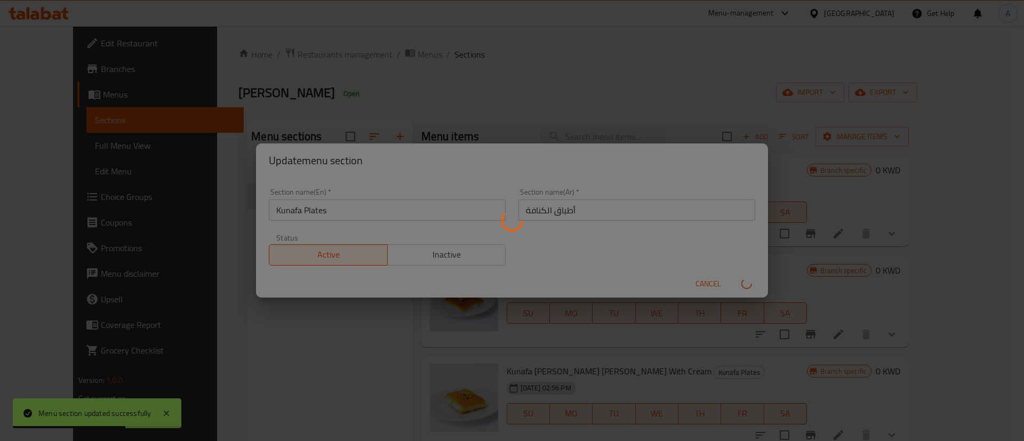
click at [753, 278] on div "Menu sections" at bounding box center [512, 220] width 1024 height 441
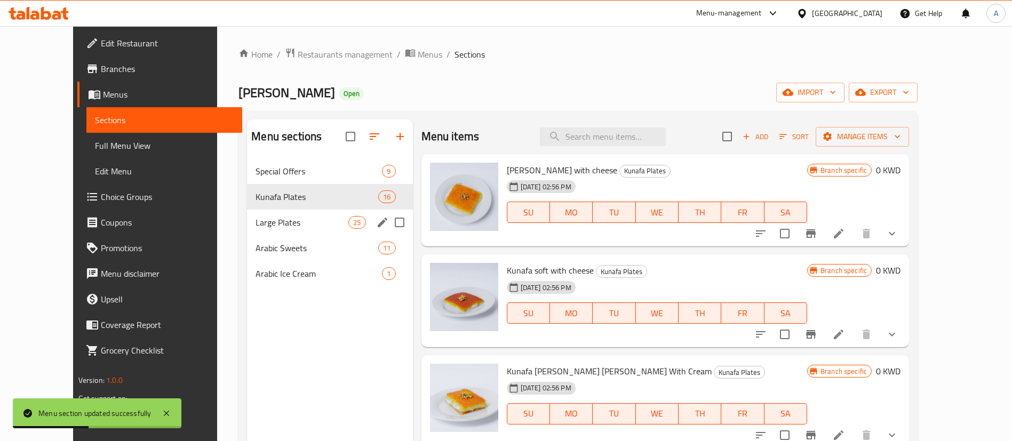
click at [365, 211] on div "Large Plates 25" at bounding box center [329, 223] width 165 height 26
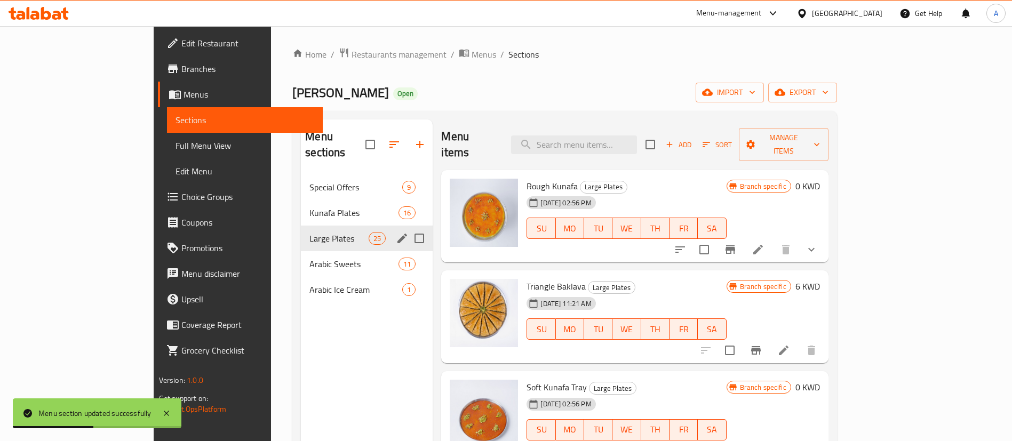
click at [396, 232] on icon "edit" at bounding box center [402, 238] width 13 height 13
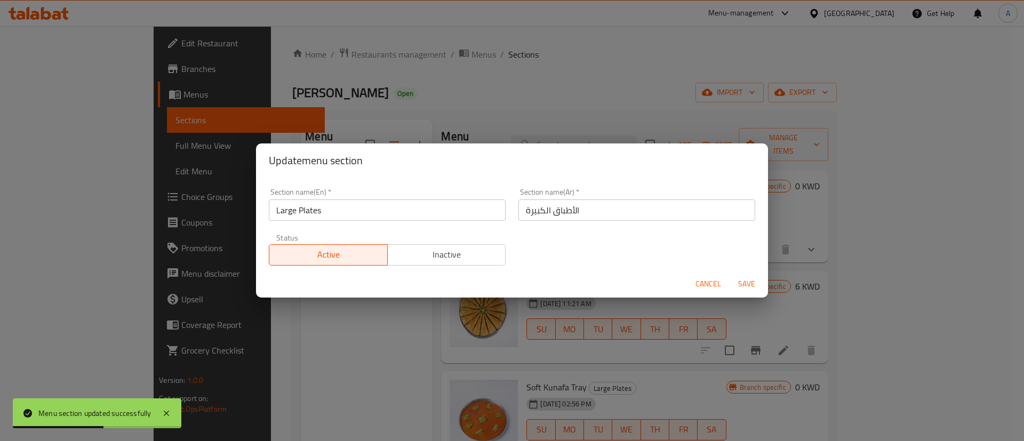
click at [641, 217] on input "الأطباق الكبيرة" at bounding box center [636, 209] width 237 height 21
paste input "ينية كناف"
type input "صينية كنافة"
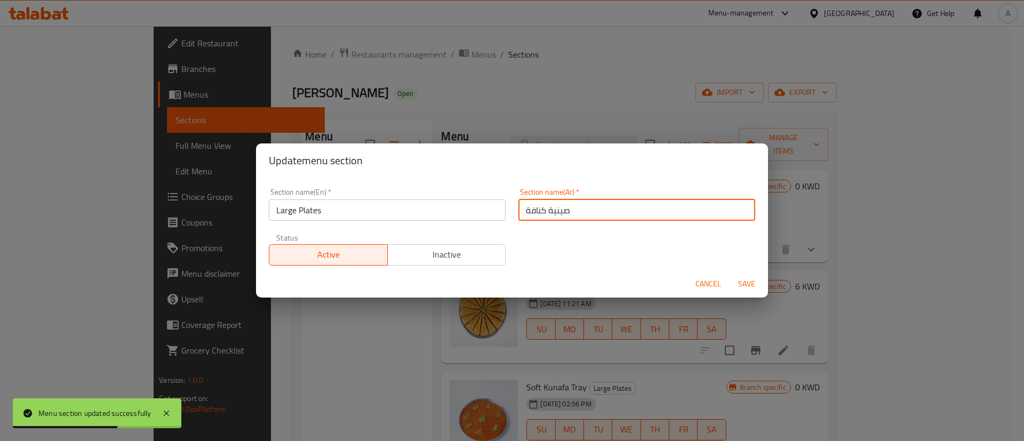
click at [478, 202] on input "Large Plates" at bounding box center [387, 209] width 237 height 21
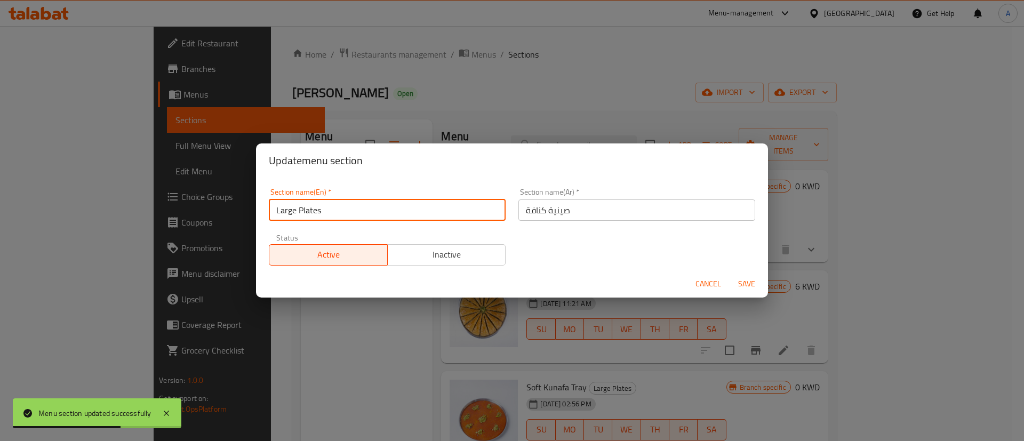
click at [478, 202] on input "Large Plates" at bounding box center [387, 209] width 237 height 21
type input "[PERSON_NAME]"
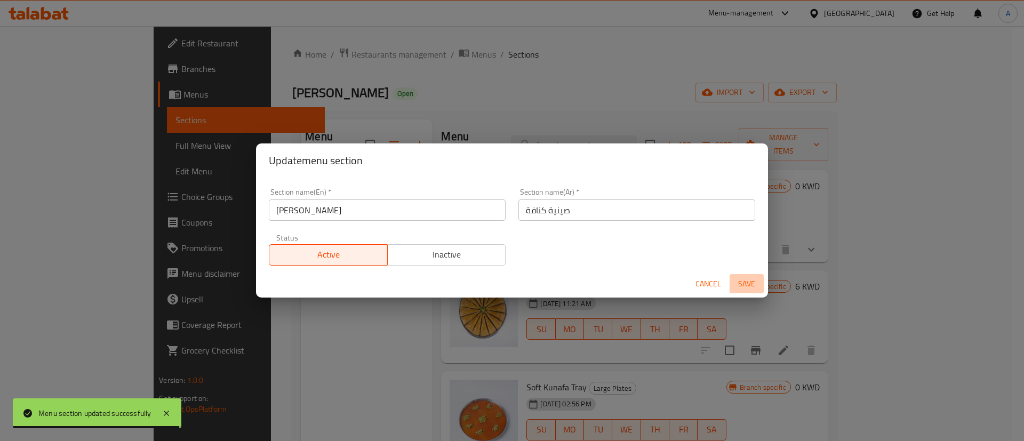
click at [755, 283] on span "Save" at bounding box center [747, 283] width 26 height 13
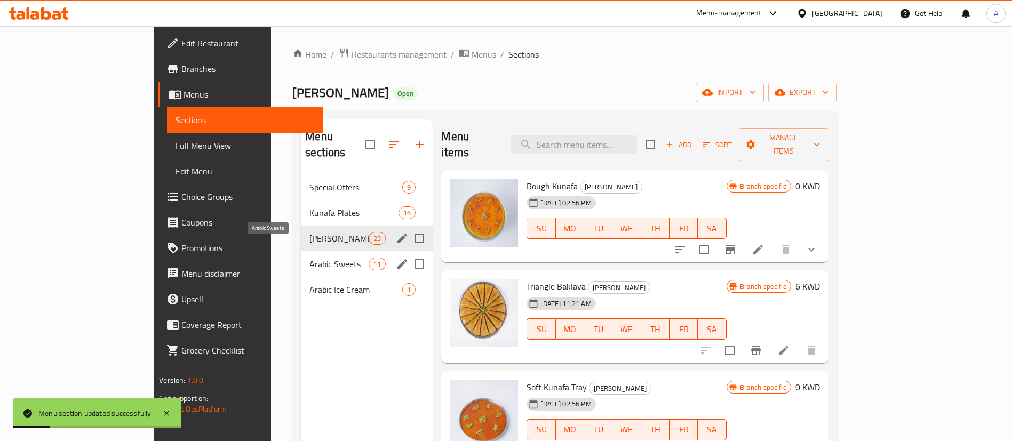
click at [309, 258] on span "Arabic Sweets" at bounding box center [338, 264] width 59 height 13
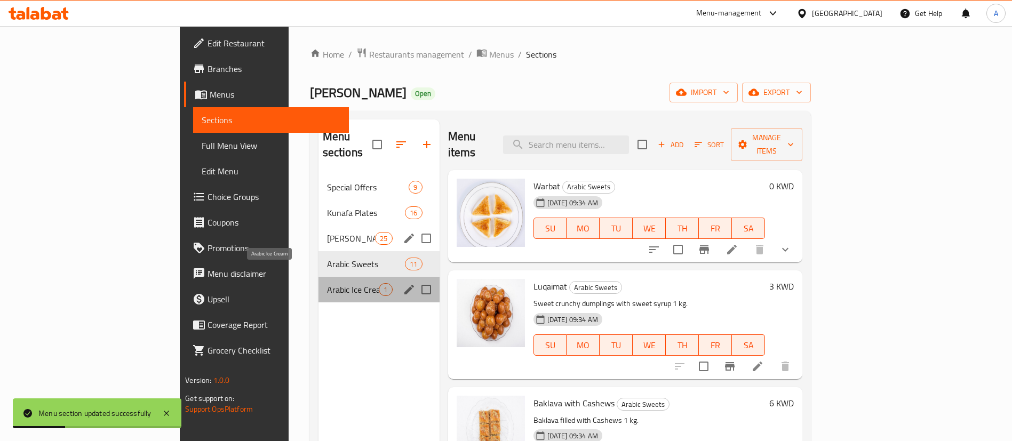
click at [327, 283] on span "Arabic Ice Cream" at bounding box center [353, 289] width 52 height 13
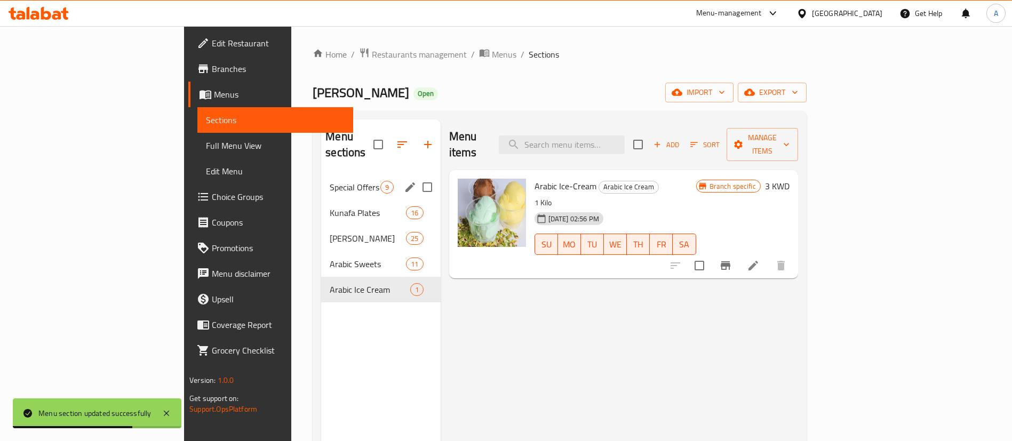
click at [321, 181] on div "Special Offers 9" at bounding box center [380, 187] width 119 height 26
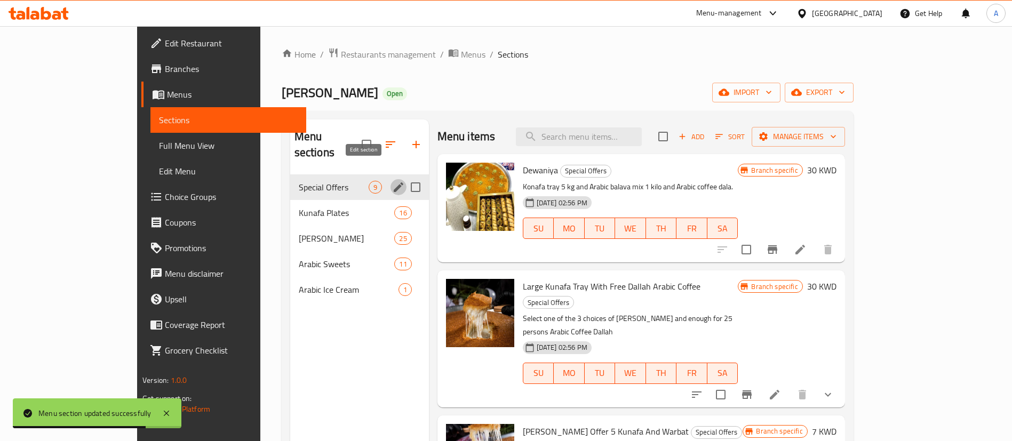
click at [392, 181] on icon "edit" at bounding box center [398, 187] width 13 height 13
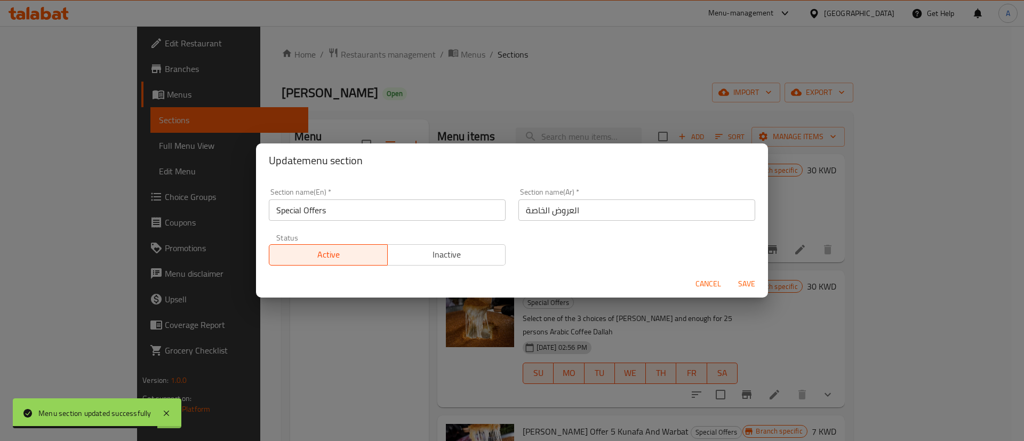
click at [423, 267] on div "Status Active Inactive" at bounding box center [387, 249] width 250 height 45
click at [426, 260] on span "Inactive" at bounding box center [447, 254] width 110 height 15
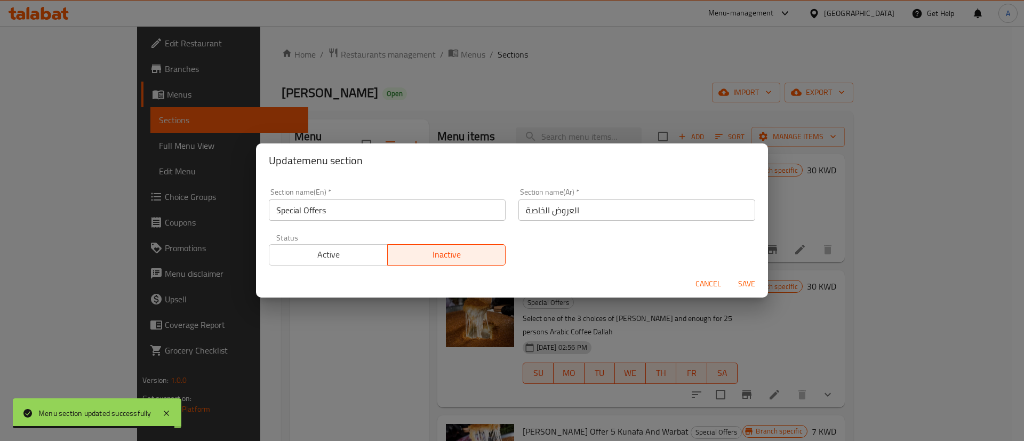
click at [742, 281] on span "Save" at bounding box center [747, 283] width 26 height 13
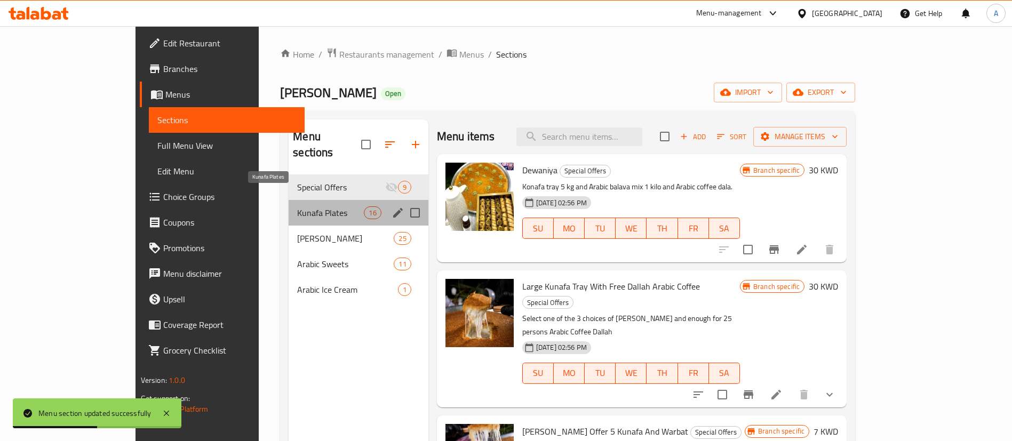
click at [297, 206] on span "Kunafa Plates" at bounding box center [330, 212] width 67 height 13
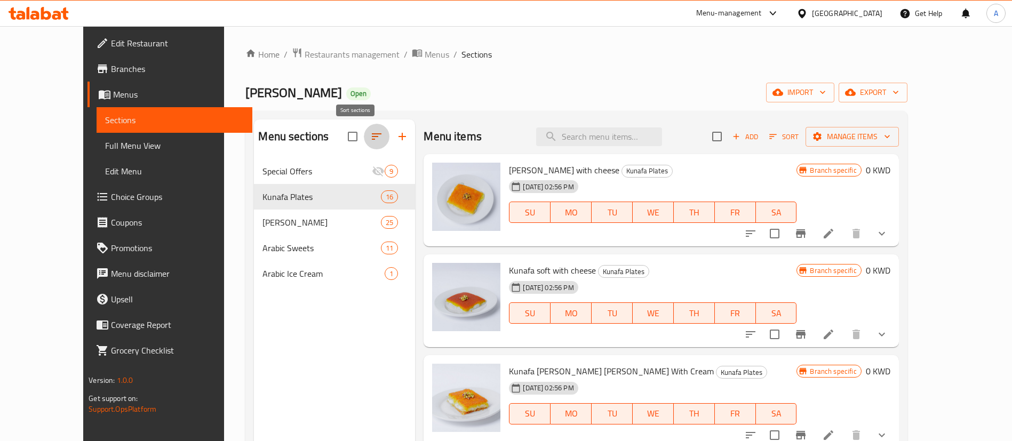
click at [364, 128] on button "button" at bounding box center [377, 137] width 26 height 26
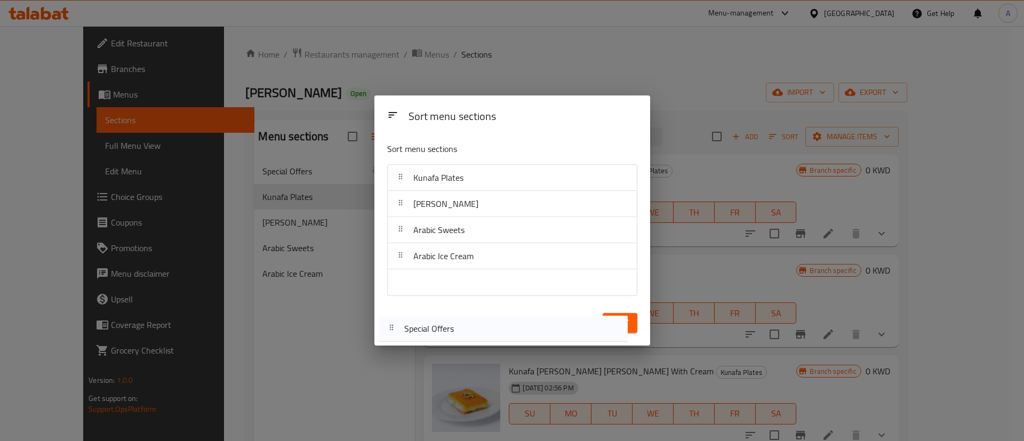
drag, startPoint x: 451, startPoint y: 177, endPoint x: 442, endPoint y: 334, distance: 157.6
click at [442, 334] on div "Sort menu sections Sort menu sections Special Offers Kunafa Plates Kunafa Tray …" at bounding box center [512, 220] width 276 height 250
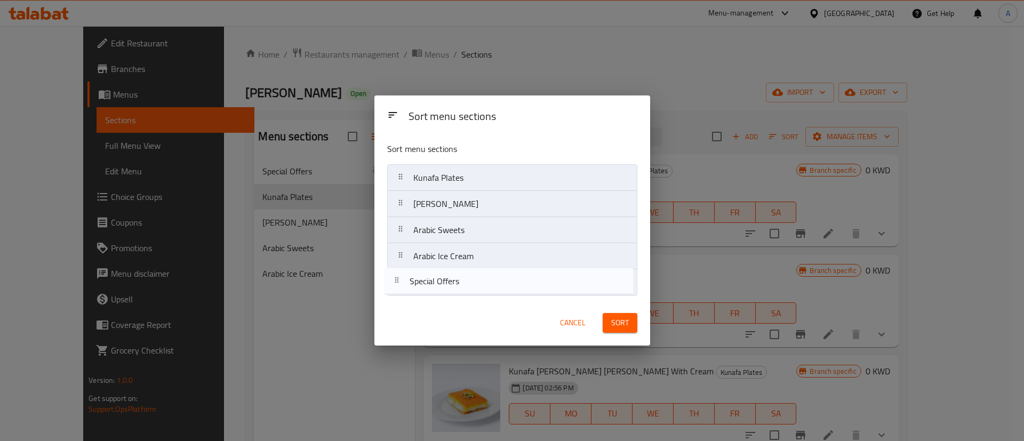
drag, startPoint x: 506, startPoint y: 180, endPoint x: 503, endPoint y: 287, distance: 107.2
click at [503, 287] on nav "Special Offers Kunafa Plates Kunafa Tray Arabic Sweets Arabic Ice Cream" at bounding box center [512, 230] width 250 height 132
click at [613, 319] on span "Sort" at bounding box center [620, 322] width 18 height 13
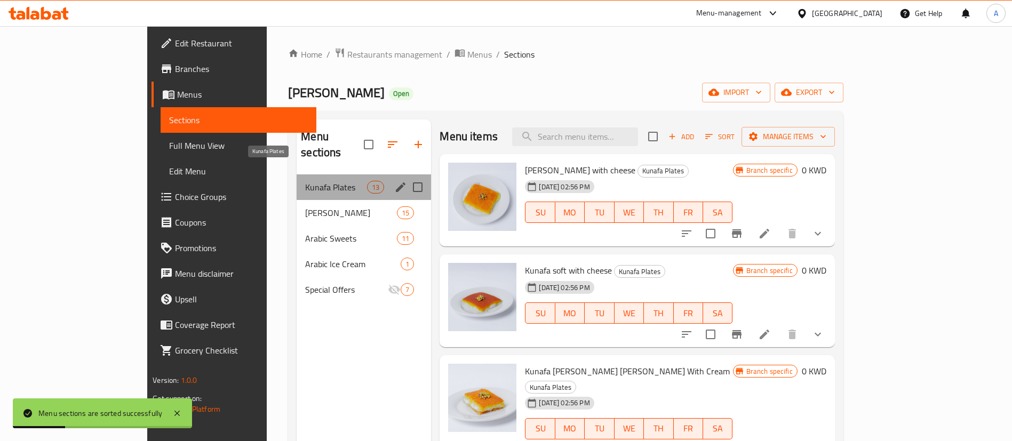
click at [305, 181] on span "Kunafa Plates" at bounding box center [336, 187] width 62 height 13
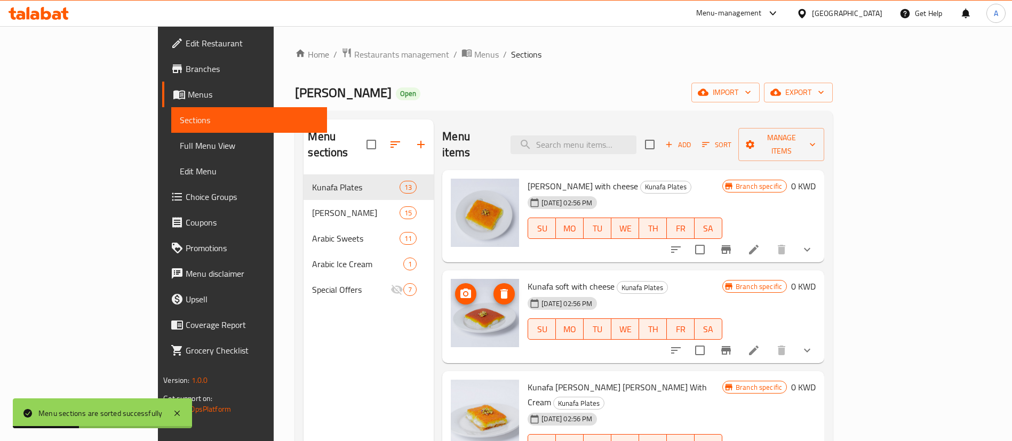
scroll to position [160, 0]
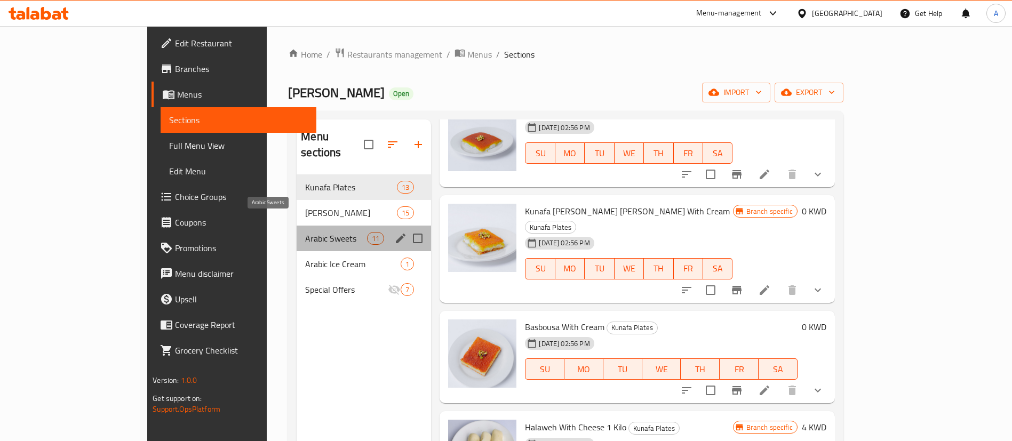
click at [305, 232] on span "Arabic Sweets" at bounding box center [336, 238] width 62 height 13
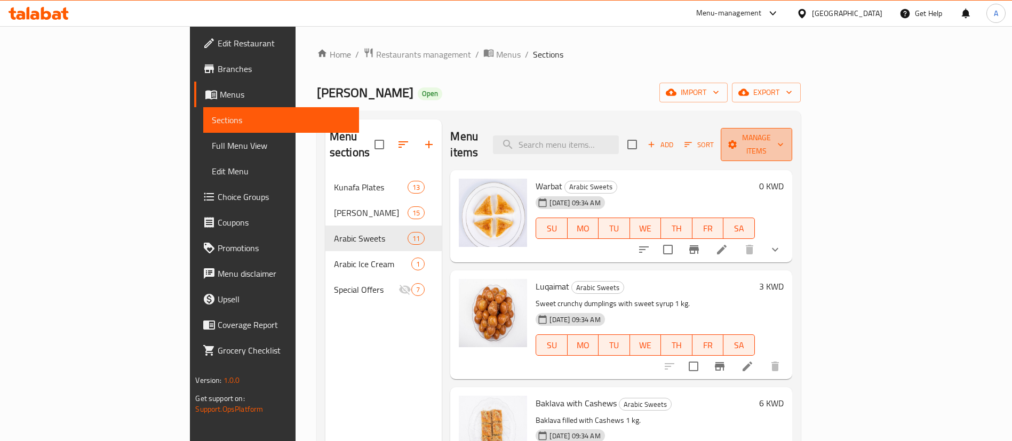
click at [792, 133] on button "Manage items" at bounding box center [756, 144] width 71 height 33
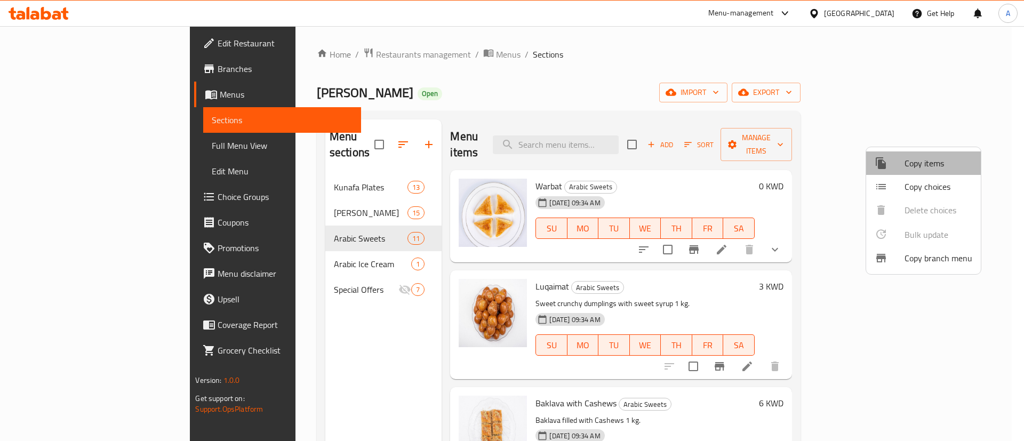
click at [952, 165] on span "Copy items" at bounding box center [939, 163] width 68 height 13
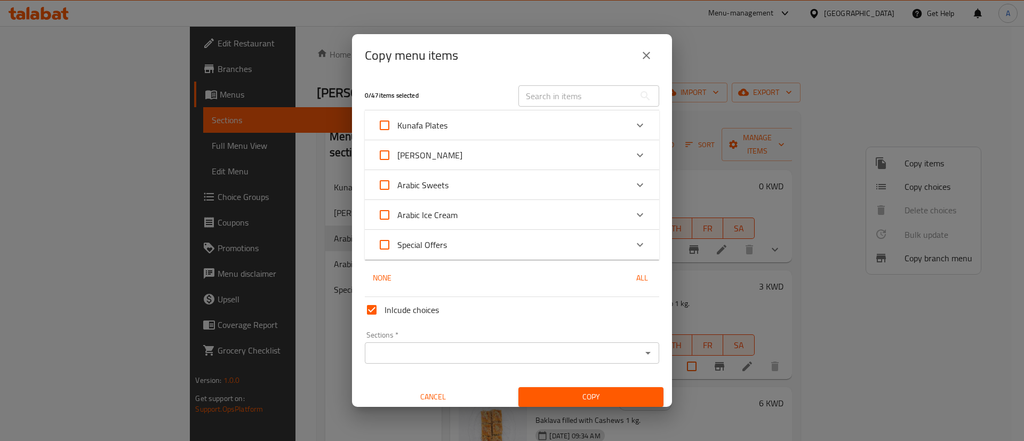
click at [507, 129] on div "Kunafa Plates" at bounding box center [503, 126] width 250 height 26
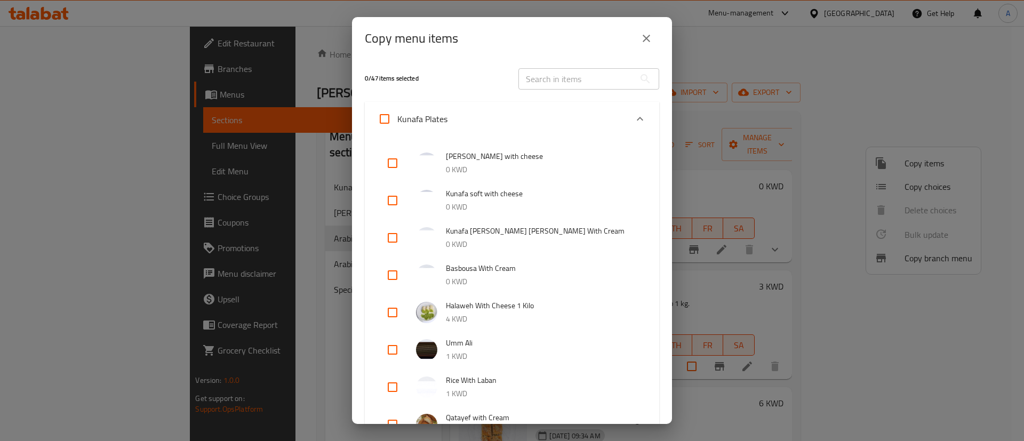
click at [387, 305] on input "checkbox" at bounding box center [393, 313] width 26 height 26
checkbox input "true"
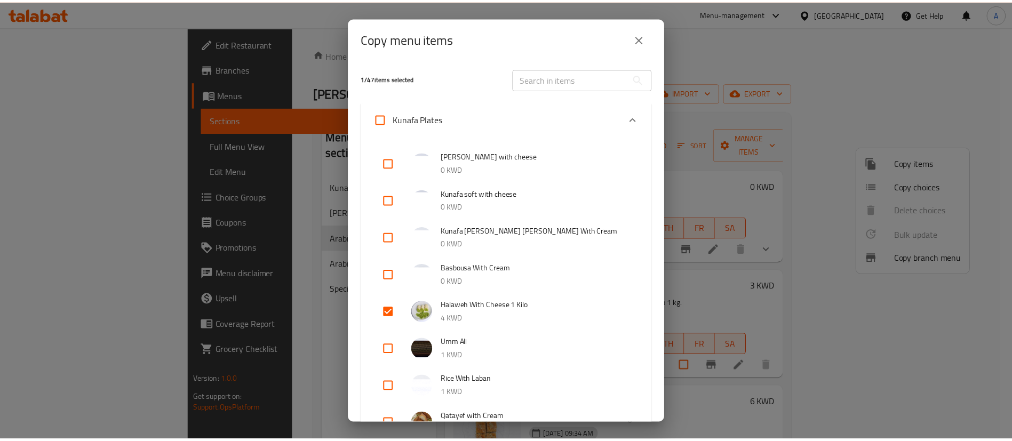
scroll to position [505, 0]
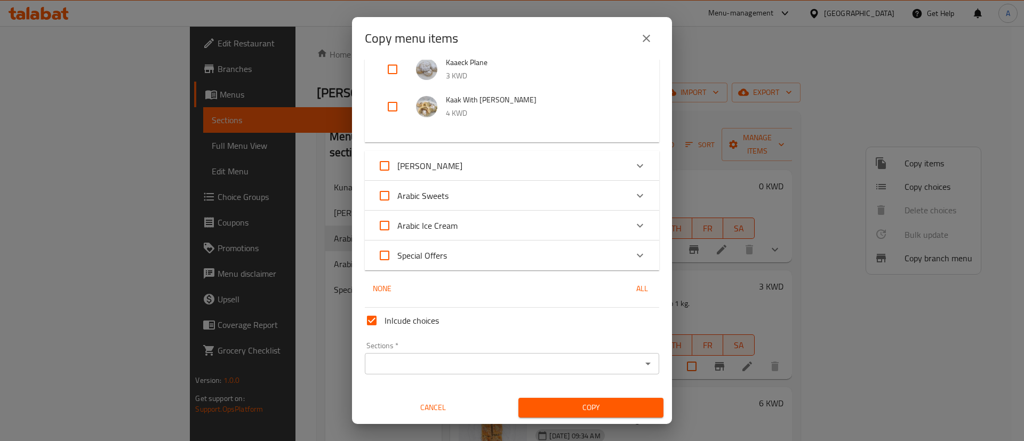
click at [491, 358] on input "Sections   *" at bounding box center [503, 363] width 270 height 15
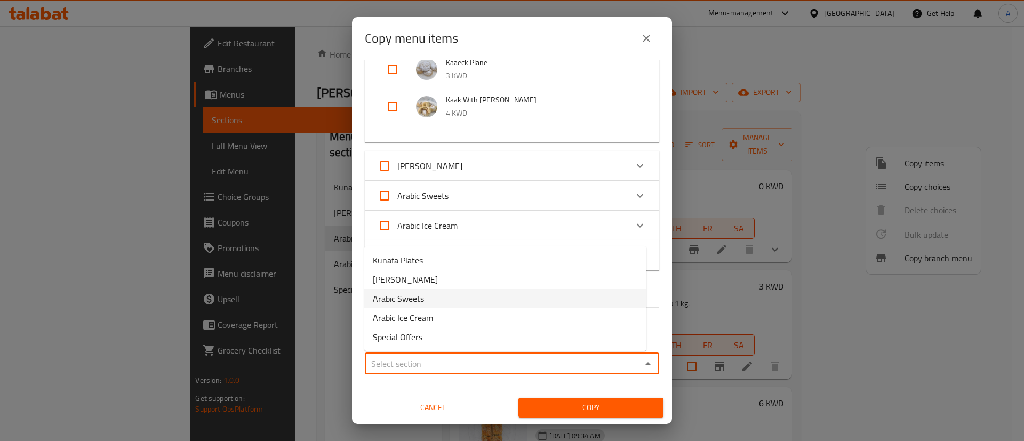
click at [483, 298] on li "Arabic Sweets" at bounding box center [505, 298] width 282 height 19
type input "Arabic Sweets"
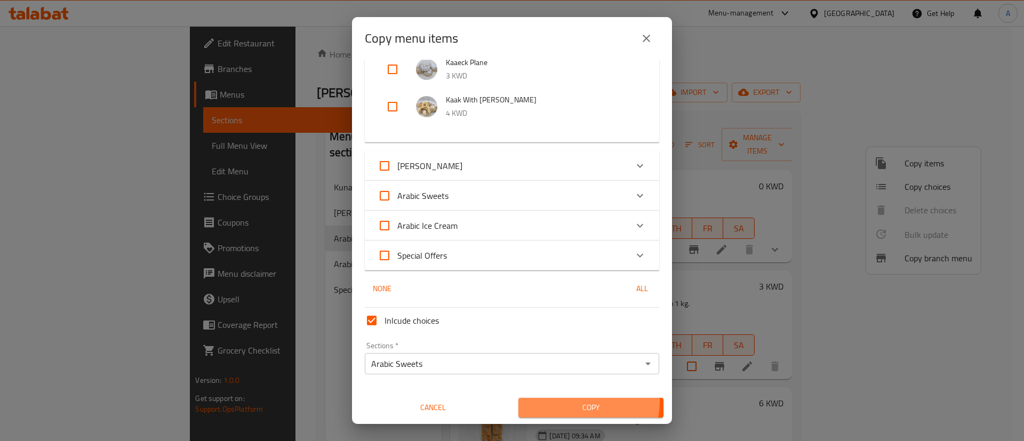
click at [568, 402] on span "Copy" at bounding box center [591, 407] width 128 height 13
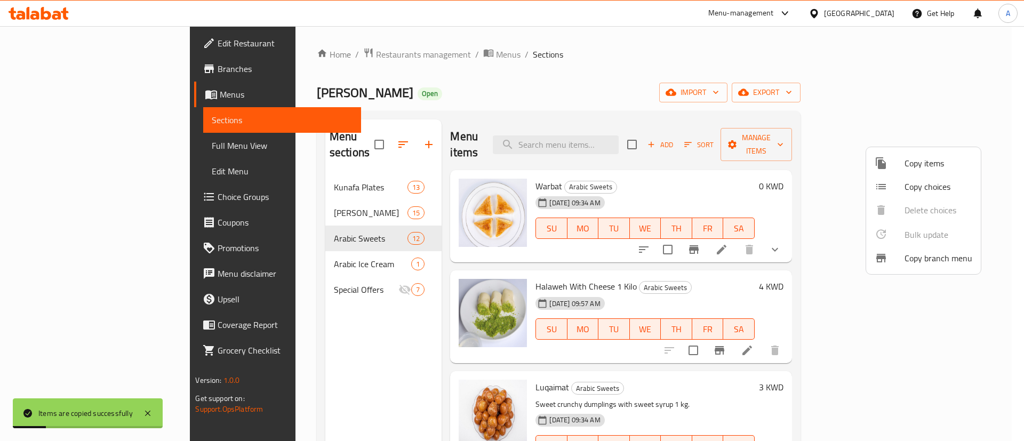
click at [316, 172] on div at bounding box center [512, 220] width 1024 height 441
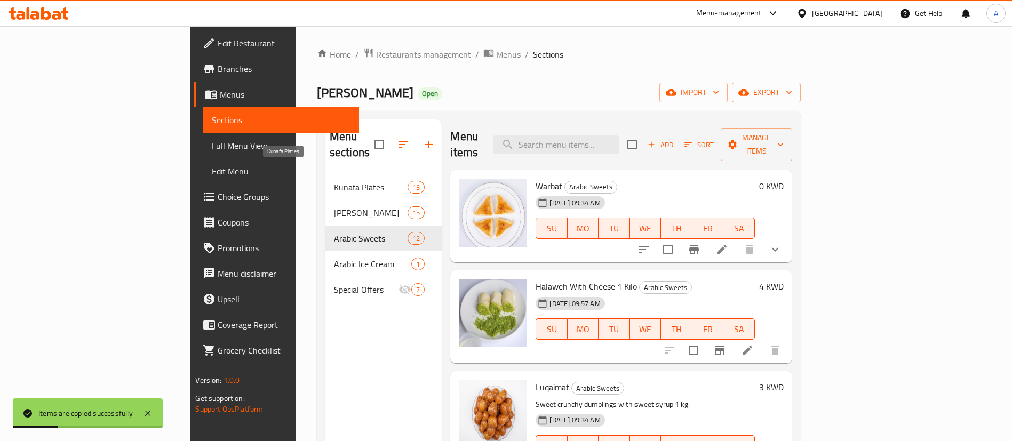
click at [334, 181] on span "Kunafa Plates" at bounding box center [371, 187] width 74 height 13
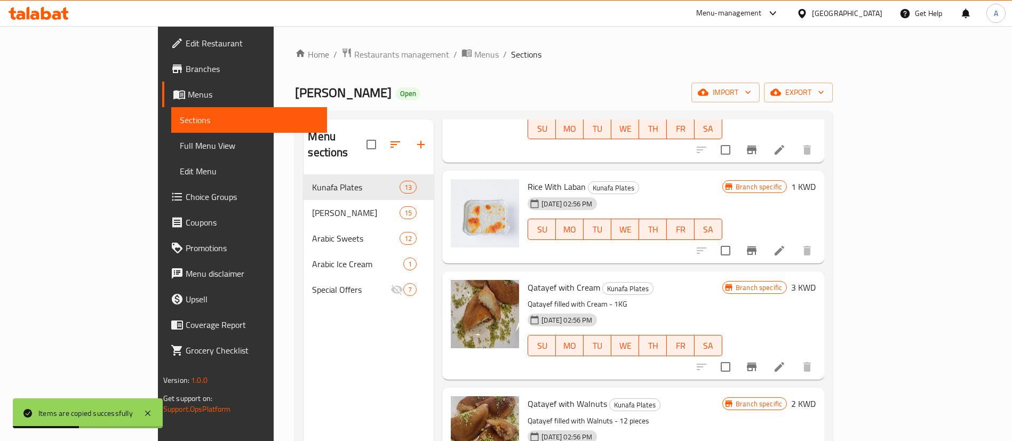
scroll to position [400, 0]
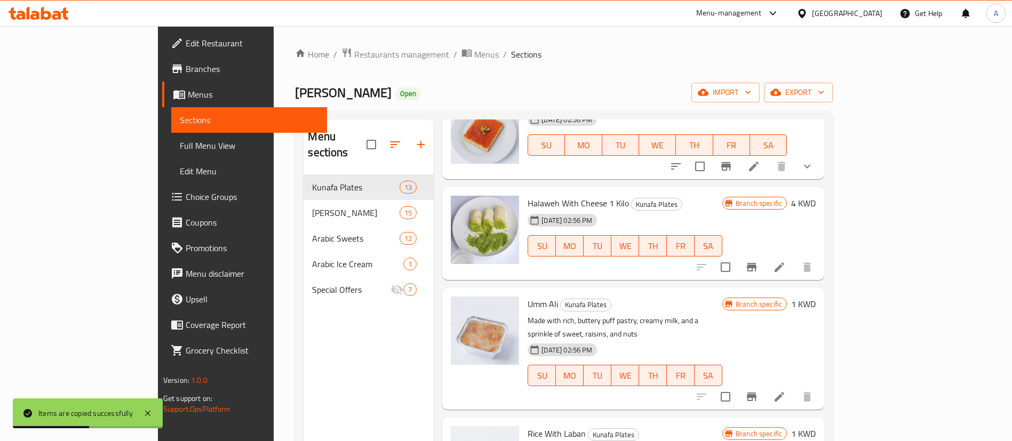
click at [758, 261] on icon "Branch-specific-item" at bounding box center [751, 267] width 13 height 13
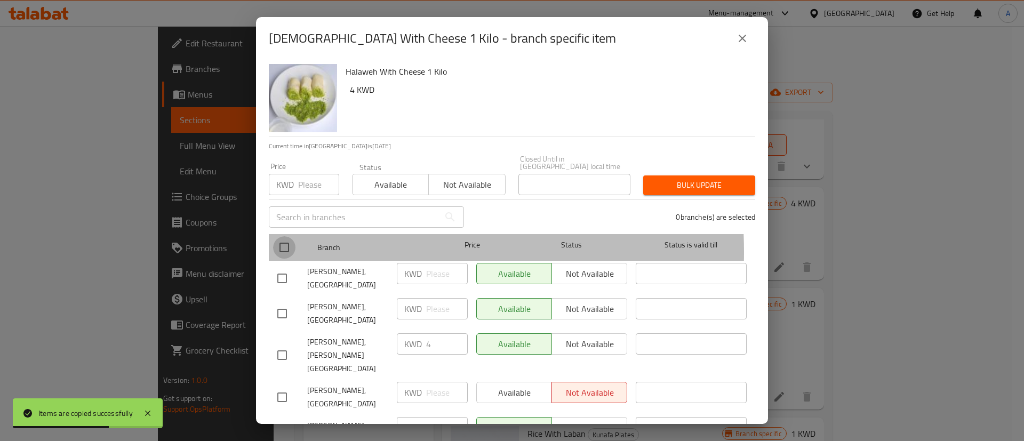
click at [284, 245] on input "checkbox" at bounding box center [284, 247] width 22 height 22
checkbox input "true"
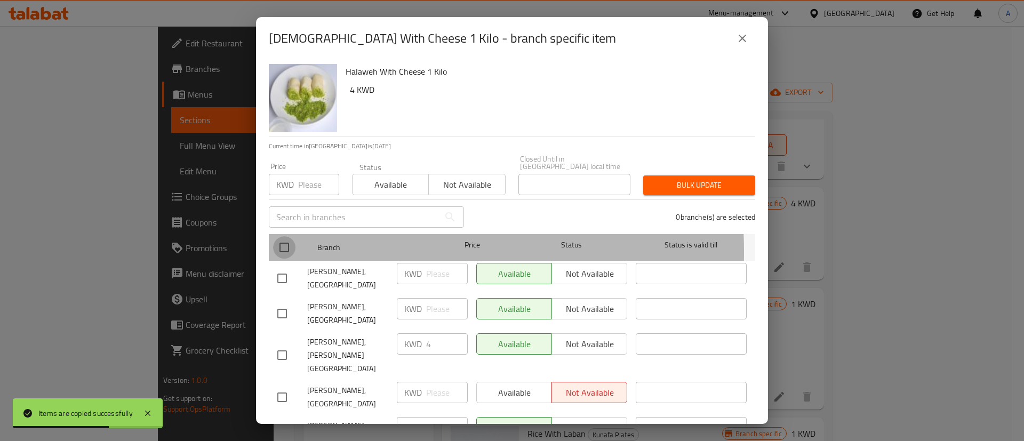
checkbox input "true"
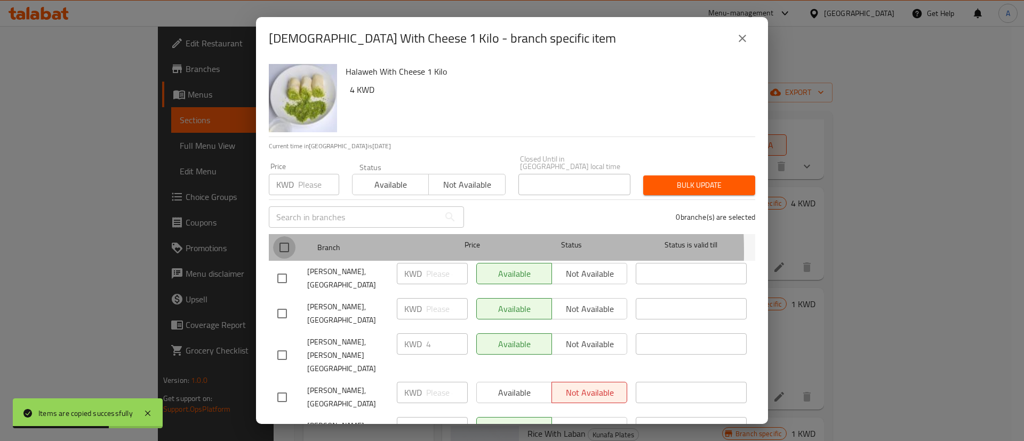
checkbox input "true"
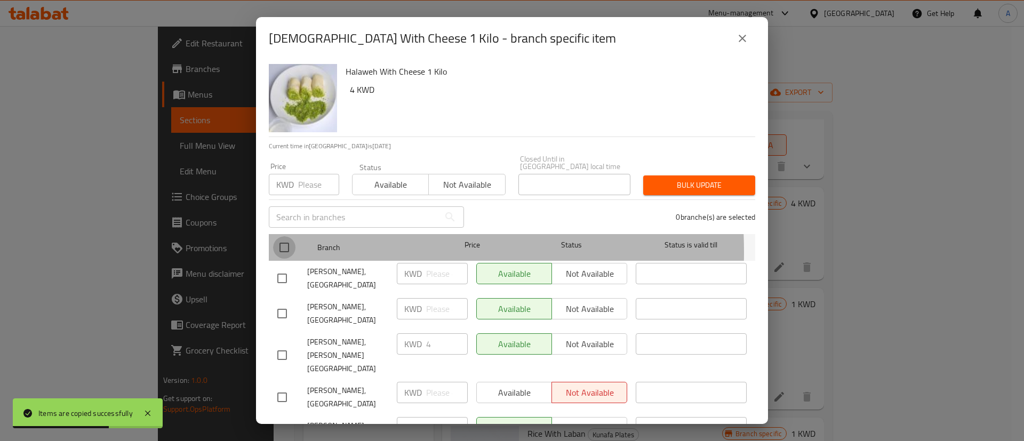
checkbox input "true"
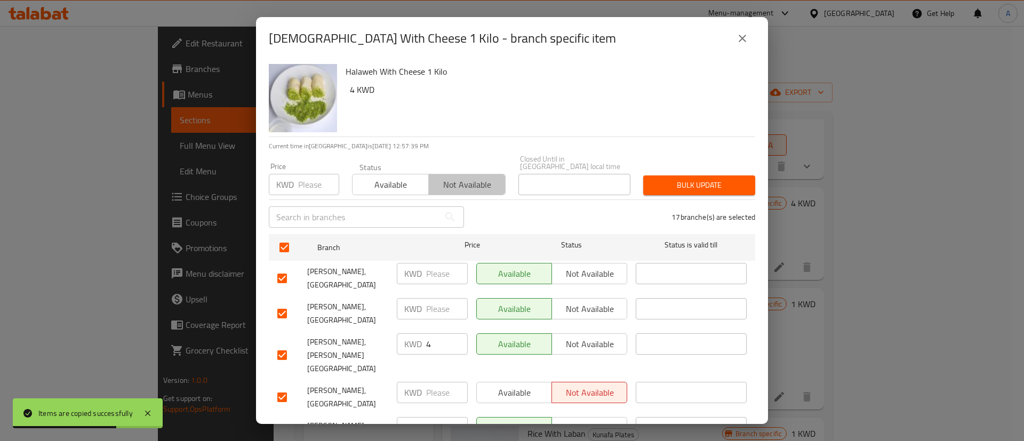
click at [481, 177] on span "Not available" at bounding box center [467, 184] width 68 height 15
click at [692, 179] on span "Bulk update" at bounding box center [699, 185] width 95 height 13
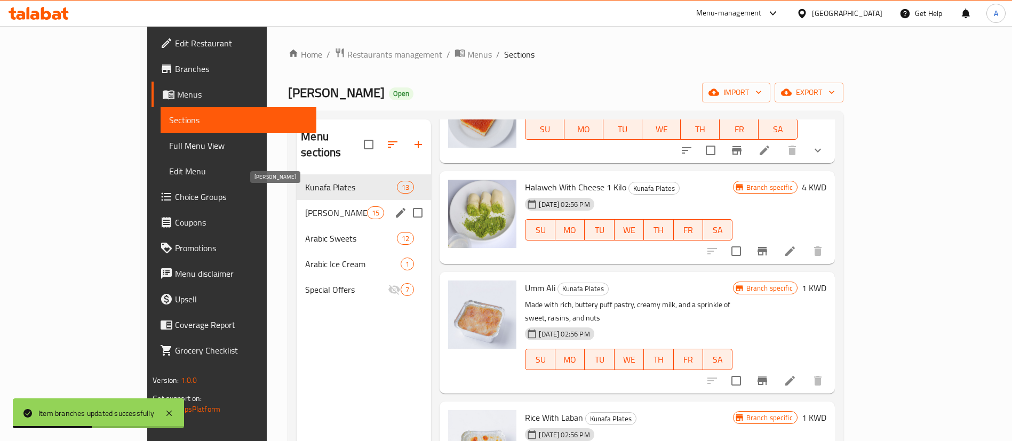
click at [305, 206] on span "[PERSON_NAME]" at bounding box center [336, 212] width 62 height 13
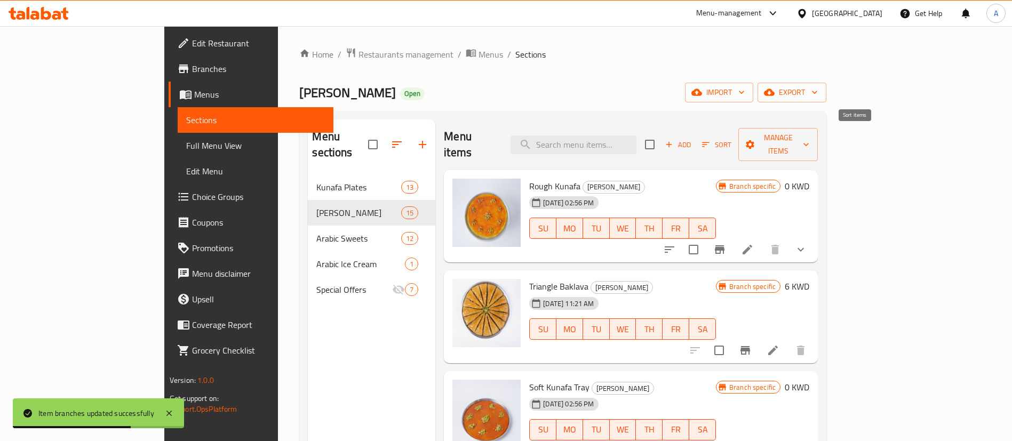
click at [710, 140] on icon "button" at bounding box center [706, 145] width 10 height 10
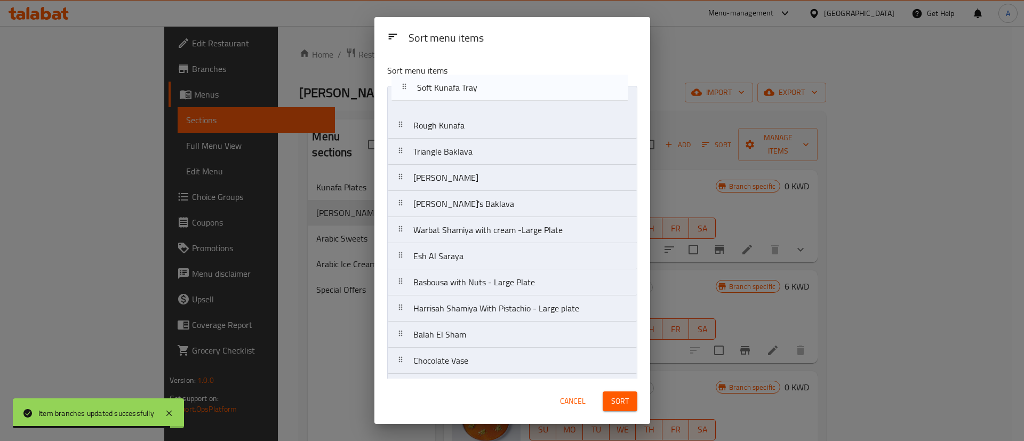
drag, startPoint x: 492, startPoint y: 154, endPoint x: 496, endPoint y: 85, distance: 68.9
click at [496, 85] on div "Sort menu items Rough Kunafa Triangle Baklava Soft Kunafa Tray Aesh Alsaraya Ha…" at bounding box center [512, 216] width 276 height 323
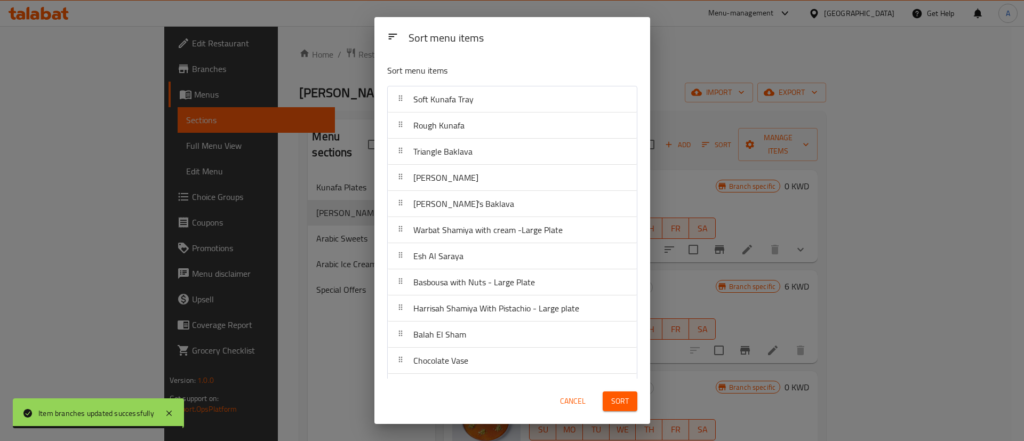
click at [590, 386] on div "Cancel" at bounding box center [572, 401] width 47 height 33
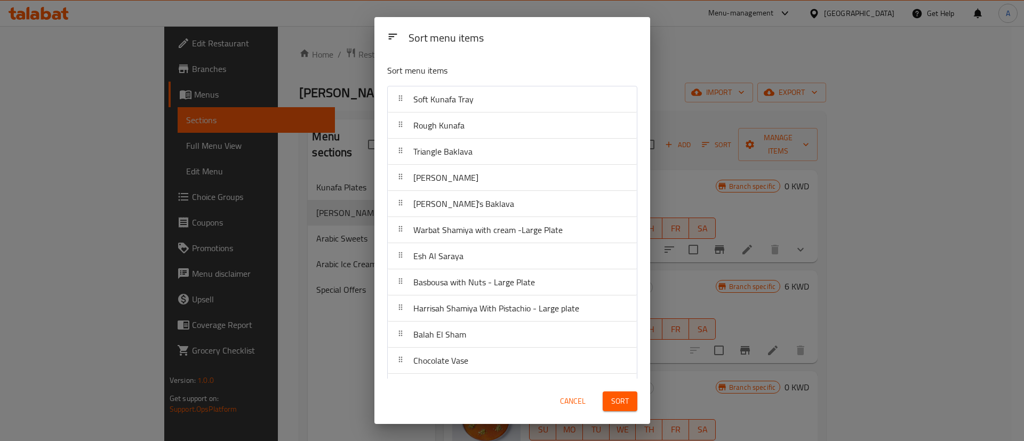
click at [615, 395] on span "Sort" at bounding box center [620, 401] width 18 height 13
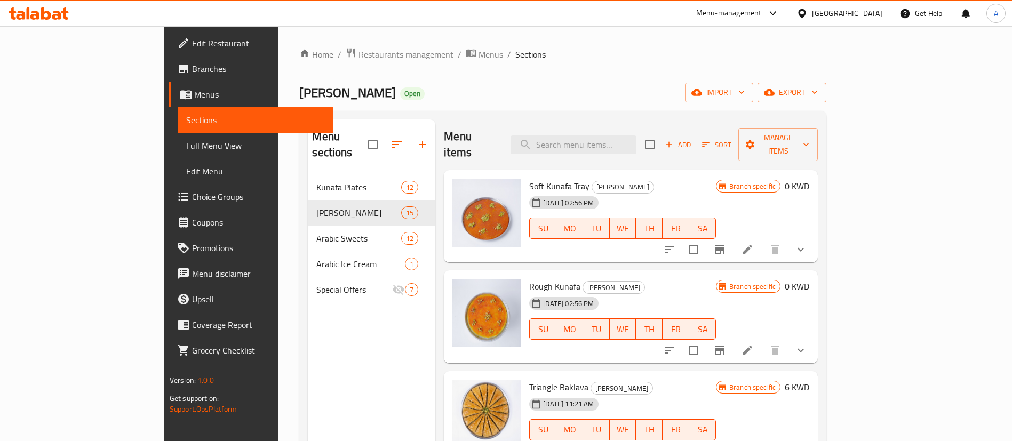
scroll to position [160, 0]
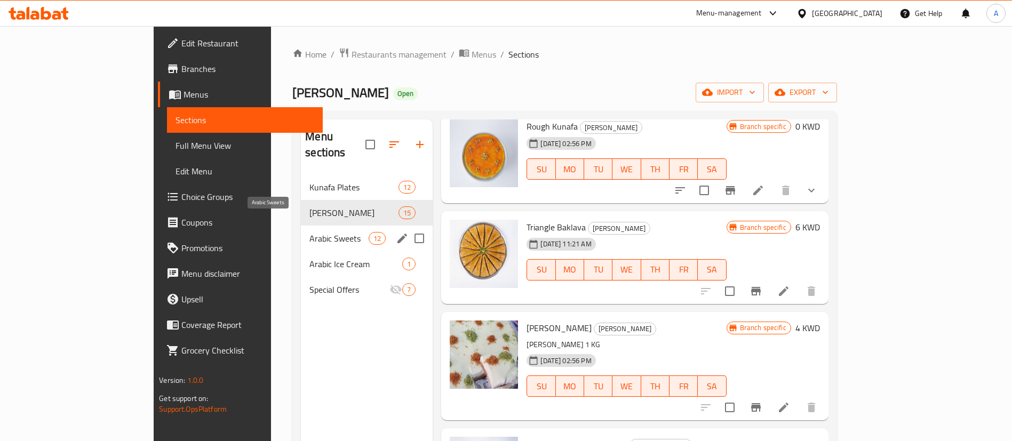
click at [309, 232] on span "Arabic Sweets" at bounding box center [338, 238] width 59 height 13
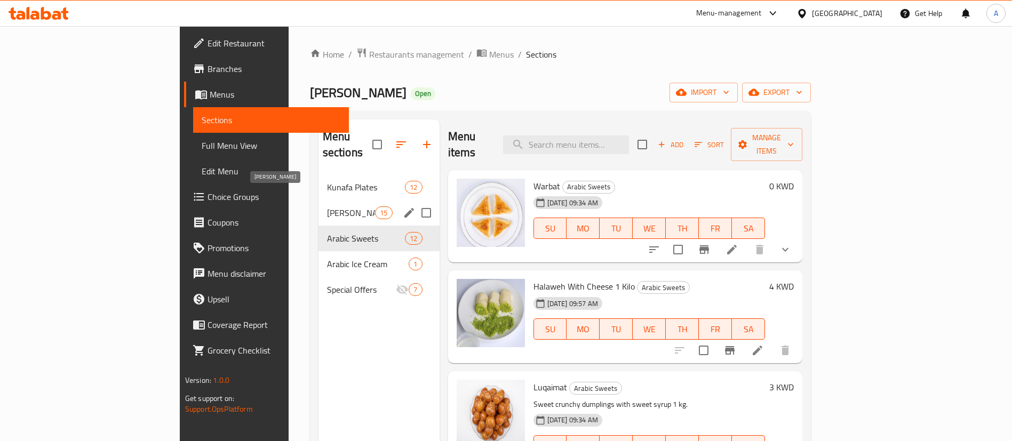
click at [327, 206] on span "[PERSON_NAME]" at bounding box center [351, 212] width 49 height 13
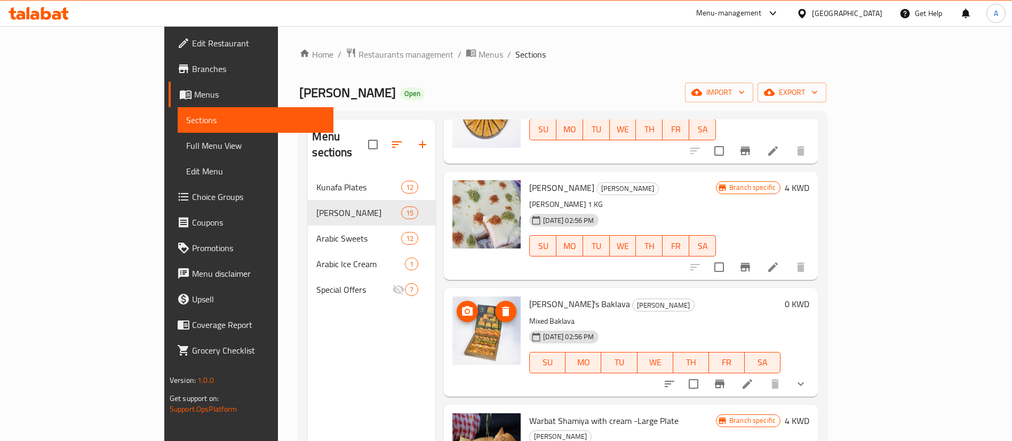
scroll to position [400, 0]
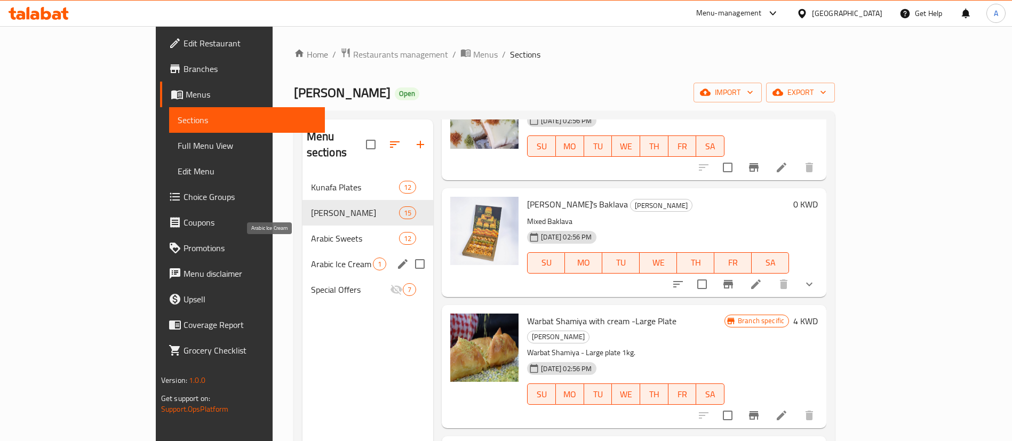
click at [311, 258] on span "Arabic Ice Cream" at bounding box center [342, 264] width 62 height 13
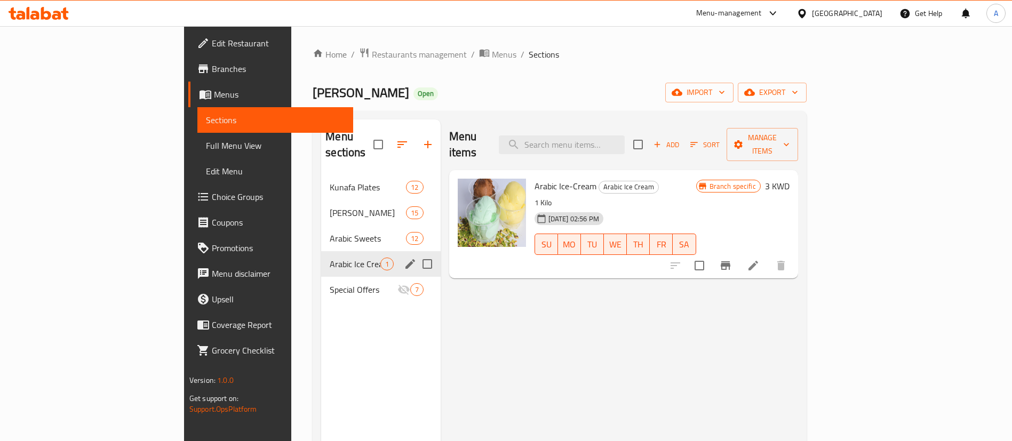
click at [330, 232] on span "Arabic Sweets" at bounding box center [368, 238] width 76 height 13
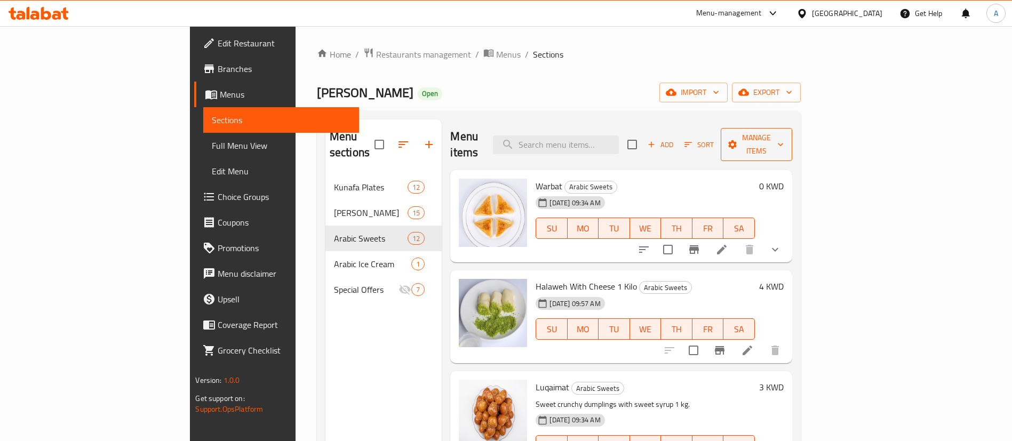
click at [784, 140] on span "Manage items" at bounding box center [756, 144] width 54 height 27
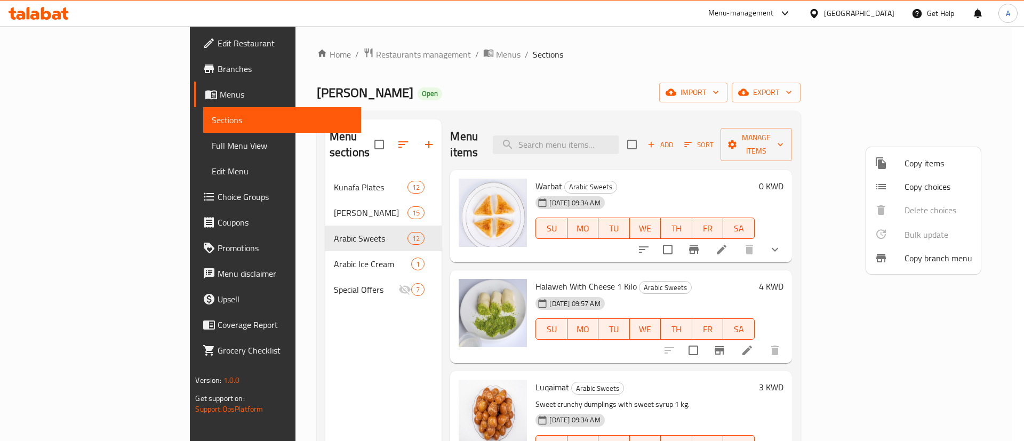
click at [891, 169] on div at bounding box center [890, 163] width 30 height 13
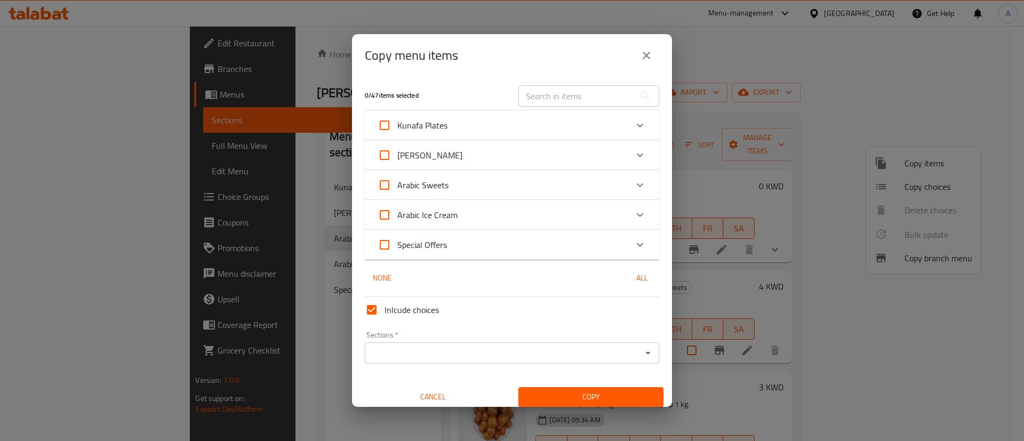
click at [471, 149] on div "[PERSON_NAME]" at bounding box center [503, 155] width 250 height 26
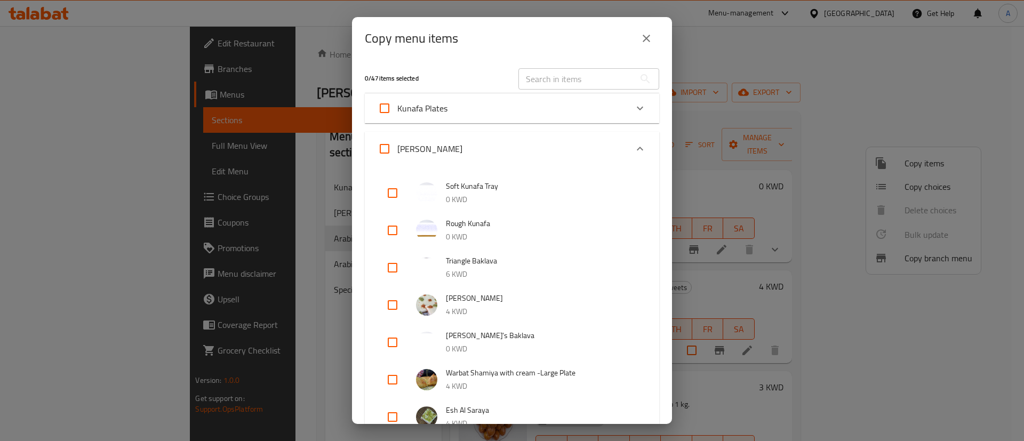
click at [519, 140] on div "[PERSON_NAME]" at bounding box center [503, 149] width 250 height 26
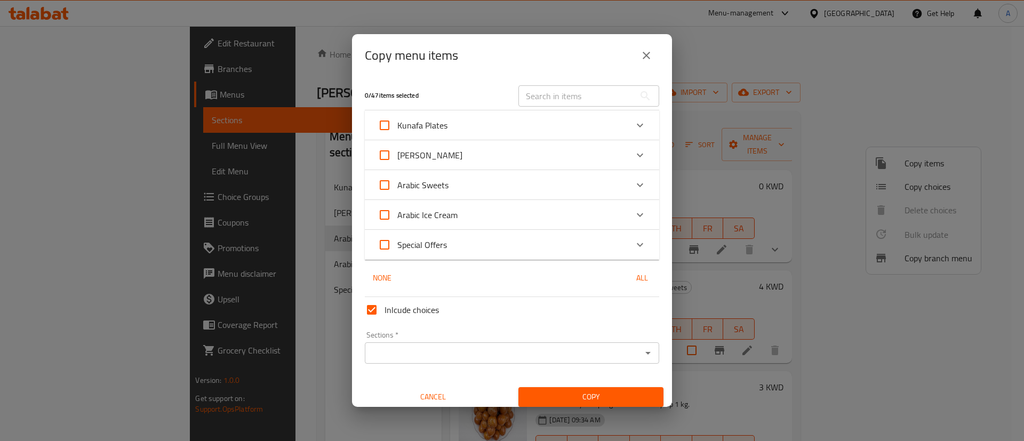
click at [518, 155] on div "[PERSON_NAME]" at bounding box center [503, 155] width 250 height 26
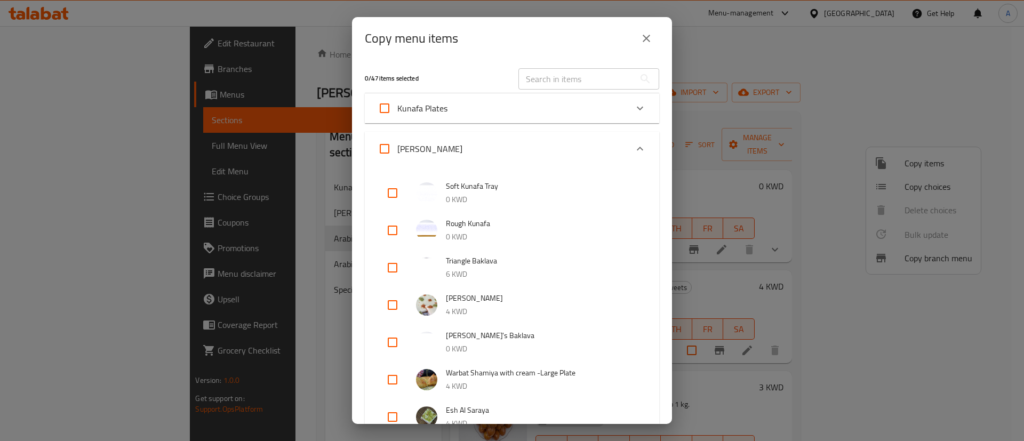
click at [387, 346] on input "checkbox" at bounding box center [393, 343] width 26 height 26
checkbox input "true"
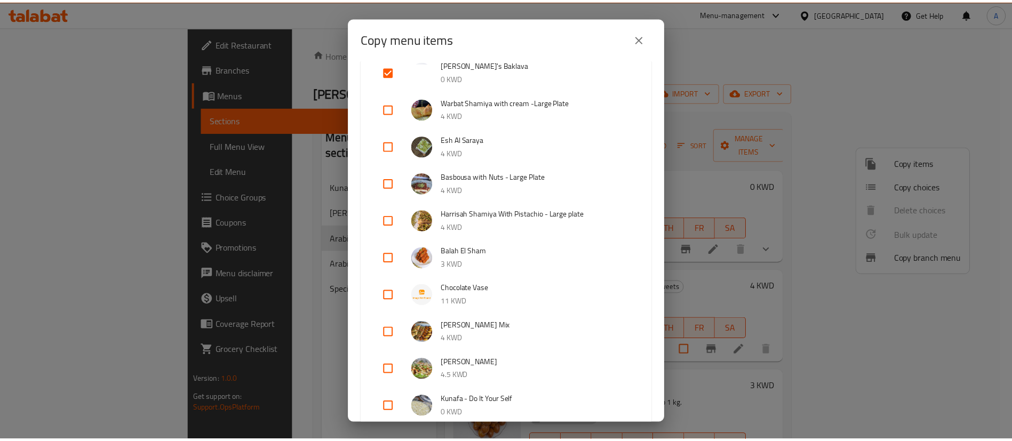
scroll to position [579, 0]
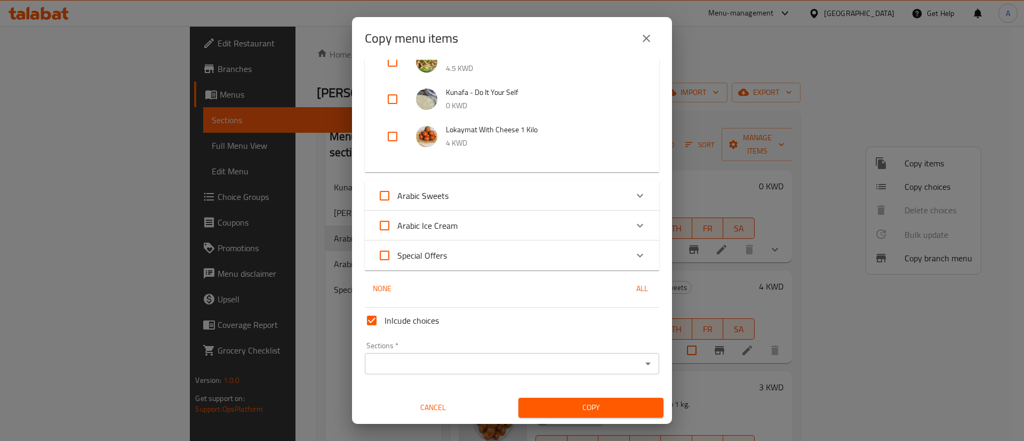
click at [503, 351] on div "Sections   * Sections *" at bounding box center [512, 358] width 294 height 33
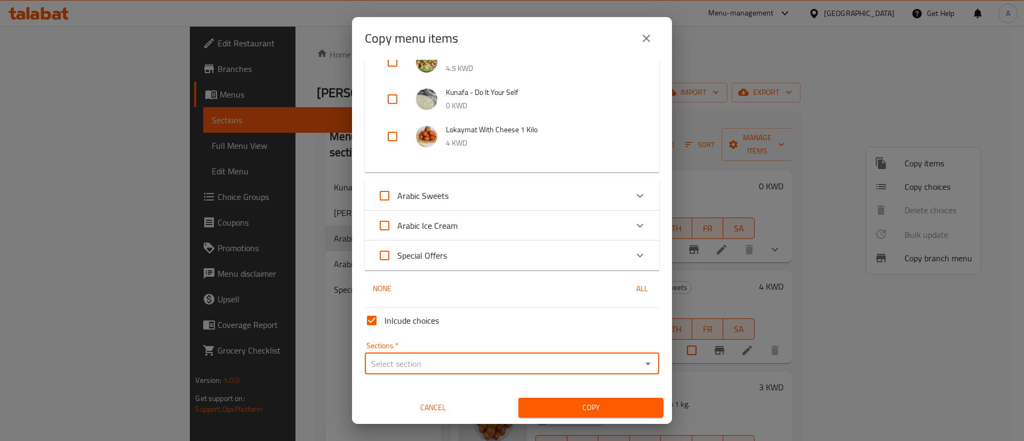
click at [499, 362] on input "Sections   *" at bounding box center [503, 363] width 270 height 15
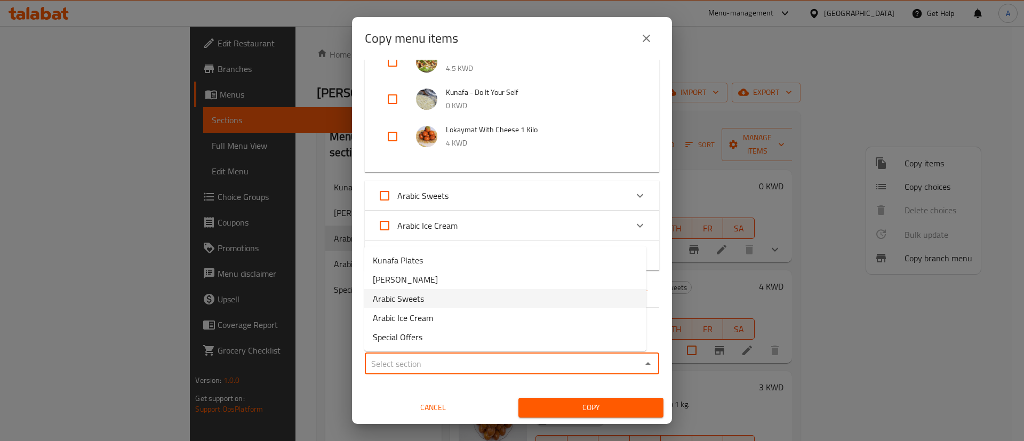
click at [476, 302] on li "Arabic Sweets" at bounding box center [505, 298] width 282 height 19
type input "Arabic Sweets"
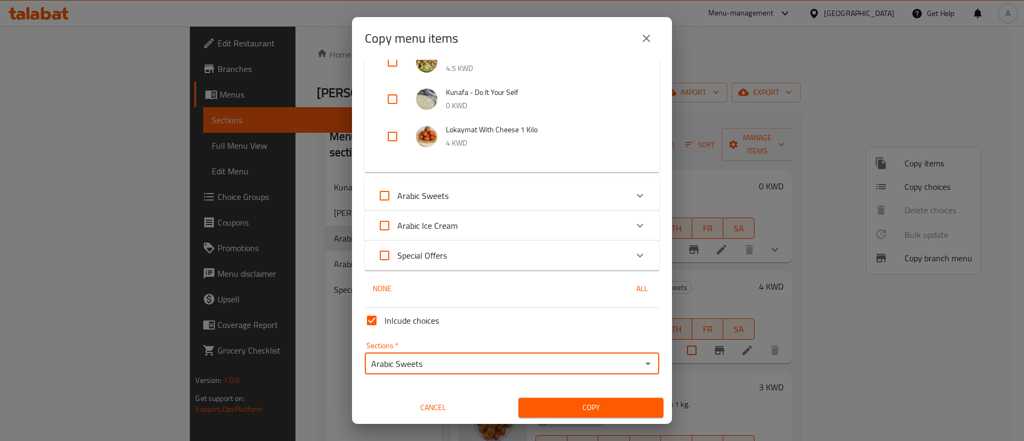
click at [583, 403] on span "Copy" at bounding box center [591, 407] width 128 height 13
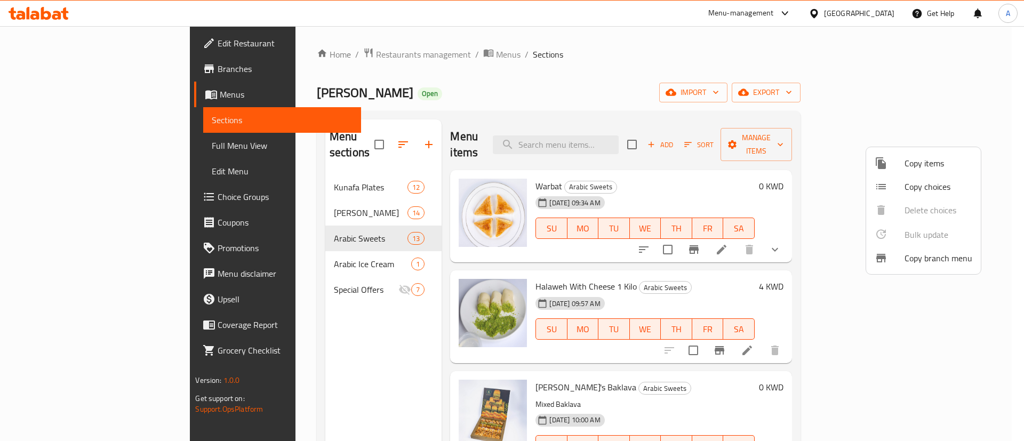
click at [309, 200] on div at bounding box center [512, 220] width 1024 height 441
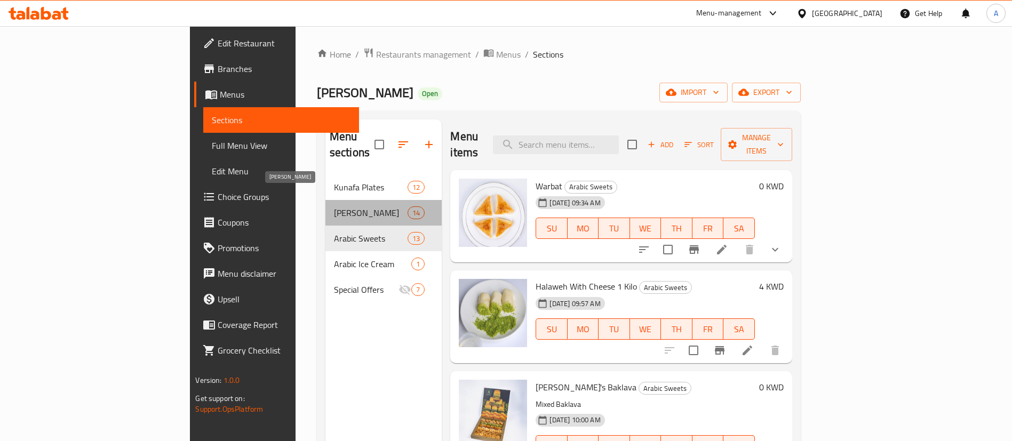
click at [334, 206] on span "[PERSON_NAME]" at bounding box center [371, 212] width 74 height 13
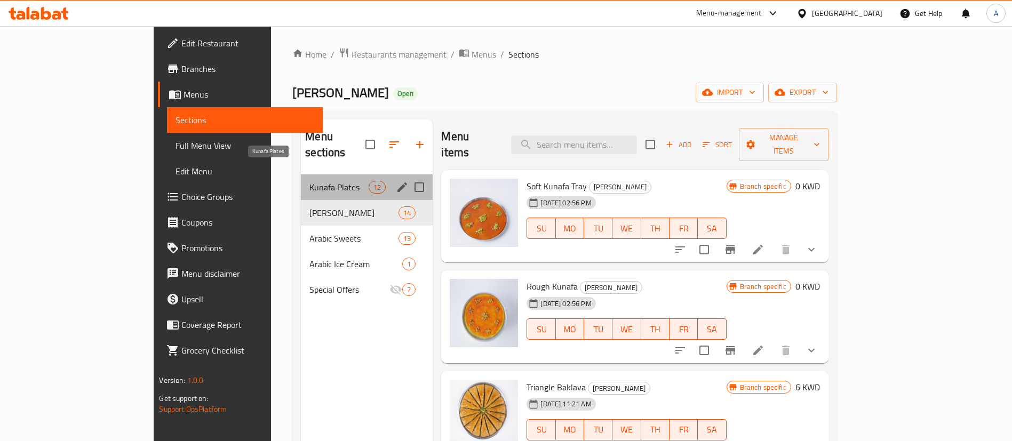
click at [313, 181] on span "Kunafa Plates" at bounding box center [338, 187] width 59 height 13
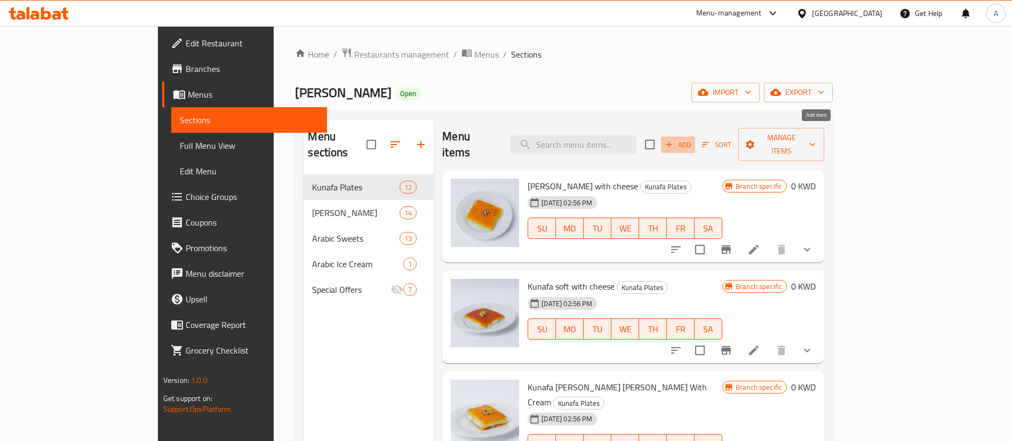
click at [692, 139] on span "Add" at bounding box center [677, 145] width 29 height 12
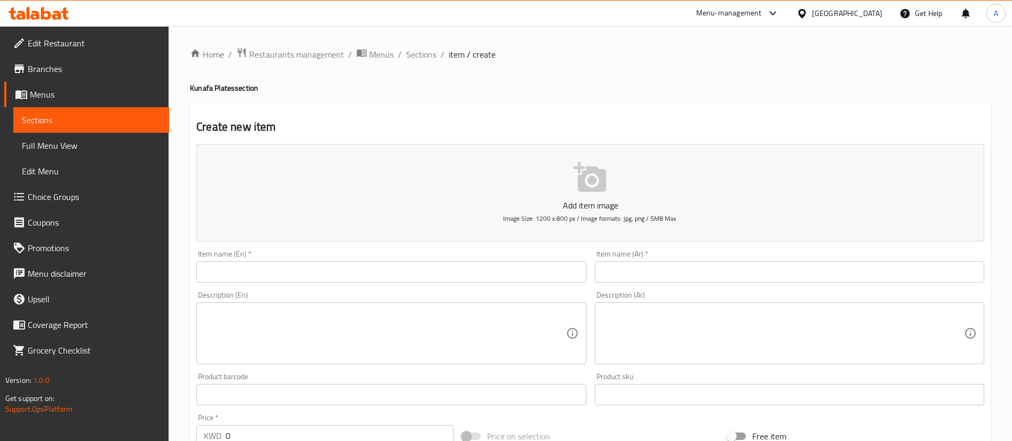
click at [401, 273] on input "text" at bounding box center [390, 271] width 389 height 21
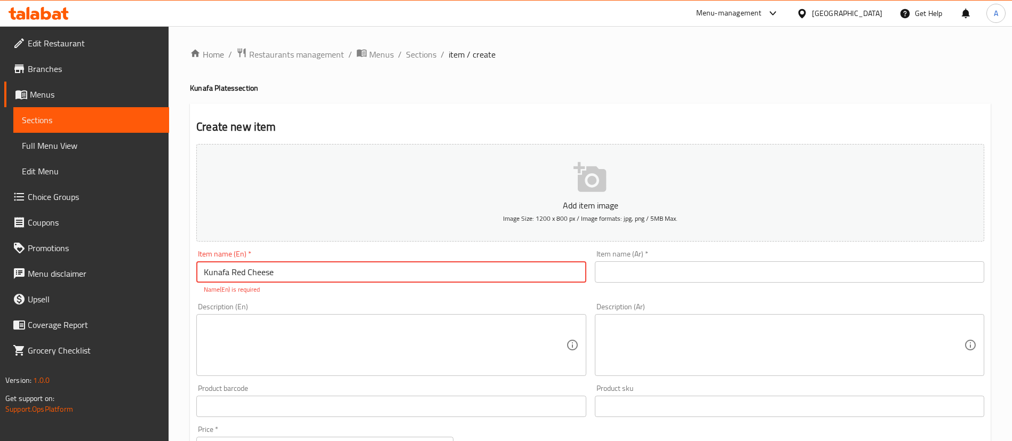
type input "Kunafa Red Cheese"
click at [737, 281] on input "text" at bounding box center [789, 271] width 389 height 21
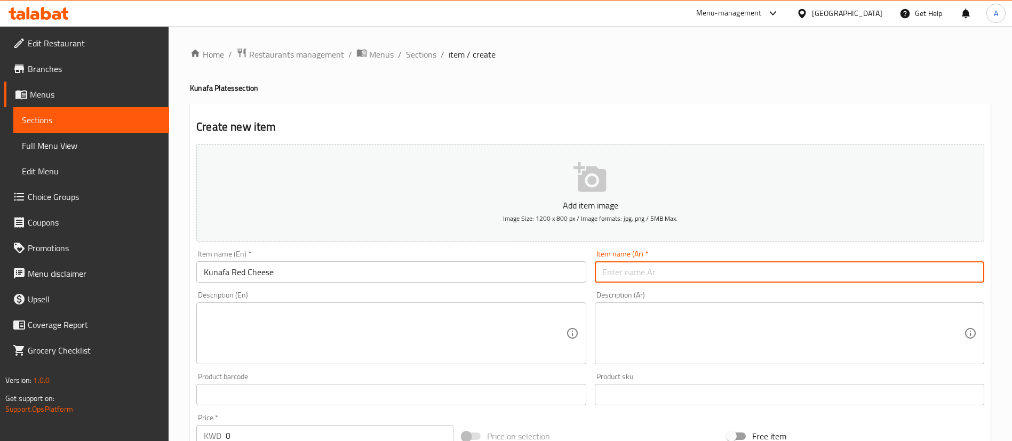
paste input "كنافة بالجبنة الحمراء"
type input "كنافة بالجبنة الحمراء"
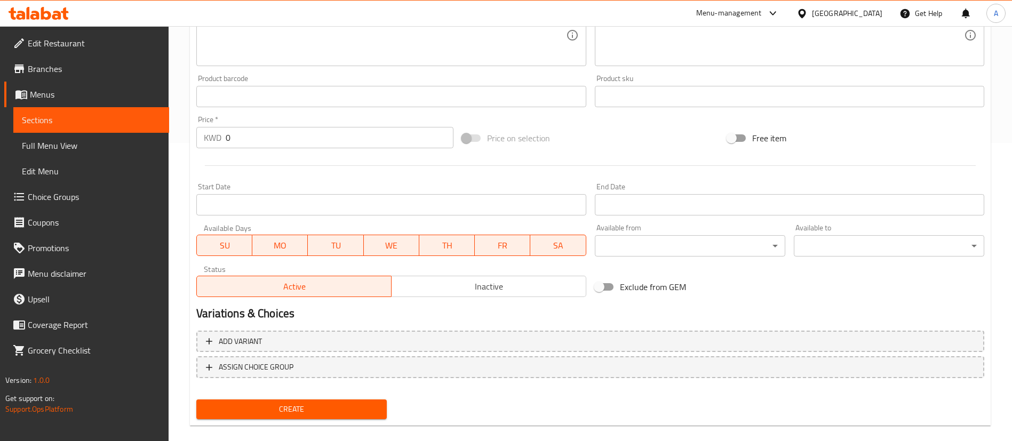
scroll to position [313, 0]
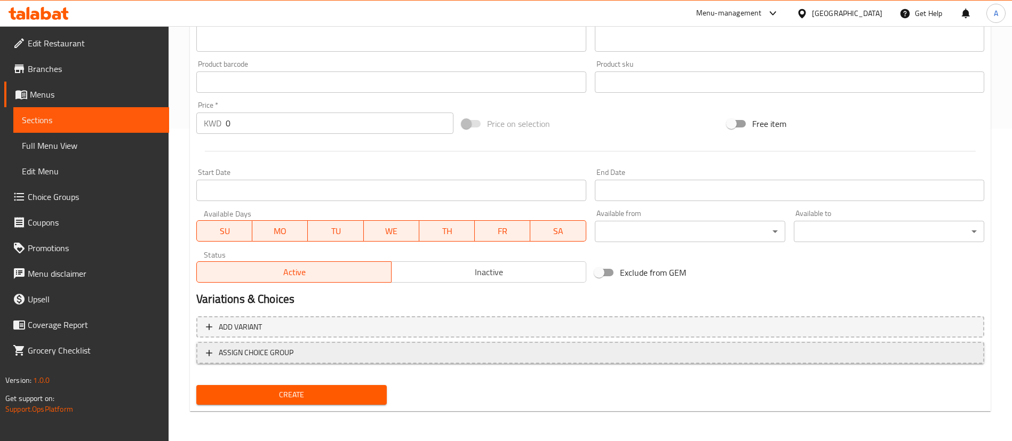
click at [301, 353] on span "ASSIGN CHOICE GROUP" at bounding box center [590, 352] width 769 height 13
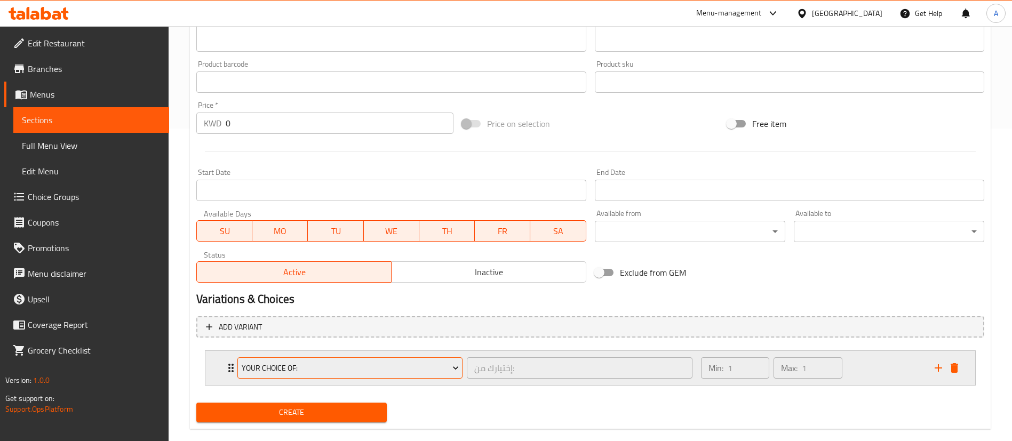
click at [310, 370] on span "Your Choice Of:" at bounding box center [350, 368] width 217 height 13
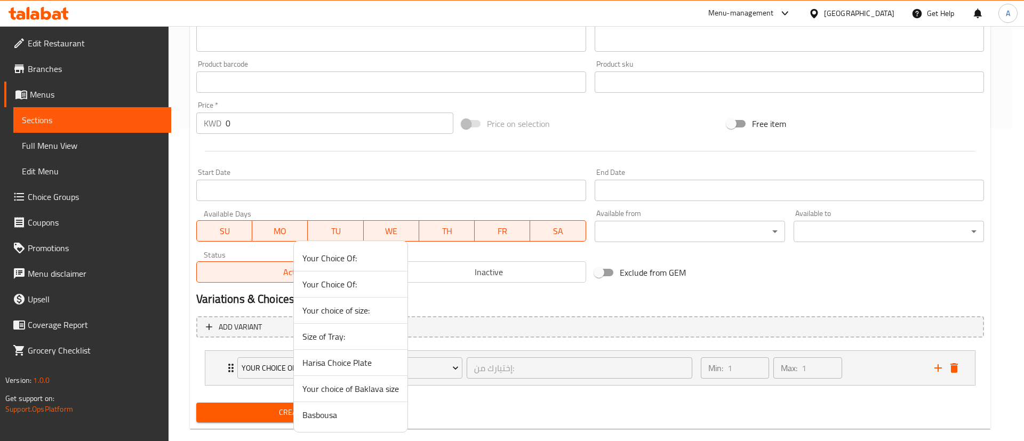
click at [604, 375] on div at bounding box center [512, 220] width 1024 height 441
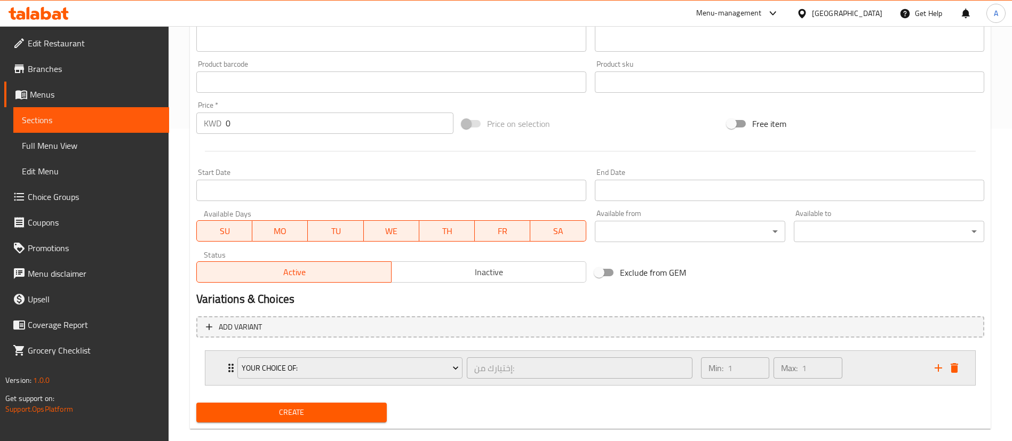
click at [880, 365] on div "Min: 1 ​ Max: 1 ​" at bounding box center [811, 368] width 234 height 34
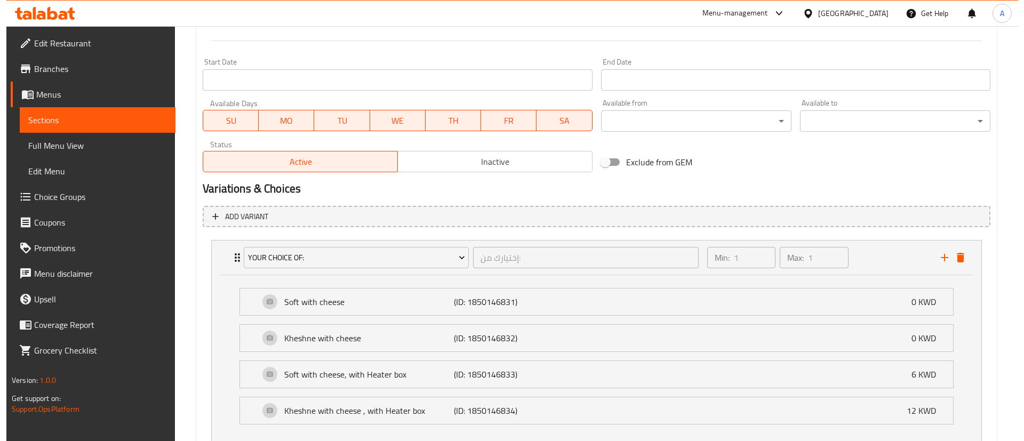
scroll to position [497, 0]
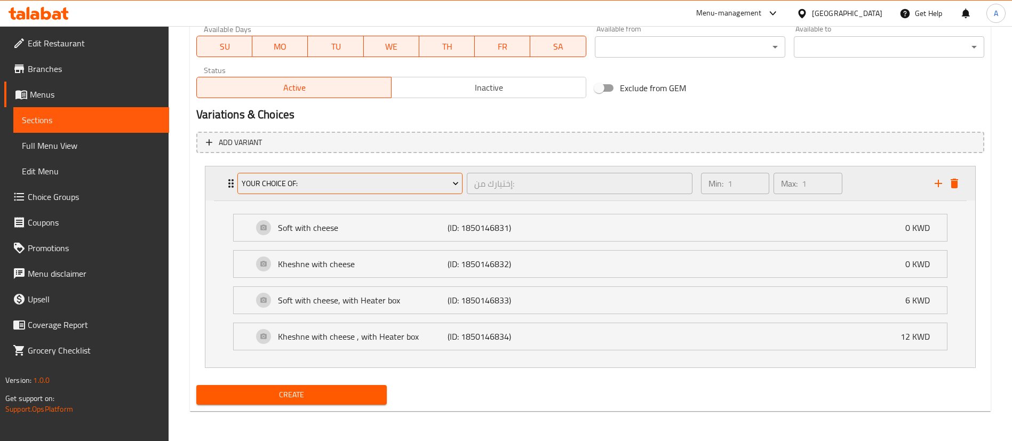
click at [357, 188] on span "Your Choice Of:" at bounding box center [350, 183] width 217 height 13
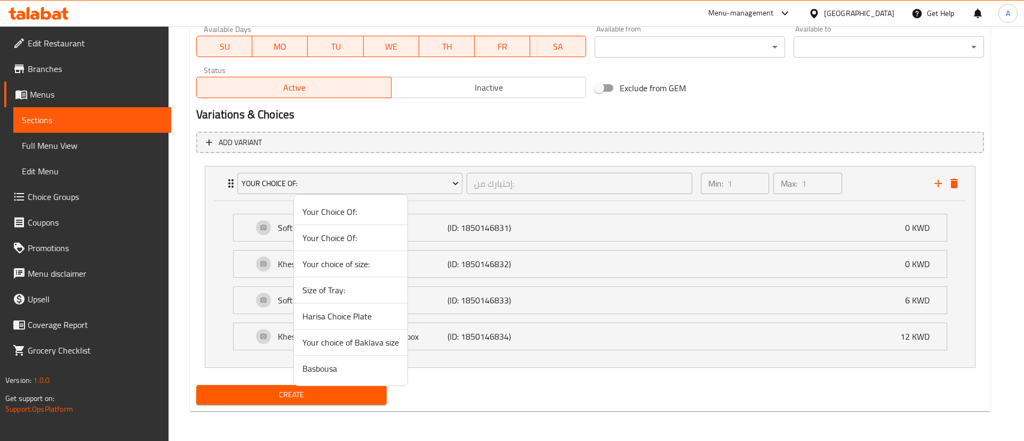
click at [330, 241] on span "Your Choice Of:" at bounding box center [350, 237] width 97 height 13
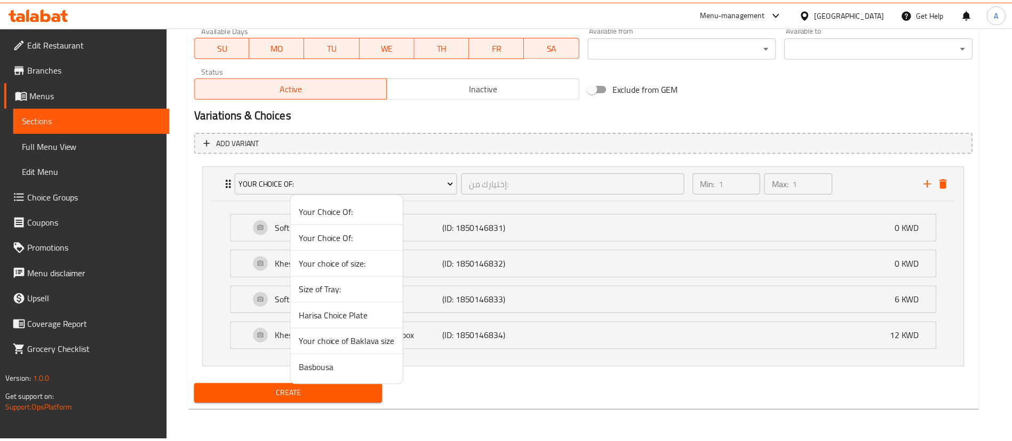
scroll to position [330, 0]
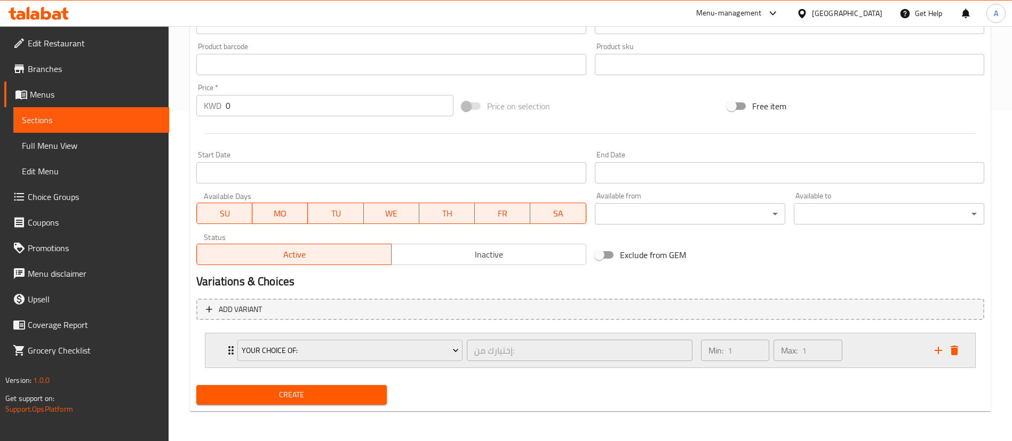
click at [866, 338] on div "Min: 1 ​ Max: 1 ​" at bounding box center [811, 350] width 234 height 34
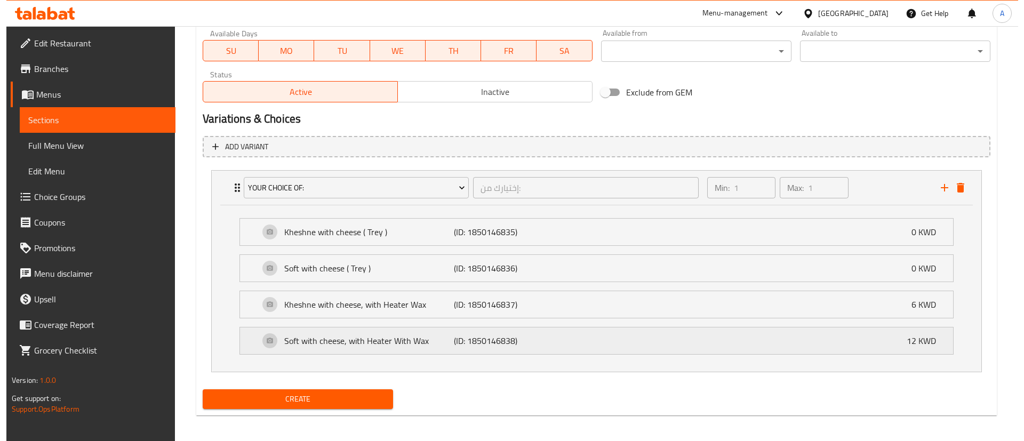
scroll to position [497, 0]
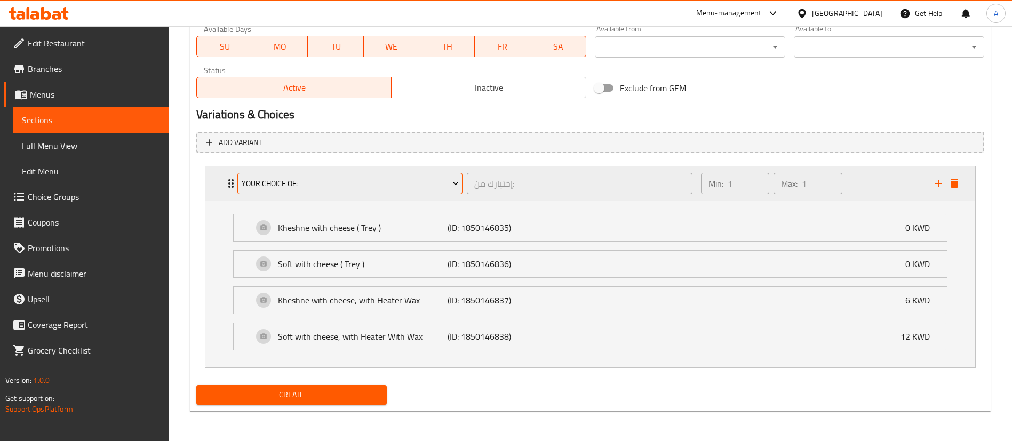
click at [374, 189] on span "Your Choice Of:" at bounding box center [350, 183] width 217 height 13
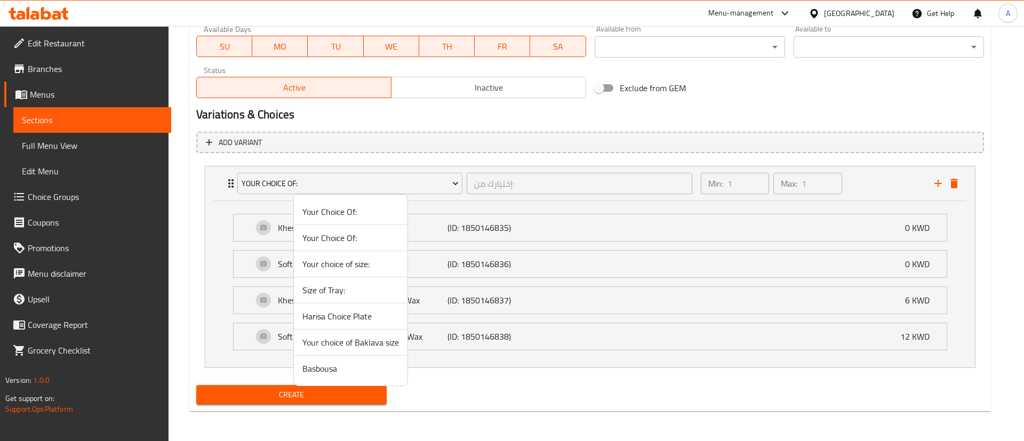
click at [354, 266] on span "Your choice of size:" at bounding box center [350, 264] width 97 height 13
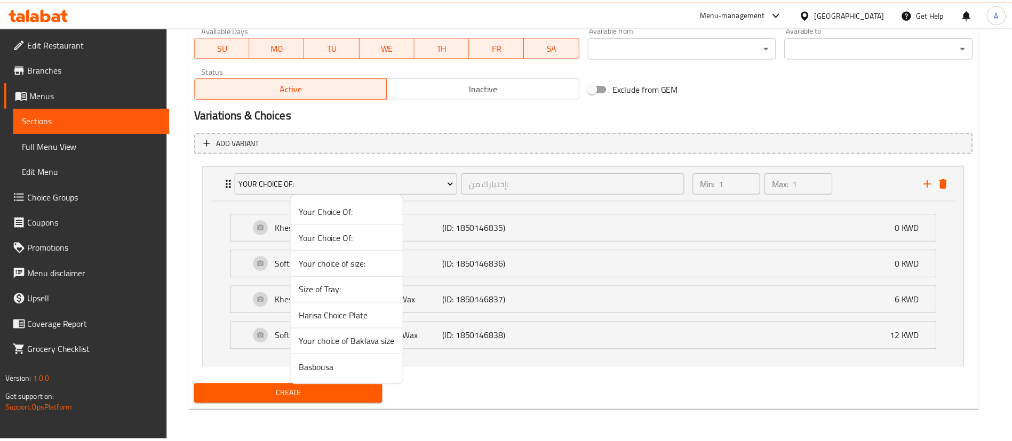
scroll to position [330, 0]
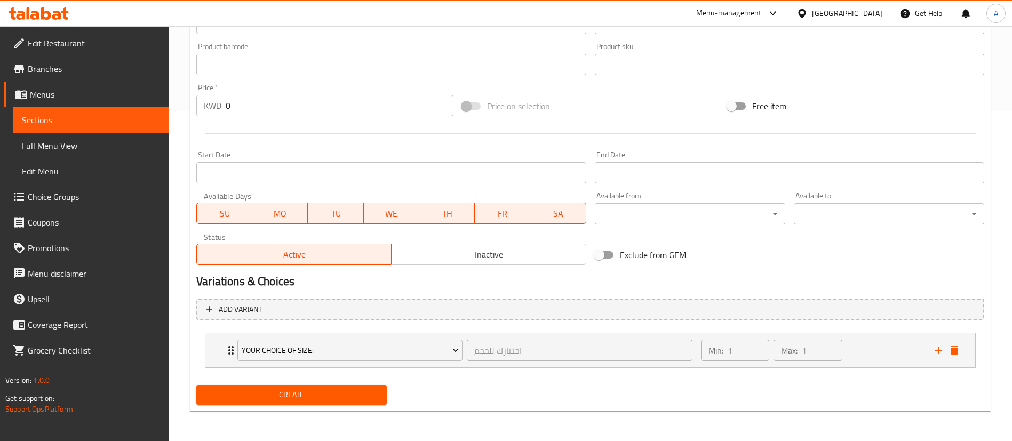
click at [851, 360] on div "Min: 1 ​ Max: 1 ​" at bounding box center [811, 350] width 234 height 34
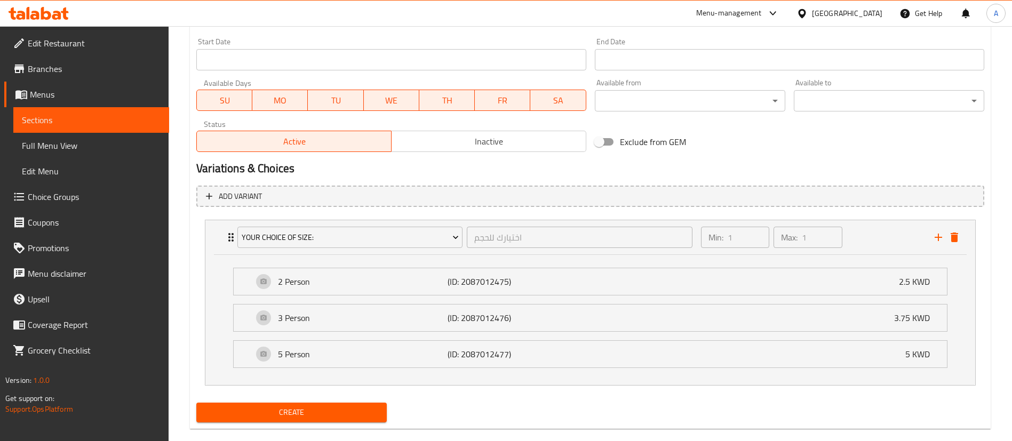
scroll to position [461, 0]
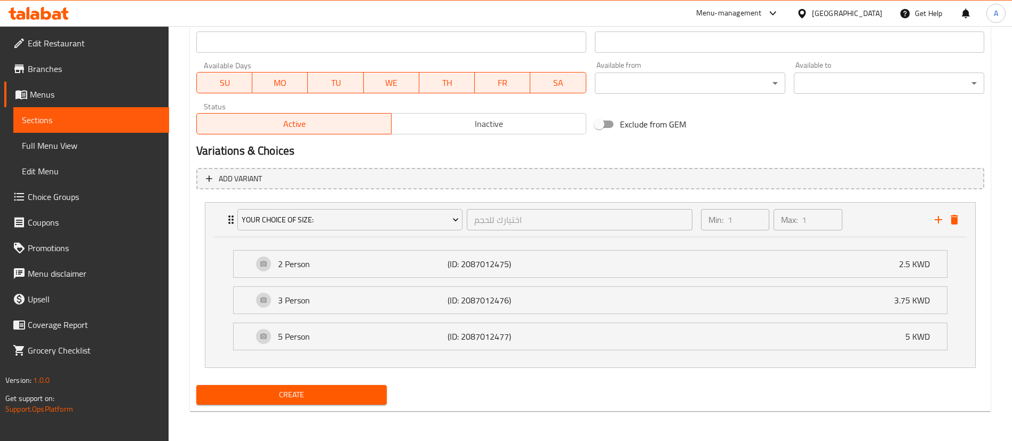
click at [328, 392] on span "Create" at bounding box center [291, 394] width 173 height 13
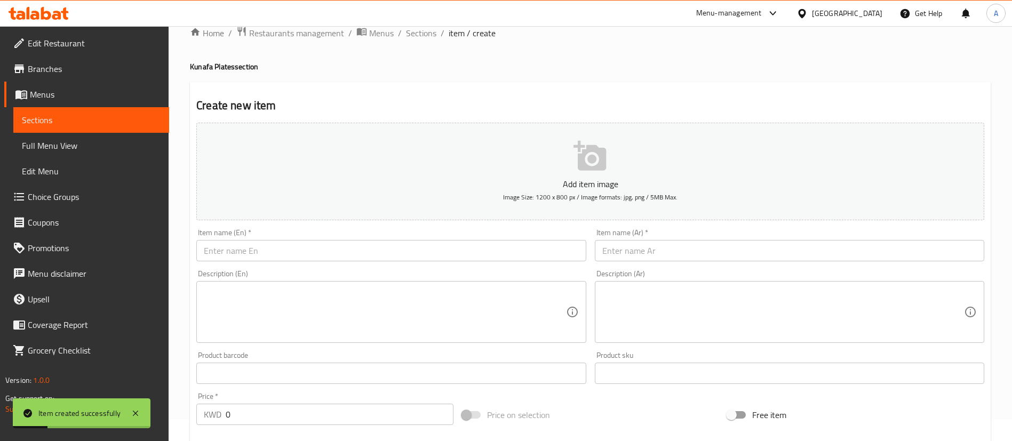
scroll to position [0, 0]
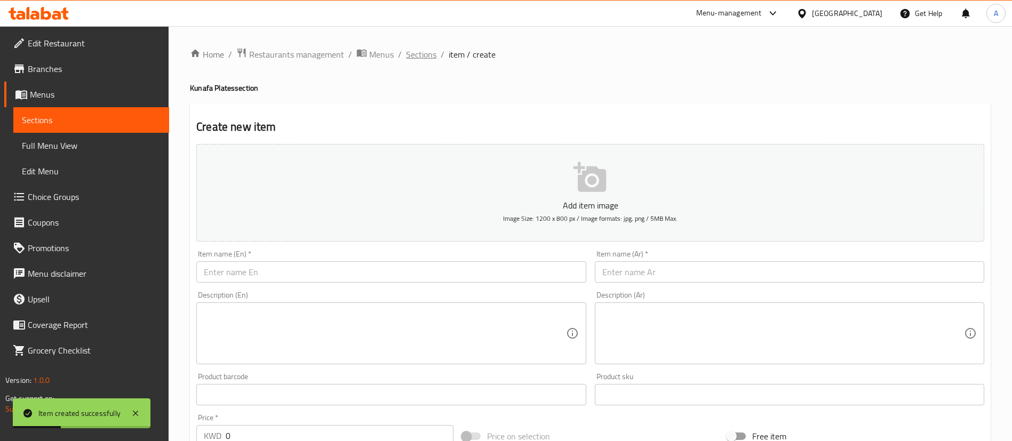
click at [432, 51] on span "Sections" at bounding box center [421, 54] width 30 height 13
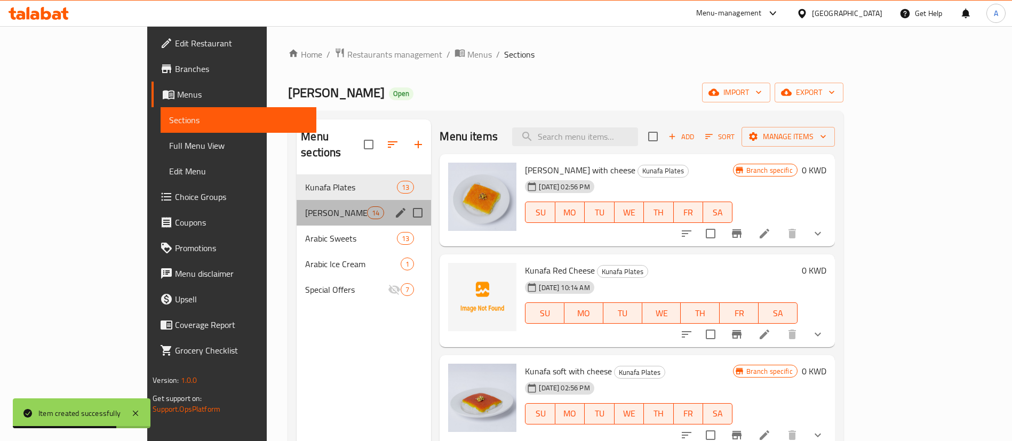
click at [297, 203] on div "Kunafa Tray 14" at bounding box center [364, 213] width 134 height 26
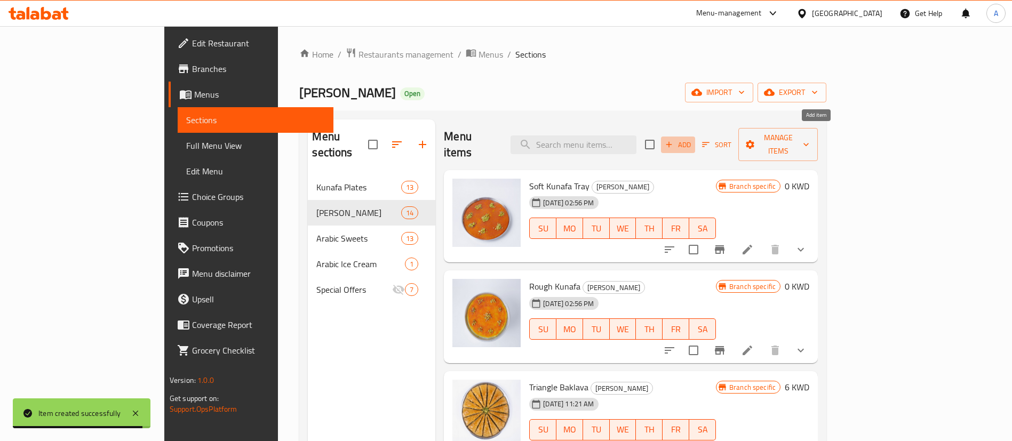
click at [692, 139] on span "Add" at bounding box center [677, 145] width 29 height 12
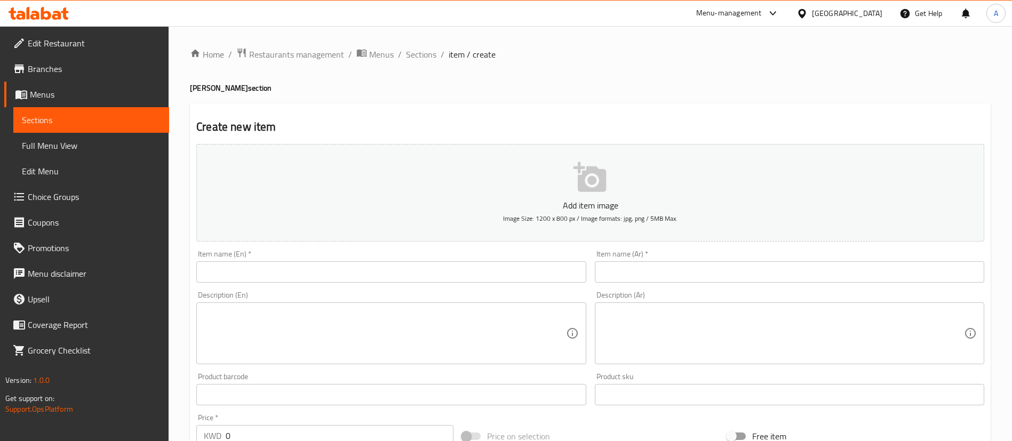
click at [646, 278] on input "text" at bounding box center [789, 271] width 389 height 21
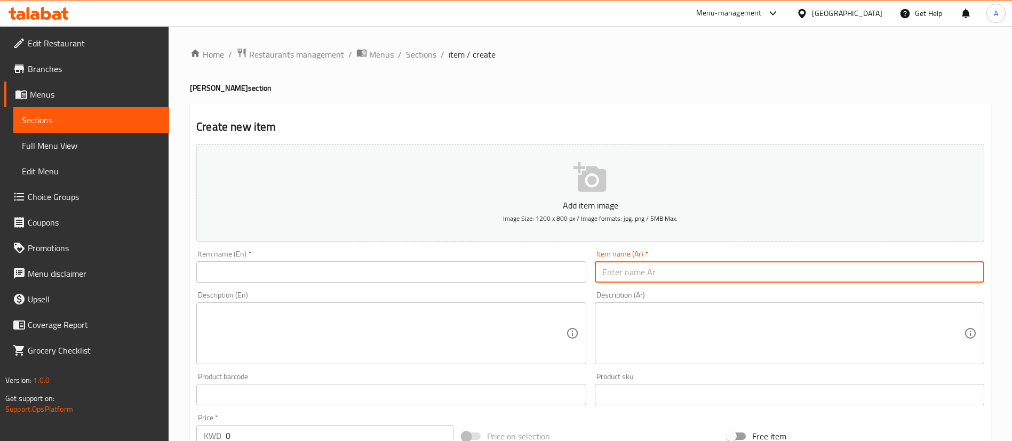
paste input "صينية الكنافة الحمراء"
type input "صينية الكنافة الحمراء"
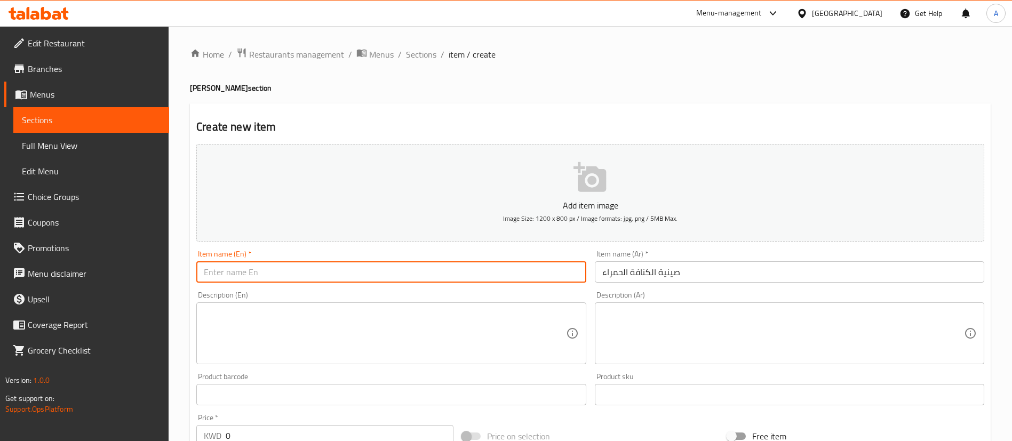
click at [534, 273] on input "text" at bounding box center [390, 271] width 389 height 21
type input "Red Kunafa Tray"
click at [537, 318] on textarea at bounding box center [385, 333] width 362 height 51
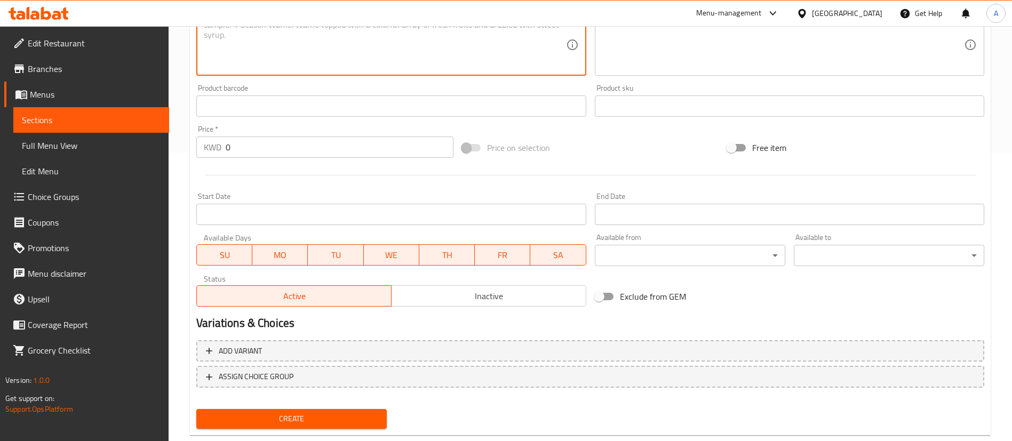
scroll to position [313, 0]
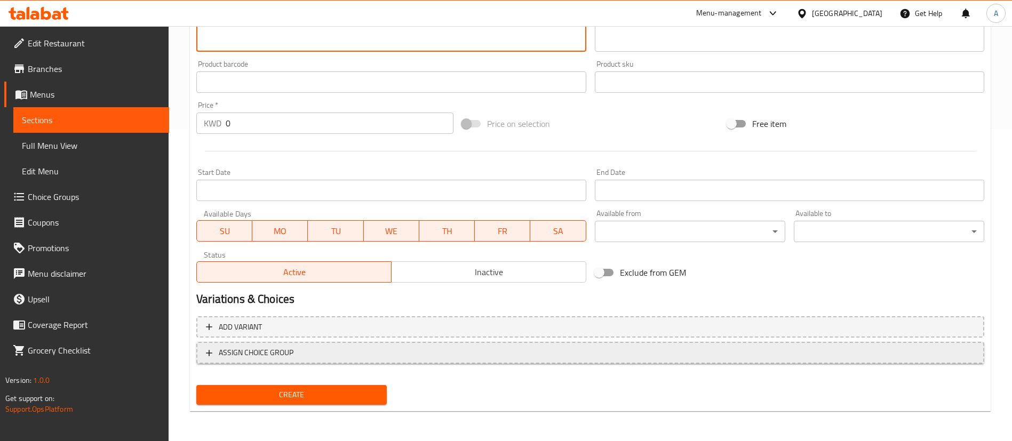
click at [285, 349] on span "ASSIGN CHOICE GROUP" at bounding box center [256, 352] width 75 height 13
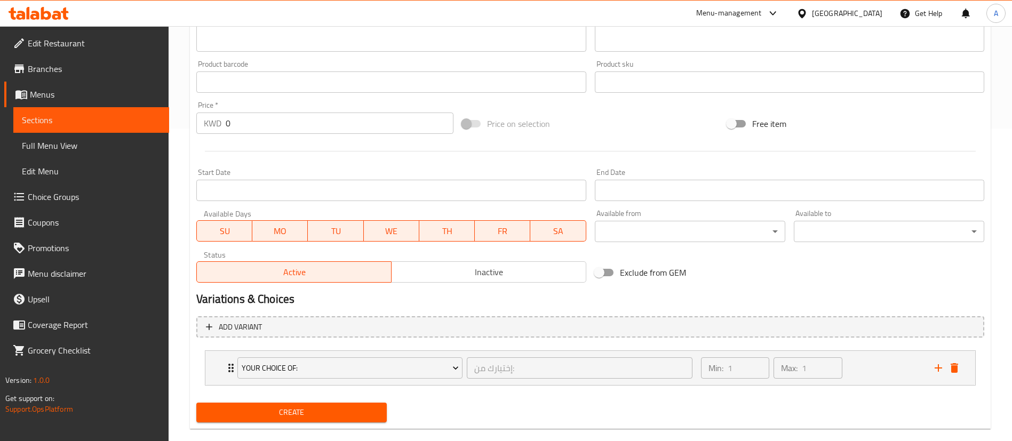
scroll to position [330, 0]
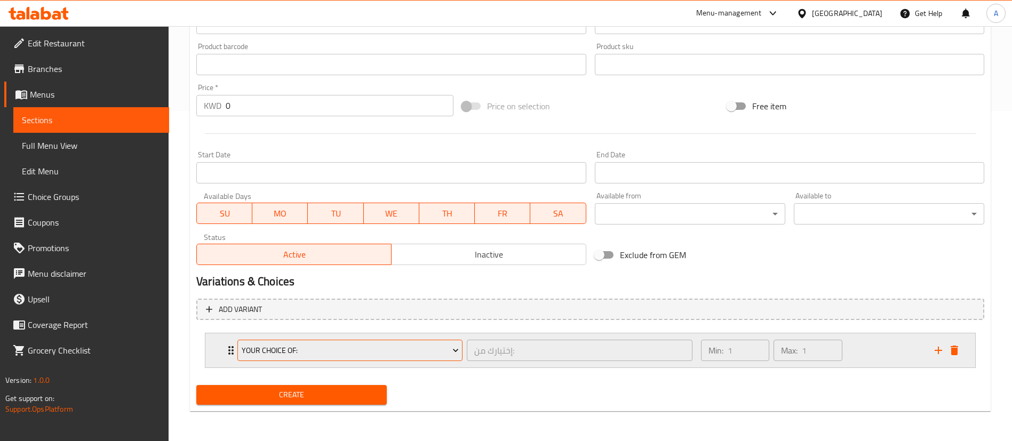
click at [316, 356] on span "Your Choice Of:" at bounding box center [350, 350] width 217 height 13
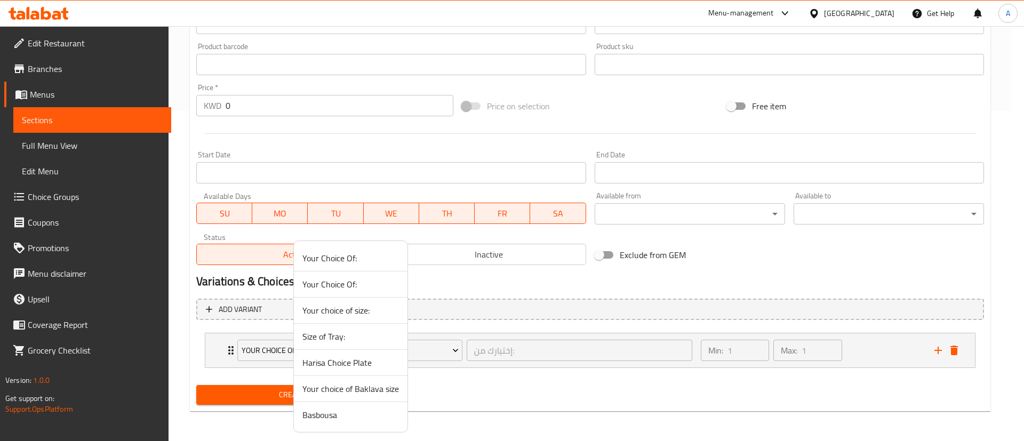
click at [329, 387] on span "Your choice of Baklava size" at bounding box center [350, 388] width 97 height 13
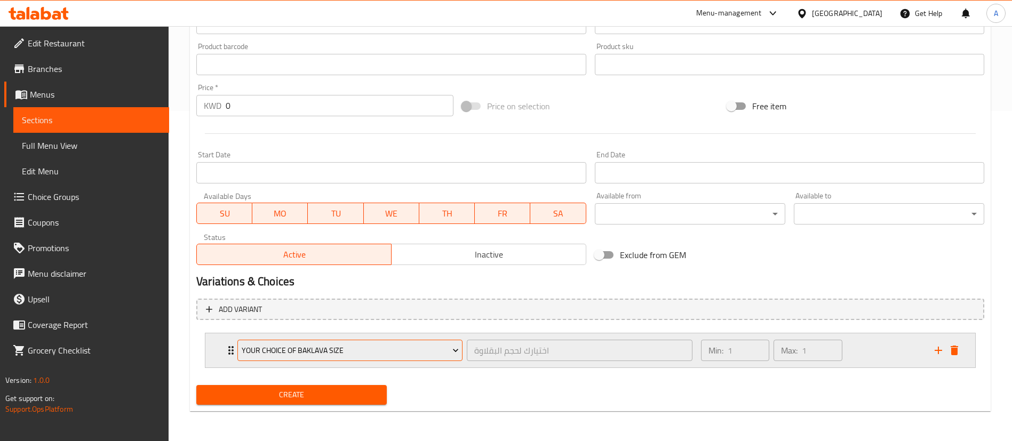
click at [411, 348] on span "Your choice of Baklava size" at bounding box center [350, 350] width 217 height 13
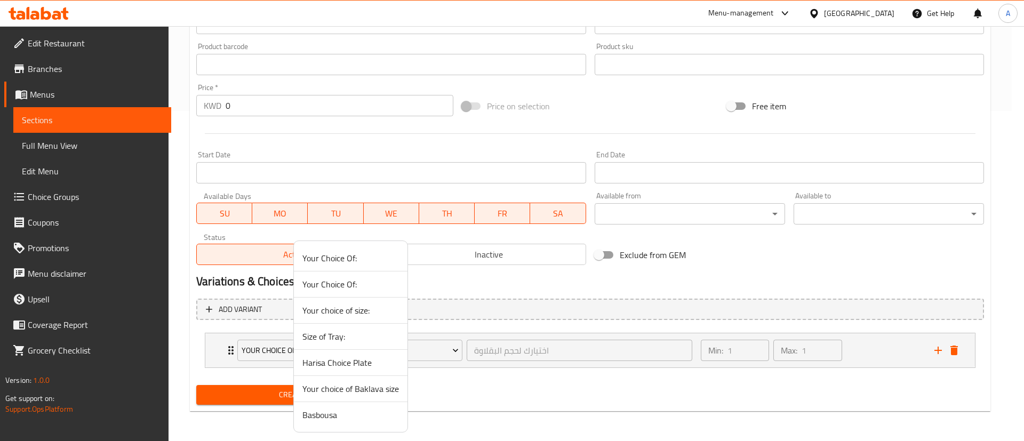
click at [353, 338] on span "Size of Tray:" at bounding box center [350, 336] width 97 height 13
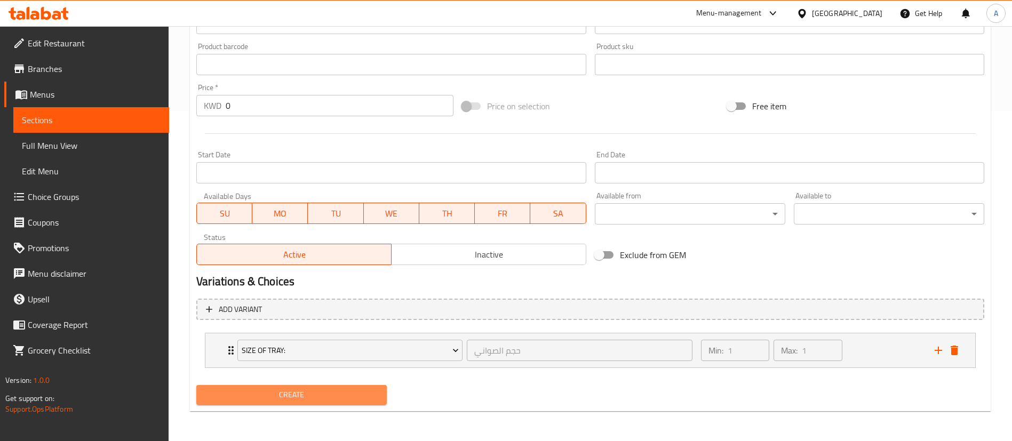
click at [353, 395] on span "Create" at bounding box center [291, 394] width 173 height 13
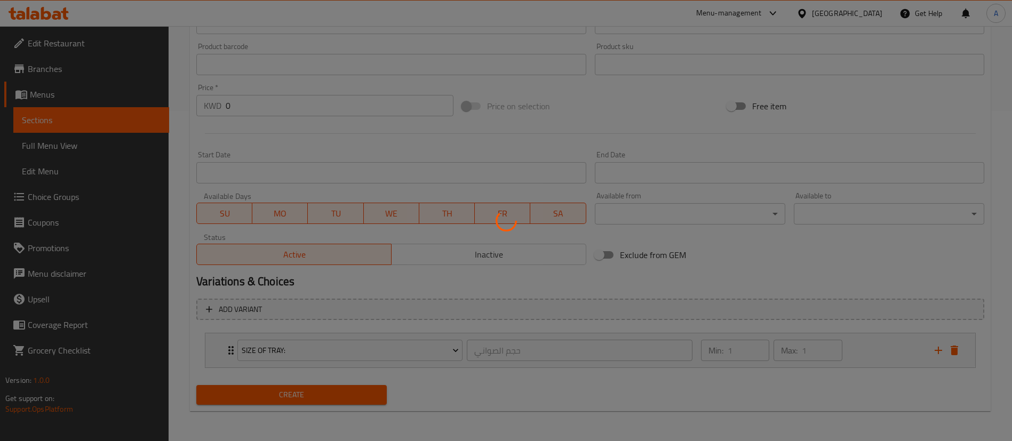
scroll to position [0, 0]
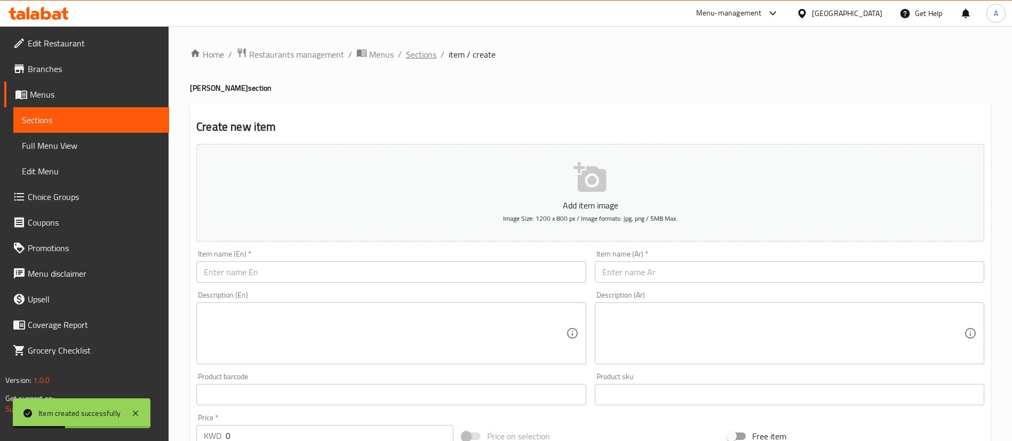
click at [420, 52] on span "Sections" at bounding box center [421, 54] width 30 height 13
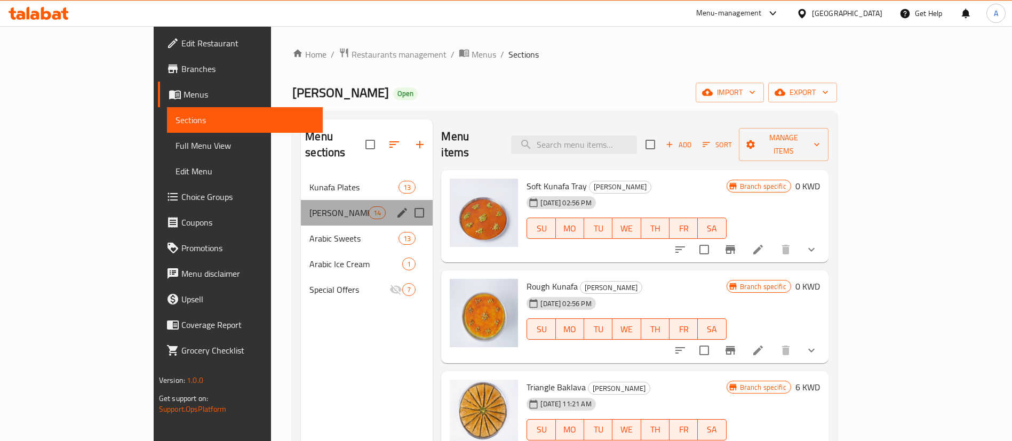
click at [369, 206] on div "14" at bounding box center [377, 212] width 17 height 13
click at [310, 181] on span "Kunafa Plates" at bounding box center [338, 187] width 59 height 13
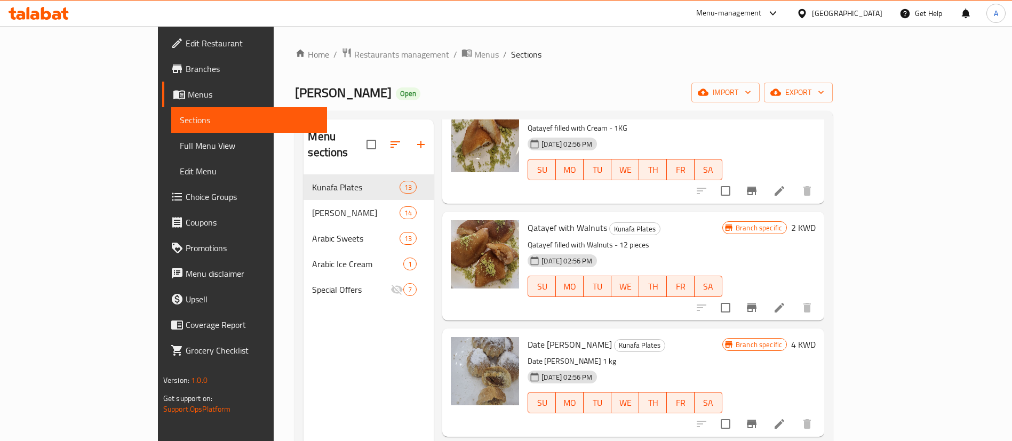
scroll to position [685, 0]
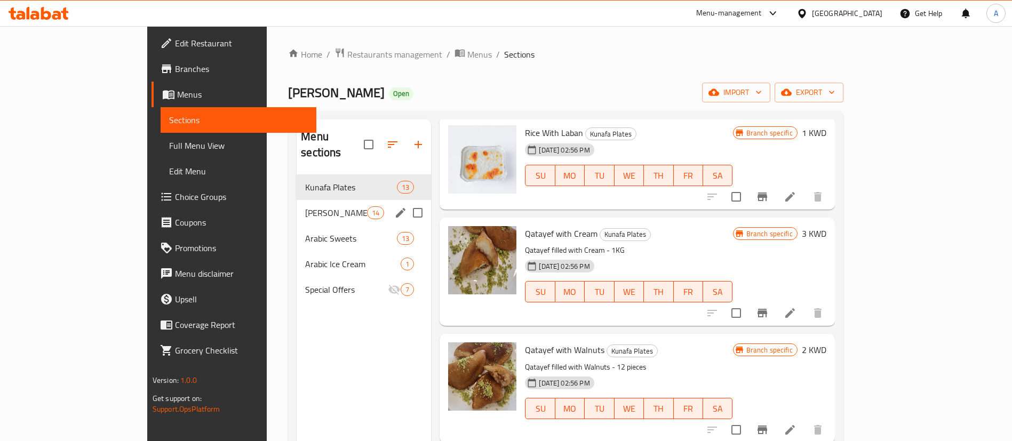
click at [312, 206] on span "[PERSON_NAME]" at bounding box center [336, 212] width 62 height 13
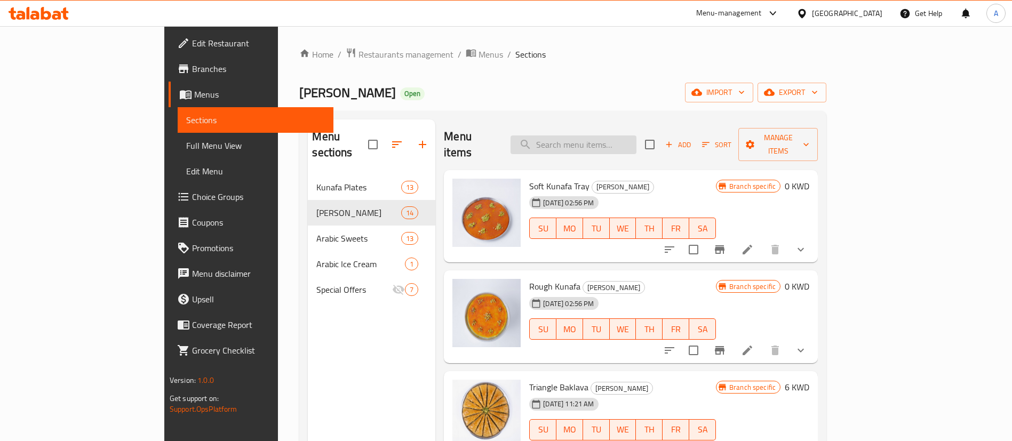
click at [609, 135] on input "search" at bounding box center [573, 144] width 126 height 19
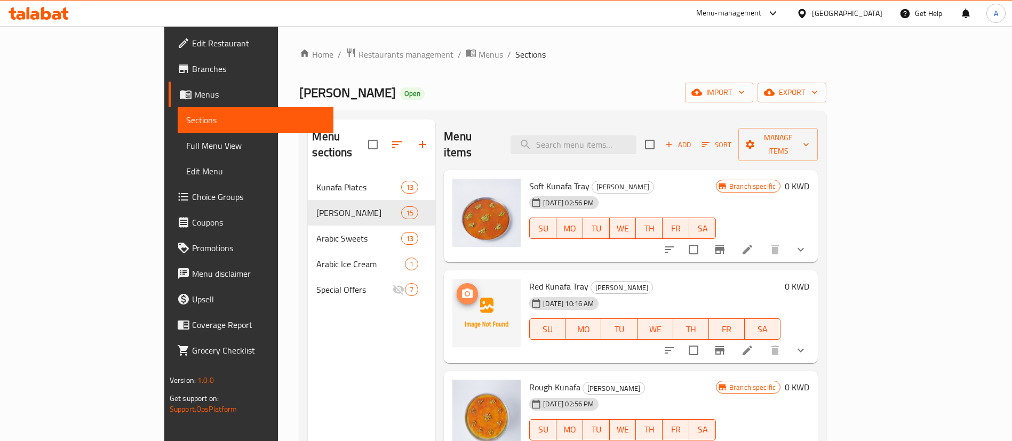
click at [457, 287] on span "upload picture" at bounding box center [467, 293] width 21 height 13
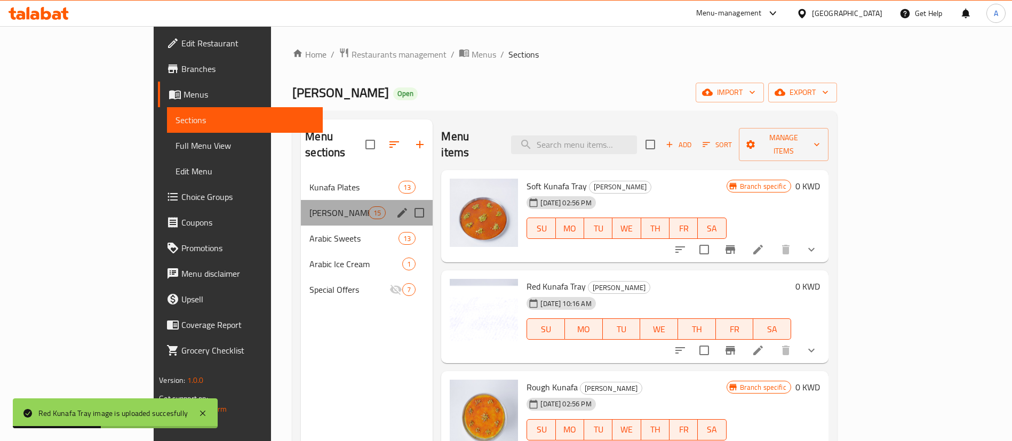
click at [301, 200] on div "Kunafa Tray 15" at bounding box center [367, 213] width 132 height 26
click at [309, 181] on span "Kunafa Plates" at bounding box center [338, 187] width 59 height 13
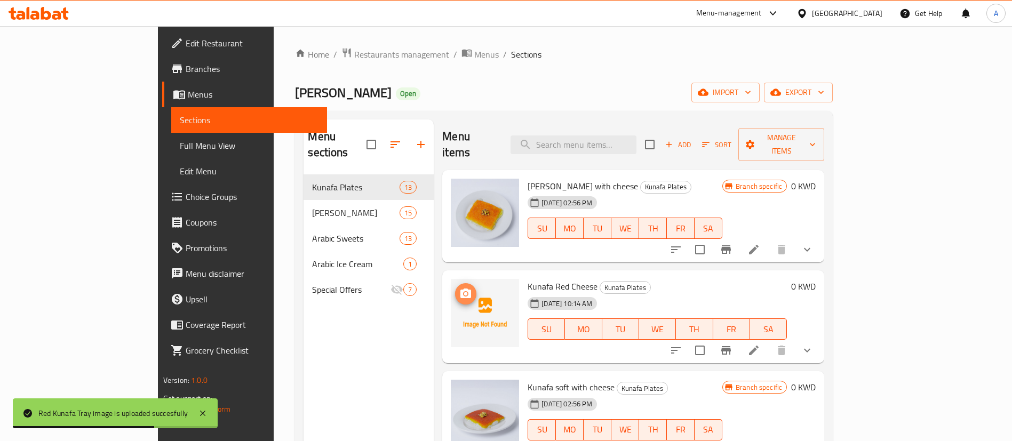
click at [455, 283] on button "upload picture" at bounding box center [465, 293] width 21 height 21
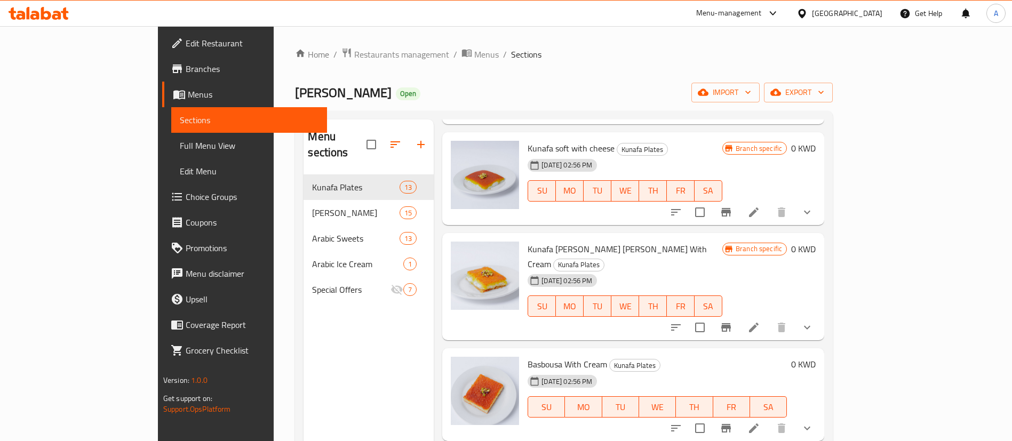
scroll to position [160, 0]
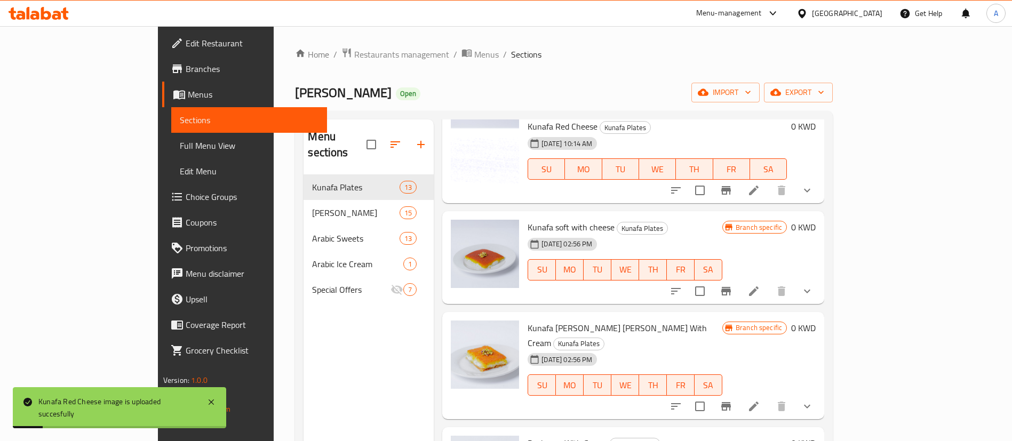
click at [534, 320] on span "Kunafa [PERSON_NAME] [PERSON_NAME] With Cream" at bounding box center [616, 335] width 179 height 31
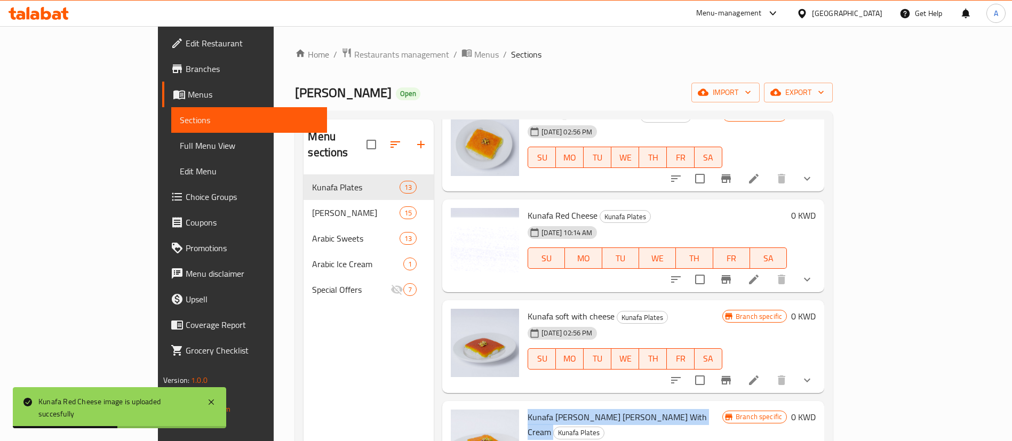
scroll to position [0, 0]
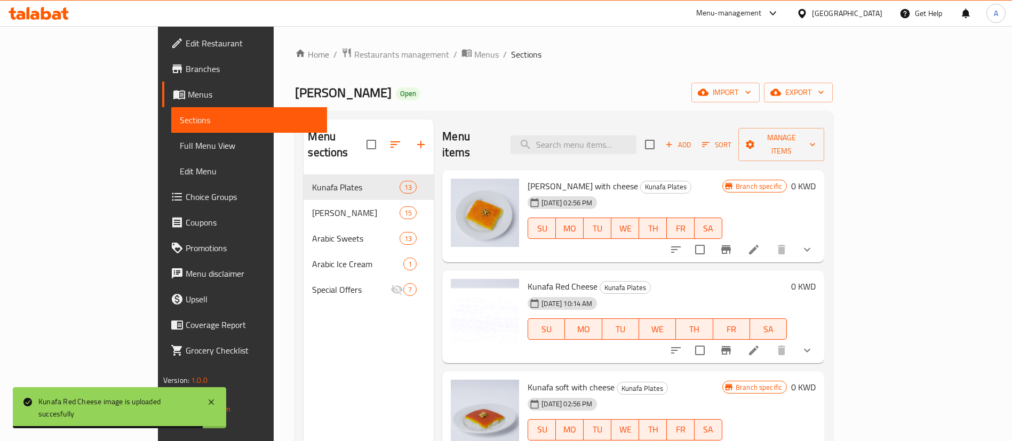
click at [532, 178] on span "[PERSON_NAME] with cheese" at bounding box center [582, 186] width 110 height 16
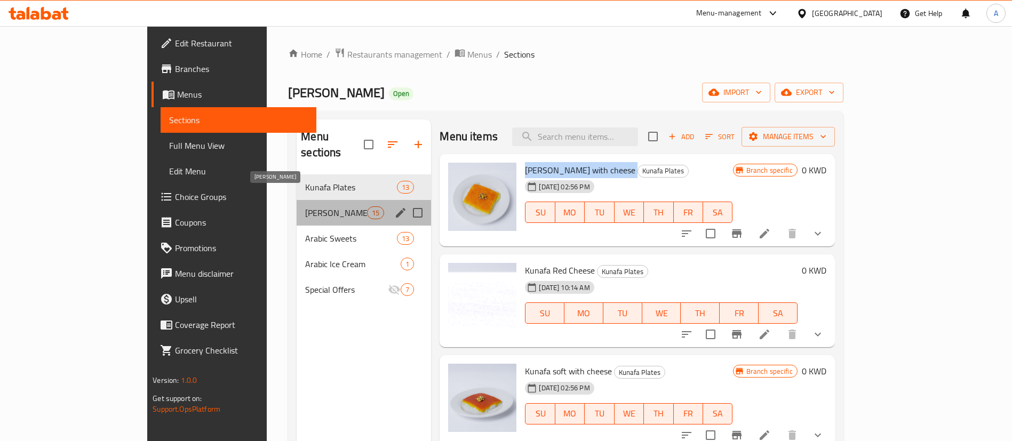
click at [305, 206] on span "[PERSON_NAME]" at bounding box center [336, 212] width 62 height 13
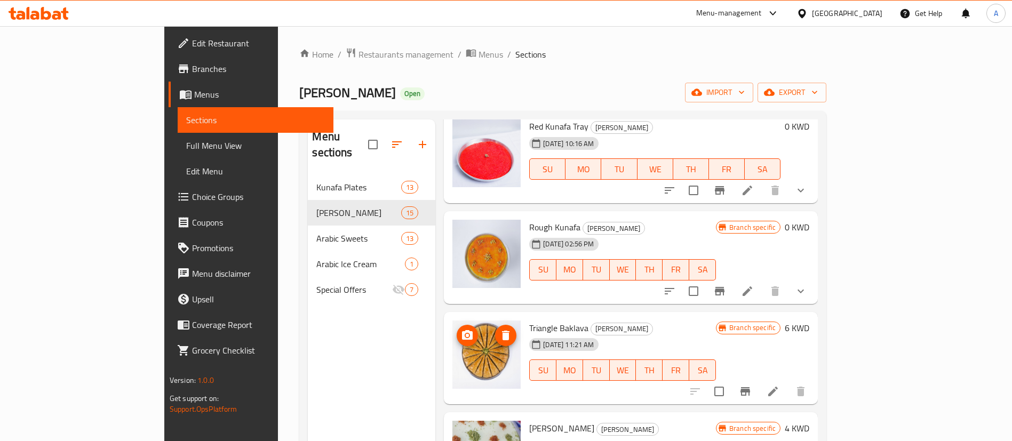
scroll to position [400, 0]
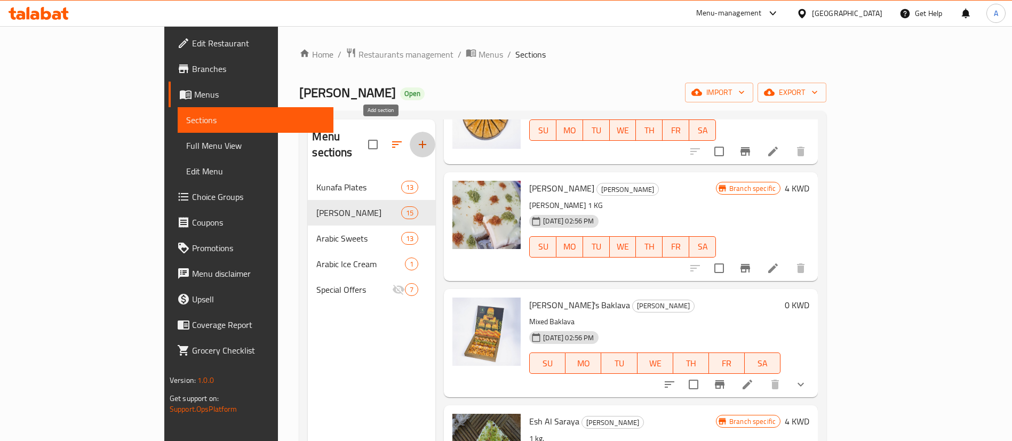
click at [410, 132] on button "button" at bounding box center [423, 145] width 26 height 26
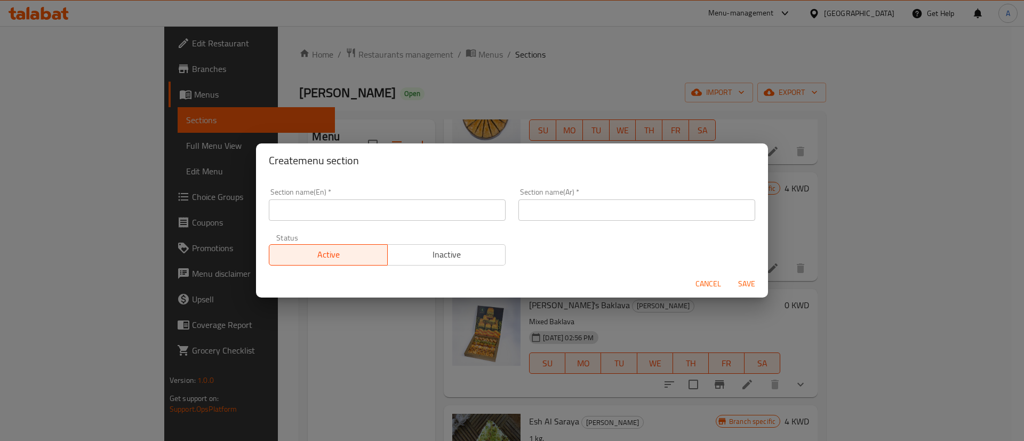
click at [447, 216] on input "text" at bounding box center [387, 209] width 237 height 21
type input "D"
type input "Arabic Coffee"
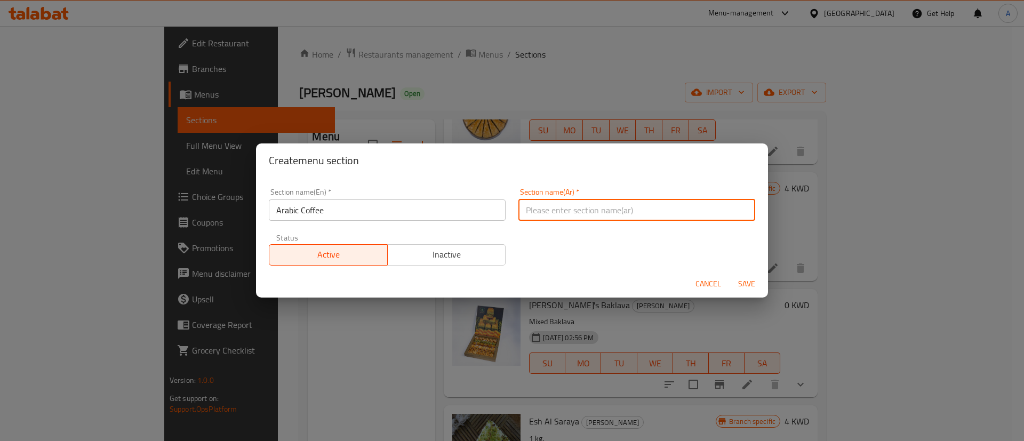
click at [370, 211] on input "Arabic Coffee" at bounding box center [387, 209] width 237 height 21
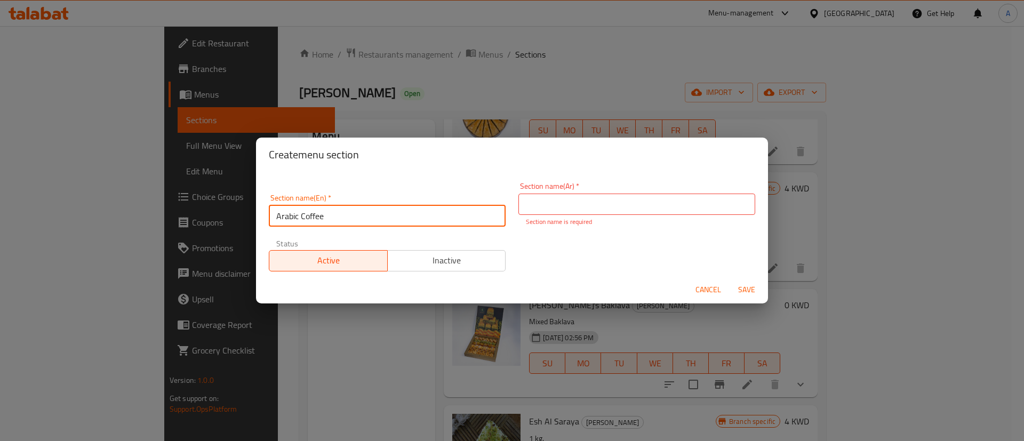
click at [370, 211] on input "Arabic Coffee" at bounding box center [387, 215] width 237 height 21
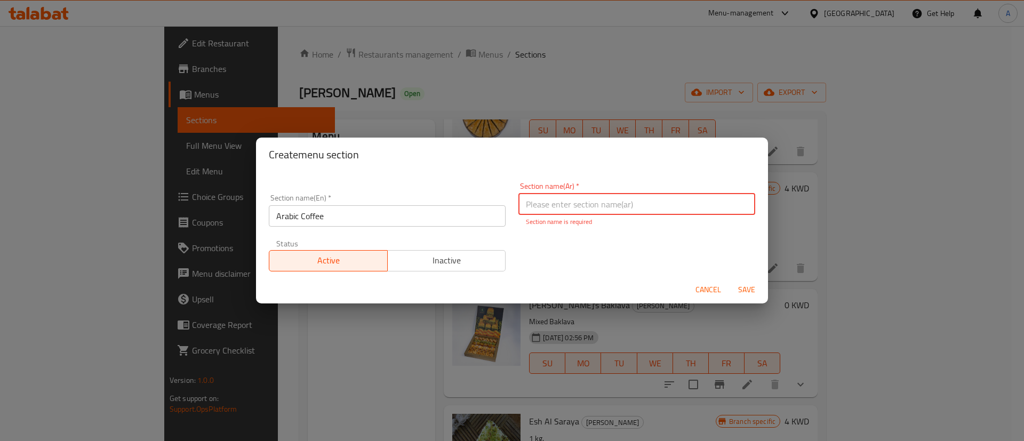
drag, startPoint x: 578, startPoint y: 209, endPoint x: 585, endPoint y: 213, distance: 8.6
click at [578, 209] on input "text" at bounding box center [636, 204] width 237 height 21
paste input "قهوة عربية"
type input "قهوة عربية"
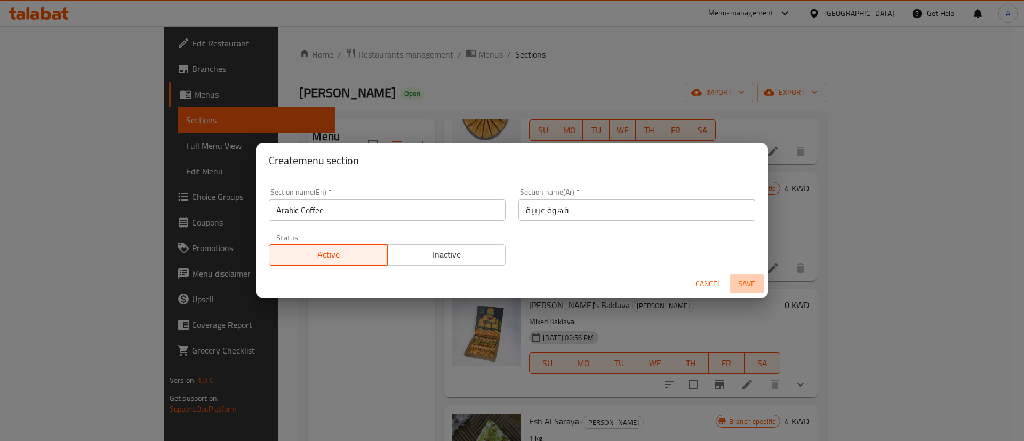
click at [746, 292] on button "Save" at bounding box center [747, 284] width 34 height 20
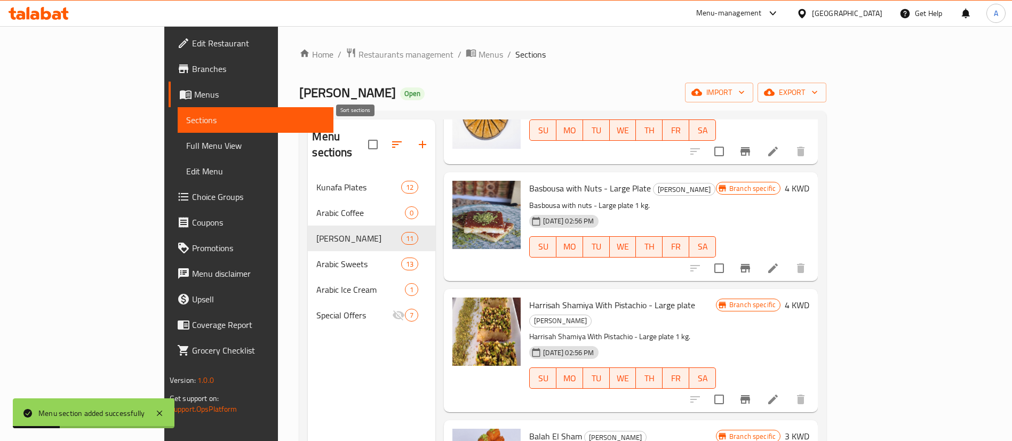
click at [390, 138] on icon "button" at bounding box center [396, 144] width 13 height 13
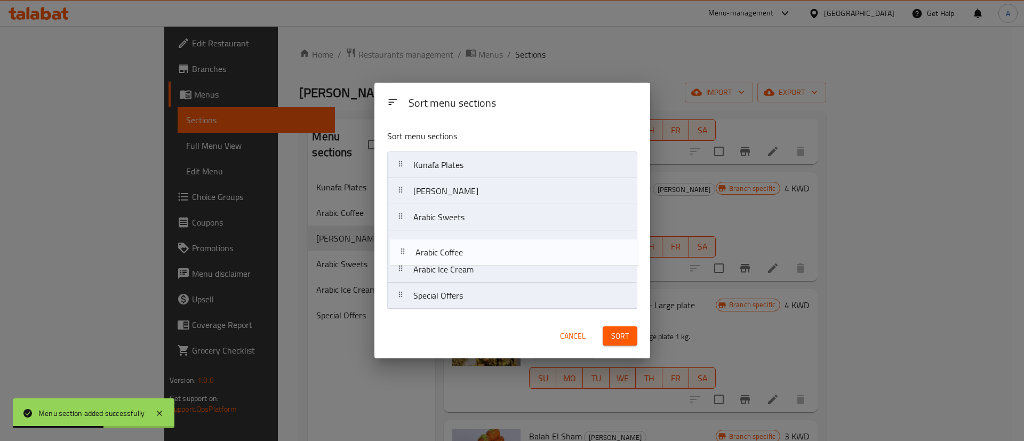
drag, startPoint x: 482, startPoint y: 193, endPoint x: 487, endPoint y: 260, distance: 67.4
click at [485, 258] on nav "Kunafa Plates Arabic Coffee Kunafa Tray Arabic Sweets Arabic Ice Cream Special …" at bounding box center [512, 230] width 250 height 158
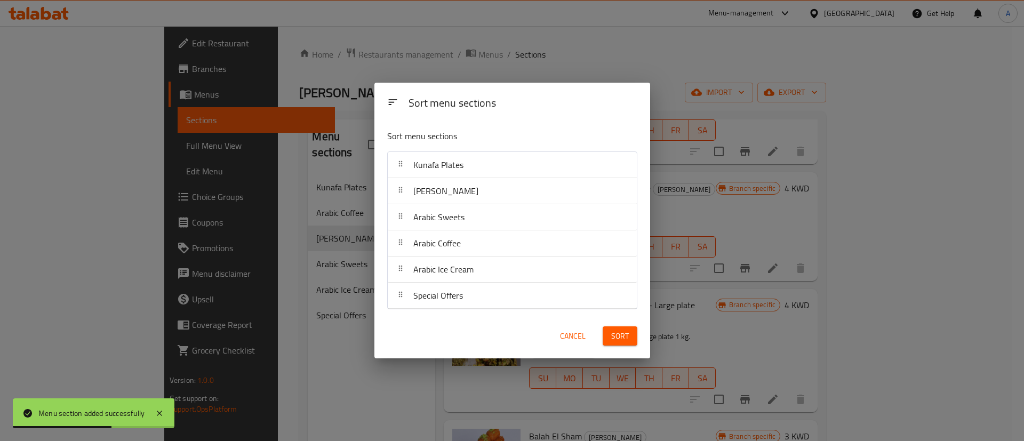
click at [620, 332] on span "Sort" at bounding box center [620, 336] width 18 height 13
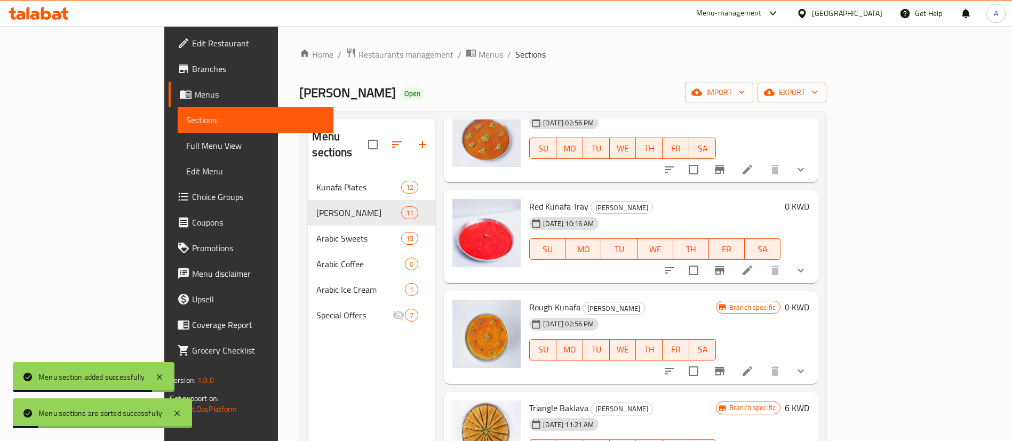
scroll to position [0, 0]
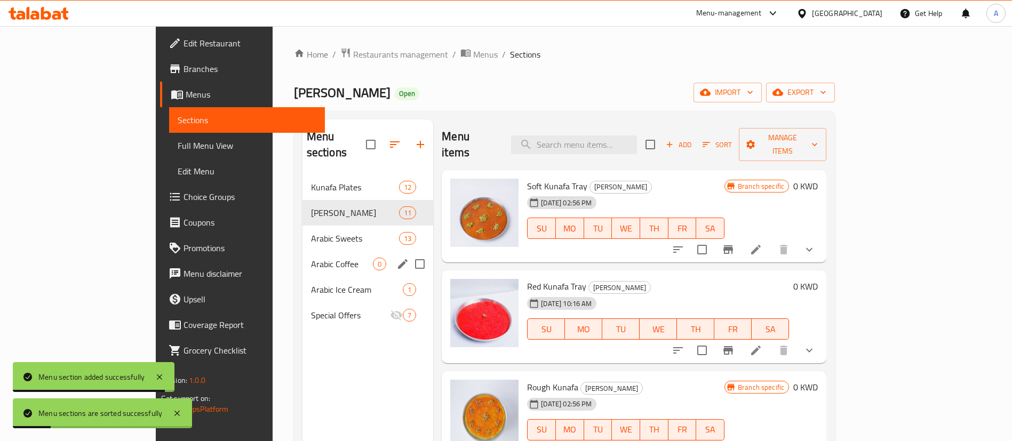
click at [312, 251] on div "Arabic Coffee 0" at bounding box center [367, 264] width 131 height 26
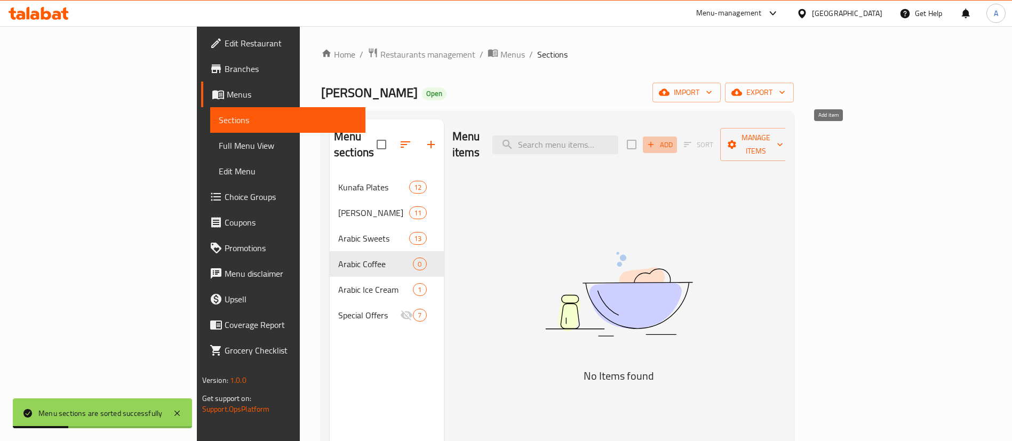
click at [655, 140] on icon "button" at bounding box center [651, 145] width 10 height 10
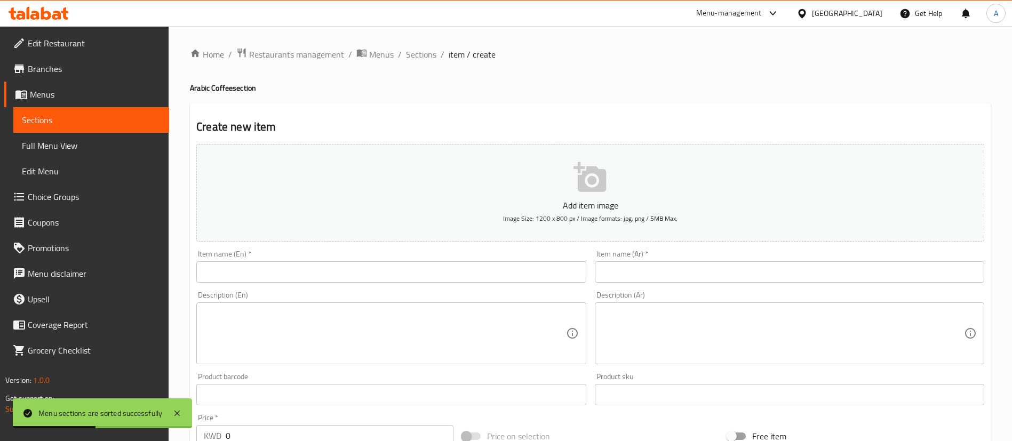
click at [515, 246] on div "Item name (En)   * Item name (En) *" at bounding box center [391, 266] width 398 height 41
click at [500, 266] on input "text" at bounding box center [390, 271] width 389 height 21
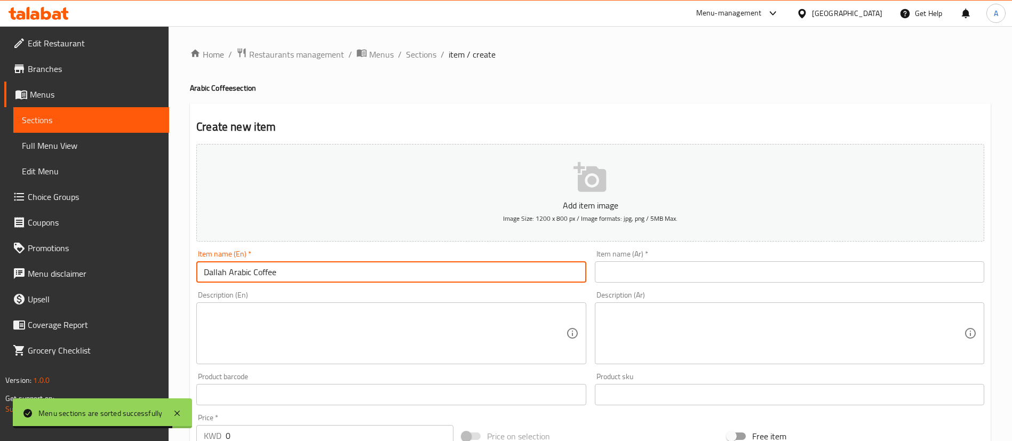
type input "Dallah Arabic Coffee"
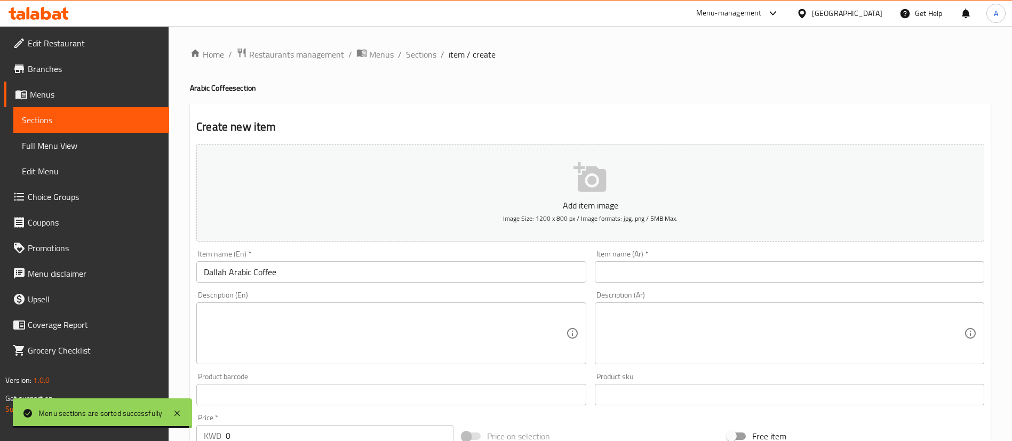
drag, startPoint x: 705, startPoint y: 299, endPoint x: 705, endPoint y: 276, distance: 23.5
click at [705, 298] on div "Description (Ar) Description (Ar)" at bounding box center [789, 327] width 389 height 73
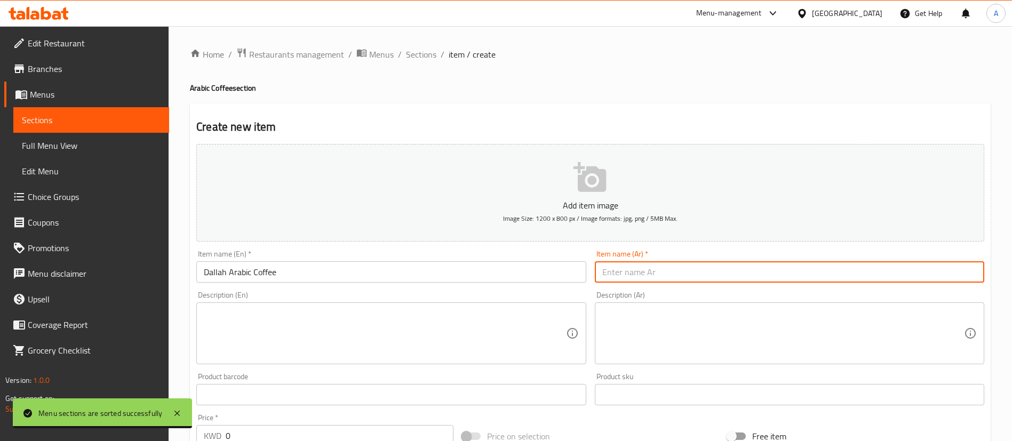
click at [705, 274] on input "text" at bounding box center [789, 271] width 389 height 21
paste input "دلة القهوة العربية"
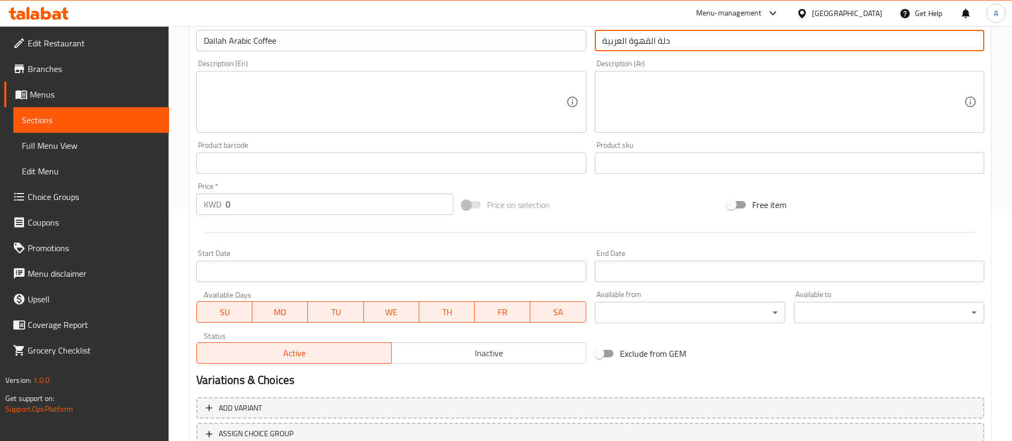
scroll to position [313, 0]
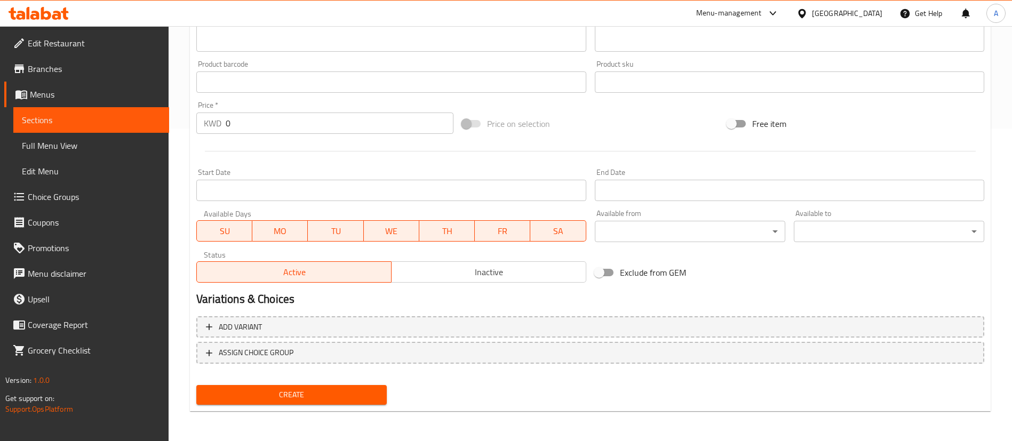
type input "دلة القهوة العربية"
drag, startPoint x: 287, startPoint y: 121, endPoint x: 48, endPoint y: 121, distance: 239.5
click at [58, 121] on div "Edit Restaurant Branches Menus Sections Full Menu View Edit Menu Choice Groups …" at bounding box center [506, 78] width 1012 height 728
type input "5"
click at [331, 398] on span "Create" at bounding box center [291, 394] width 173 height 13
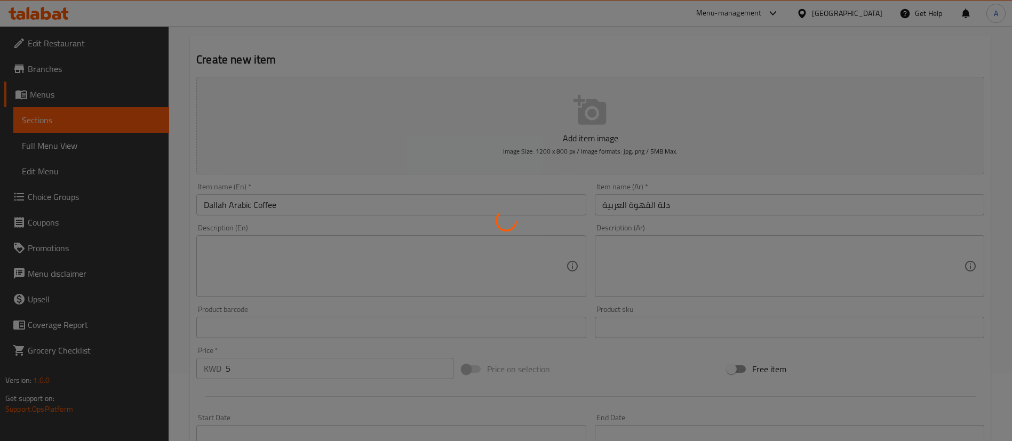
scroll to position [0, 0]
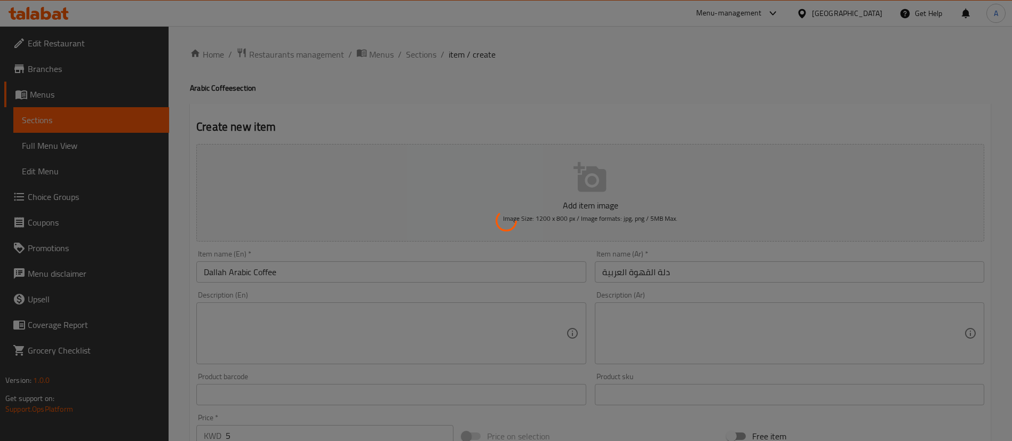
type input "0"
